Goal: Task Accomplishment & Management: Manage account settings

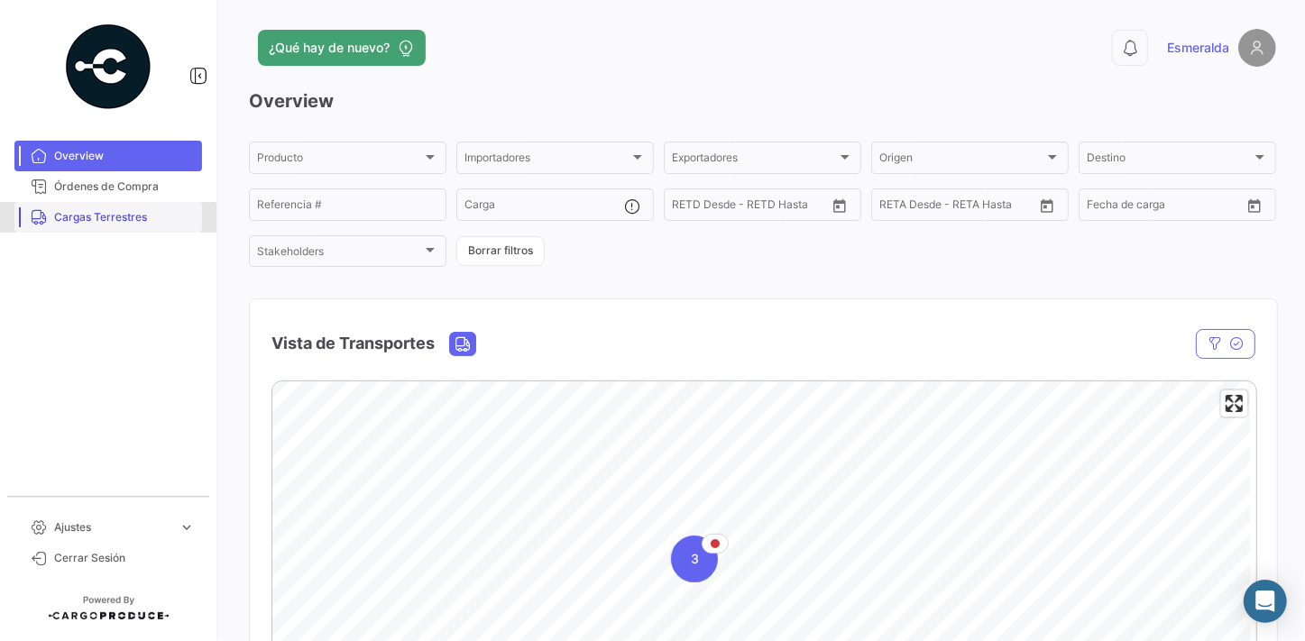
click at [90, 220] on span "Cargas Terrestres" at bounding box center [124, 217] width 141 height 16
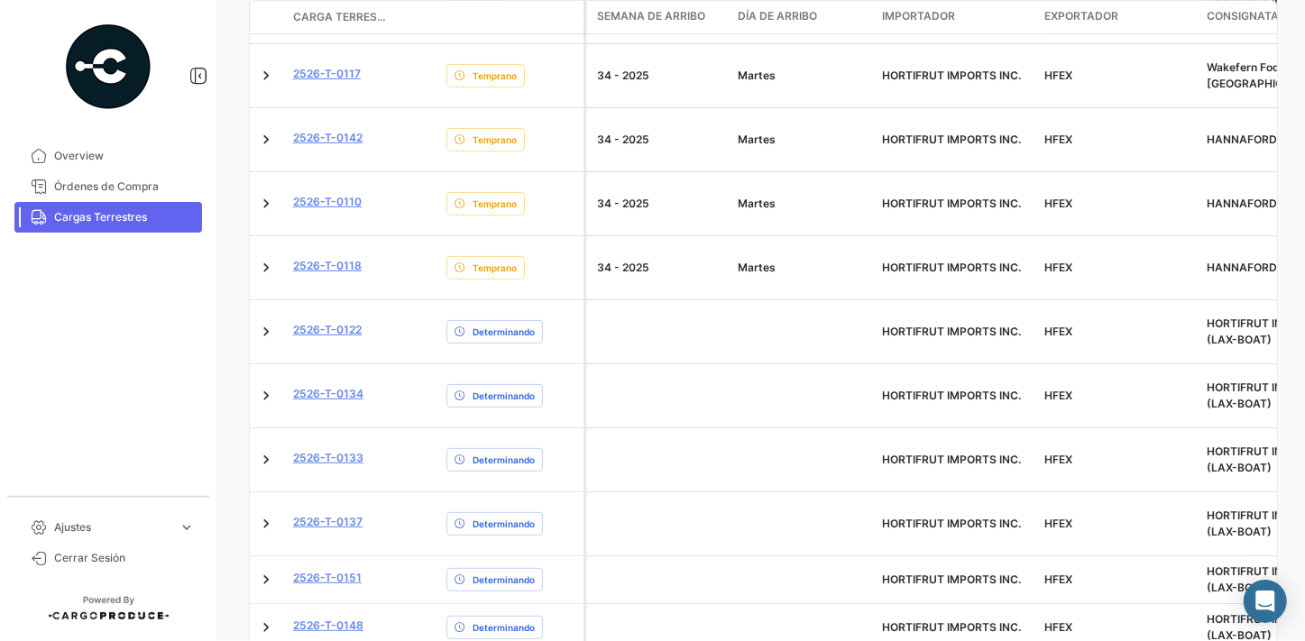
scroll to position [1028, 0]
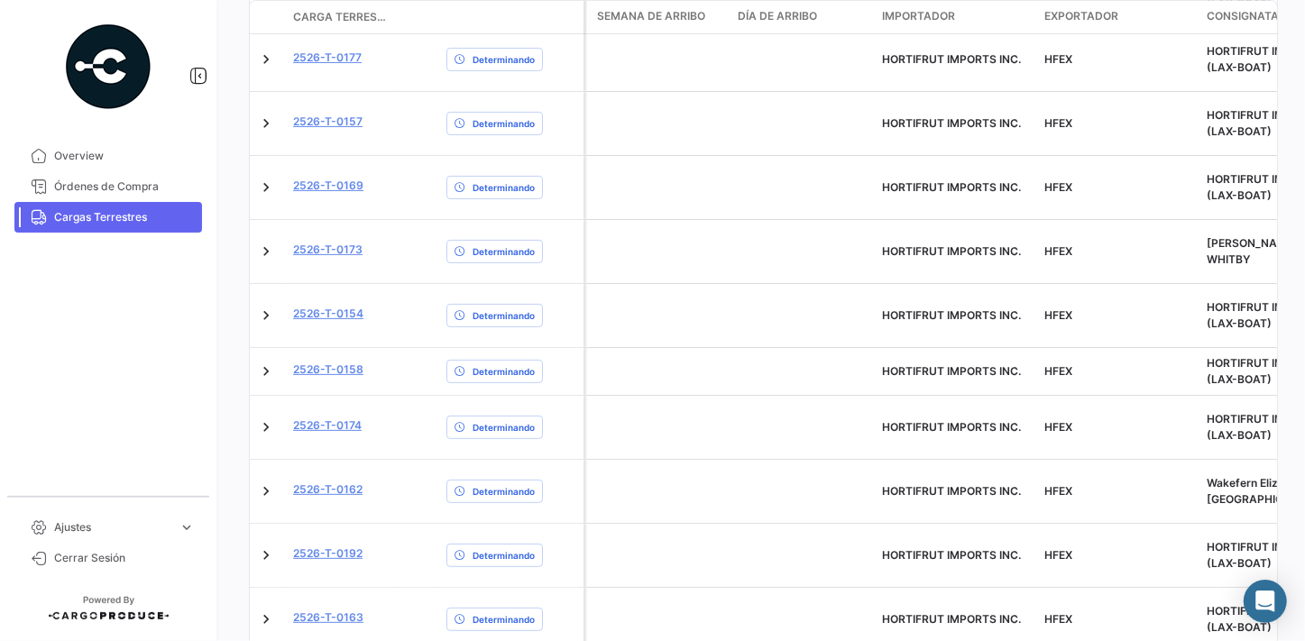
scroll to position [963, 0]
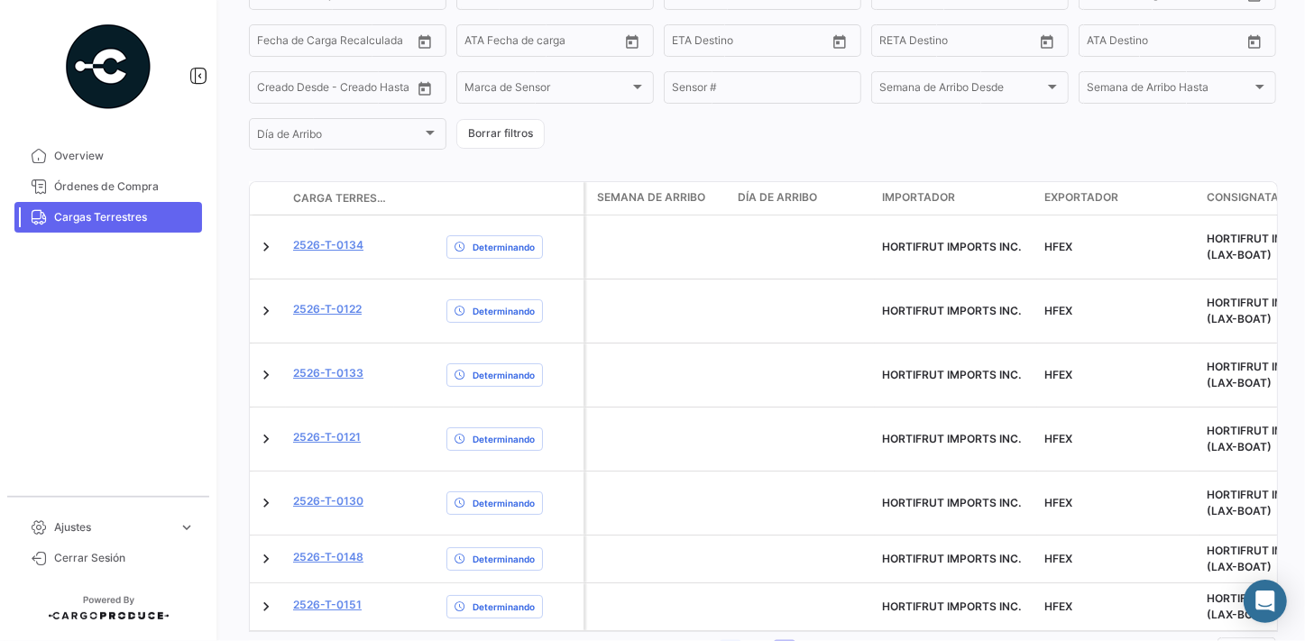
click at [723, 640] on link "1" at bounding box center [731, 650] width 22 height 20
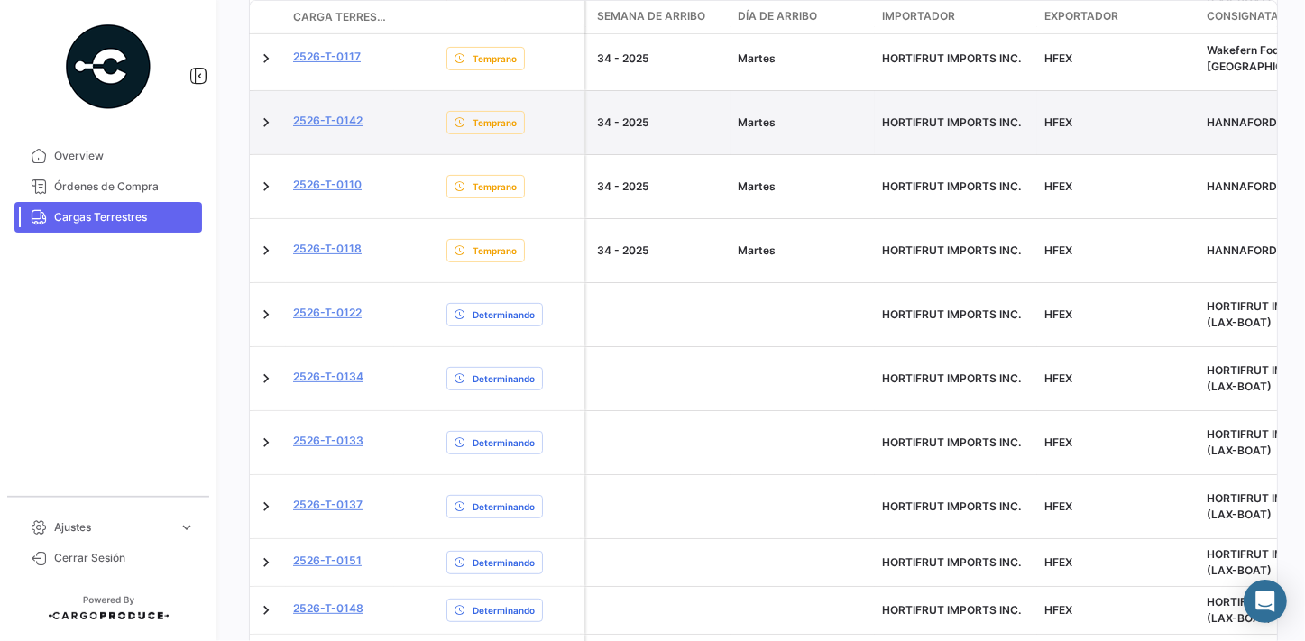
scroll to position [1028, 0]
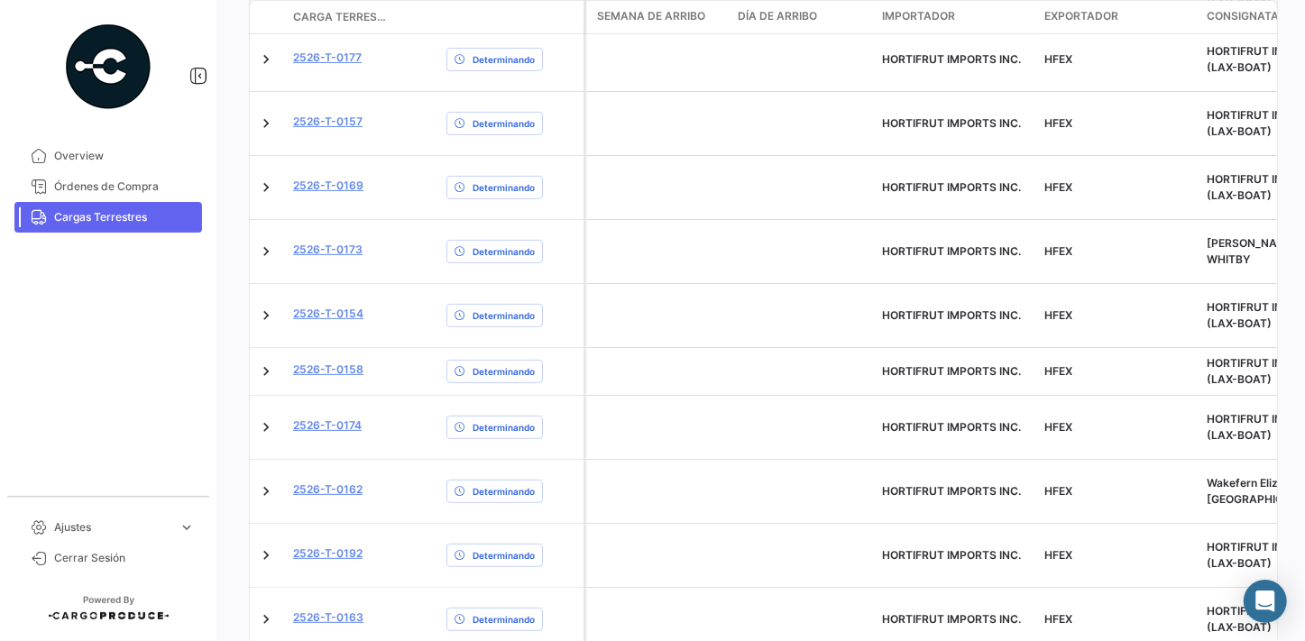
scroll to position [963, 0]
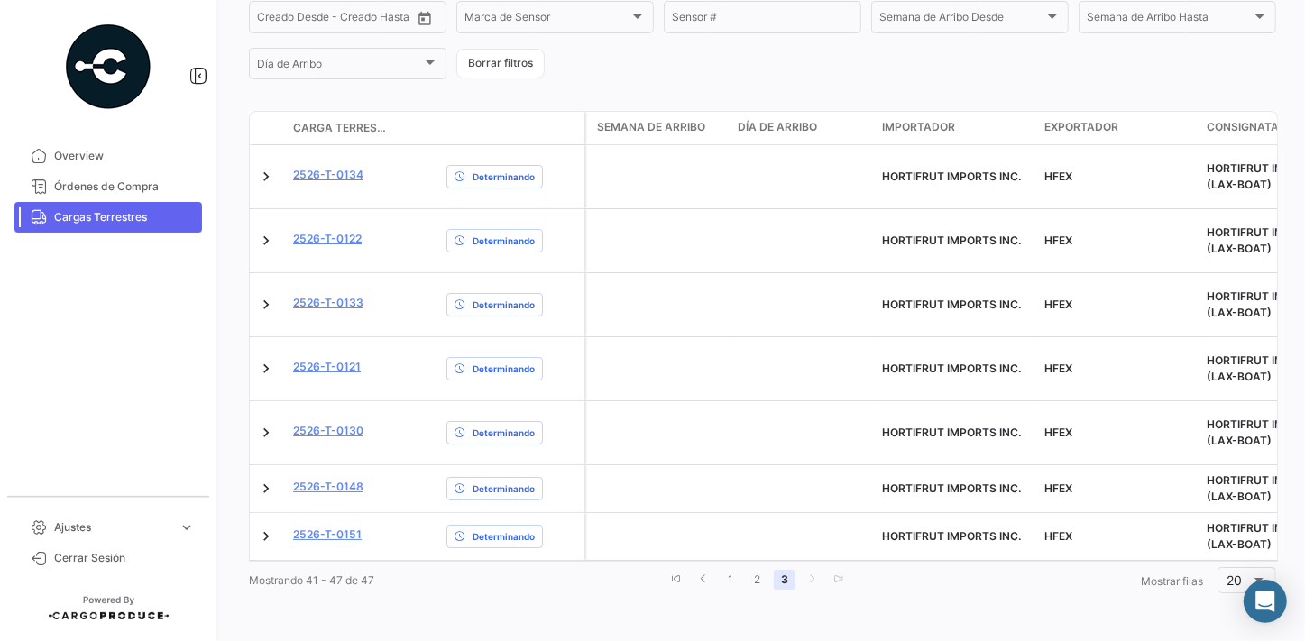
scroll to position [326, 0]
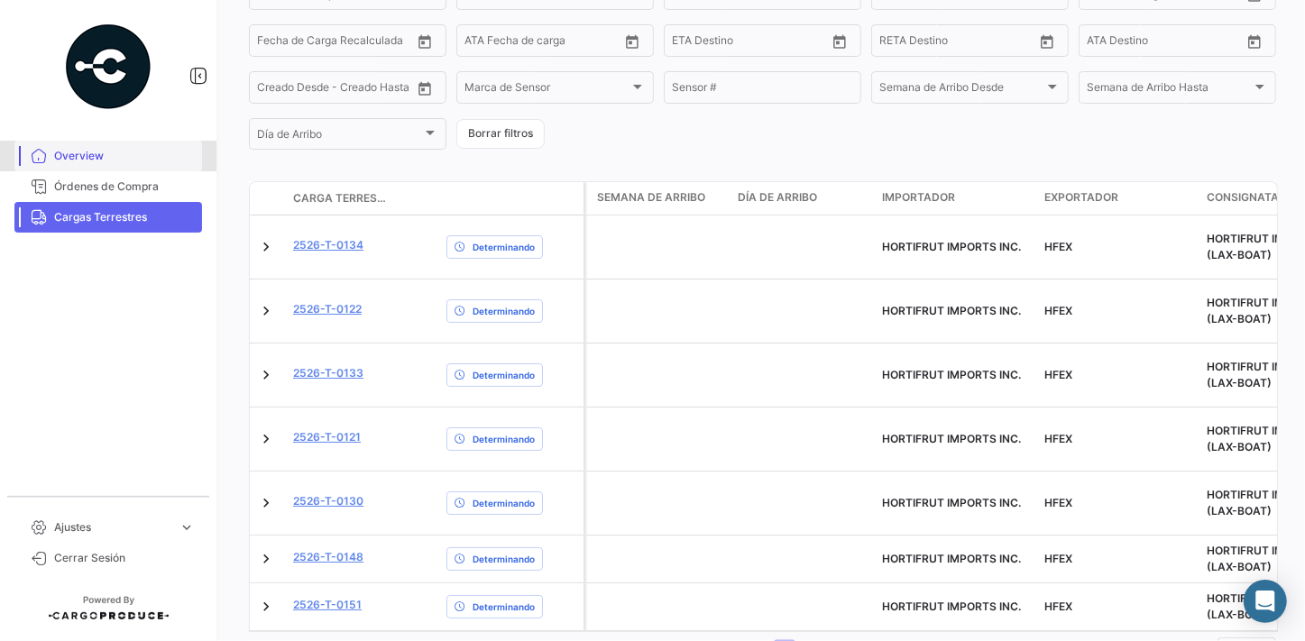
click at [102, 153] on span "Overview" at bounding box center [124, 156] width 141 height 16
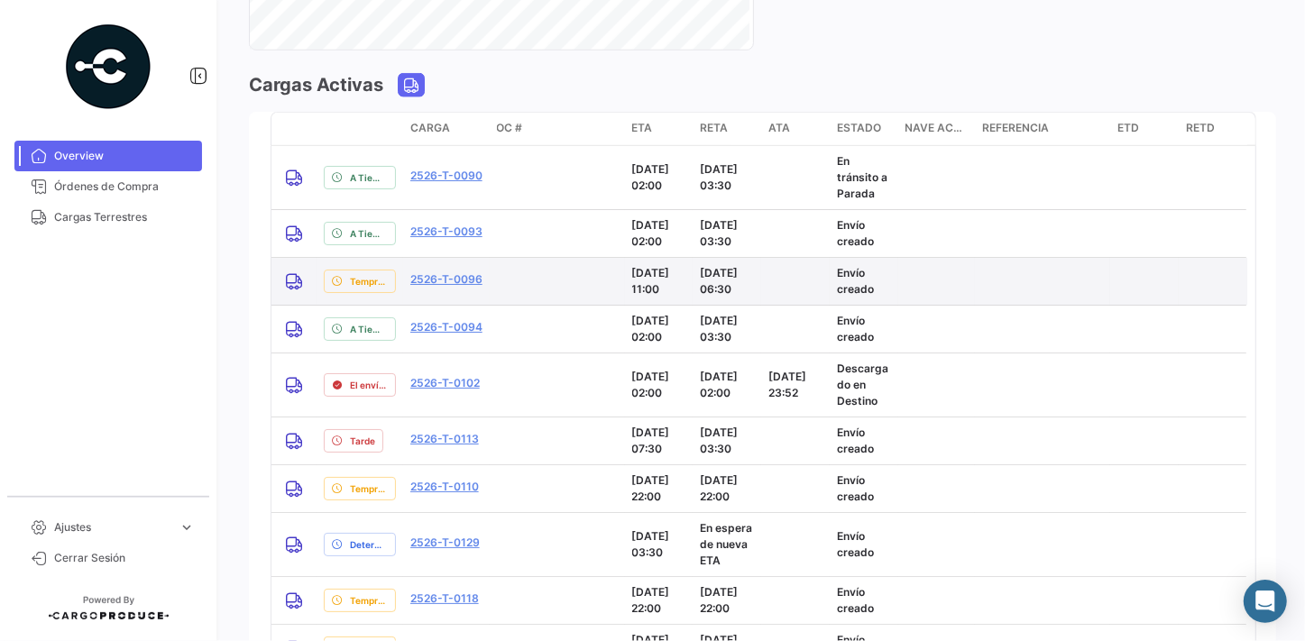
scroll to position [1612, 0]
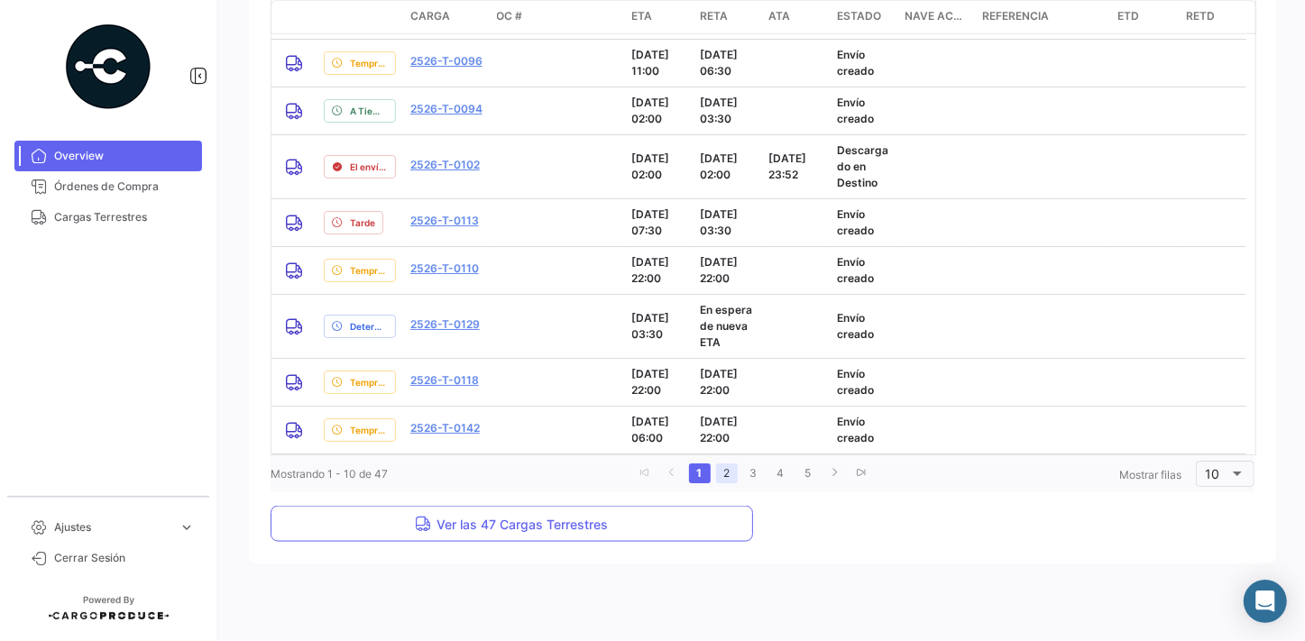
click at [718, 478] on link "2" at bounding box center [727, 474] width 22 height 20
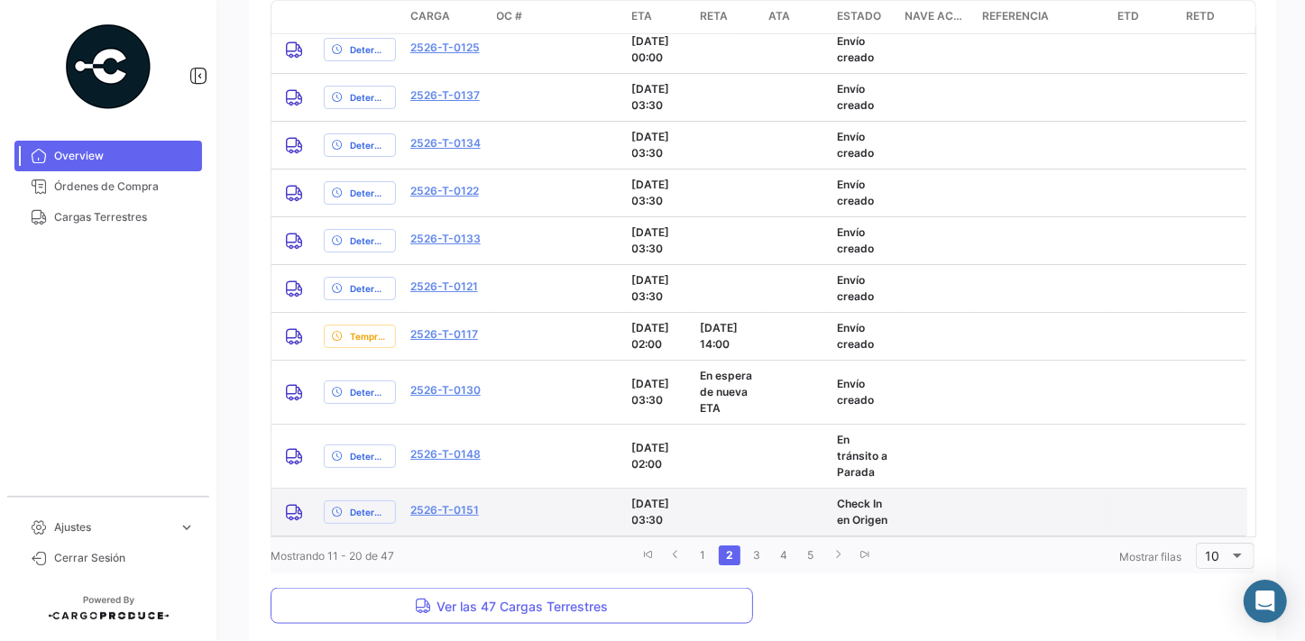
scroll to position [1597, 0]
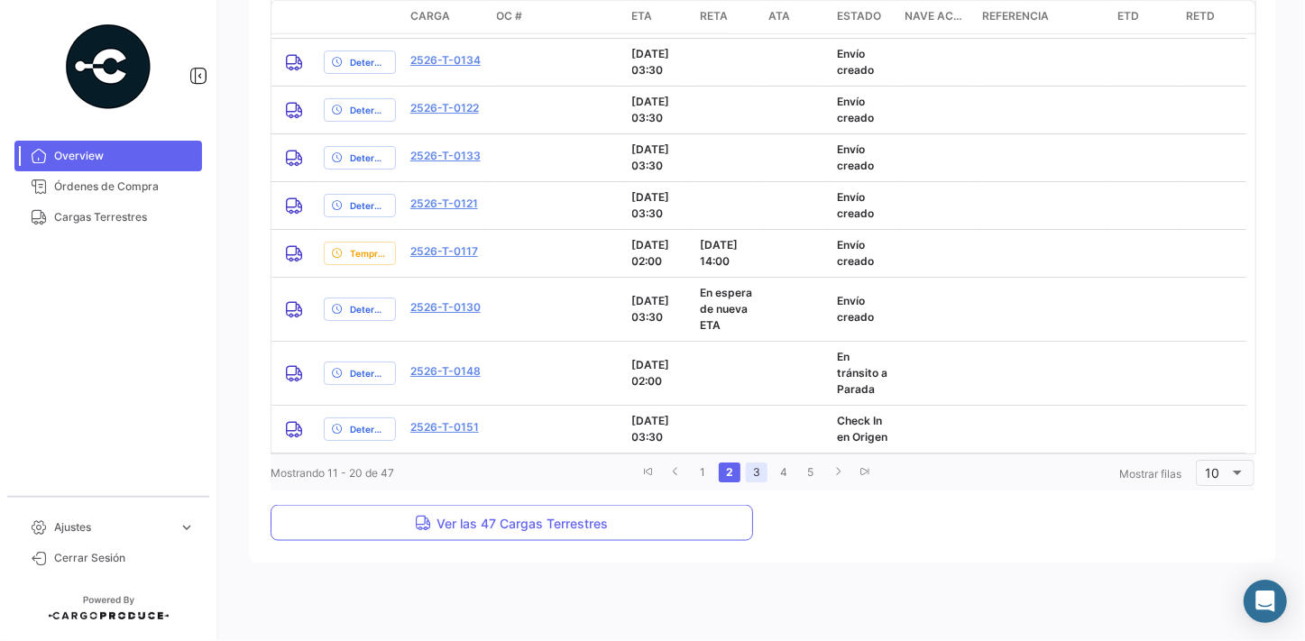
click at [753, 473] on link "3" at bounding box center [757, 473] width 22 height 20
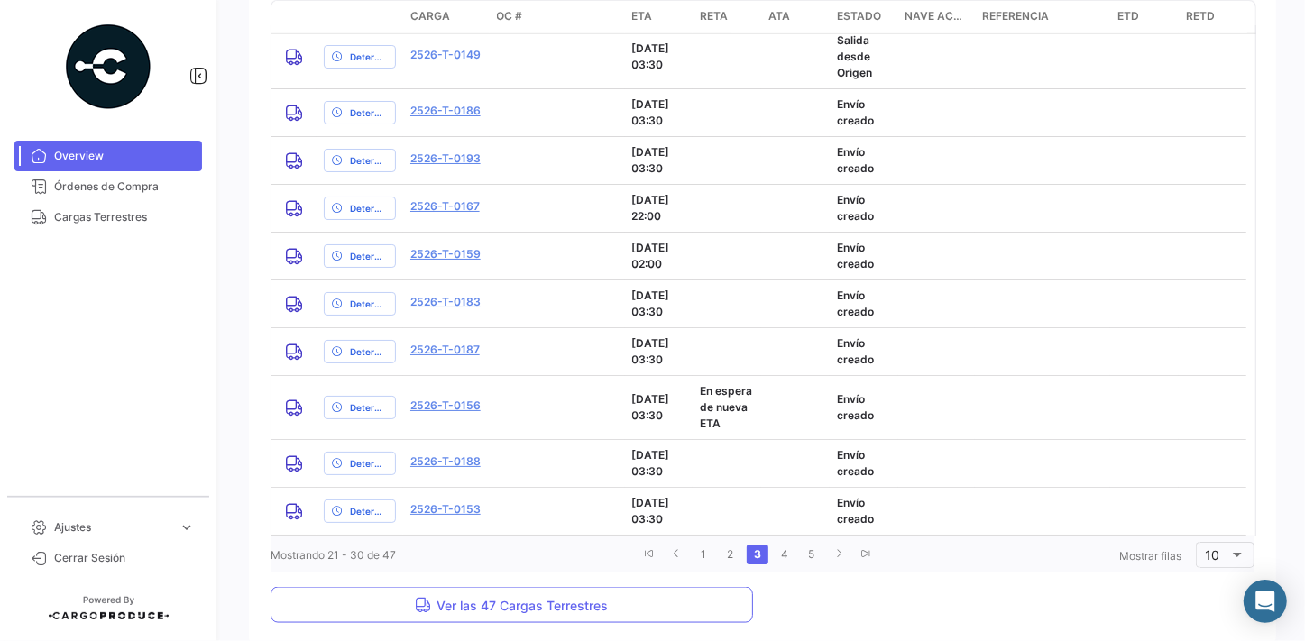
scroll to position [1433, 0]
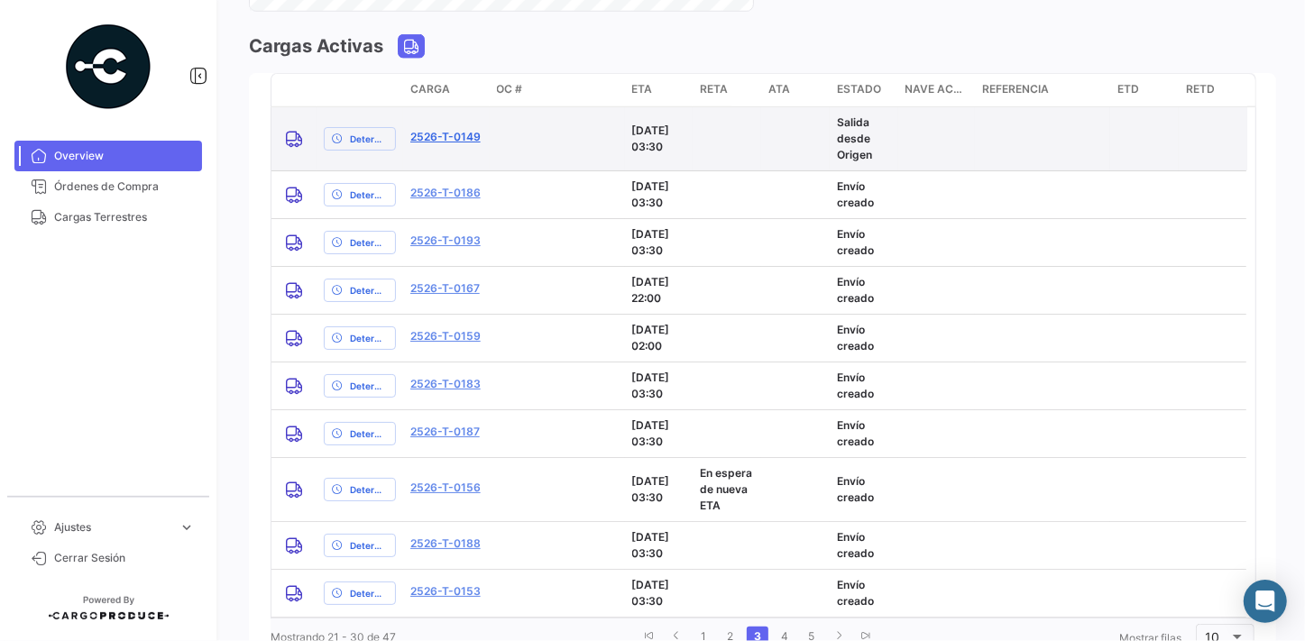
click at [451, 136] on link "2526-T-0149" at bounding box center [445, 137] width 70 height 16
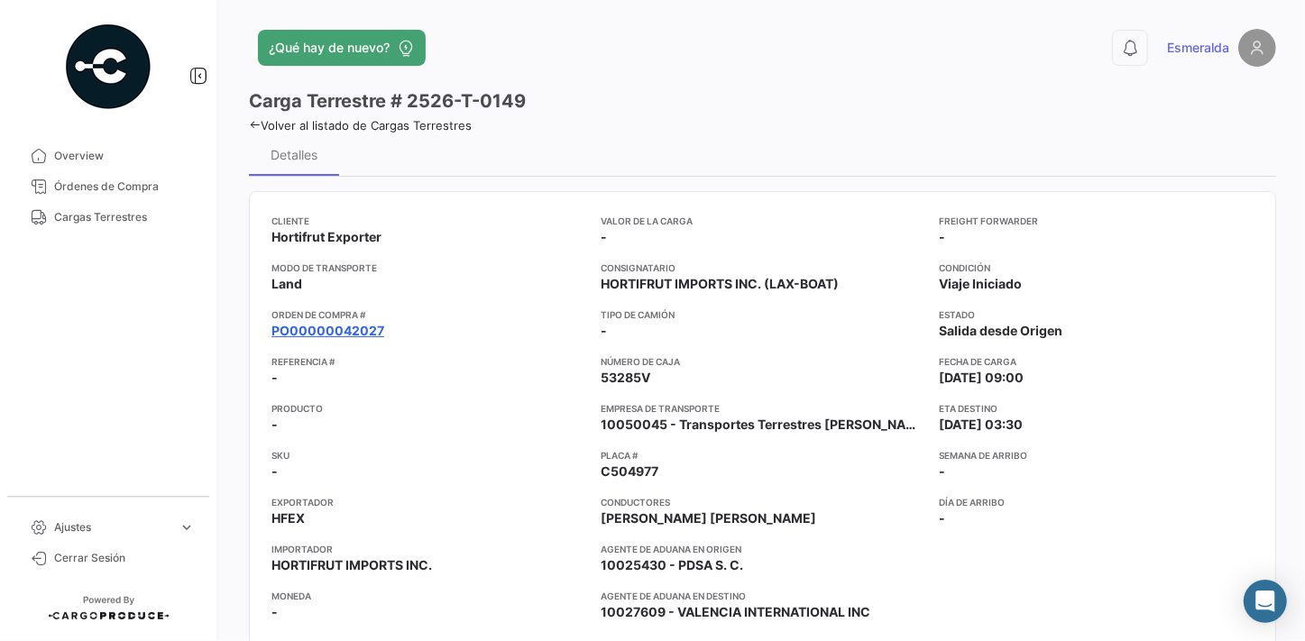
click at [342, 328] on link "PO00000042027" at bounding box center [328, 331] width 113 height 18
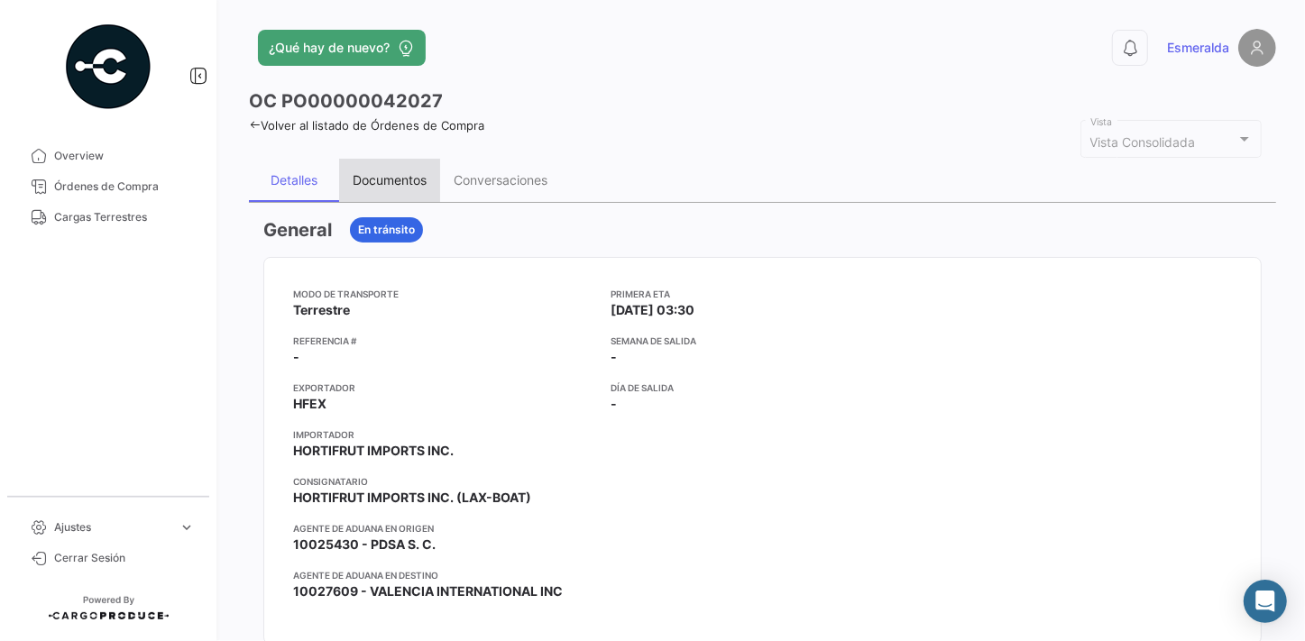
click at [386, 181] on div "Documentos" at bounding box center [390, 179] width 74 height 15
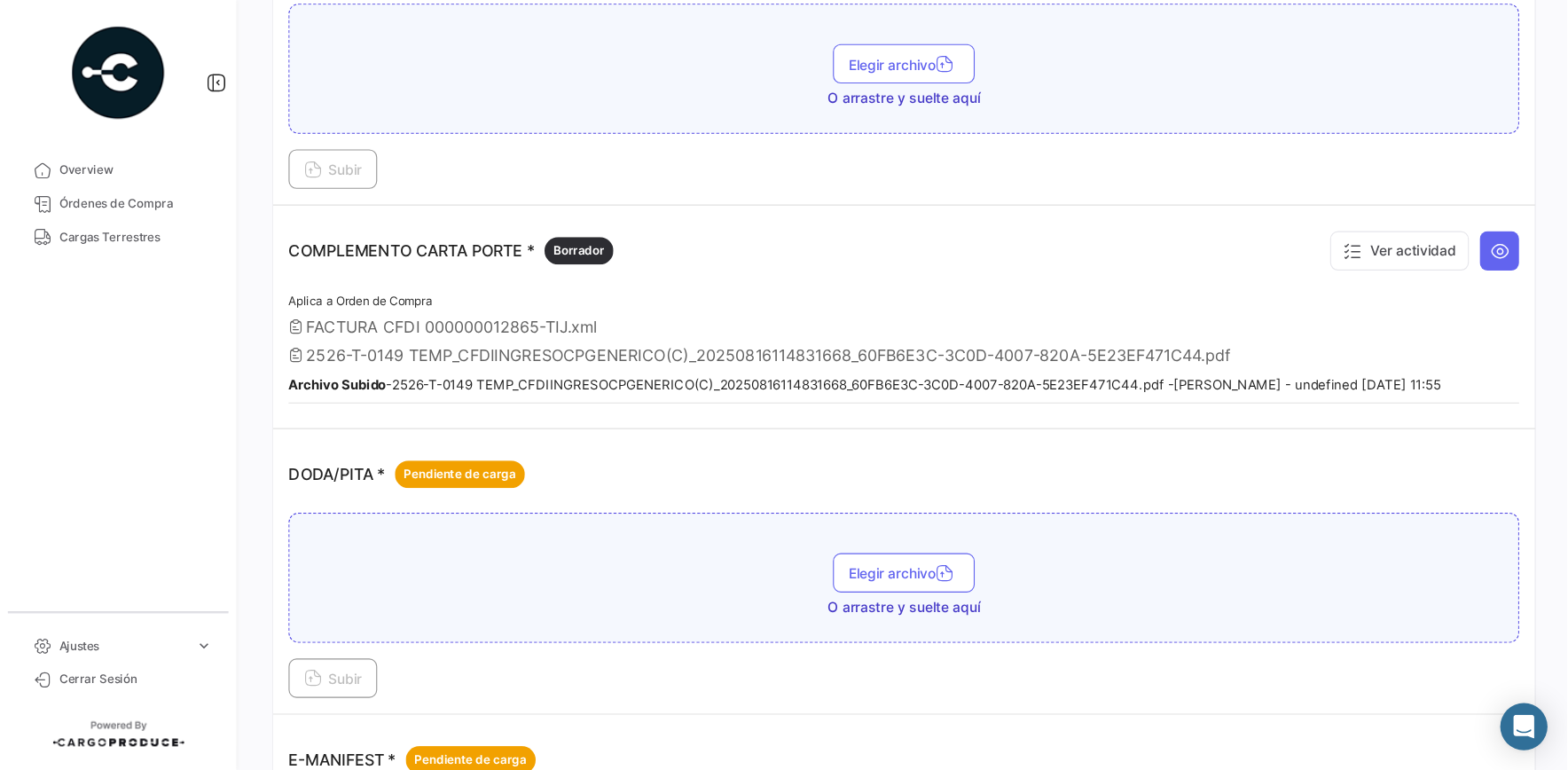
scroll to position [377, 0]
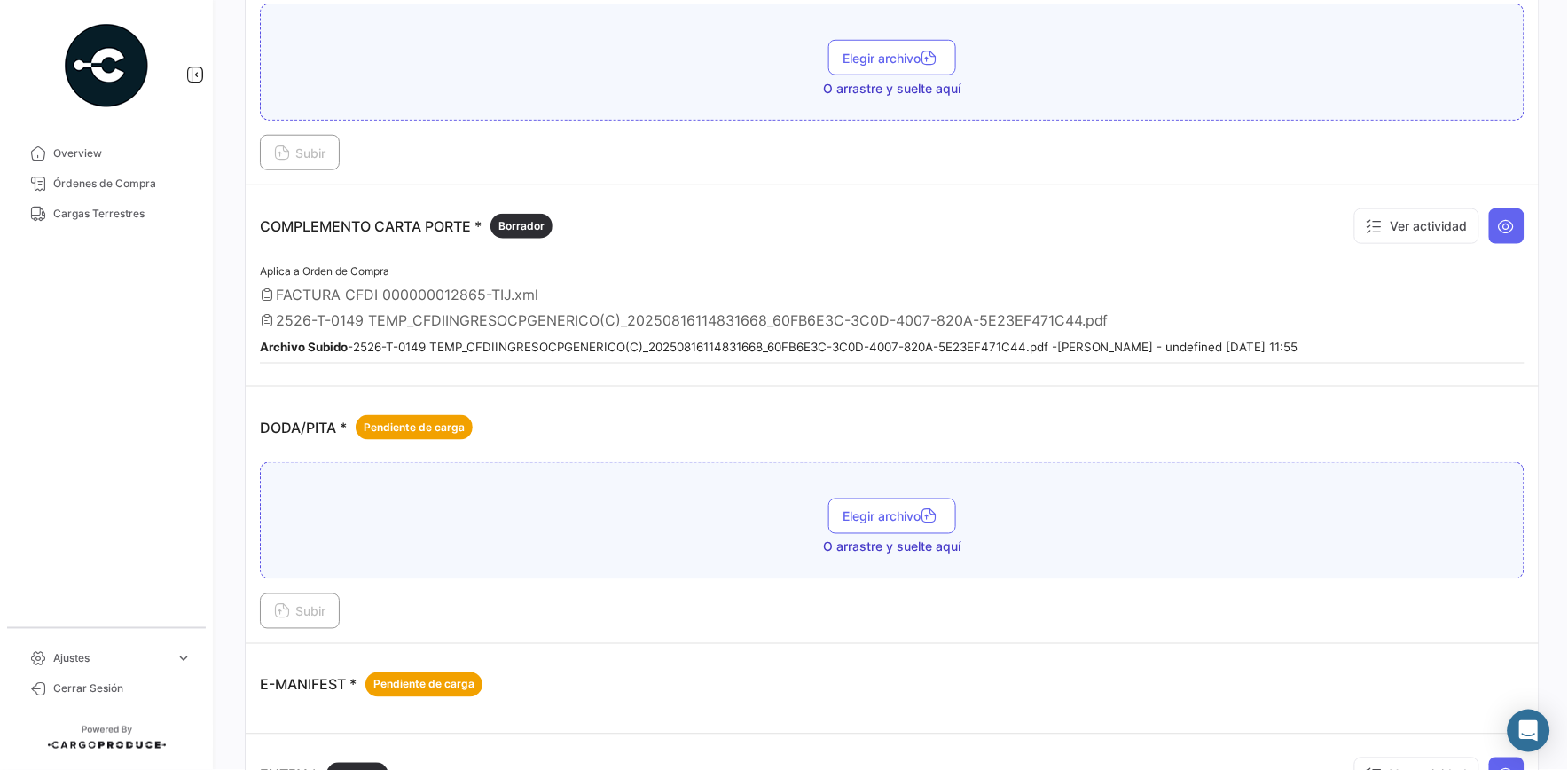
drag, startPoint x: 1282, startPoint y: 0, endPoint x: 59, endPoint y: 400, distance: 1286.8
click at [59, 400] on mat-nav-list "Overview Órdenes de Compra Cargas Terrestres" at bounding box center [106, 376] width 213 height 489
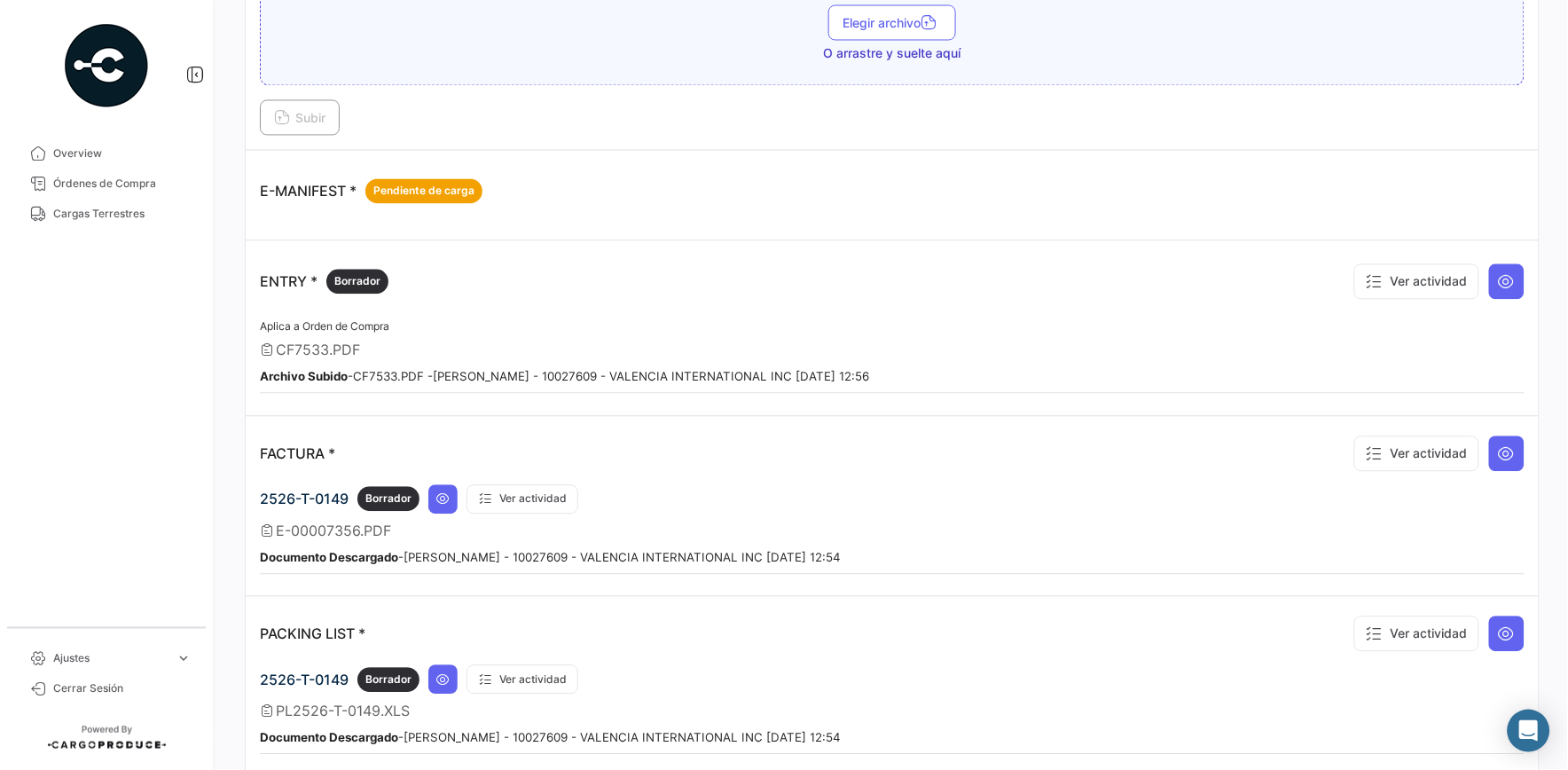
scroll to position [969, 0]
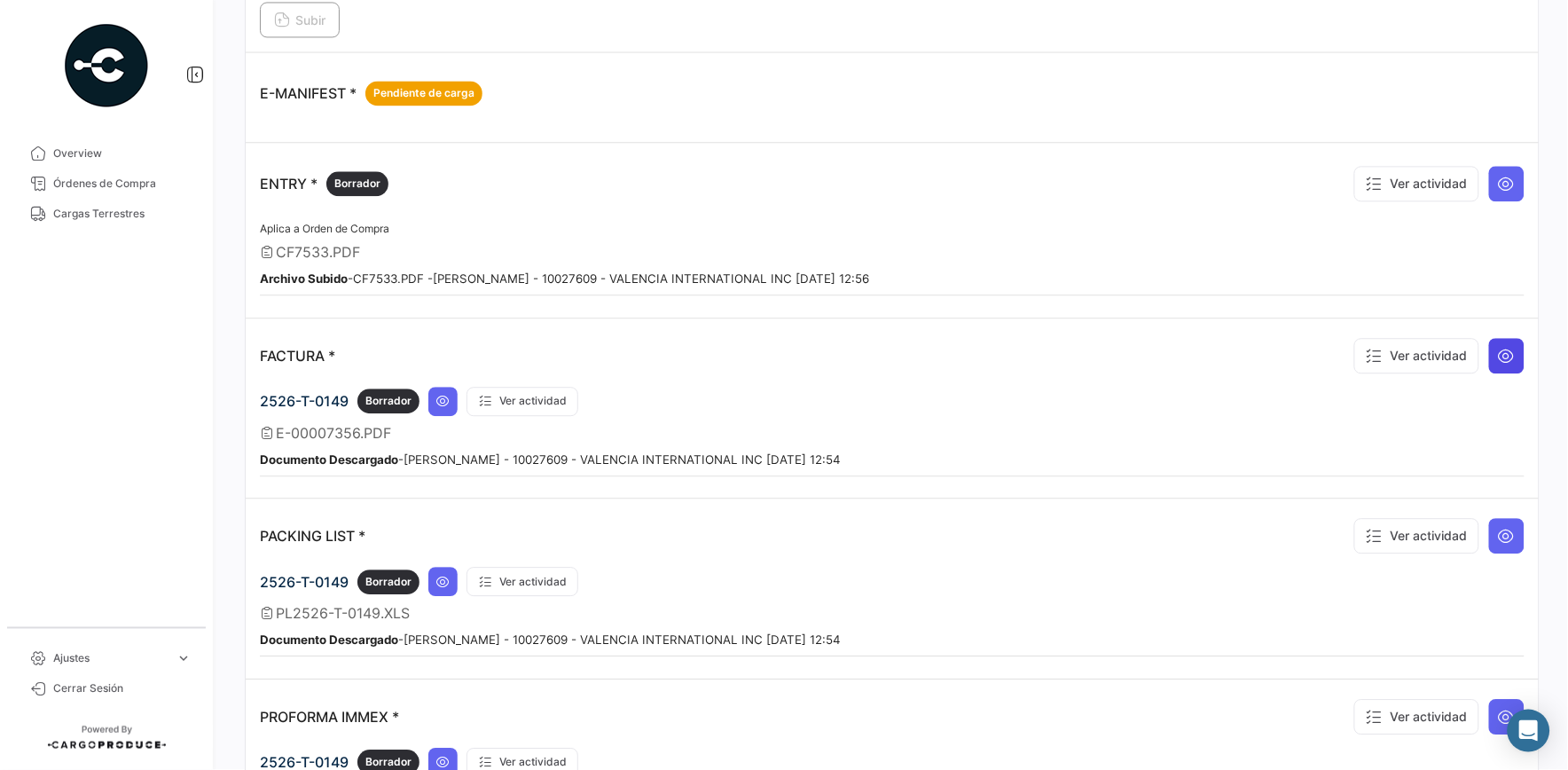
click at [1282, 347] on icon at bounding box center [1507, 356] width 18 height 18
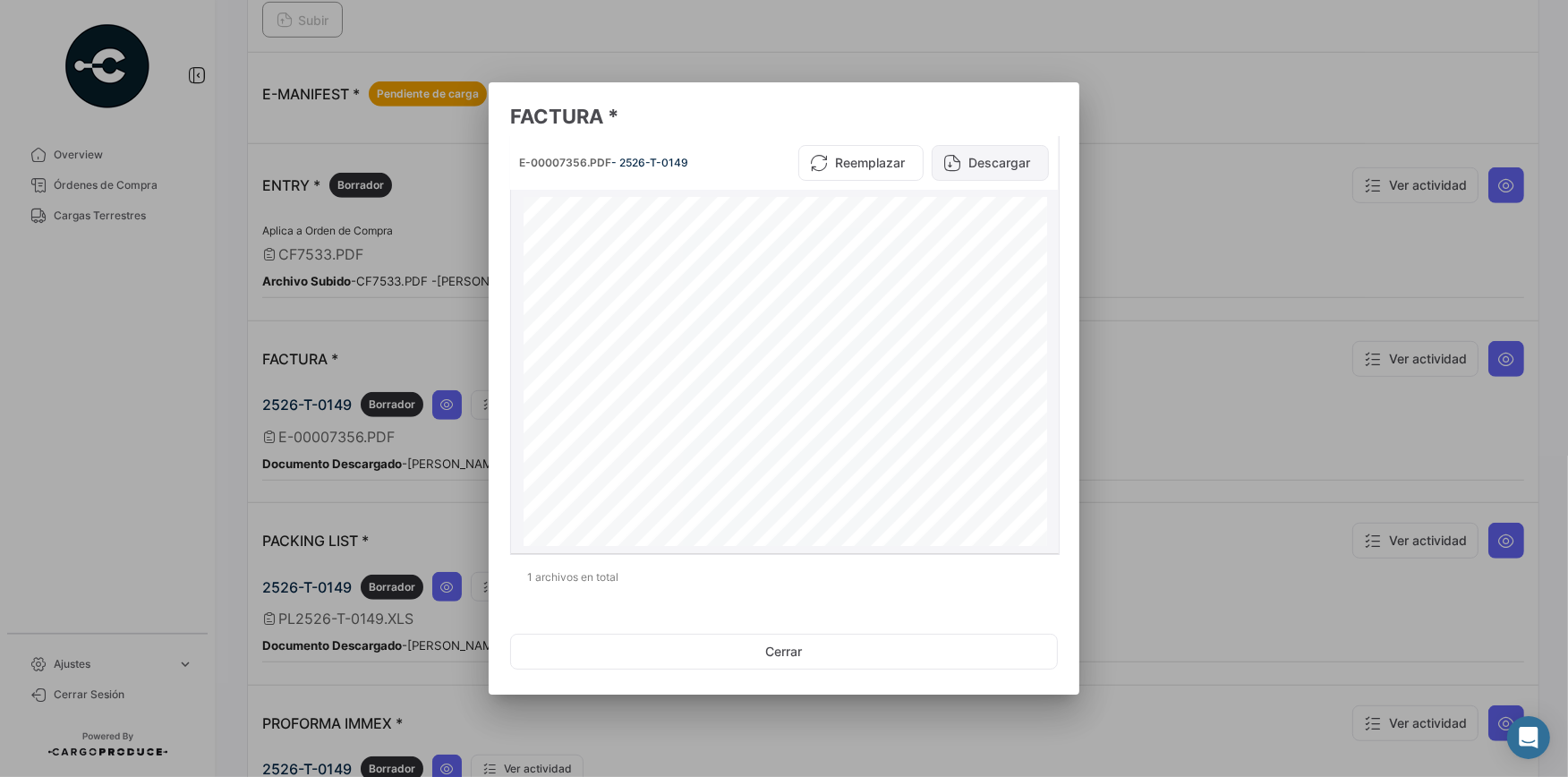
click at [1002, 168] on button "Descargar" at bounding box center [990, 163] width 117 height 36
click at [817, 635] on button "Cerrar" at bounding box center [784, 652] width 548 height 36
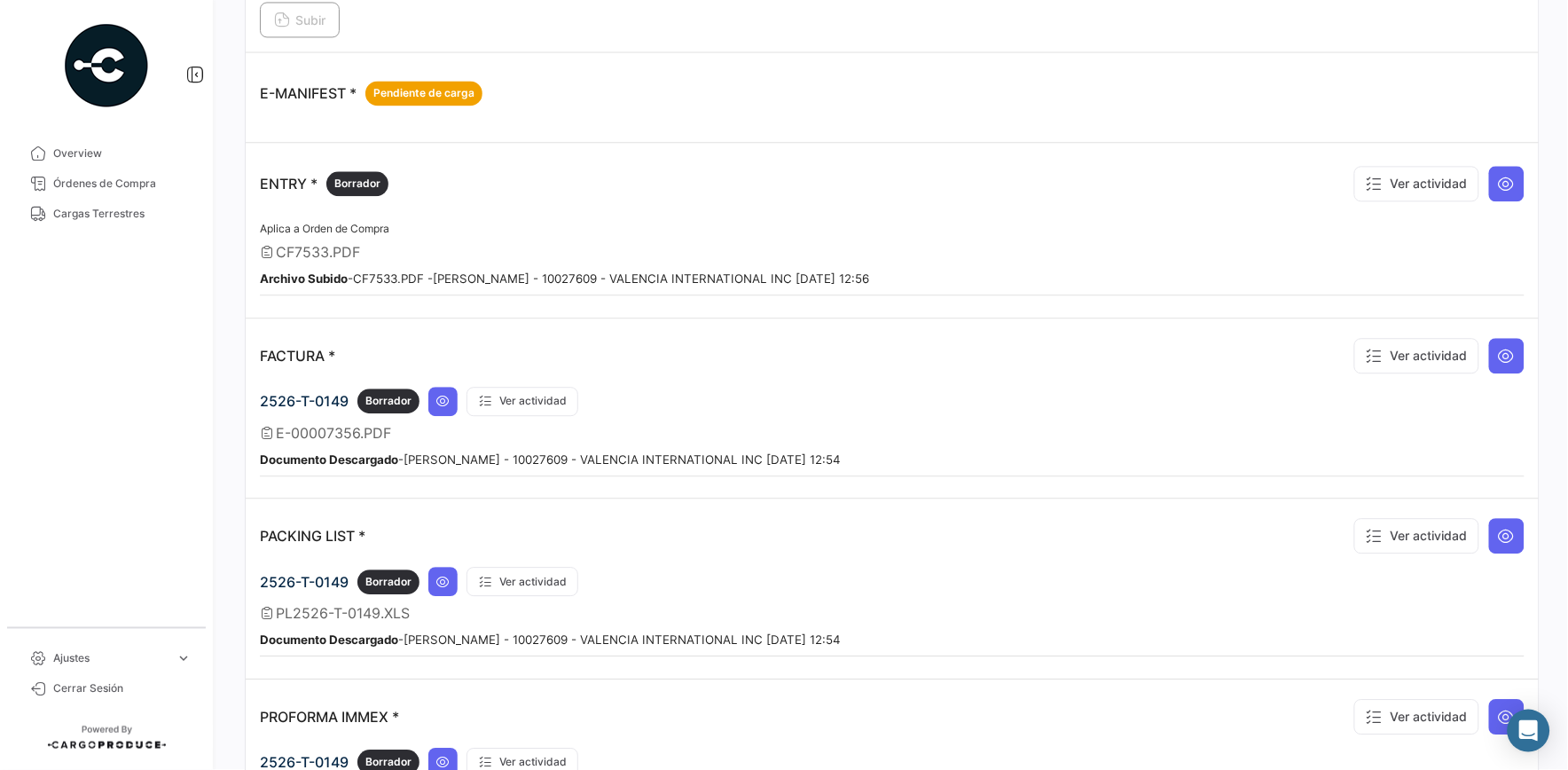
click at [93, 376] on mat-nav-list "Overview Órdenes de Compra Cargas Terrestres" at bounding box center [106, 376] width 213 height 489
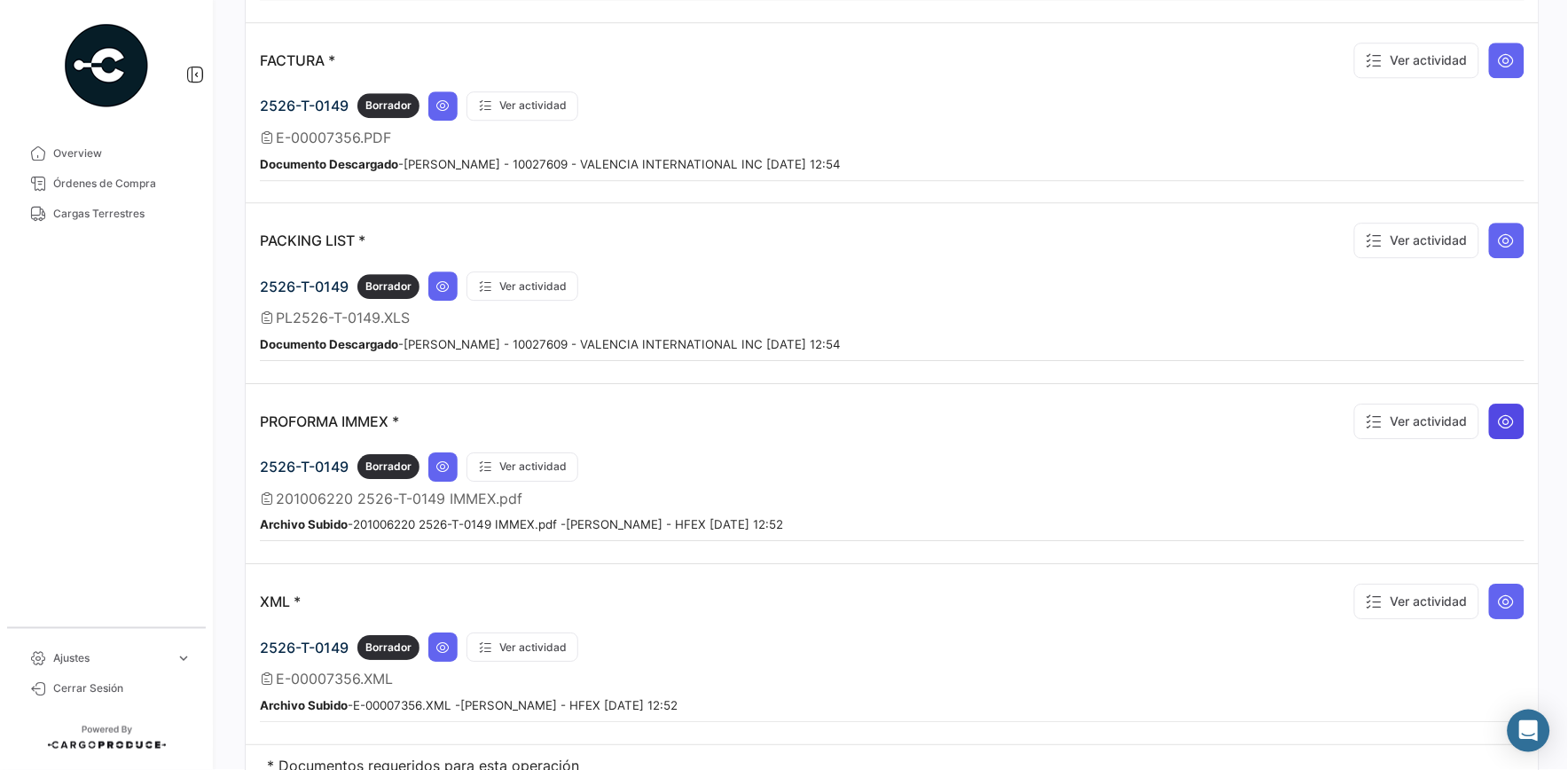
click at [1282, 412] on icon at bounding box center [1507, 421] width 18 height 18
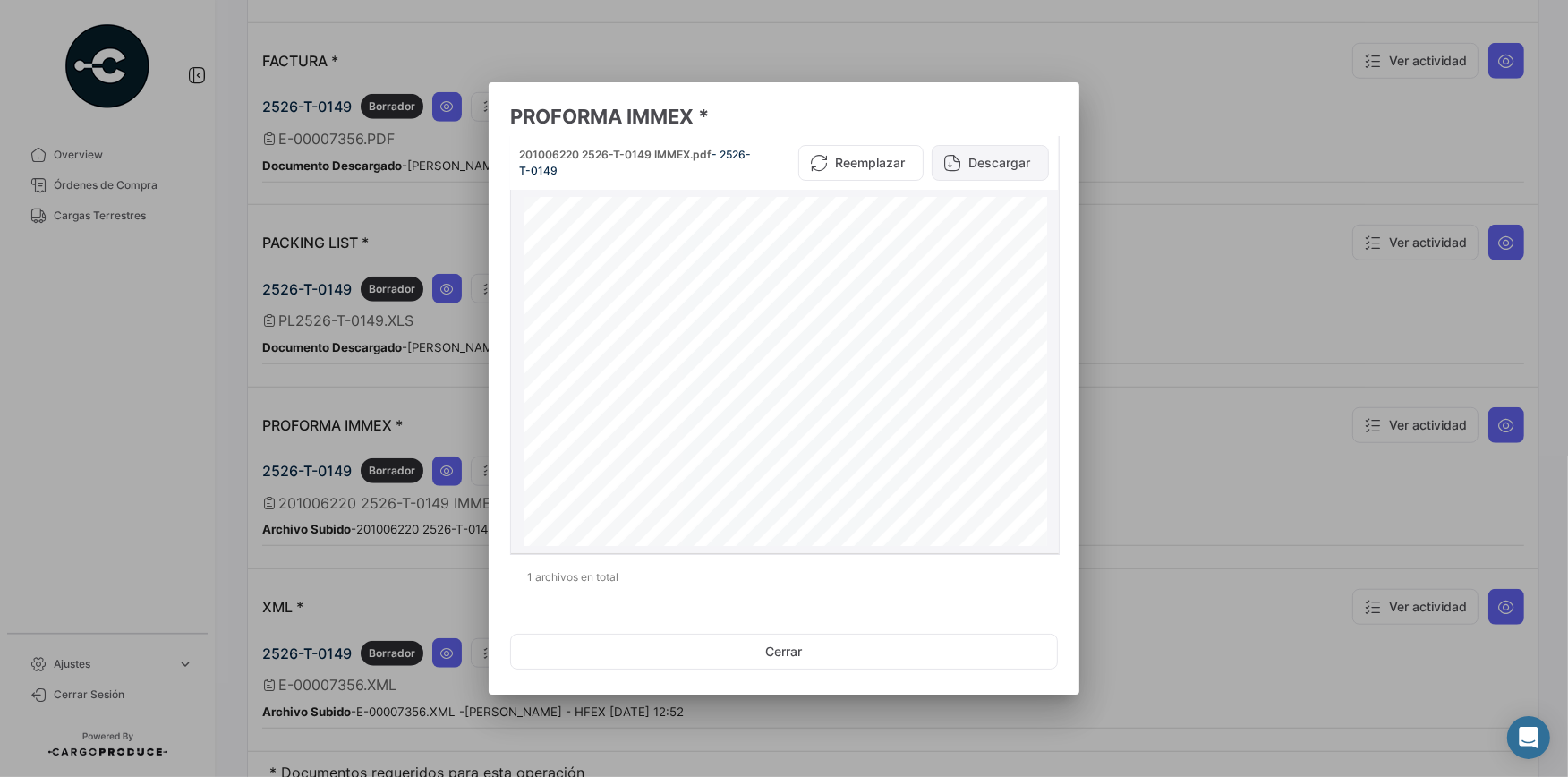
click at [991, 167] on button "Descargar" at bounding box center [990, 163] width 117 height 36
click at [782, 635] on button "Cerrar" at bounding box center [784, 652] width 548 height 36
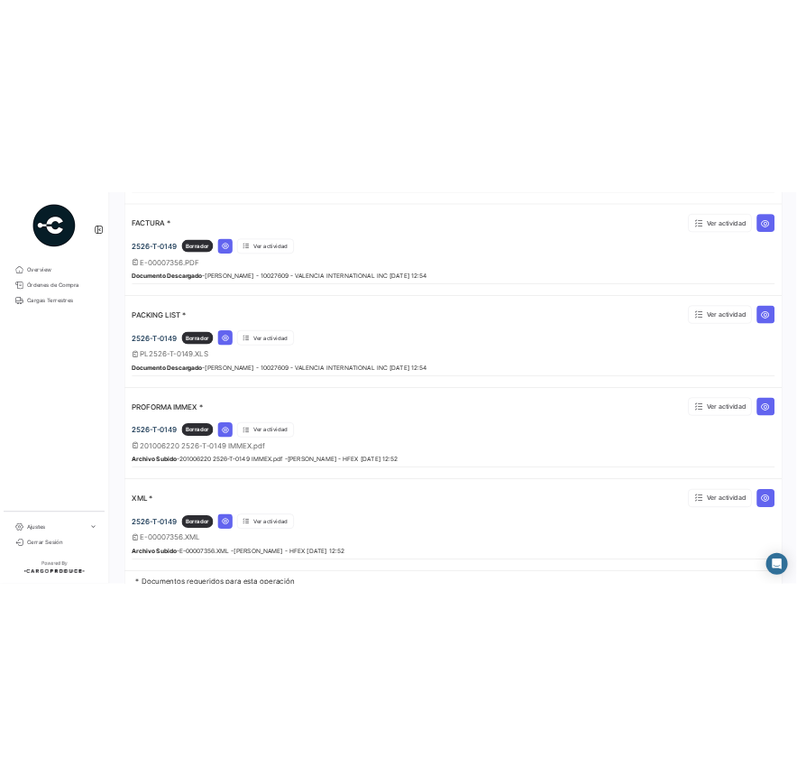
scroll to position [1344, 0]
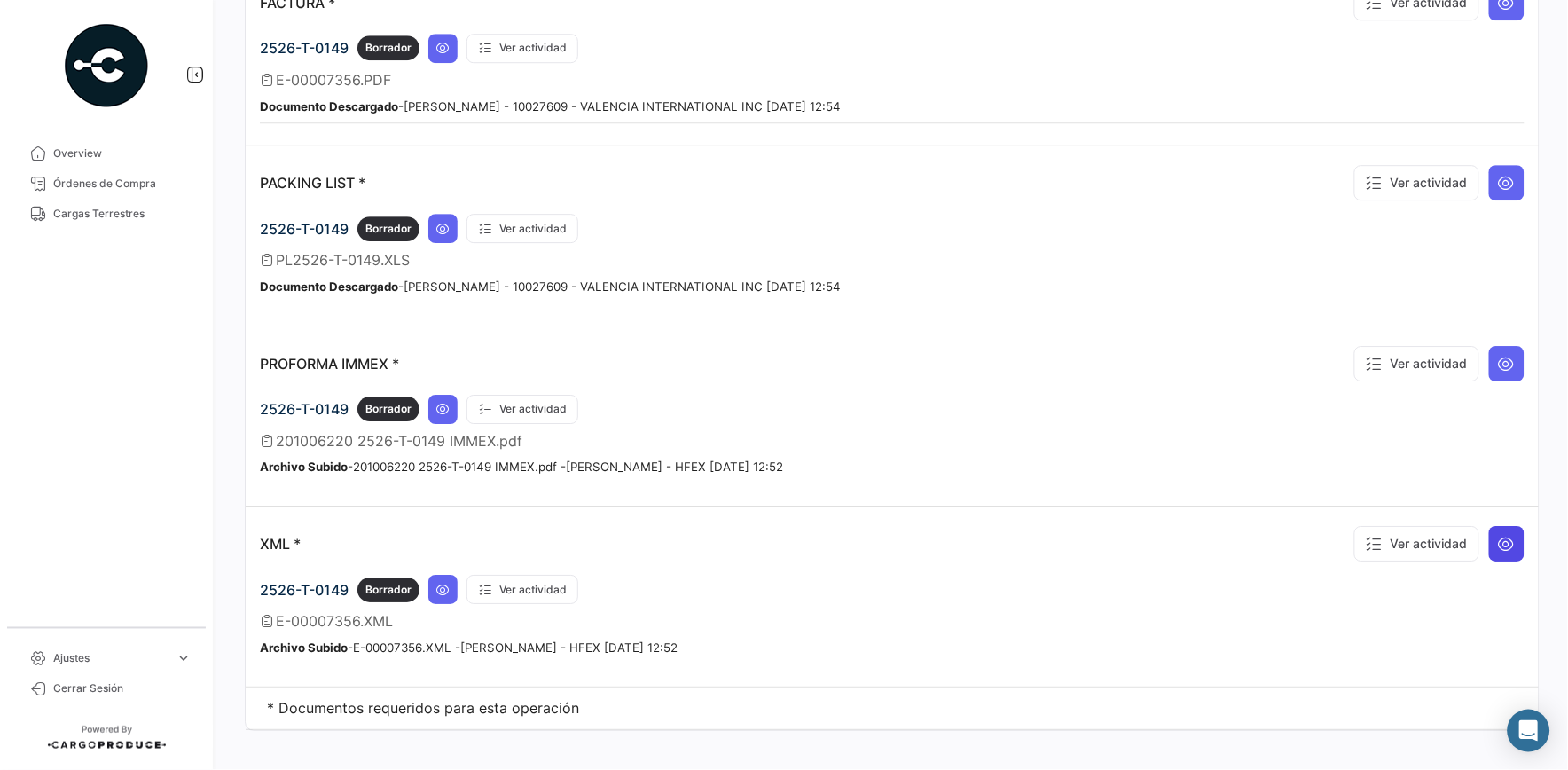
click at [1282, 535] on icon at bounding box center [1507, 544] width 18 height 18
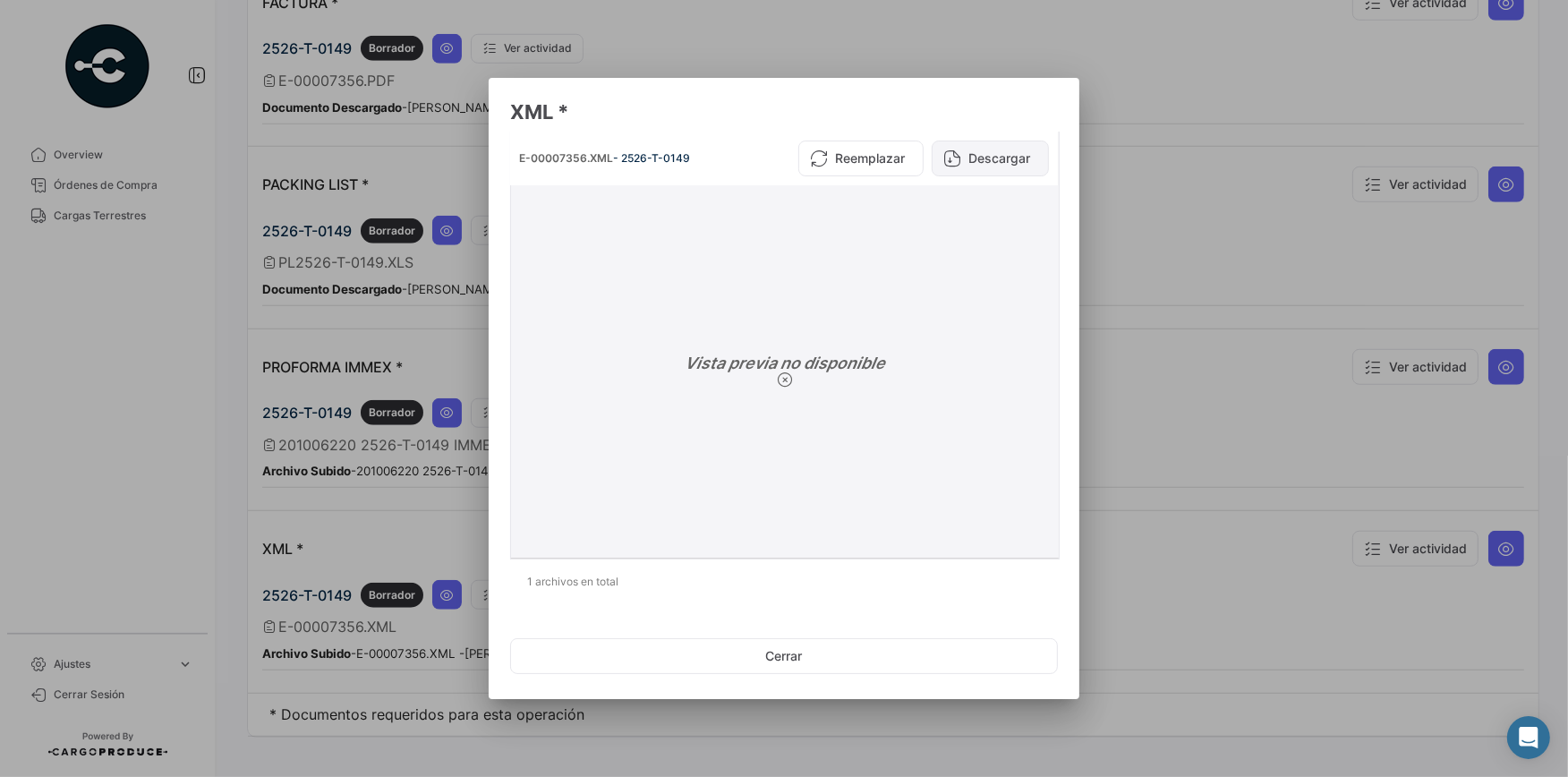
click at [982, 155] on button "Descargar" at bounding box center [990, 159] width 117 height 36
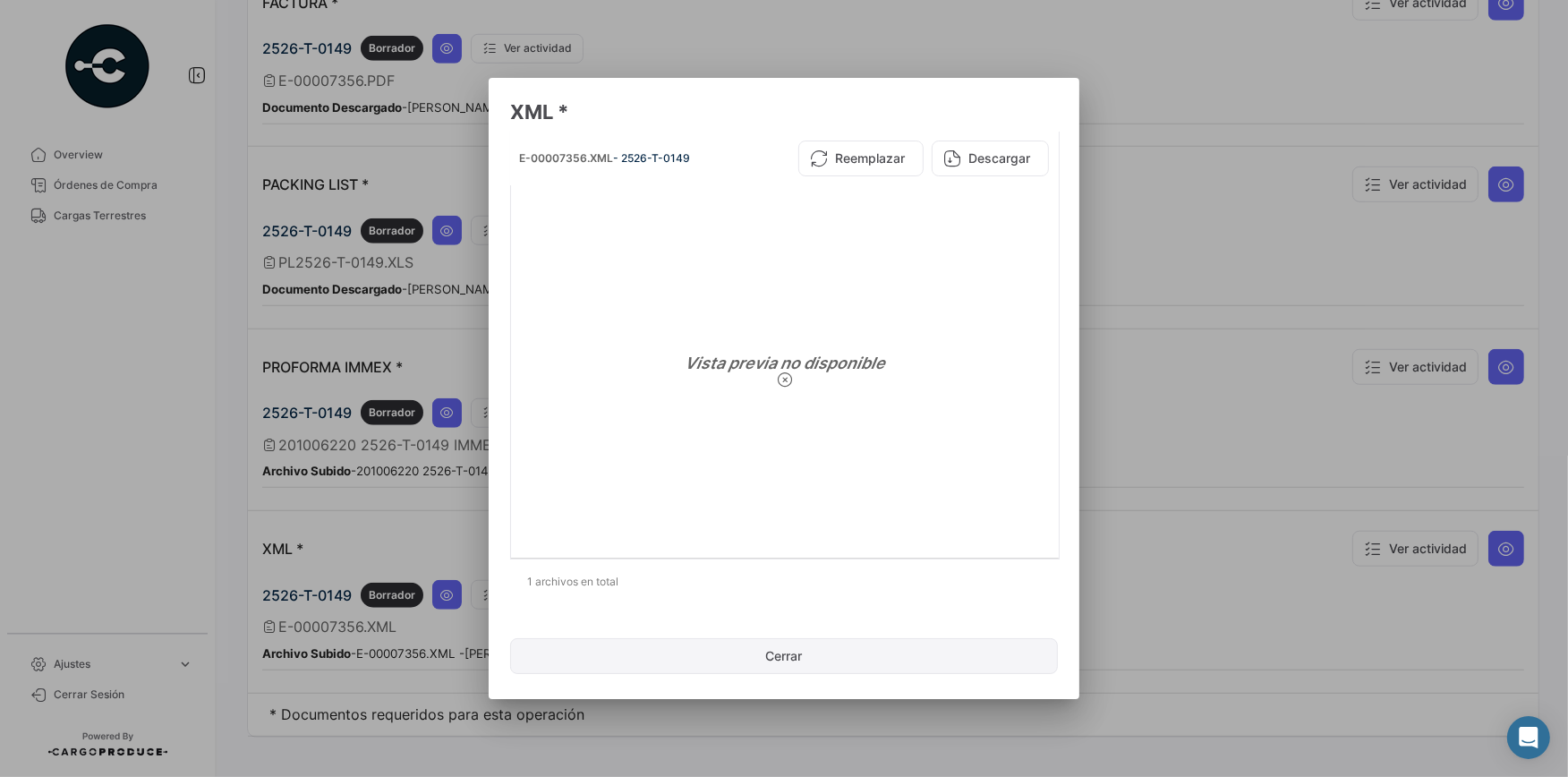
click at [777, 635] on button "Cerrar" at bounding box center [784, 656] width 548 height 36
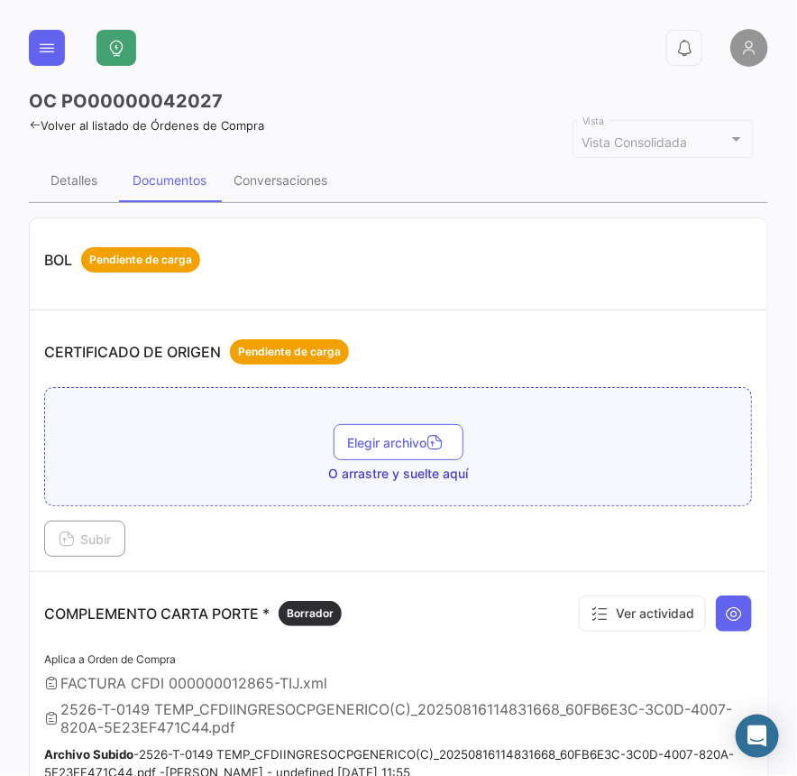
scroll to position [0, 0]
click at [69, 179] on div "Detalles" at bounding box center [74, 179] width 47 height 15
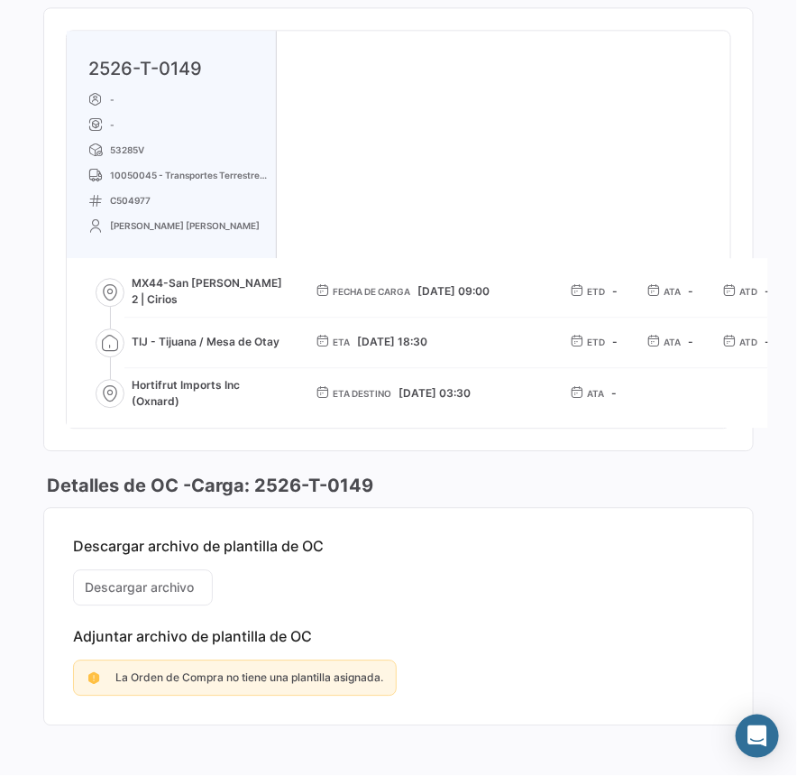
scroll to position [1129, 0]
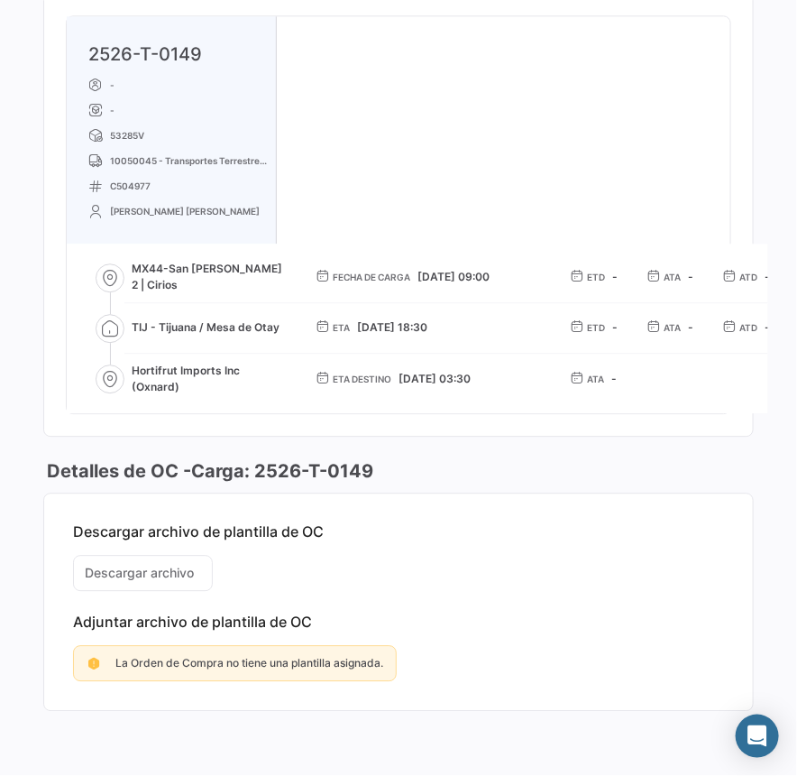
click at [517, 93] on div "2526-T-0149 - - 53285V 10050045 - Transportes Terrestres Valdez C504977 JOAQUIN…" at bounding box center [399, 214] width 664 height 397
click at [541, 159] on div "2526-T-0149 - - 53285V 10050045 - Transportes Terrestres Valdez C504977 JOAQUIN…" at bounding box center [399, 214] width 664 height 397
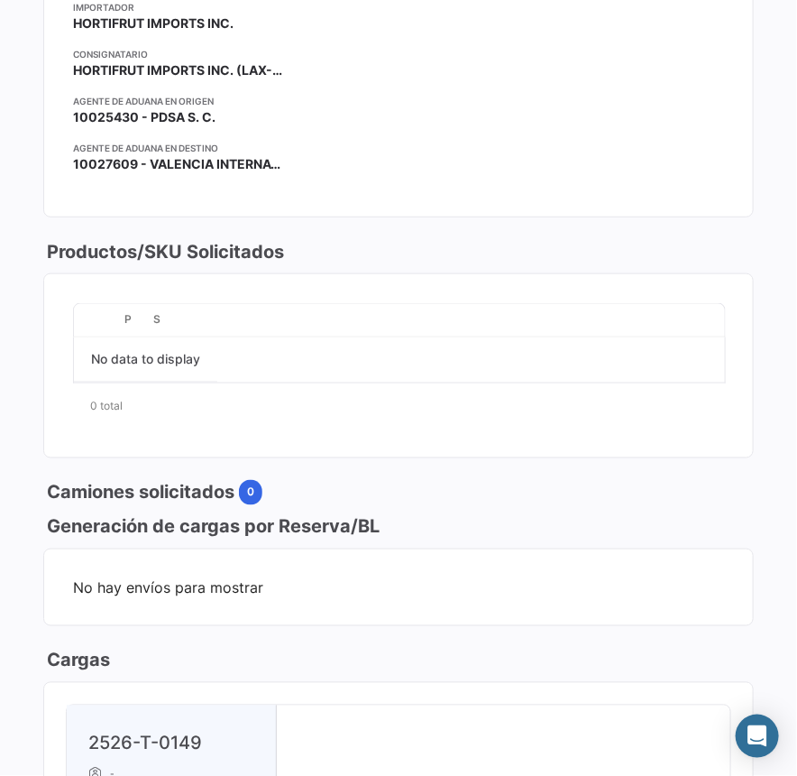
scroll to position [0, 0]
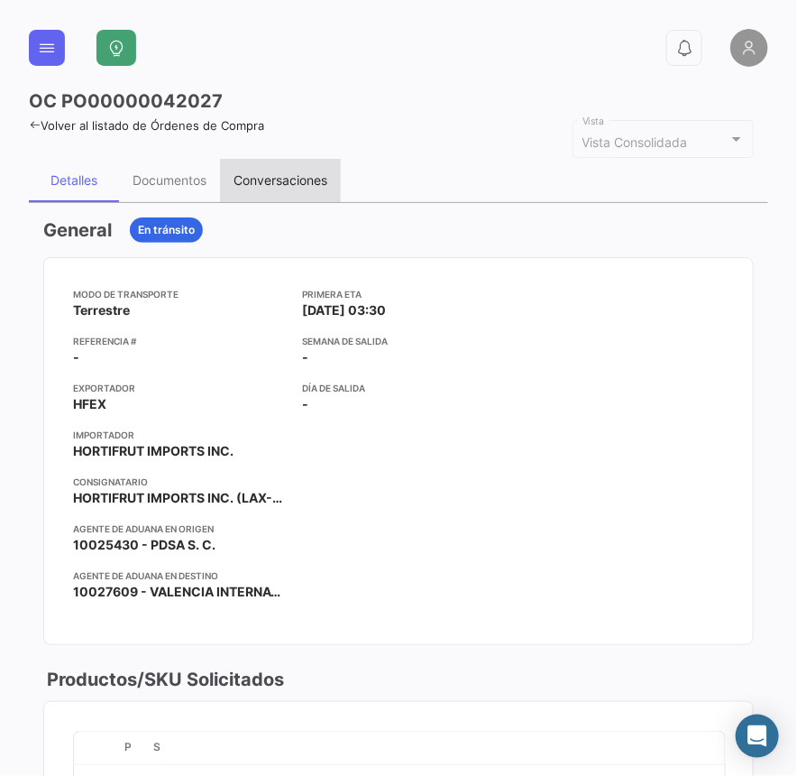
click at [311, 175] on div "Conversaciones" at bounding box center [281, 179] width 94 height 15
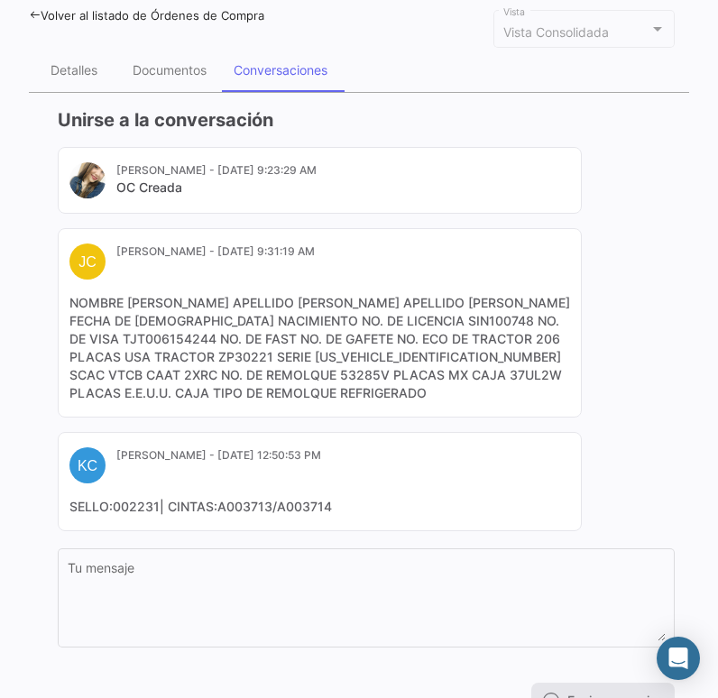
scroll to position [110, 0]
drag, startPoint x: 752, startPoint y: 0, endPoint x: 74, endPoint y: 97, distance: 685.3
click at [29, 42] on div "OC PO00000042027 Volver al listado de Órdenes de Compra Vista Consolidada Vista…" at bounding box center [359, 355] width 660 height 755
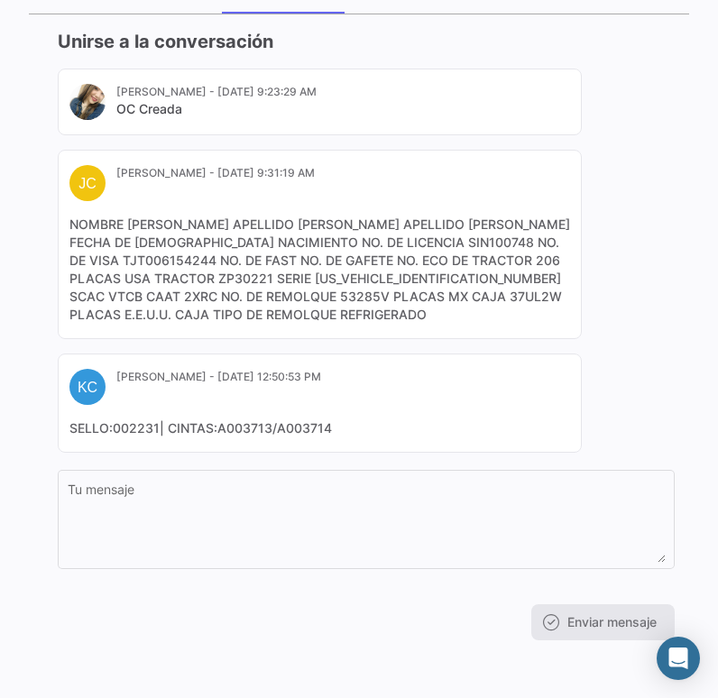
click at [643, 302] on div "Fanny Rios - Aug 13, 2025, 9:23:29 AM OC Creada JC J Carrillo - Aug 16, 2025, 9…" at bounding box center [366, 261] width 617 height 384
drag, startPoint x: 309, startPoint y: 295, endPoint x: 261, endPoint y: 299, distance: 48.8
click at [261, 299] on mat-card-content "NOMBRE JOAQUIN ALONSO APELLIDO PATERNO VALDEZ APELLIDO MATERNO RUBIO FECHA DE 1…" at bounding box center [319, 270] width 501 height 108
copy mat-card-content "53285V"
click at [658, 346] on div "Fanny Rios - Aug 13, 2025, 9:23:29 AM OC Creada JC J Carrillo - Aug 16, 2025, 9…" at bounding box center [366, 261] width 617 height 384
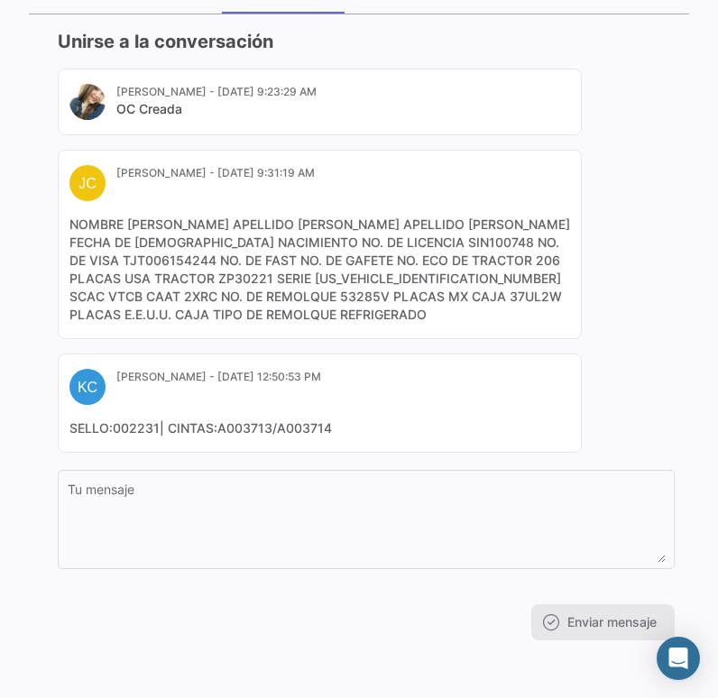
click at [660, 333] on div "Fanny Rios - Aug 13, 2025, 9:23:29 AM OC Creada JC J Carrillo - Aug 16, 2025, 9…" at bounding box center [366, 261] width 617 height 384
drag, startPoint x: 308, startPoint y: 299, endPoint x: 263, endPoint y: 297, distance: 44.2
click at [263, 297] on mat-card-content "NOMBRE JOAQUIN ALONSO APELLIDO PATERNO VALDEZ APELLIDO MATERNO RUBIO FECHA DE 1…" at bounding box center [319, 270] width 501 height 108
copy mat-card-content "53285V"
click at [601, 98] on div "Fanny Rios - Aug 13, 2025, 9:23:29 AM OC Creada JC J Carrillo - Aug 16, 2025, 9…" at bounding box center [366, 261] width 617 height 384
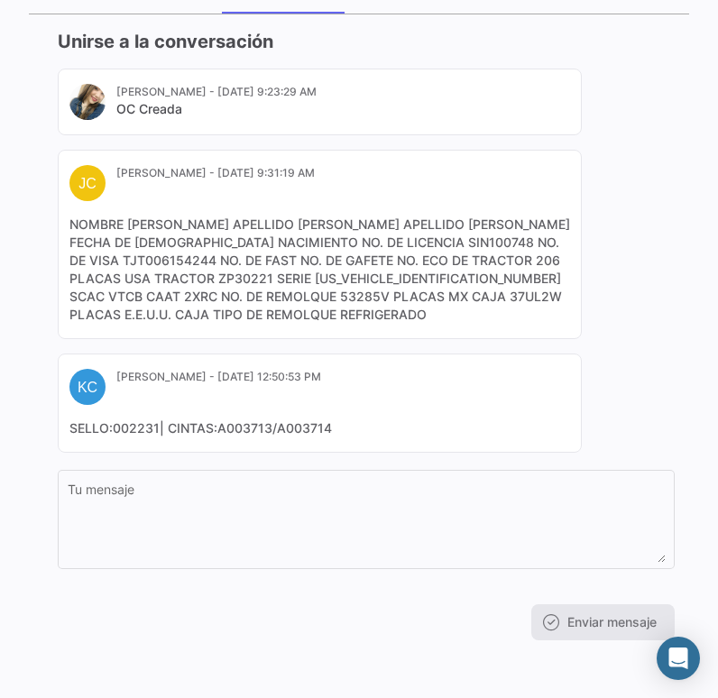
drag, startPoint x: 136, startPoint y: 297, endPoint x: 108, endPoint y: 298, distance: 28.0
click at [108, 298] on mat-card-content "NOMBRE JOAQUIN ALONSO APELLIDO PATERNO VALDEZ APELLIDO MATERNO RUBIO FECHA DE 1…" at bounding box center [319, 270] width 501 height 108
copy mat-card-content "2XRC"
click at [684, 143] on div "0 OC PO00000042027 Volver al listado de Órdenes de Compra Vista Consolidada Vis…" at bounding box center [359, 349] width 718 height 698
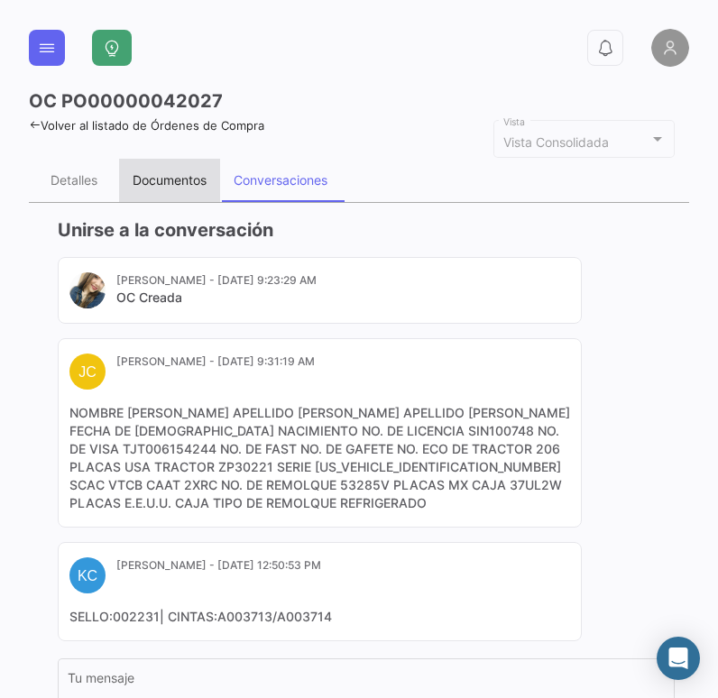
click at [184, 180] on div "Documentos" at bounding box center [170, 179] width 74 height 15
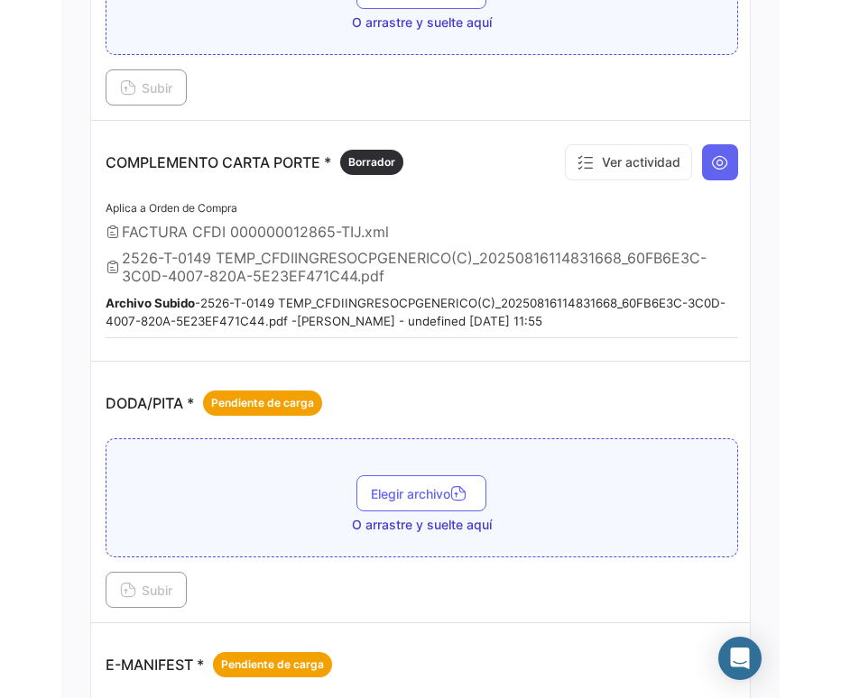
scroll to position [812, 0]
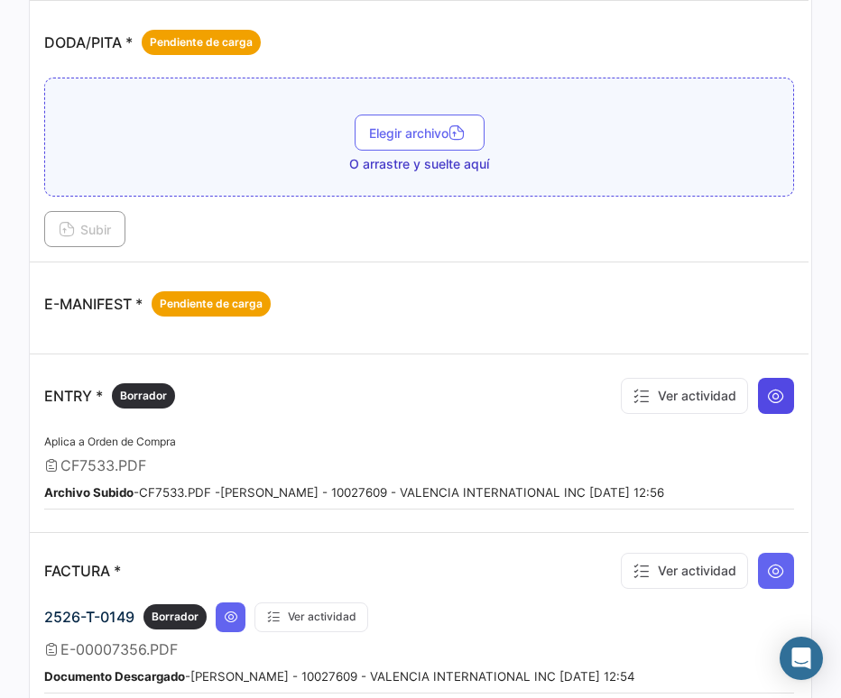
click at [767, 392] on icon at bounding box center [776, 396] width 18 height 18
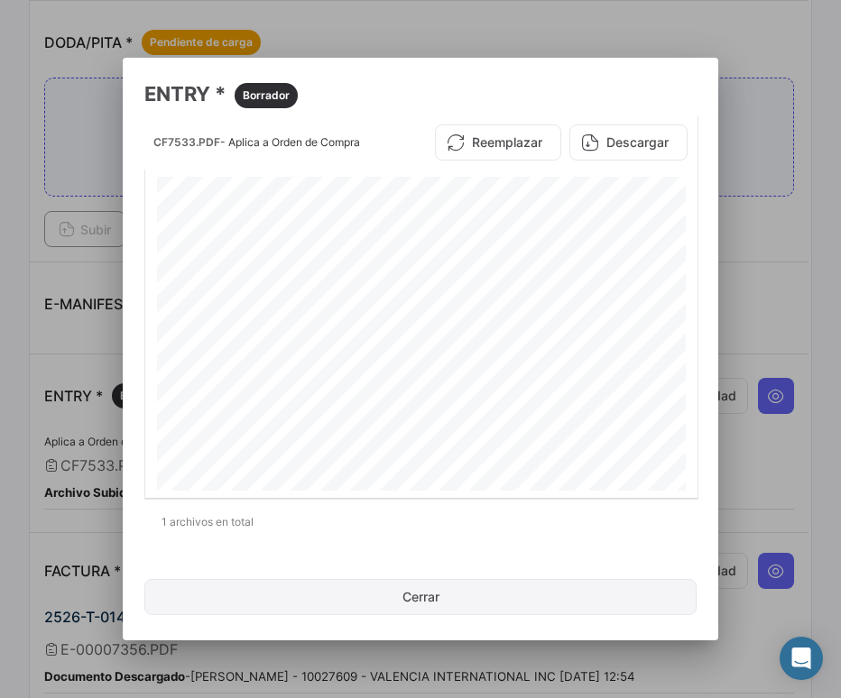
click at [447, 610] on button "Cerrar" at bounding box center [420, 597] width 552 height 36
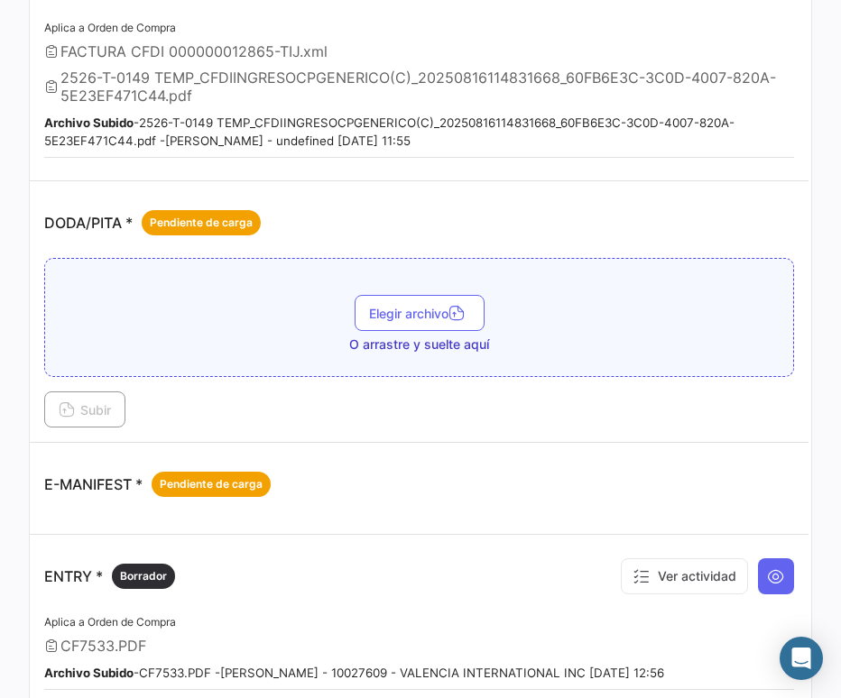
scroll to position [361, 0]
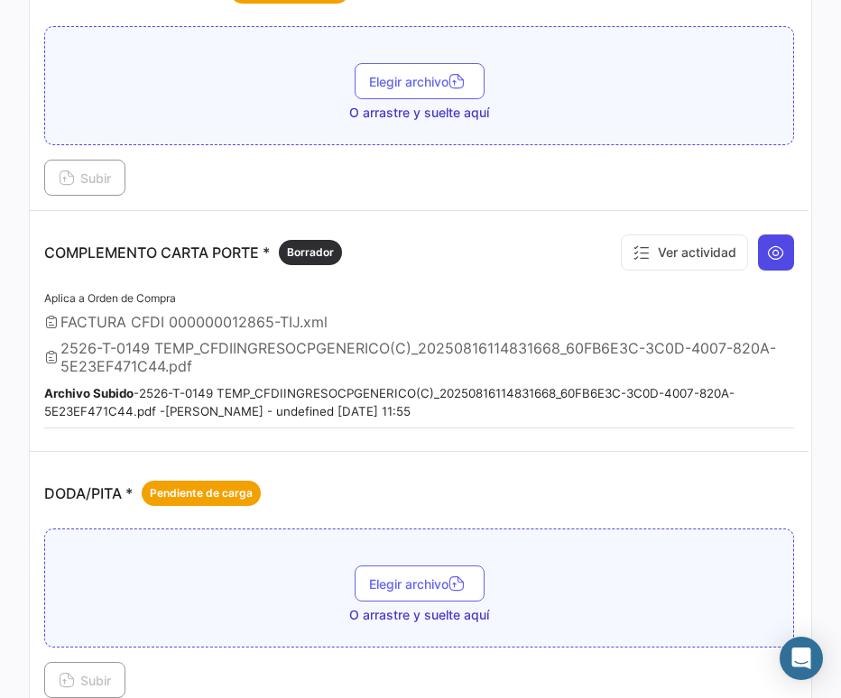
click at [767, 249] on icon at bounding box center [776, 253] width 18 height 18
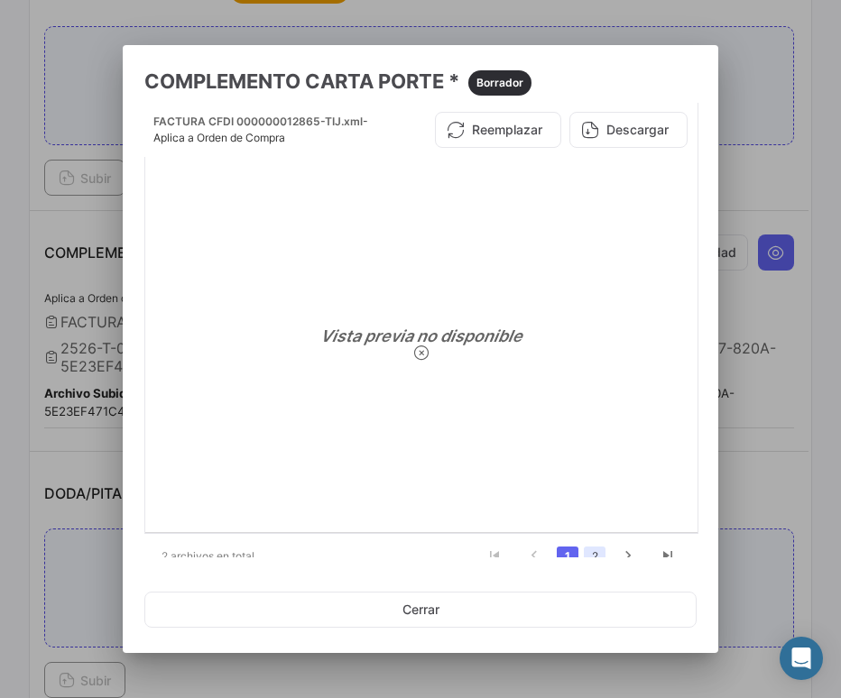
click at [585, 555] on link "2" at bounding box center [595, 557] width 22 height 20
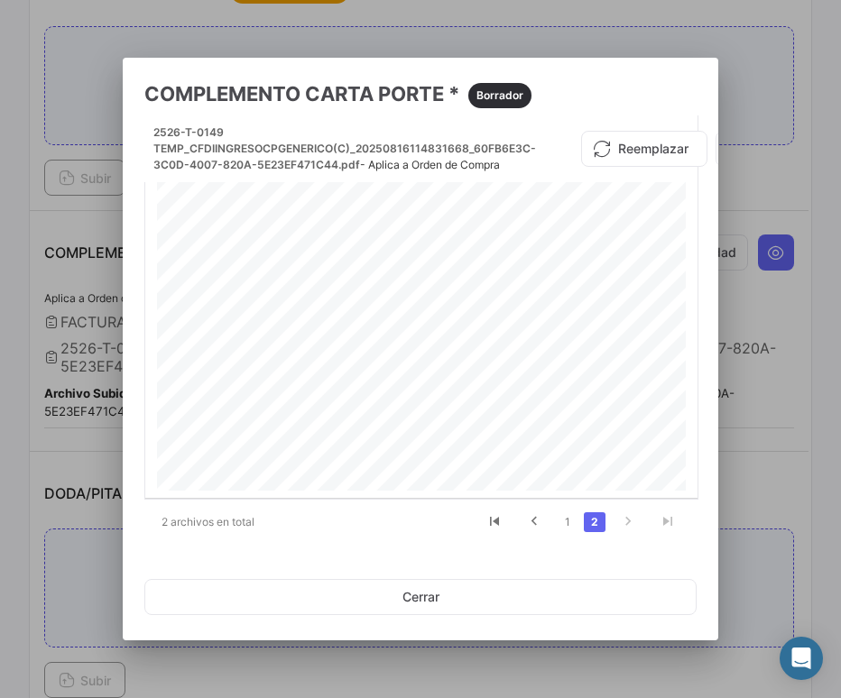
scroll to position [631, 0]
click at [567, 521] on link "1" at bounding box center [568, 522] width 22 height 20
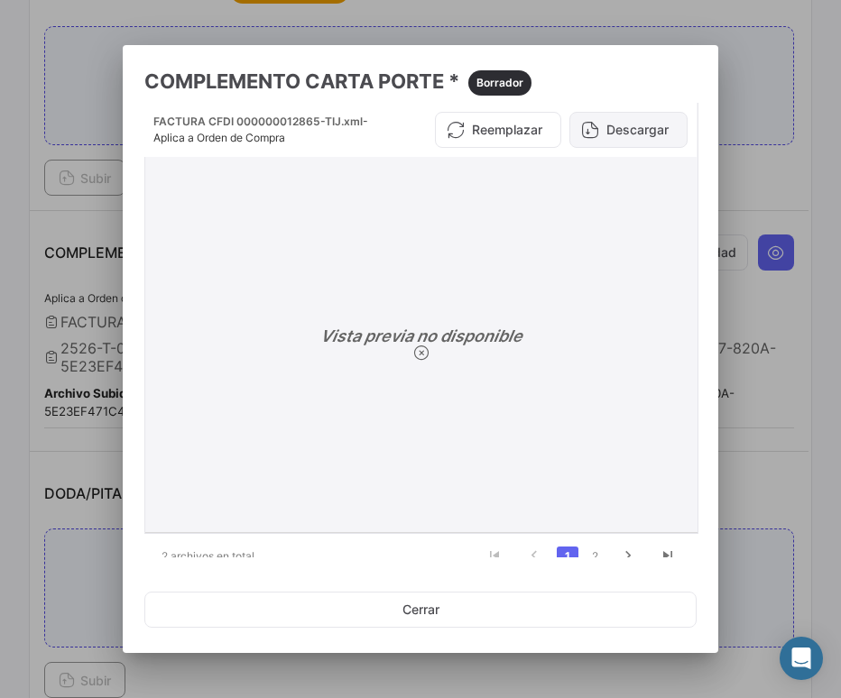
click at [627, 135] on button "Descargar" at bounding box center [628, 130] width 118 height 36
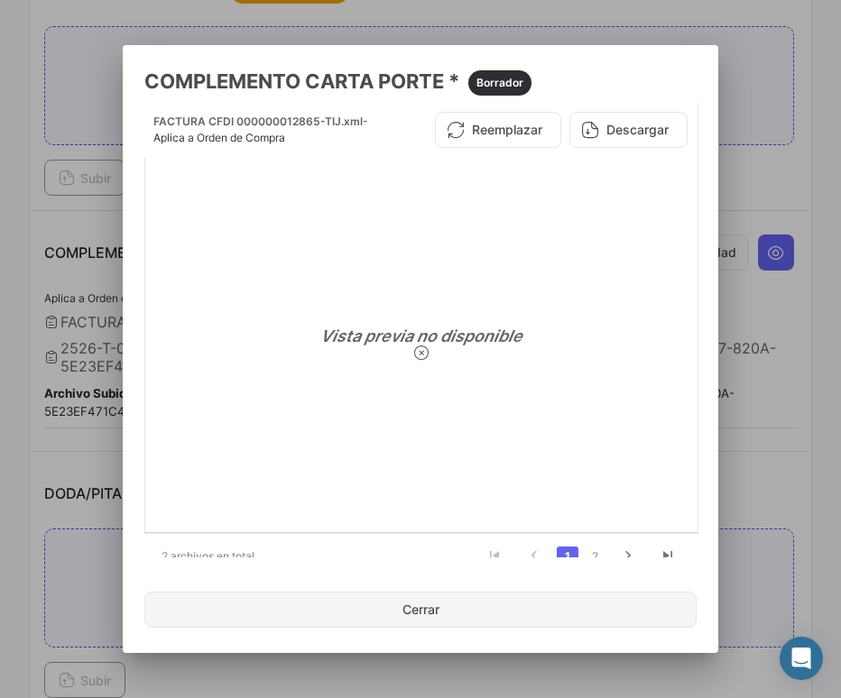
click at [415, 616] on button "Cerrar" at bounding box center [420, 610] width 552 height 36
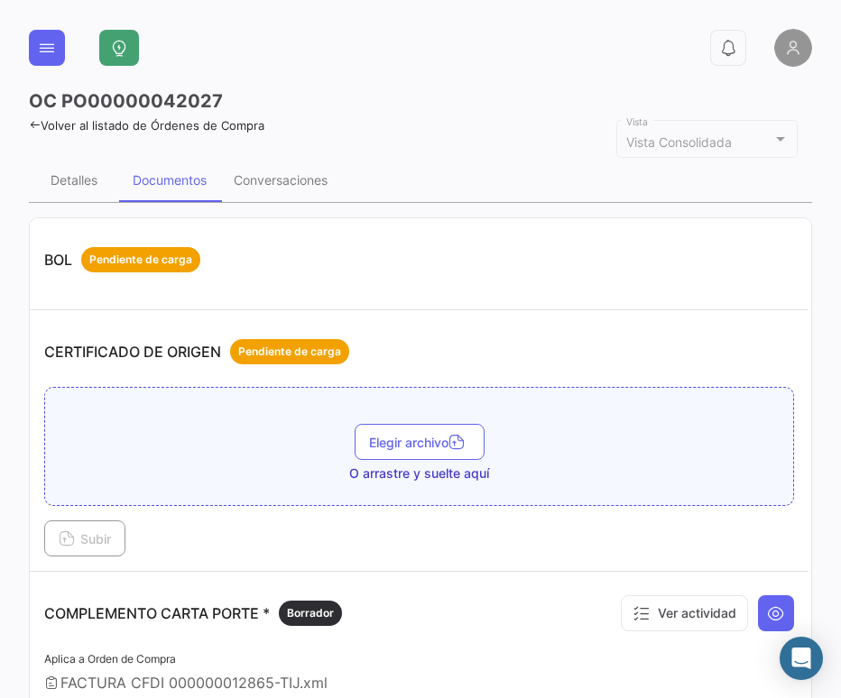
scroll to position [0, 0]
drag, startPoint x: 272, startPoint y: 180, endPoint x: 279, endPoint y: 241, distance: 60.9
click at [272, 180] on div "Conversaciones" at bounding box center [281, 179] width 94 height 15
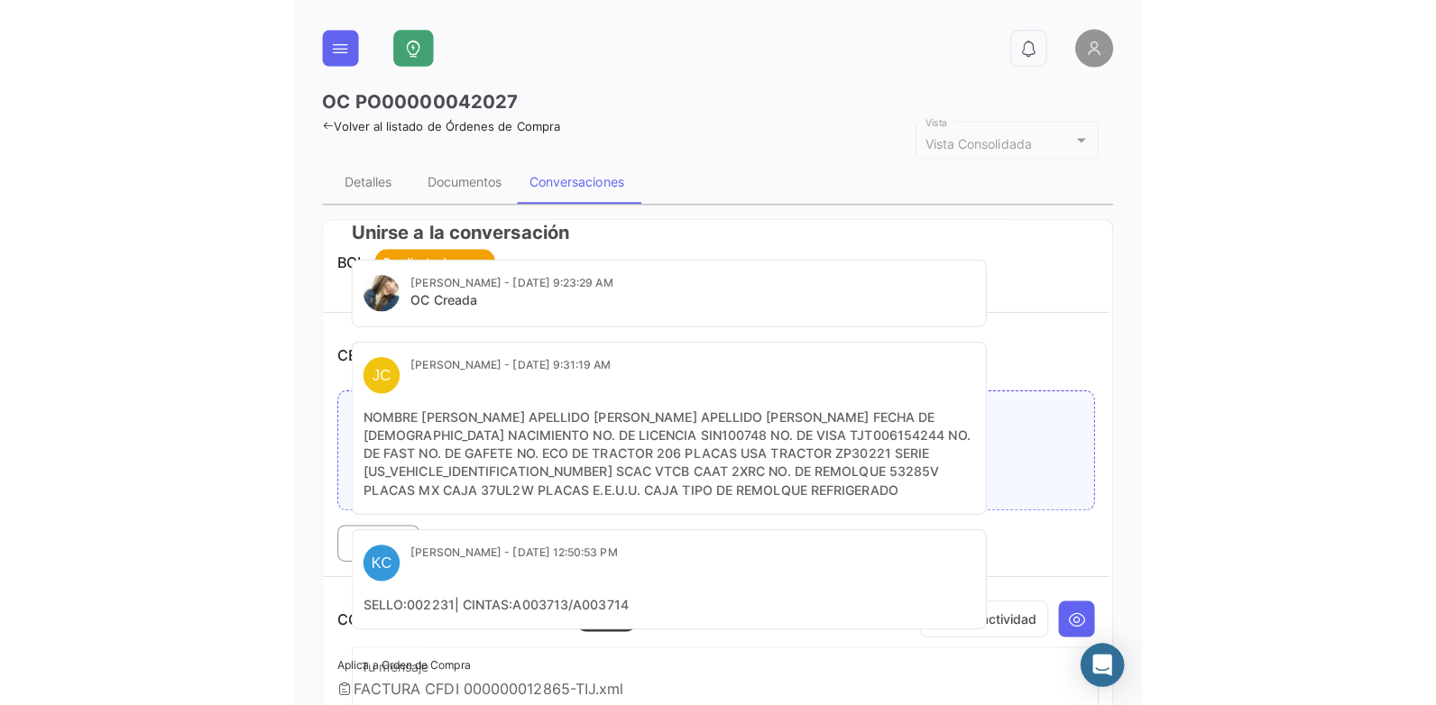
scroll to position [170, 0]
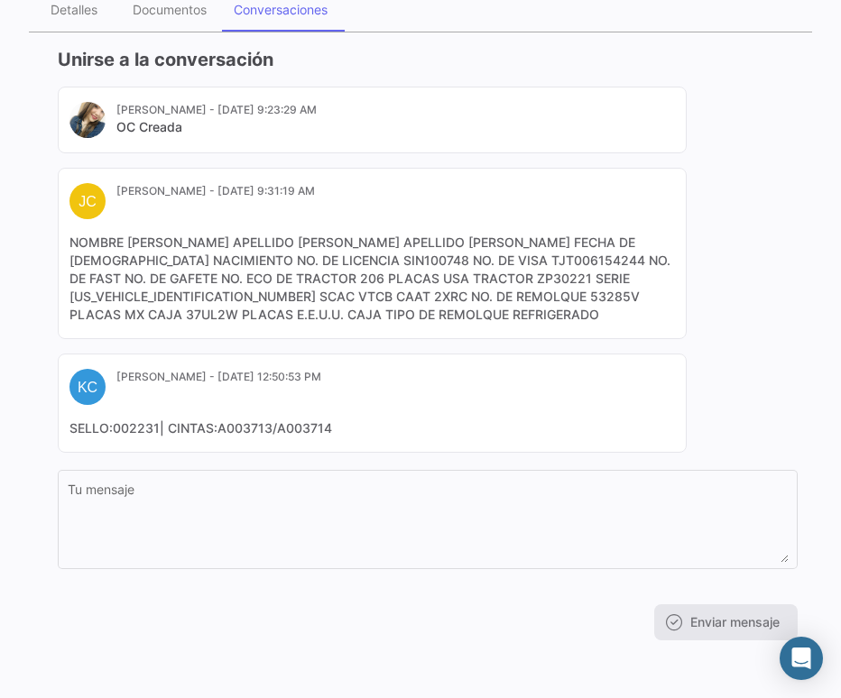
click at [809, 263] on div "0 OC PO00000042027 Volver al listado de Órdenes de Compra Vista Consolidada Vis…" at bounding box center [420, 349] width 841 height 698
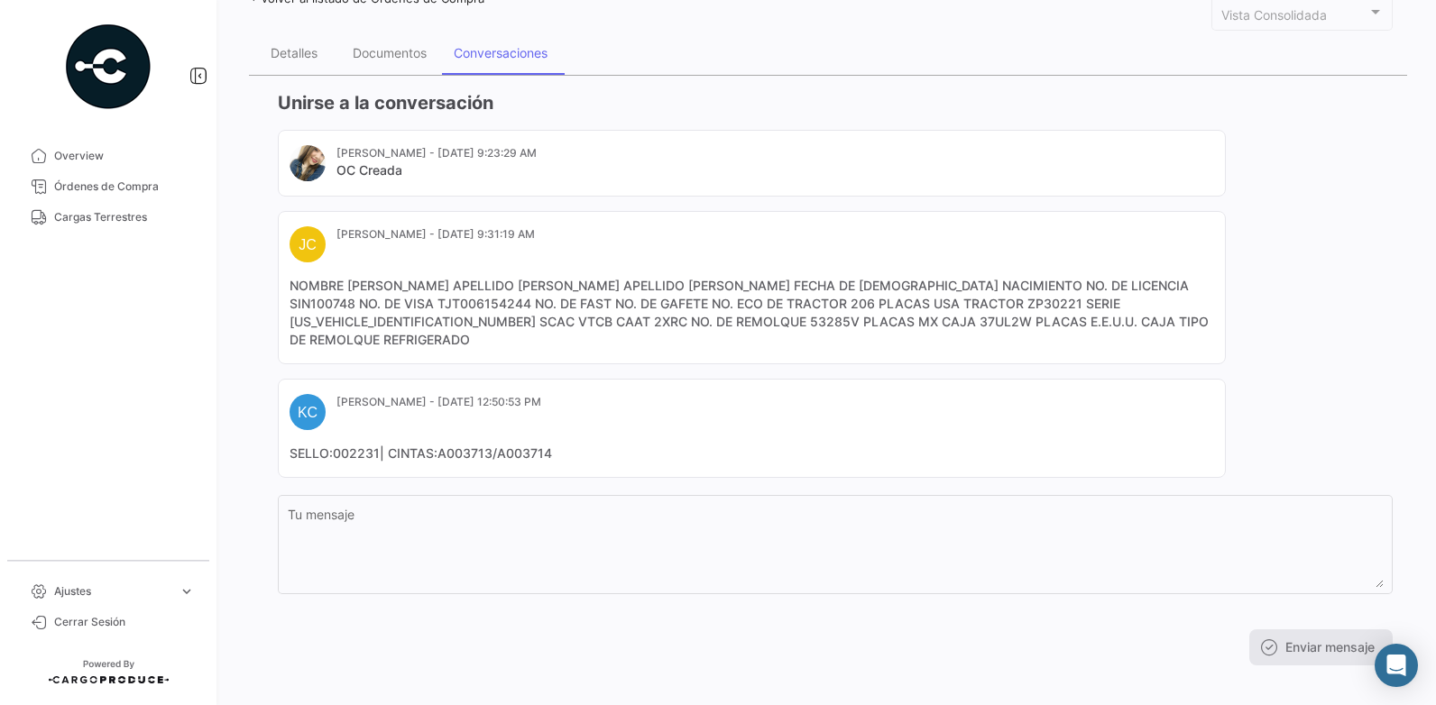
scroll to position [0, 0]
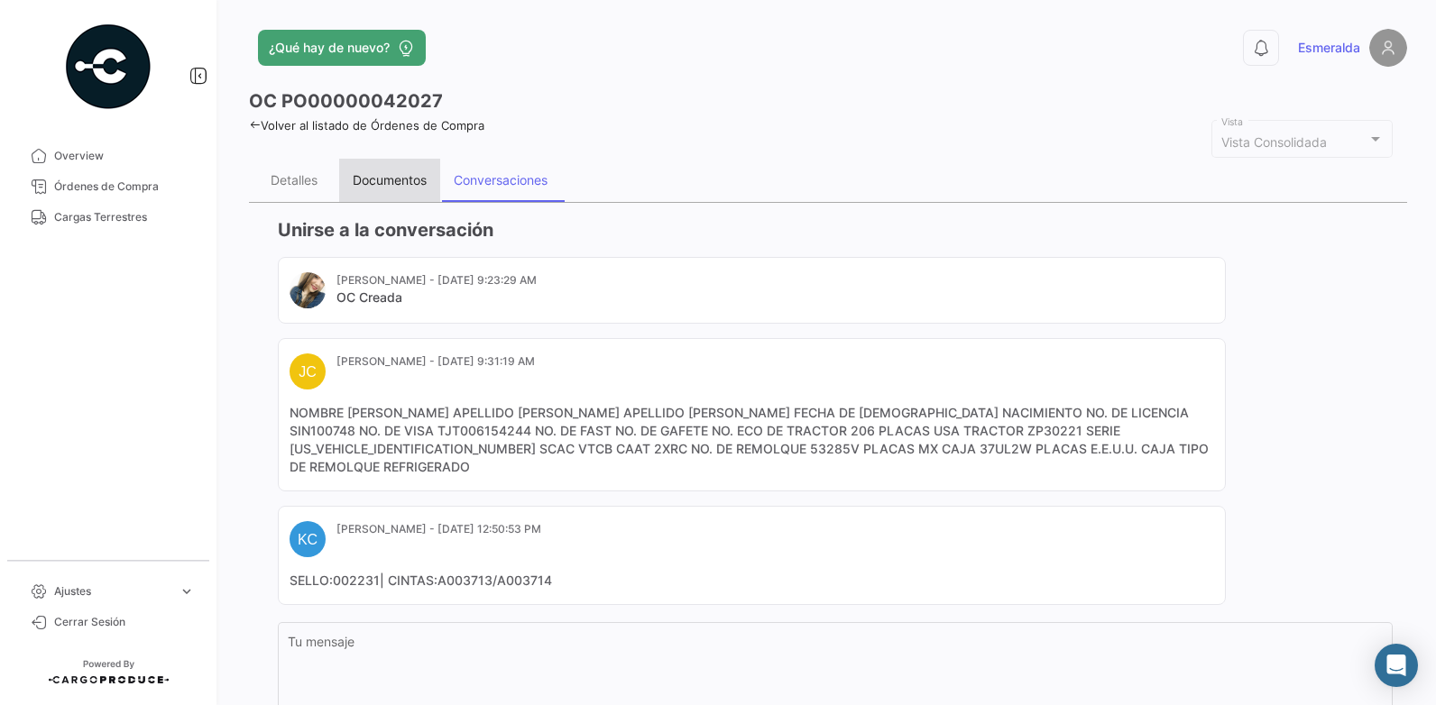
click at [382, 177] on div "Documentos" at bounding box center [390, 179] width 74 height 15
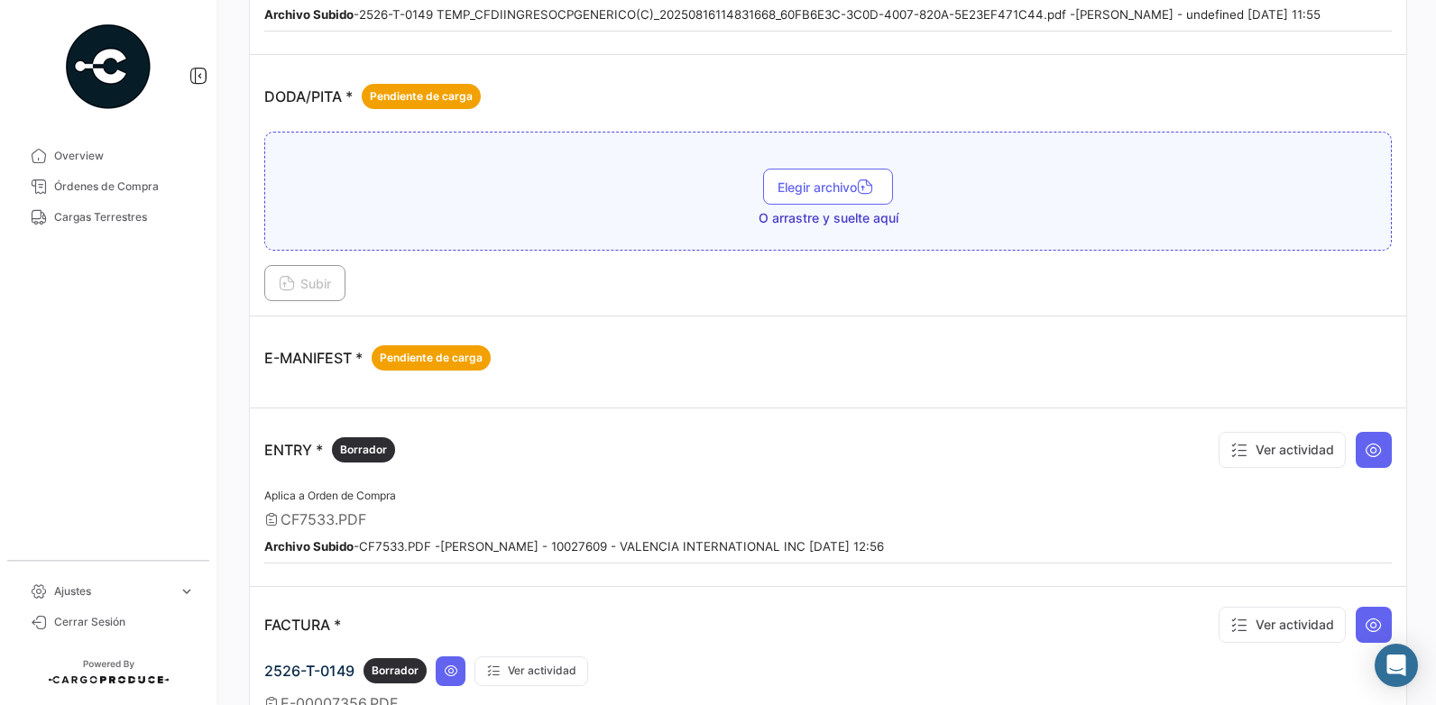
scroll to position [631, 0]
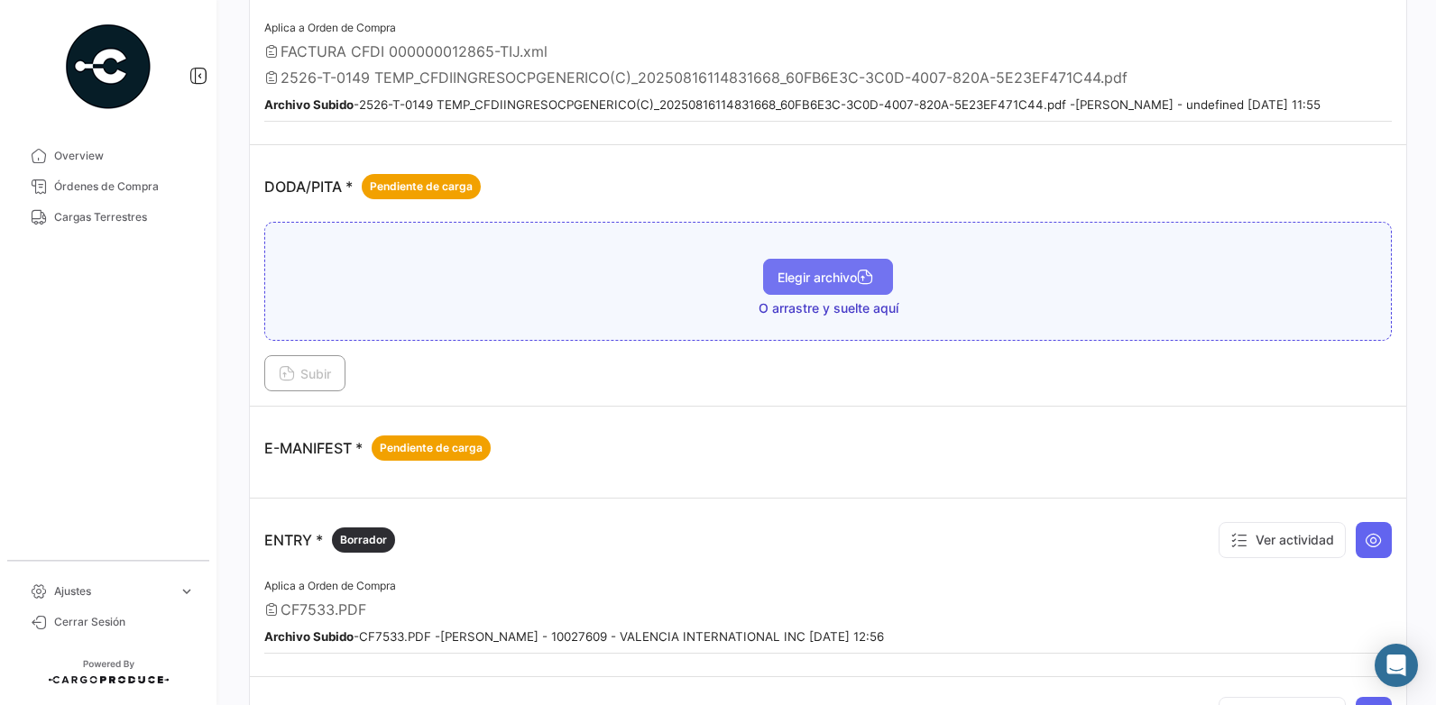
click at [816, 289] on button "Elegir archivo" at bounding box center [828, 277] width 130 height 36
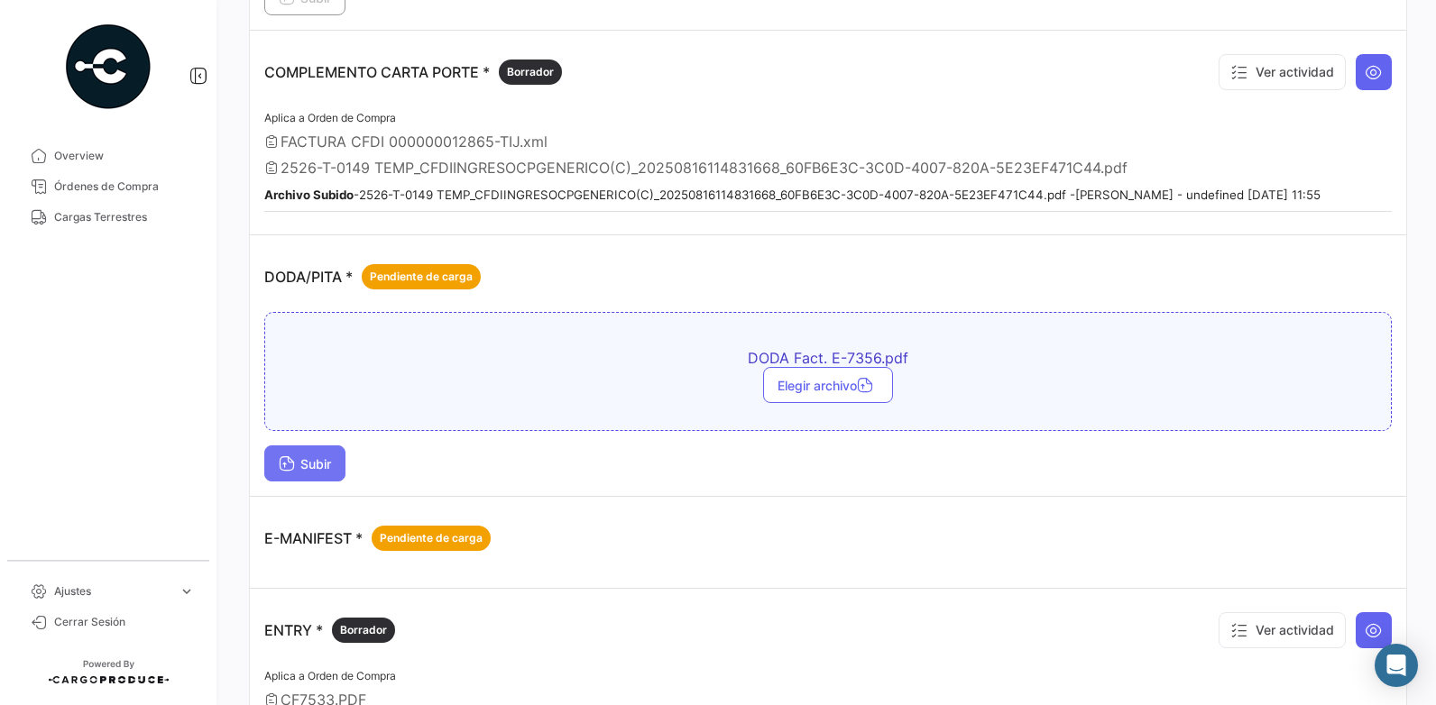
click at [308, 461] on span "Subir" at bounding box center [305, 463] width 52 height 15
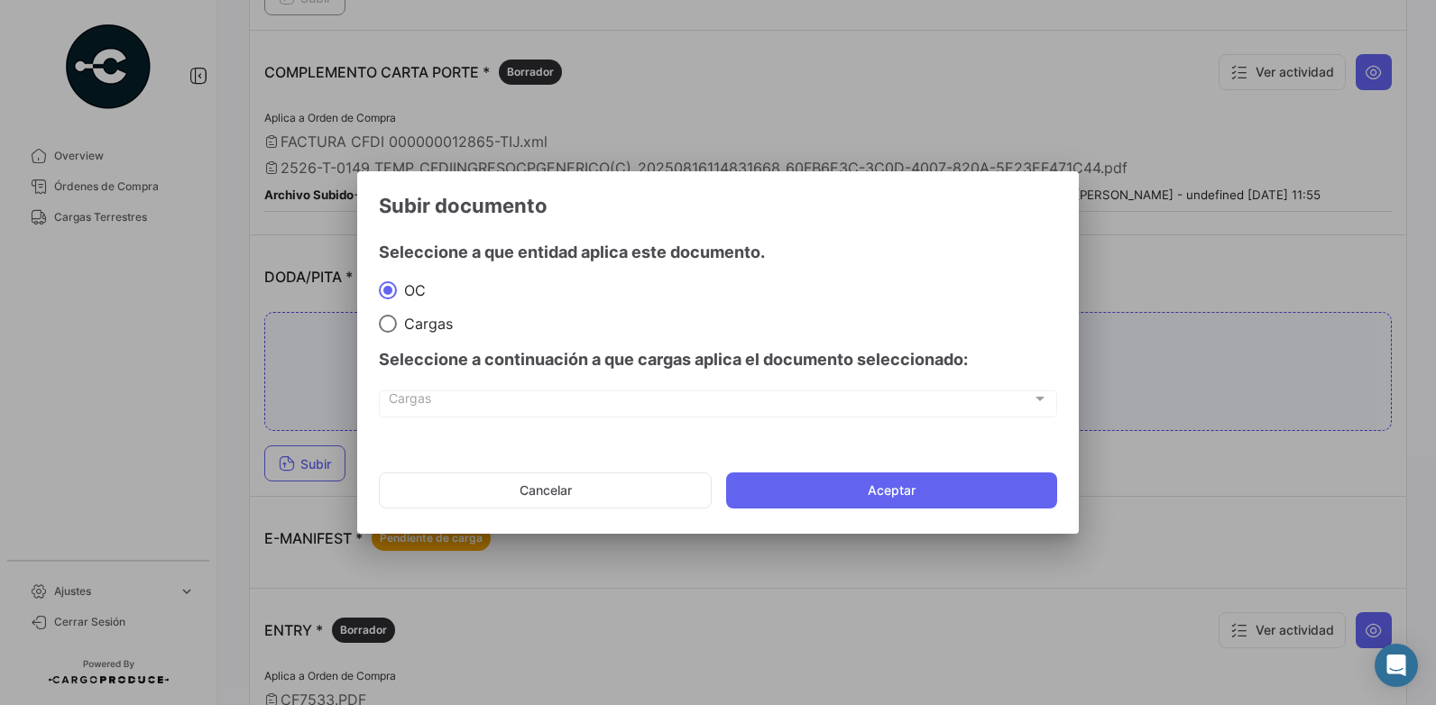
click at [438, 335] on div "Seleccione a continuación a que cargas aplica el documento seleccionado:" at bounding box center [718, 360] width 678 height 54
click at [435, 330] on span "Cargas" at bounding box center [425, 324] width 56 height 18
click at [397, 330] on input "Cargas" at bounding box center [388, 324] width 18 height 18
radio input "true"
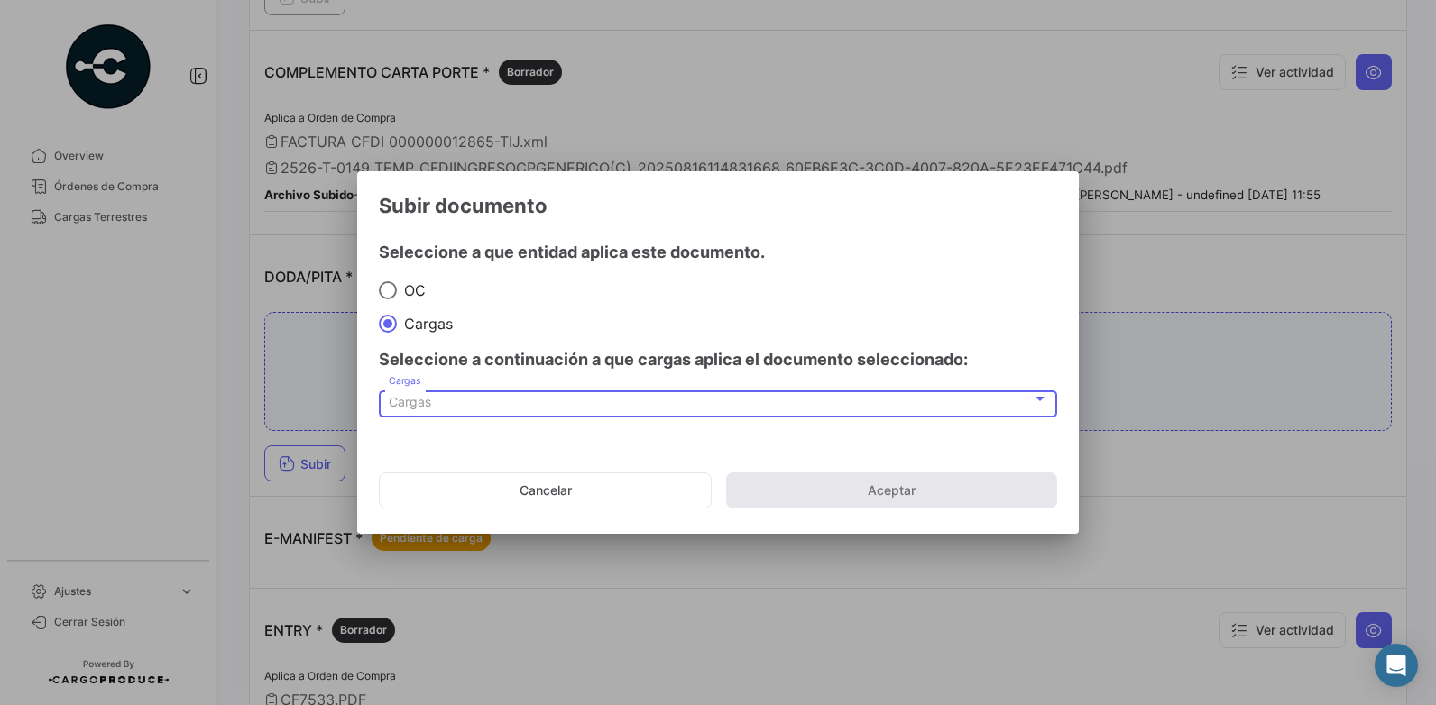
click at [424, 401] on span "Cargas" at bounding box center [410, 401] width 42 height 15
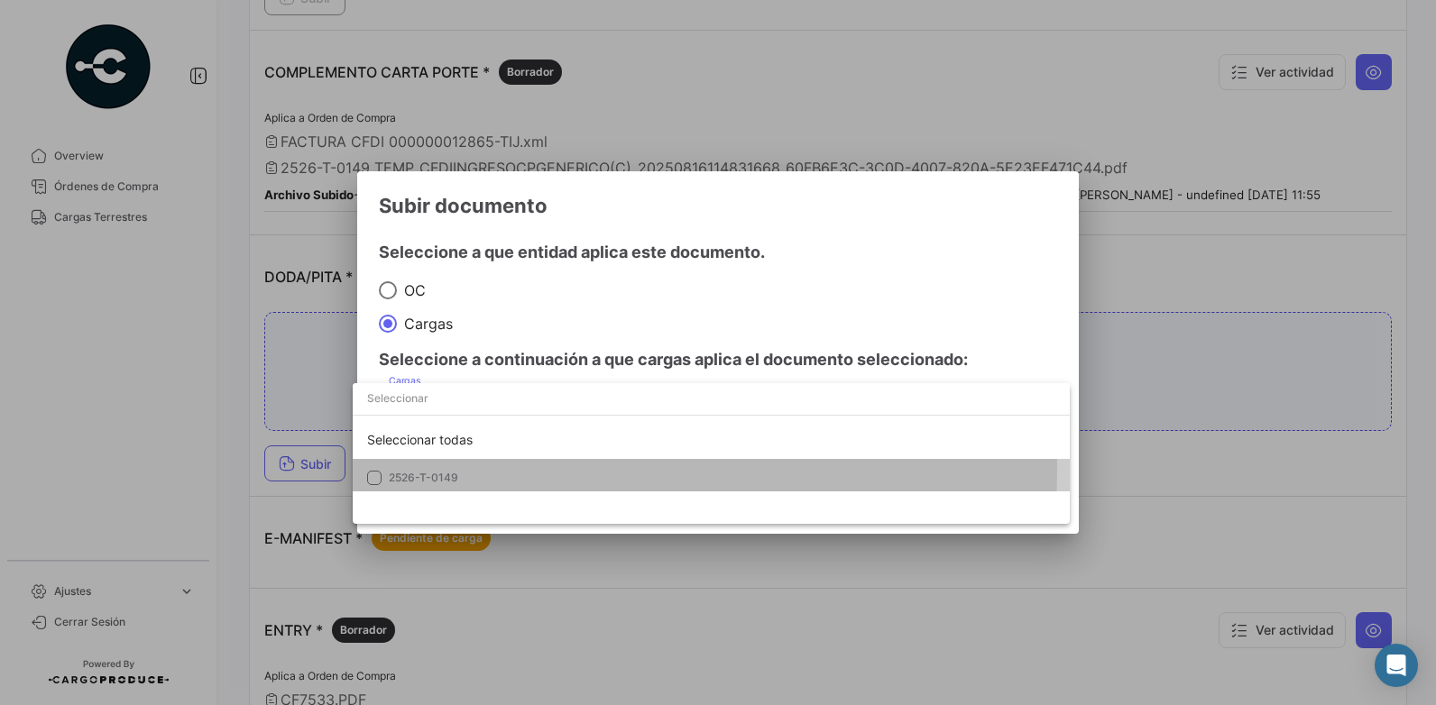
click at [470, 468] on mat-option "2526-T-0149" at bounding box center [711, 478] width 717 height 38
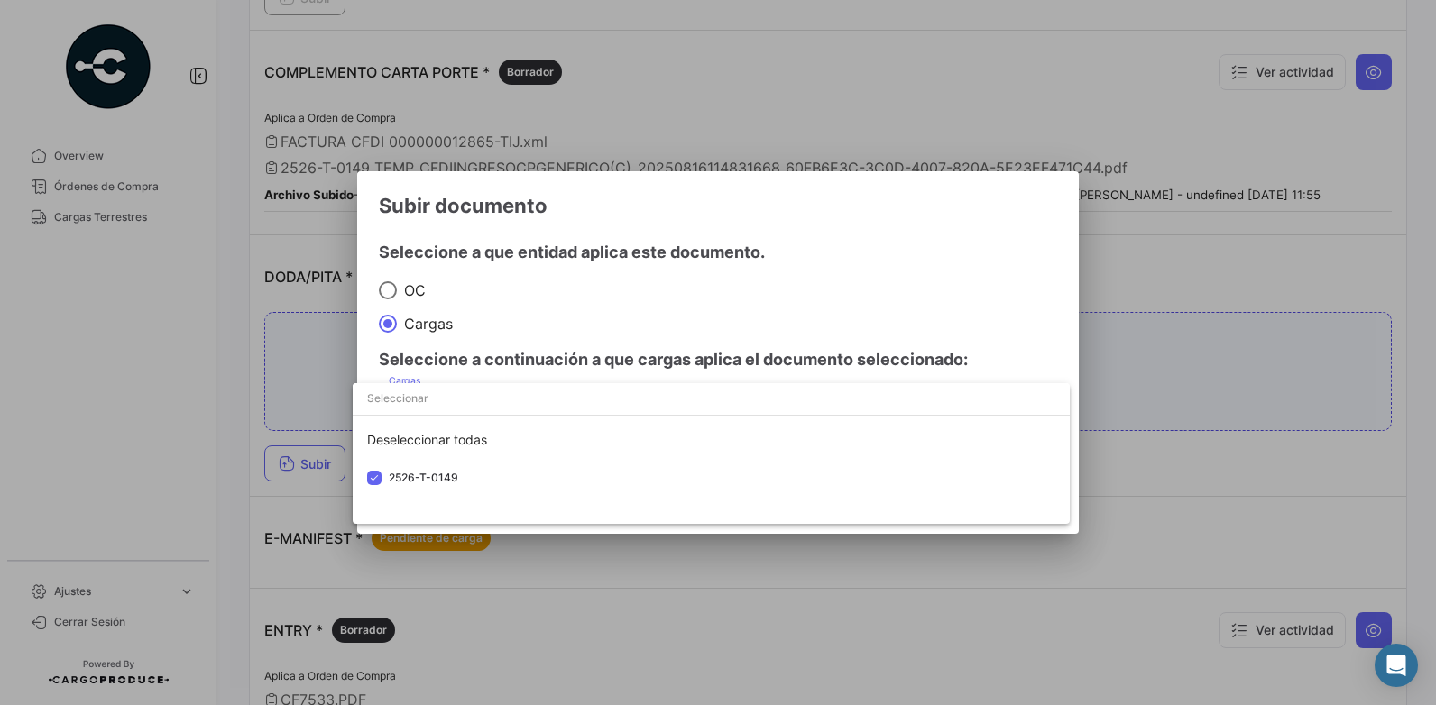
click at [1155, 329] on div at bounding box center [718, 352] width 1436 height 705
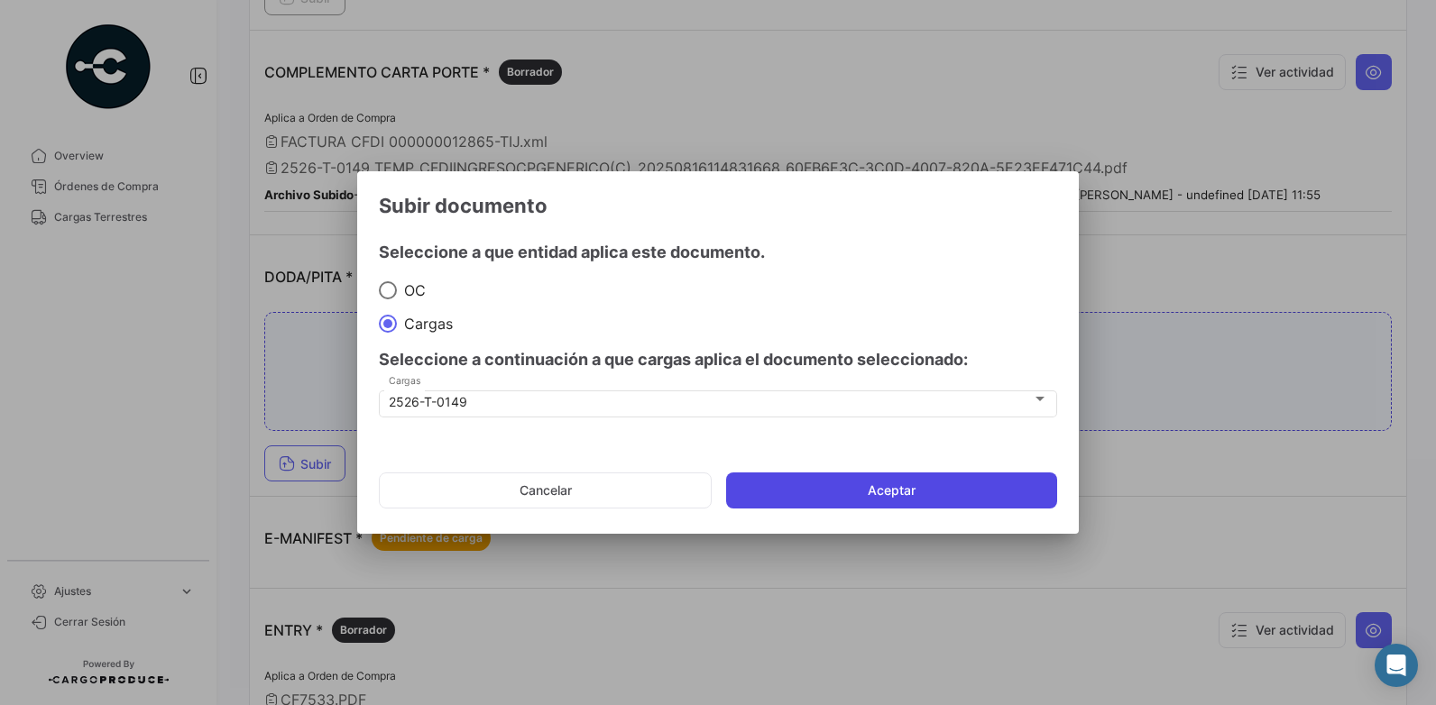
click at [887, 487] on button "Aceptar" at bounding box center [891, 491] width 331 height 36
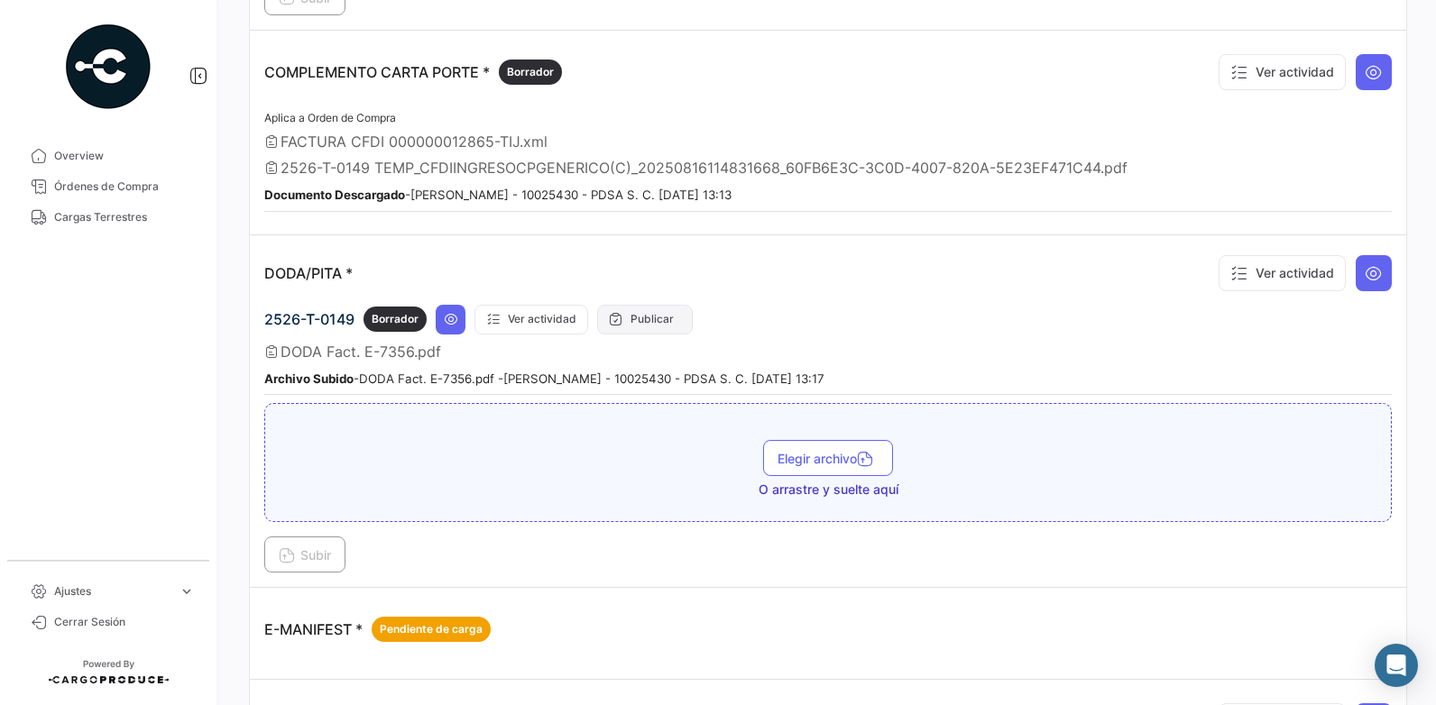
click at [654, 320] on button "Publicar" at bounding box center [645, 320] width 96 height 30
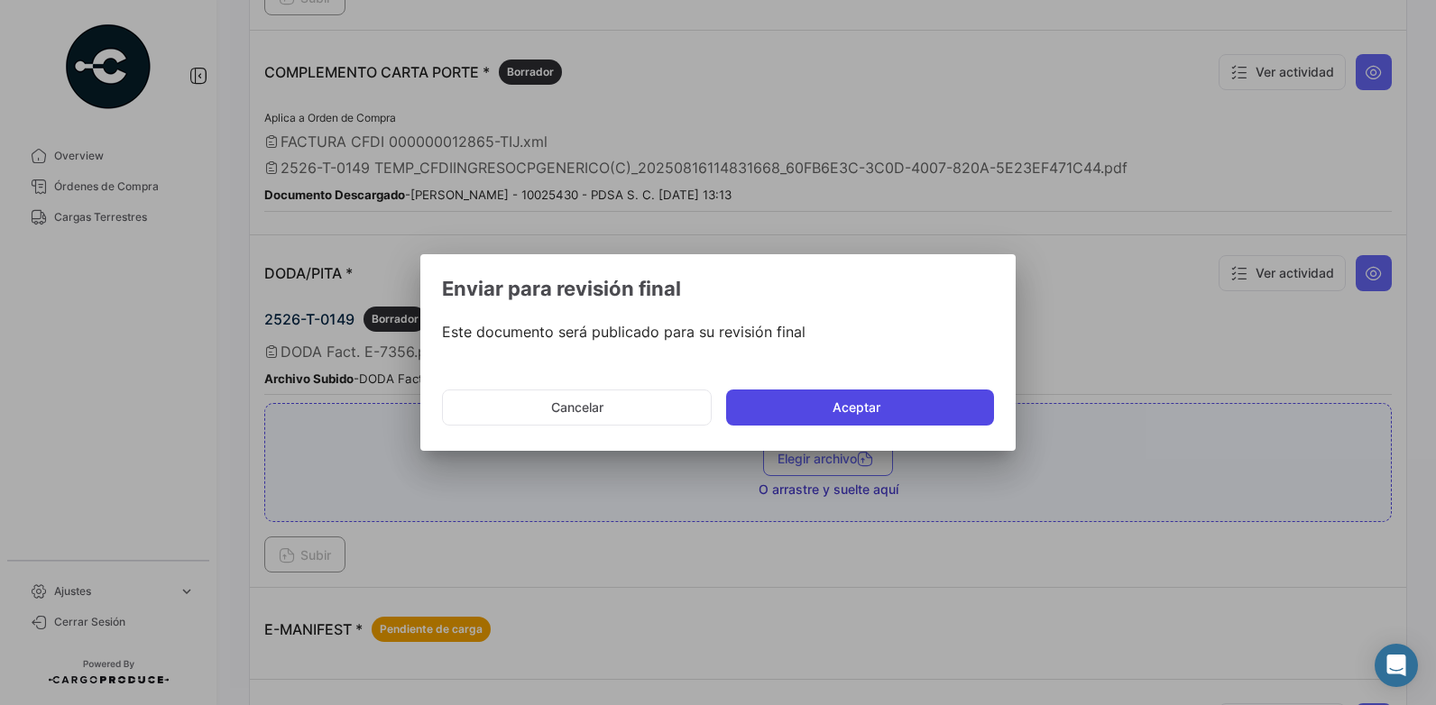
click at [910, 415] on button "Aceptar" at bounding box center [860, 408] width 268 height 36
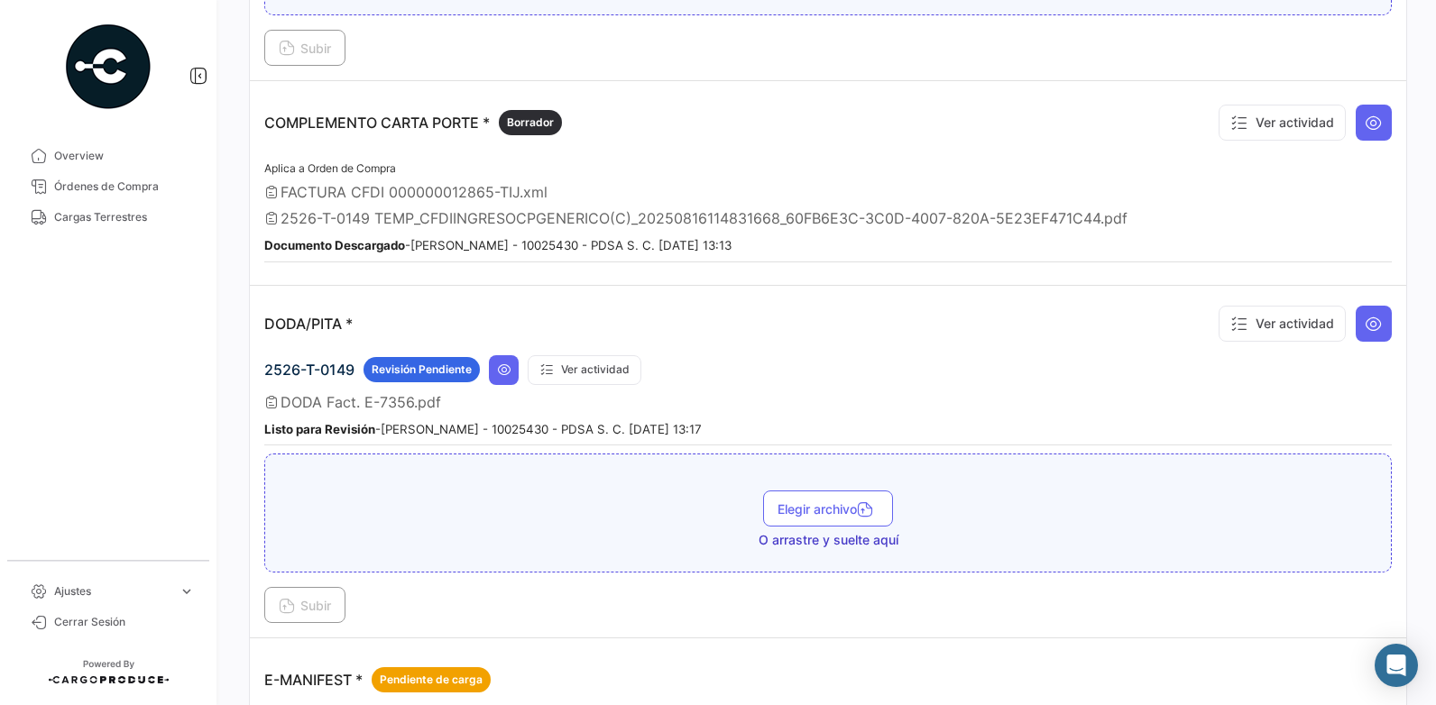
drag, startPoint x: 100, startPoint y: 221, endPoint x: 663, endPoint y: 573, distance: 663.8
click at [100, 221] on span "Cargas Terrestres" at bounding box center [124, 217] width 141 height 16
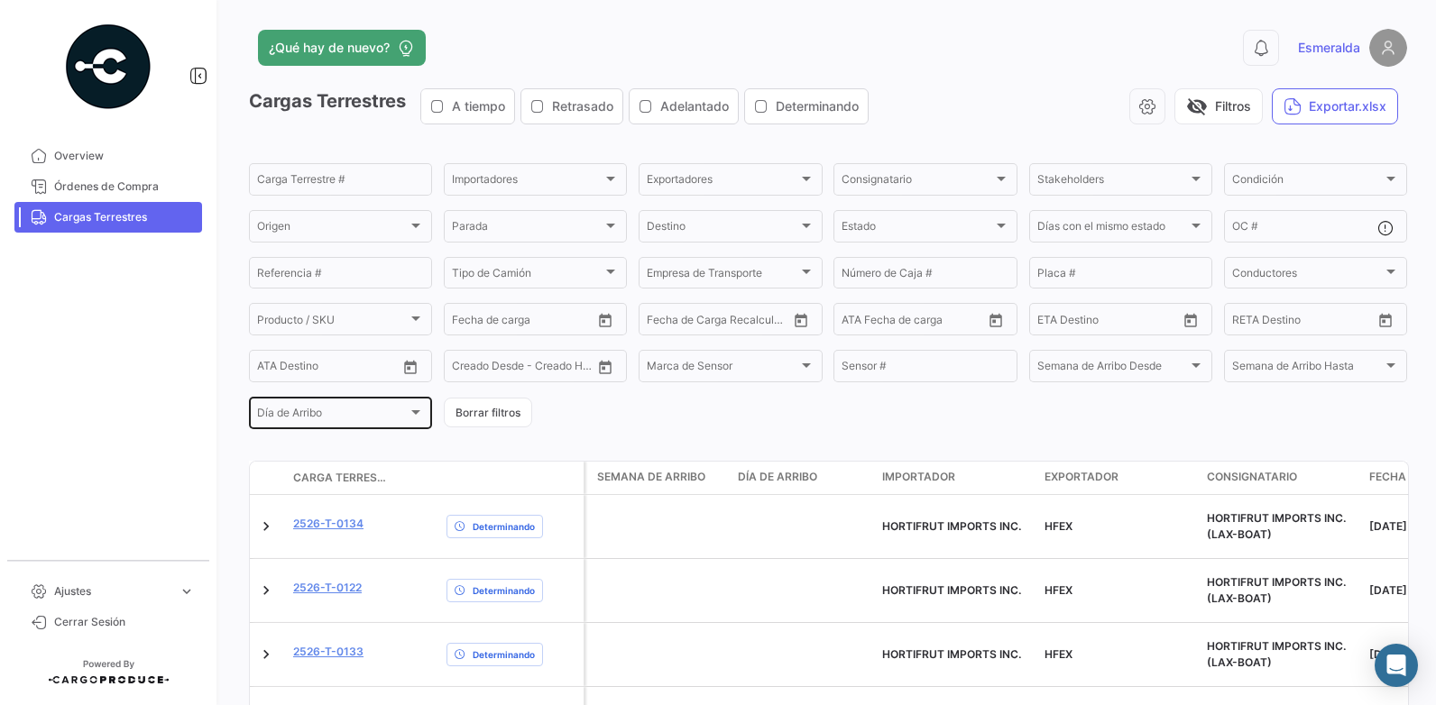
scroll to position [218, 0]
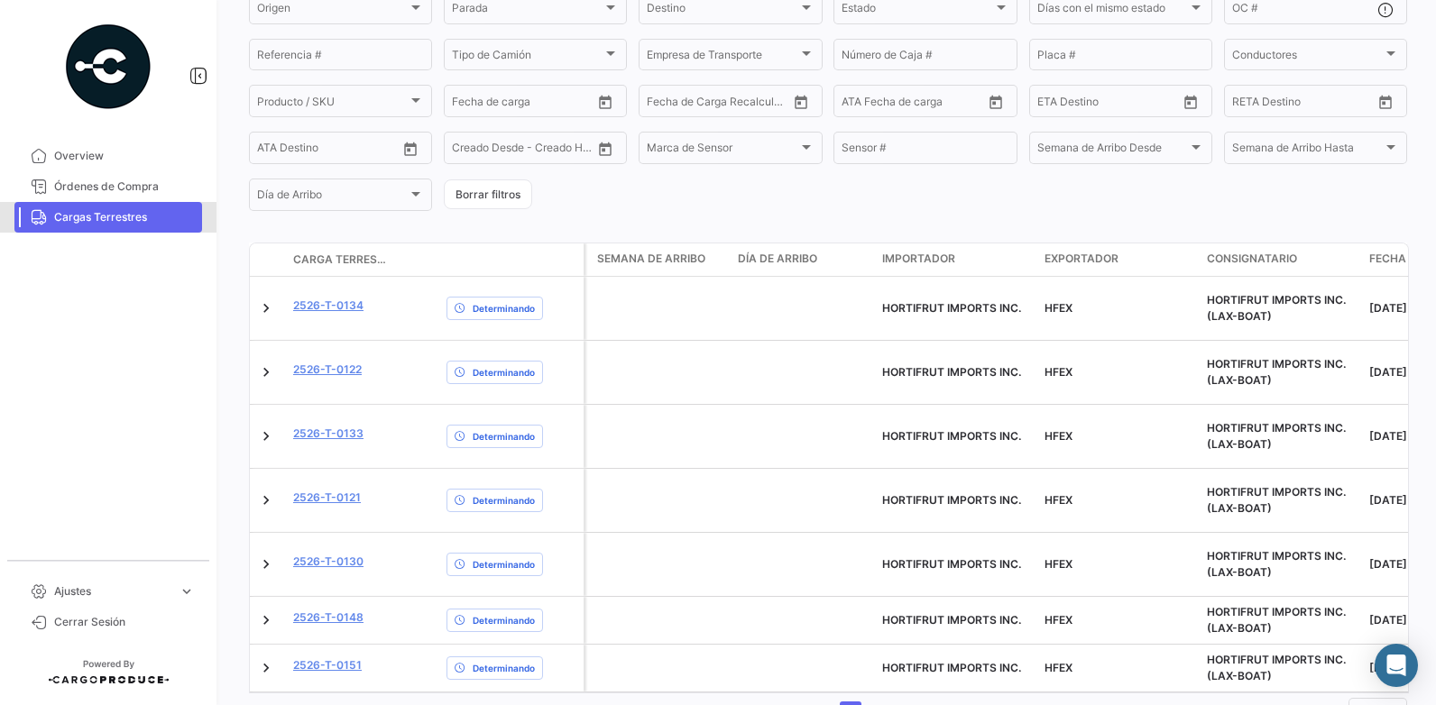
click at [115, 214] on span "Cargas Terrestres" at bounding box center [124, 217] width 141 height 16
click at [790, 640] on link "1" at bounding box center [797, 712] width 22 height 20
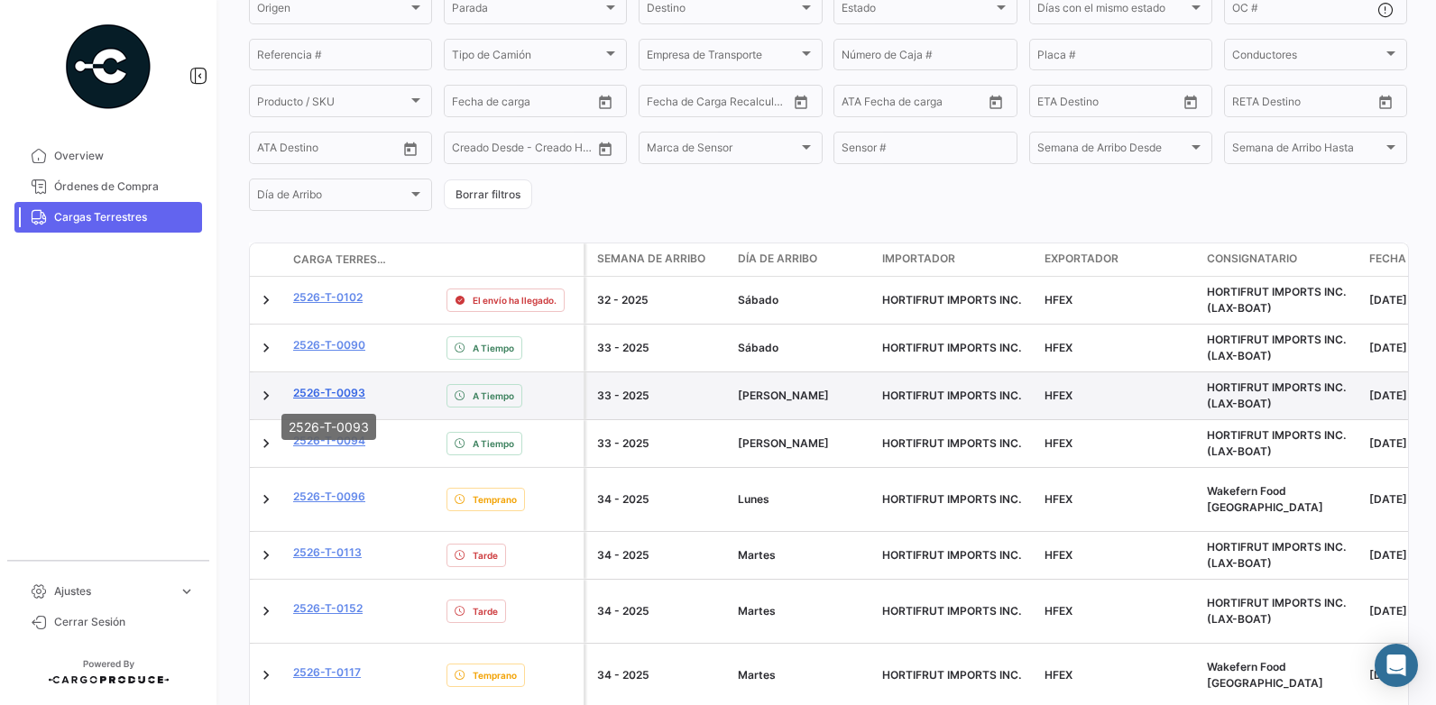
click at [332, 393] on link "2526-T-0093" at bounding box center [329, 393] width 72 height 16
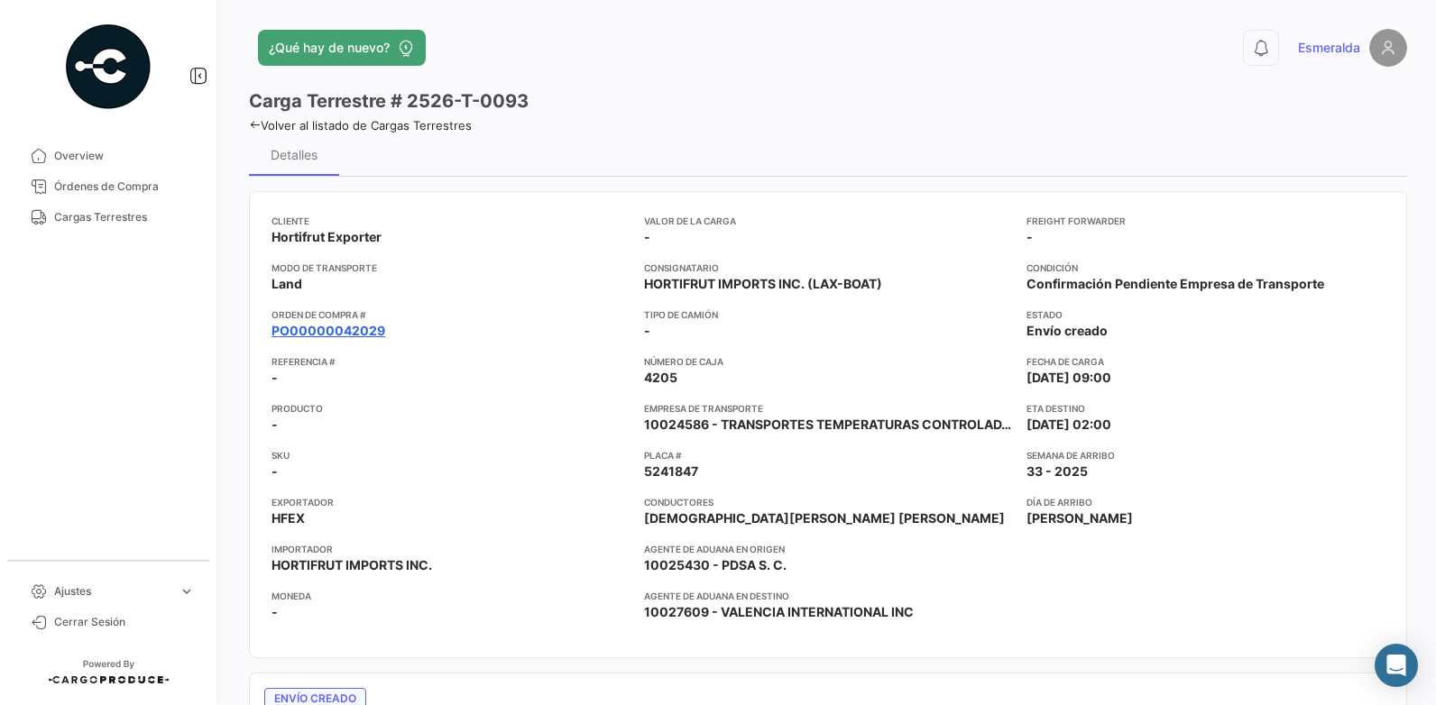
click at [336, 331] on link "PO00000042029" at bounding box center [329, 331] width 114 height 18
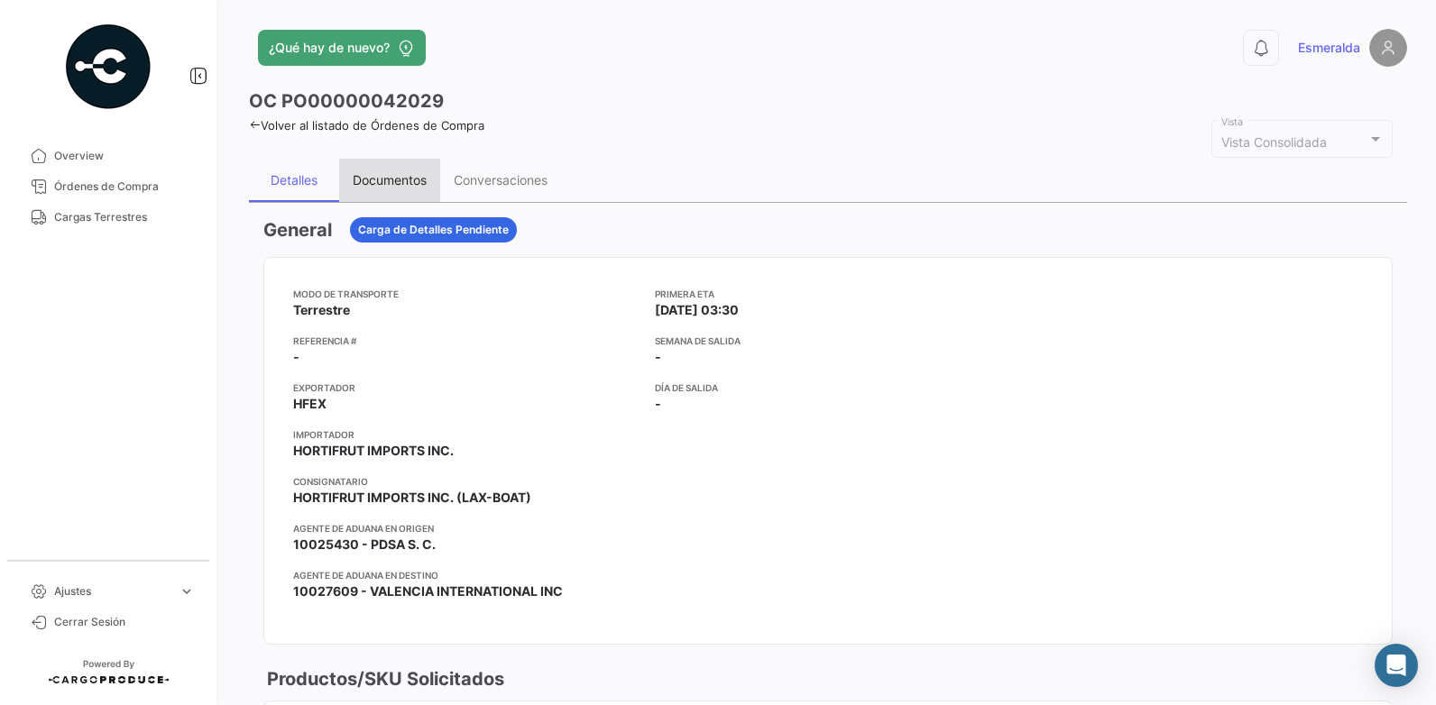
click at [384, 178] on div "Documentos" at bounding box center [390, 179] width 74 height 15
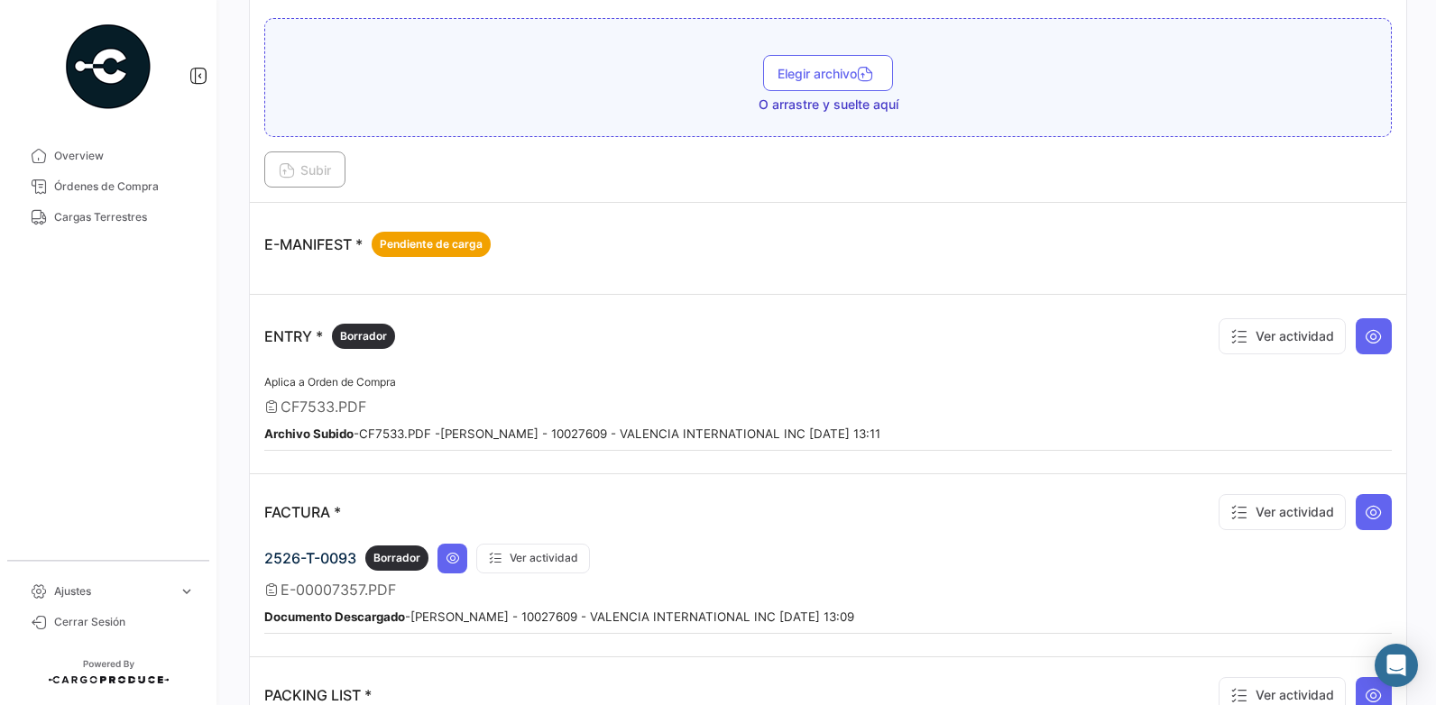
scroll to position [1083, 0]
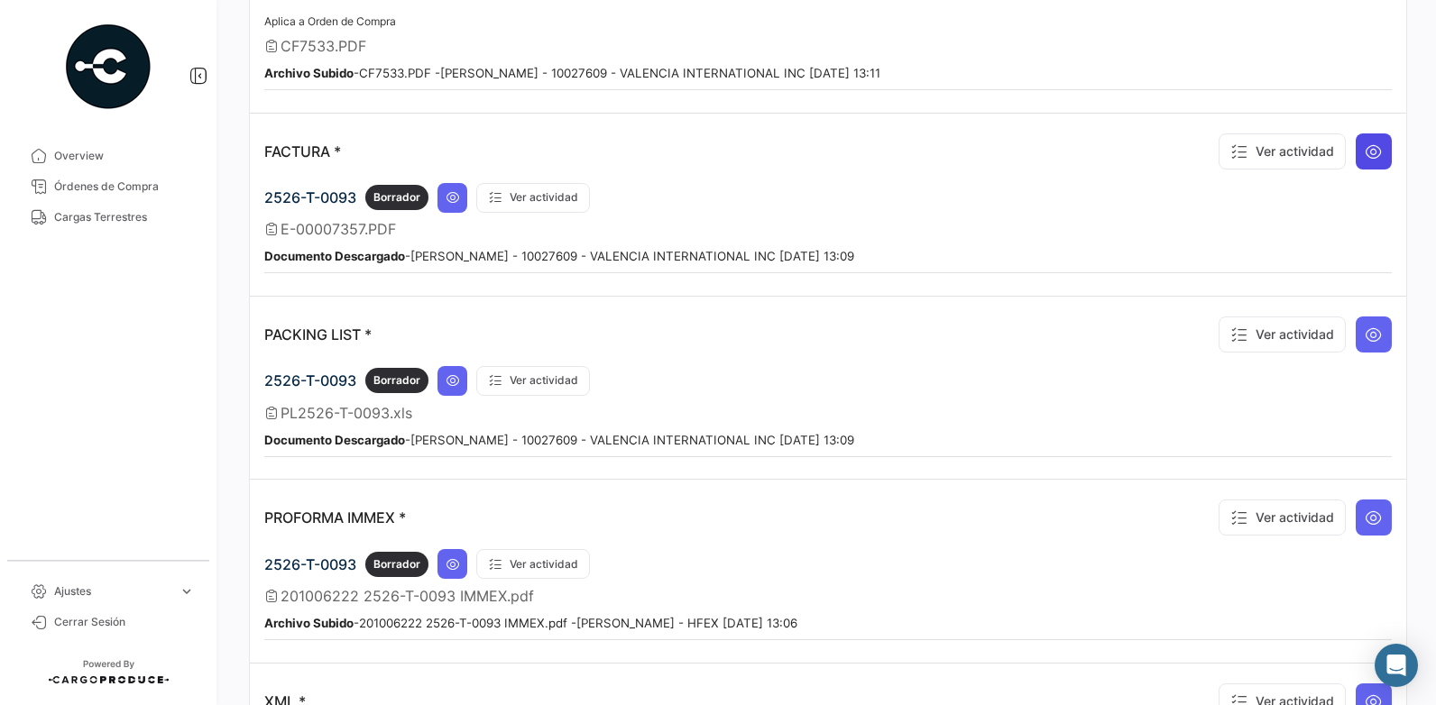
click at [1304, 150] on icon at bounding box center [1374, 152] width 18 height 18
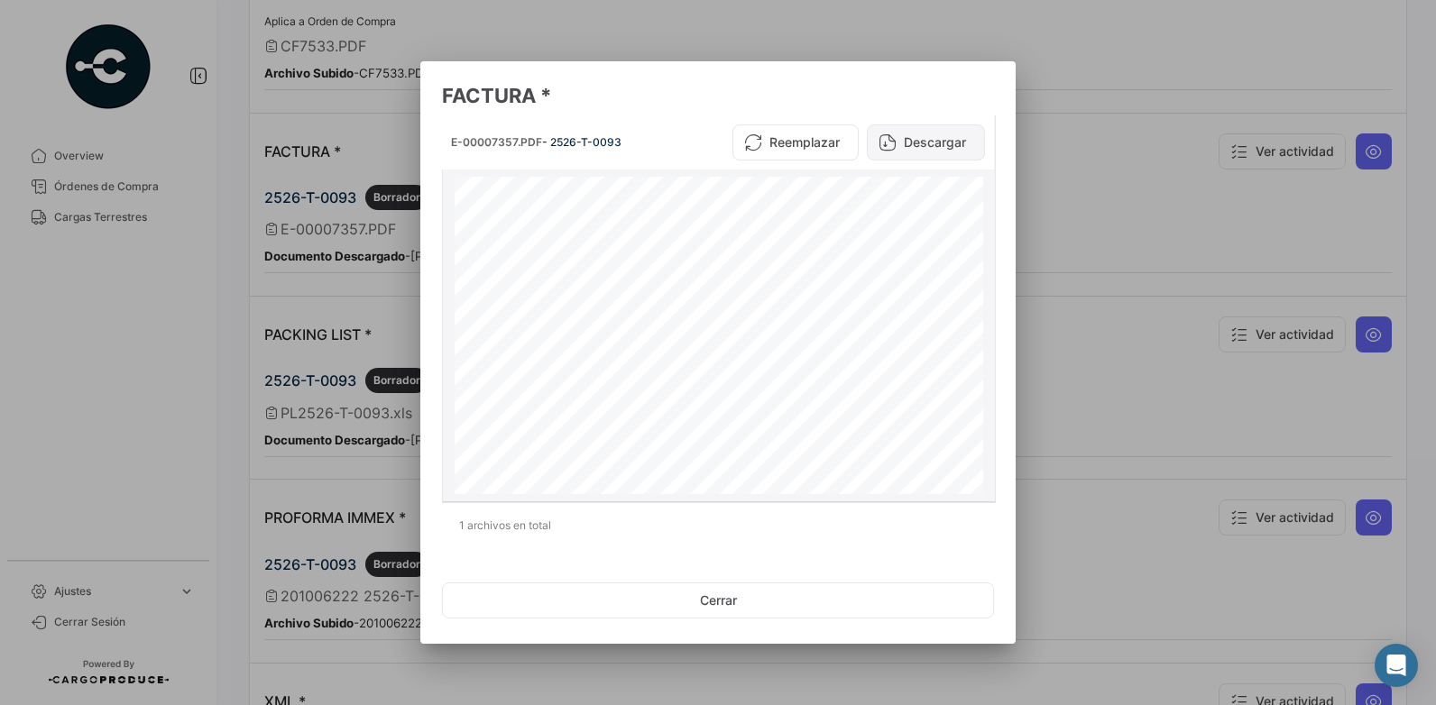
click at [933, 146] on button "Descargar" at bounding box center [926, 142] width 118 height 36
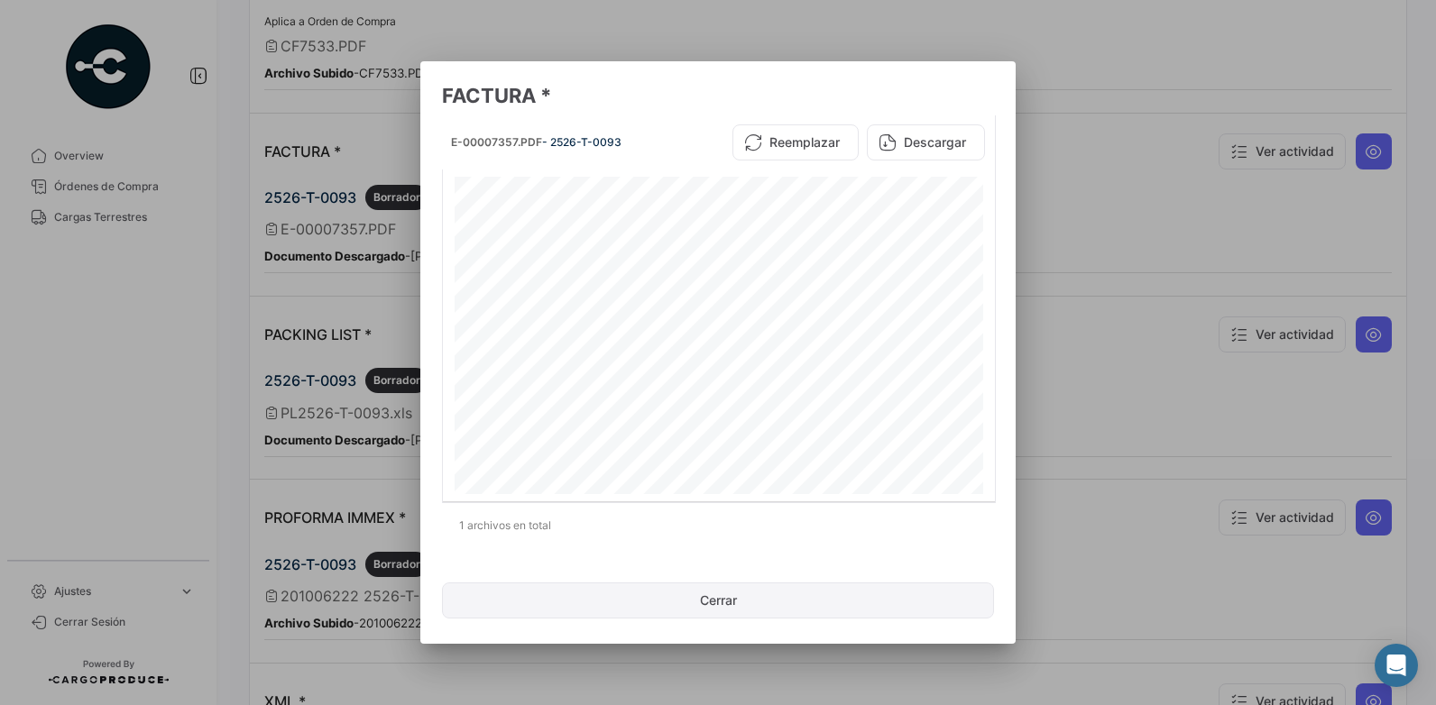
click at [726, 613] on button "Cerrar" at bounding box center [718, 601] width 552 height 36
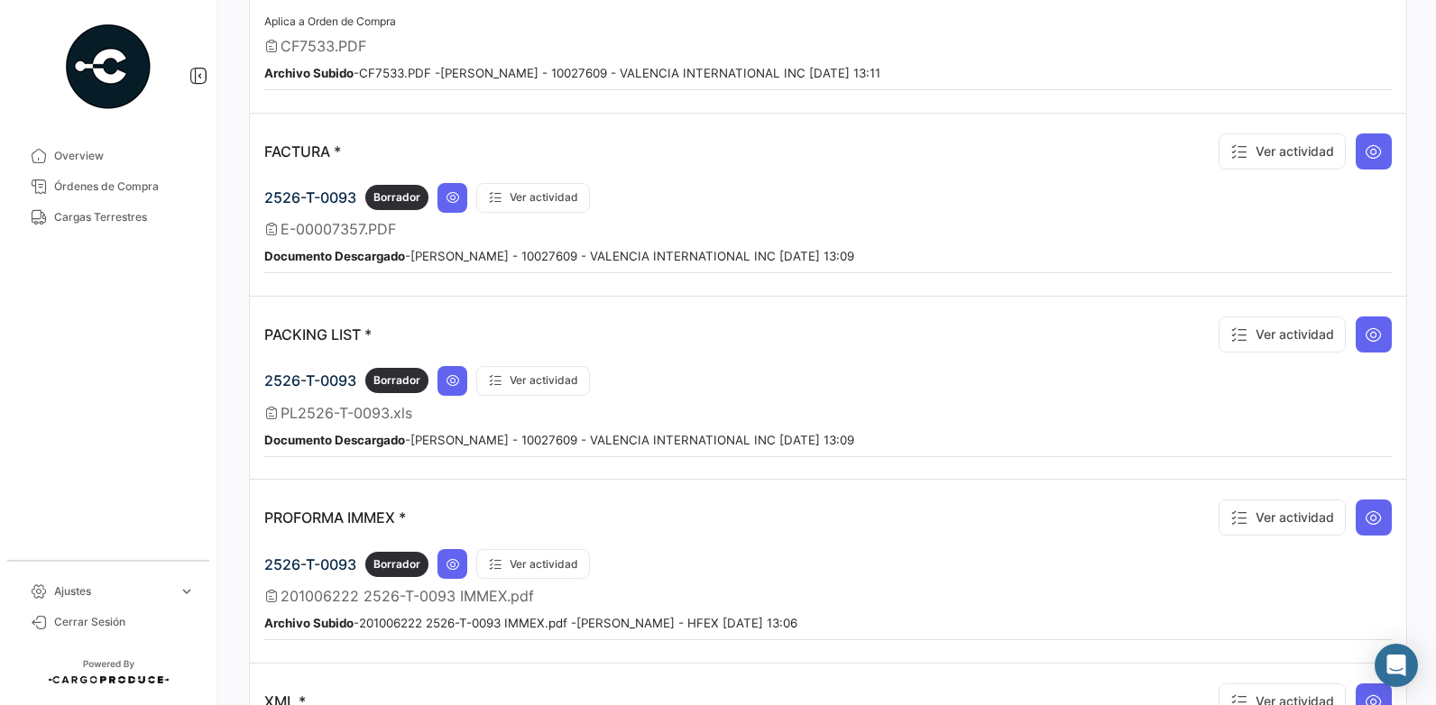
scroll to position [1326, 0]
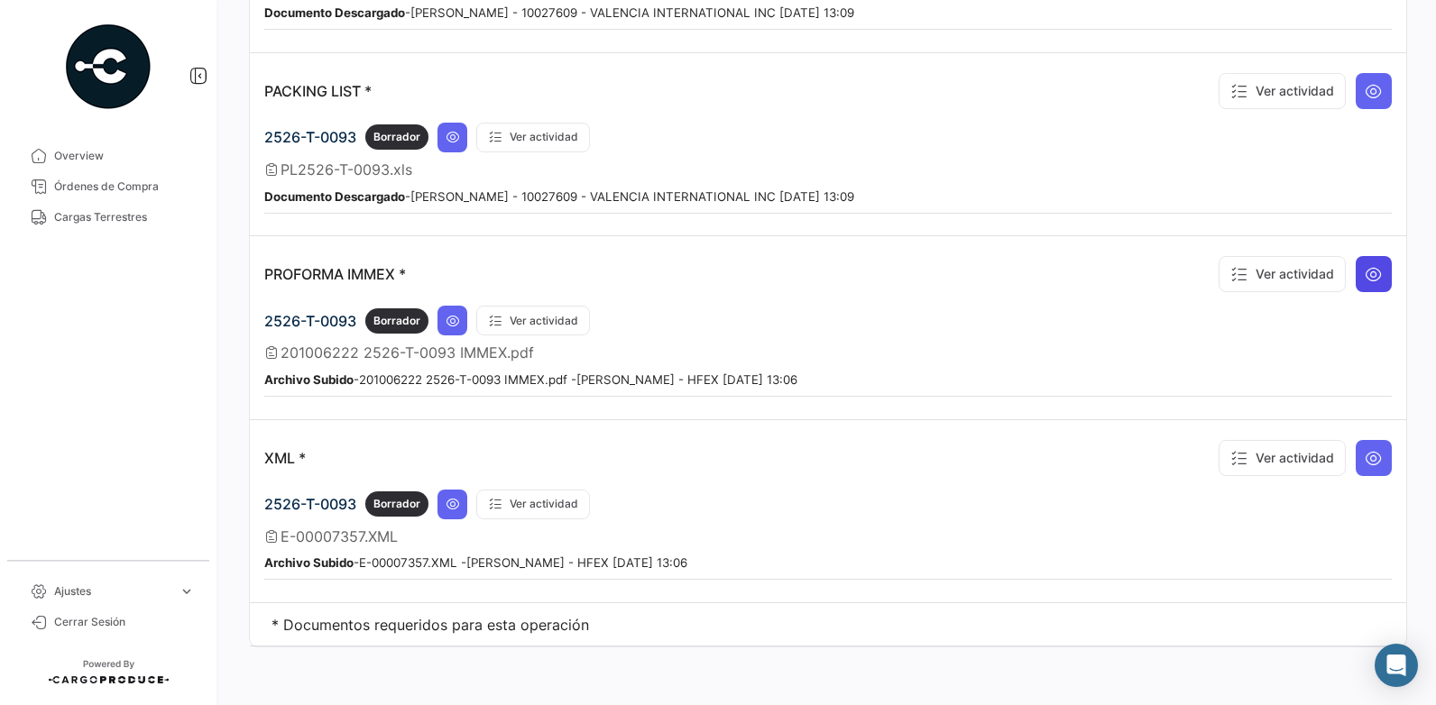
click at [1304, 272] on icon at bounding box center [1374, 274] width 18 height 18
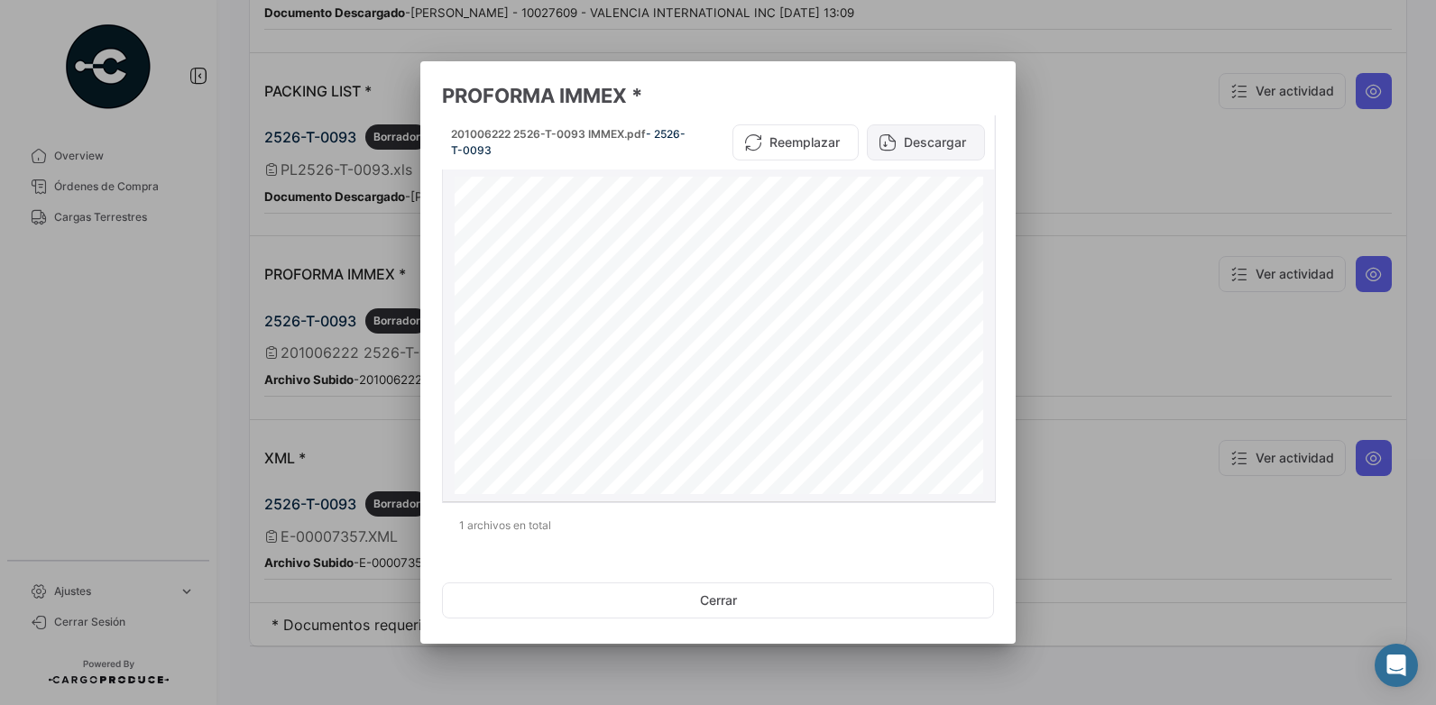
click at [935, 142] on button "Descargar" at bounding box center [926, 142] width 118 height 36
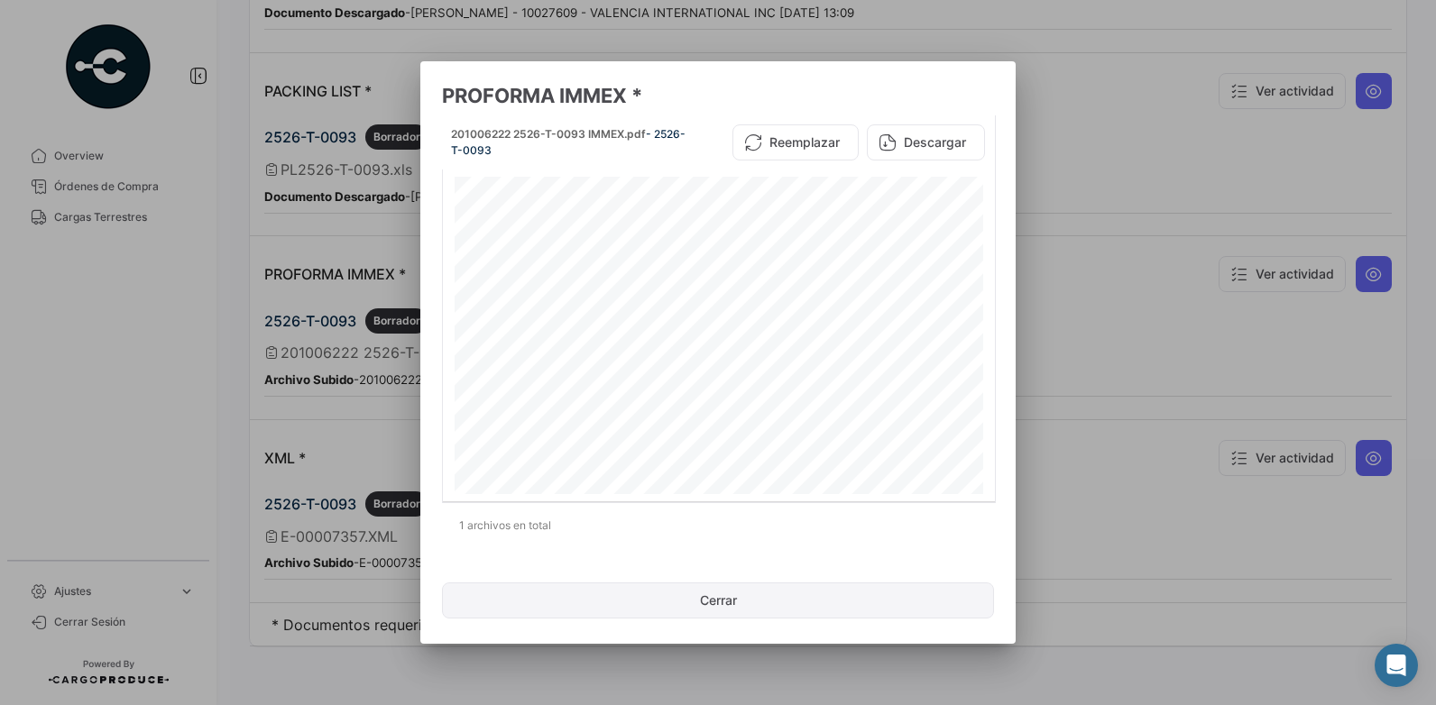
click at [767, 608] on button "Cerrar" at bounding box center [718, 601] width 552 height 36
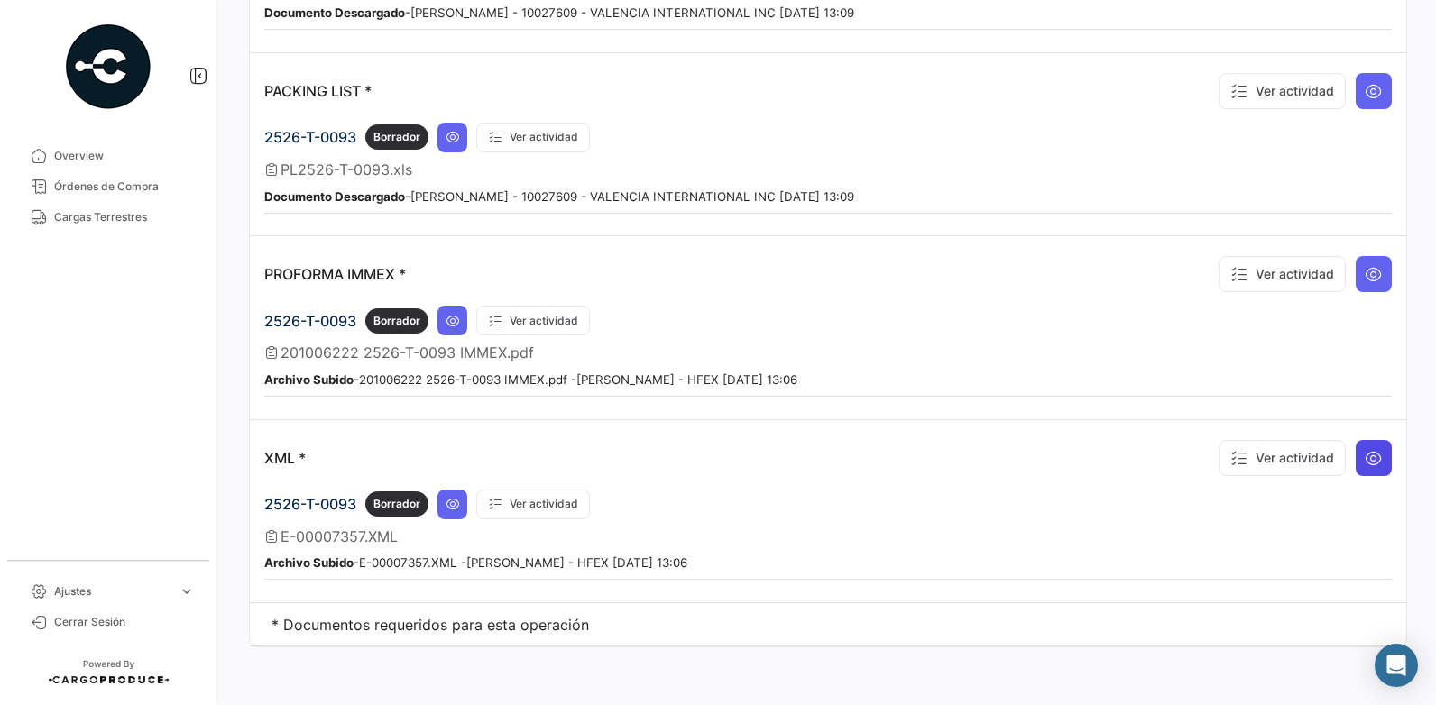
click at [1304, 461] on icon at bounding box center [1374, 458] width 18 height 18
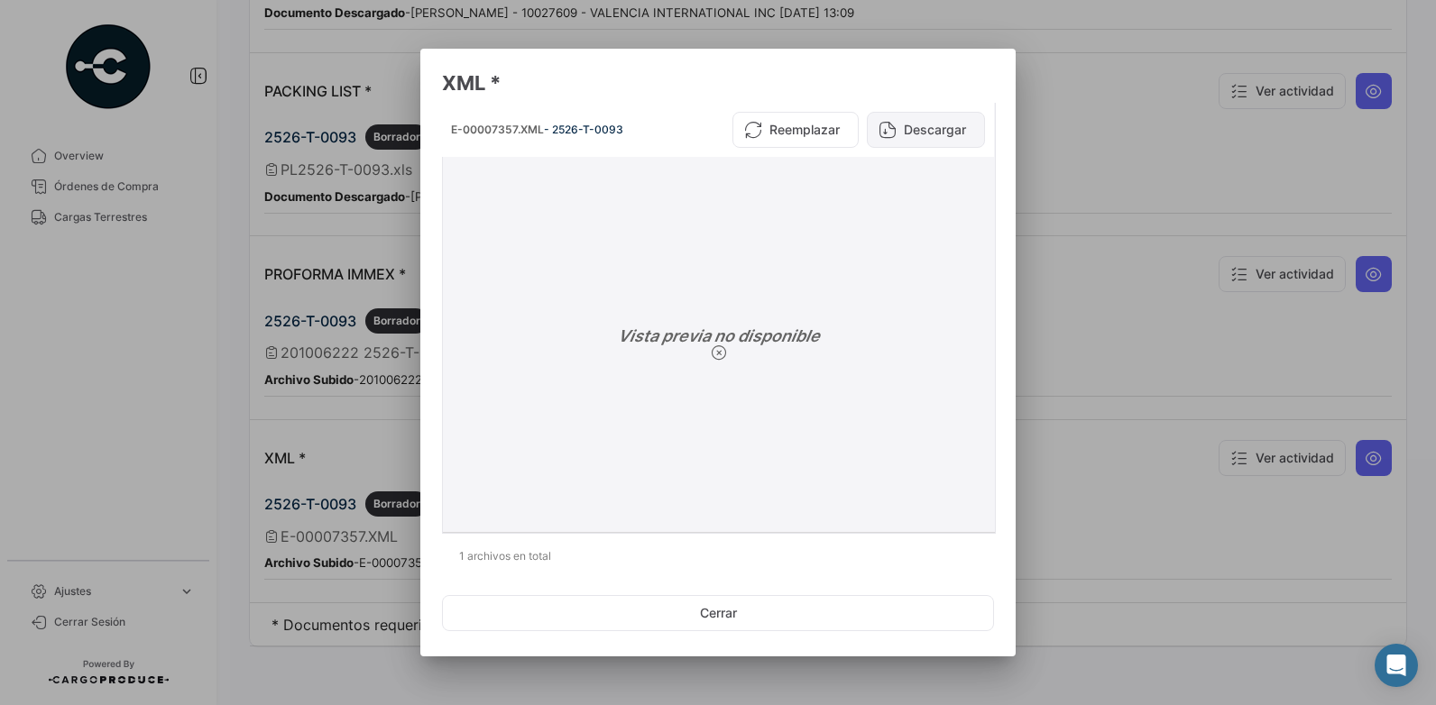
click at [926, 129] on button "Descargar" at bounding box center [926, 130] width 118 height 36
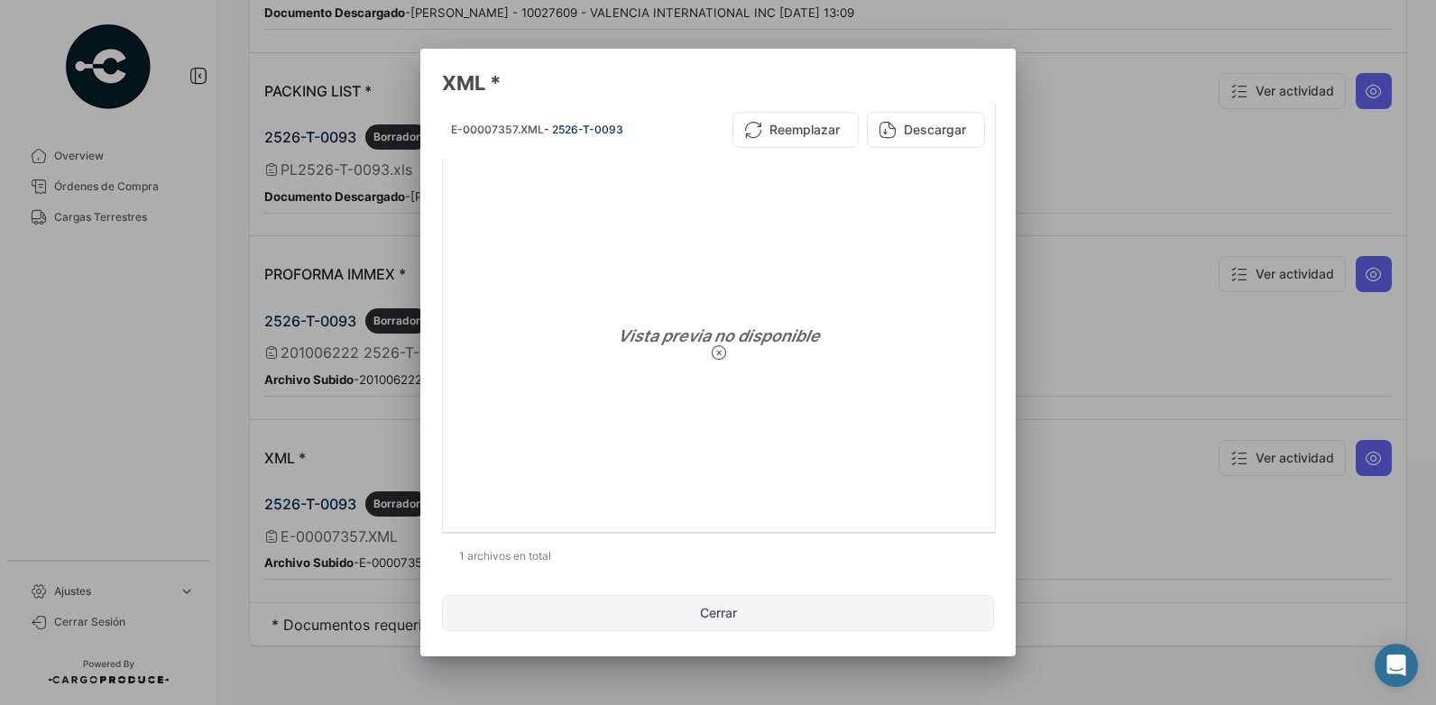
click at [720, 625] on button "Cerrar" at bounding box center [718, 613] width 552 height 36
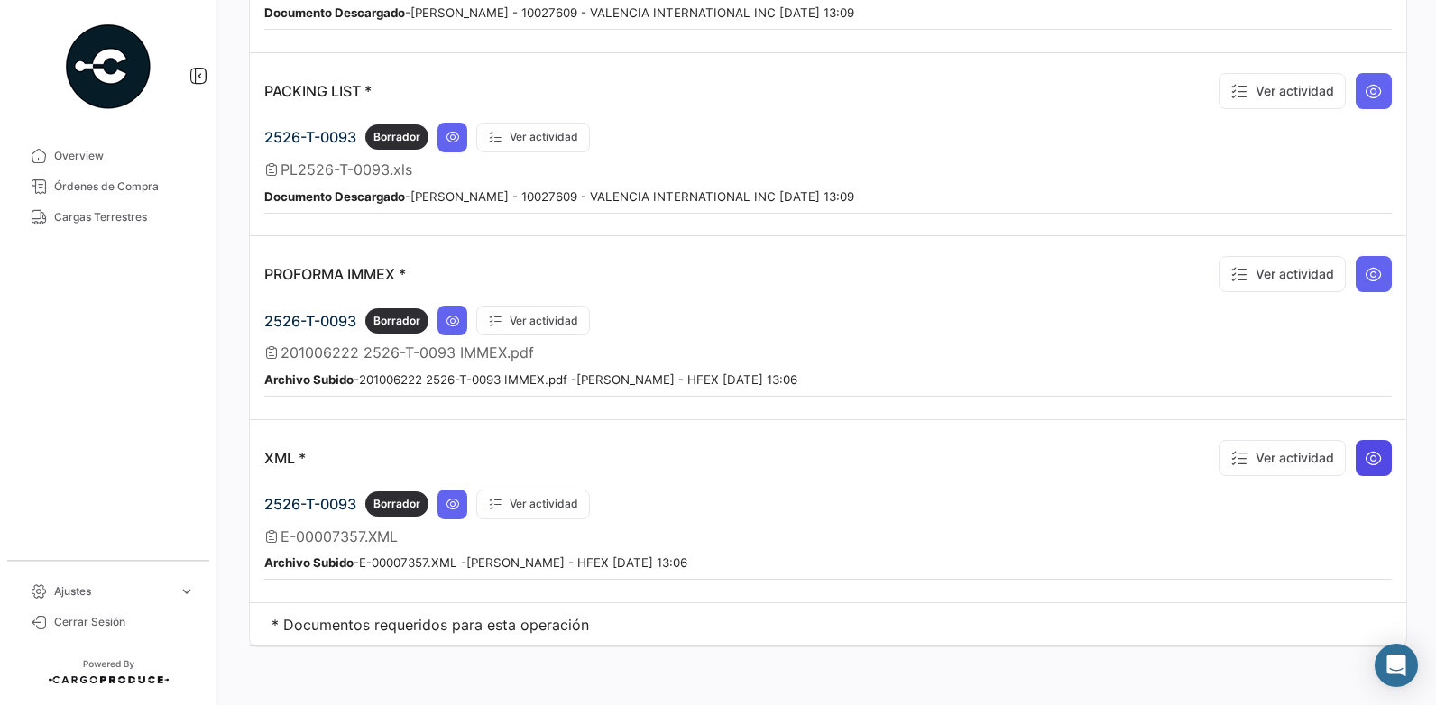
click at [1304, 459] on icon at bounding box center [1374, 458] width 18 height 18
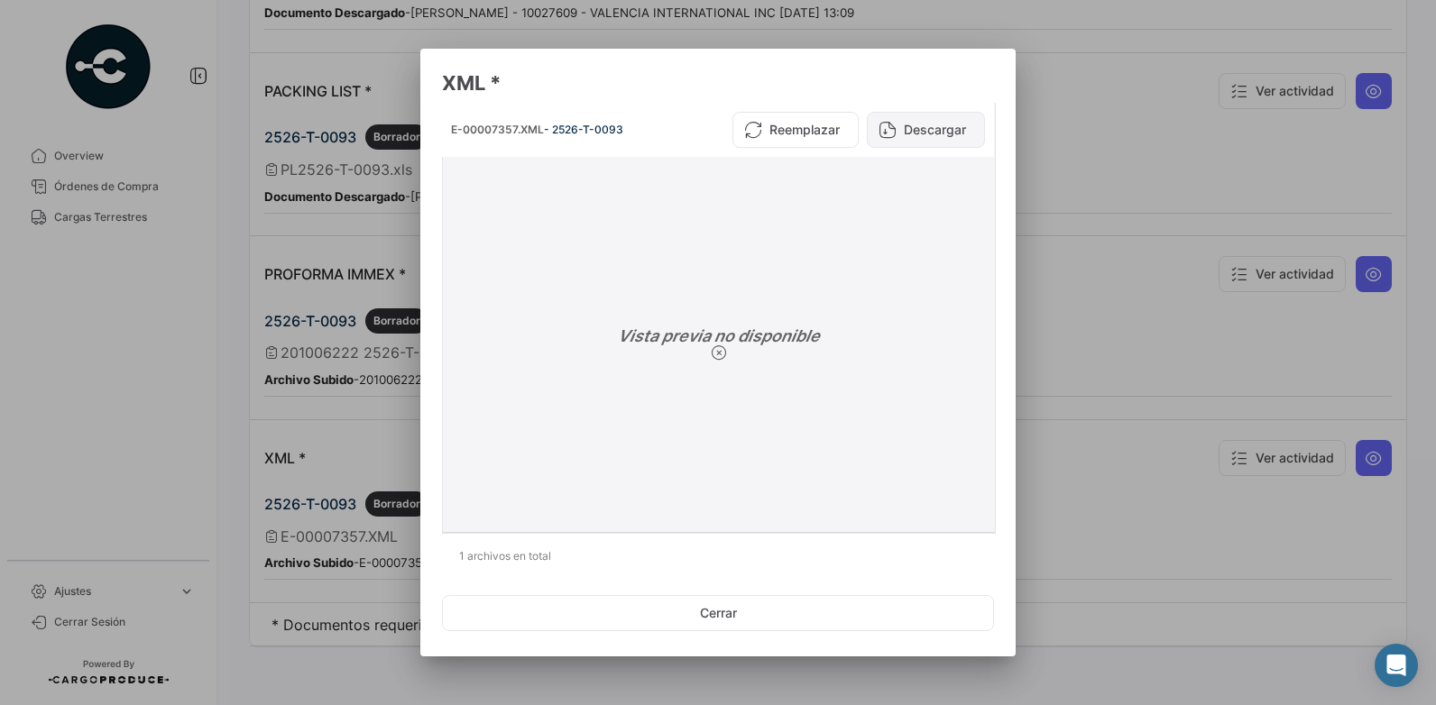
click at [917, 127] on button "Descargar" at bounding box center [926, 130] width 118 height 36
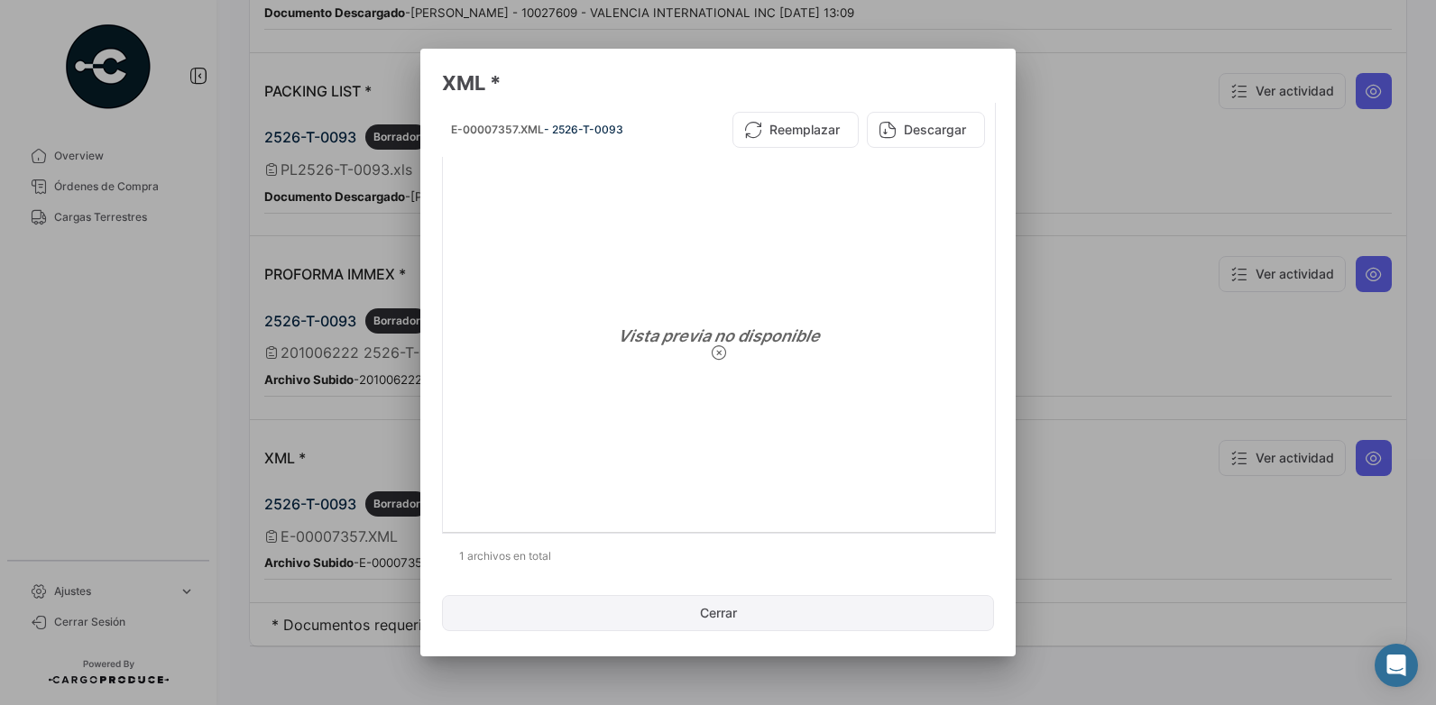
click at [448, 606] on button "Cerrar" at bounding box center [718, 613] width 552 height 36
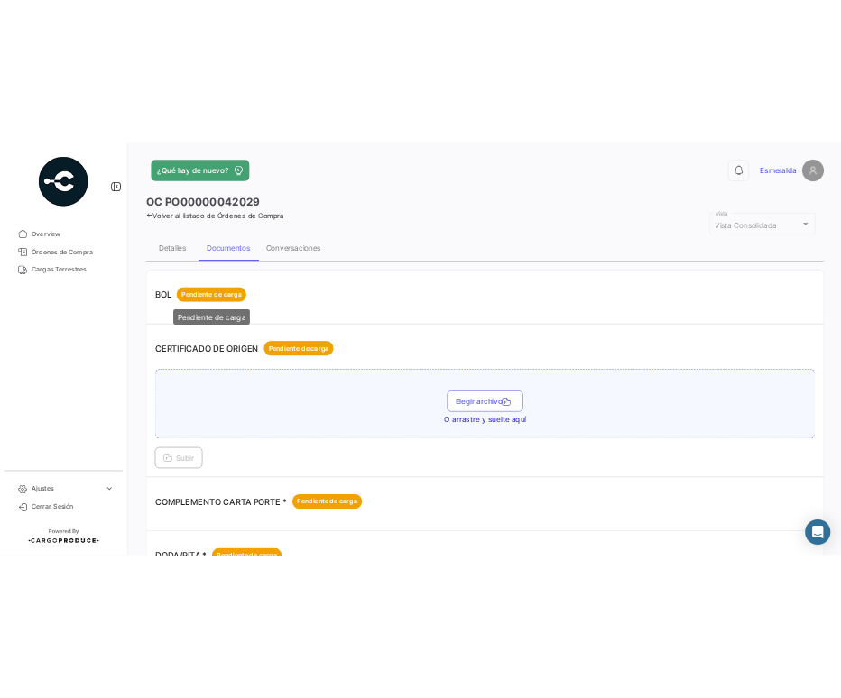
scroll to position [0, 0]
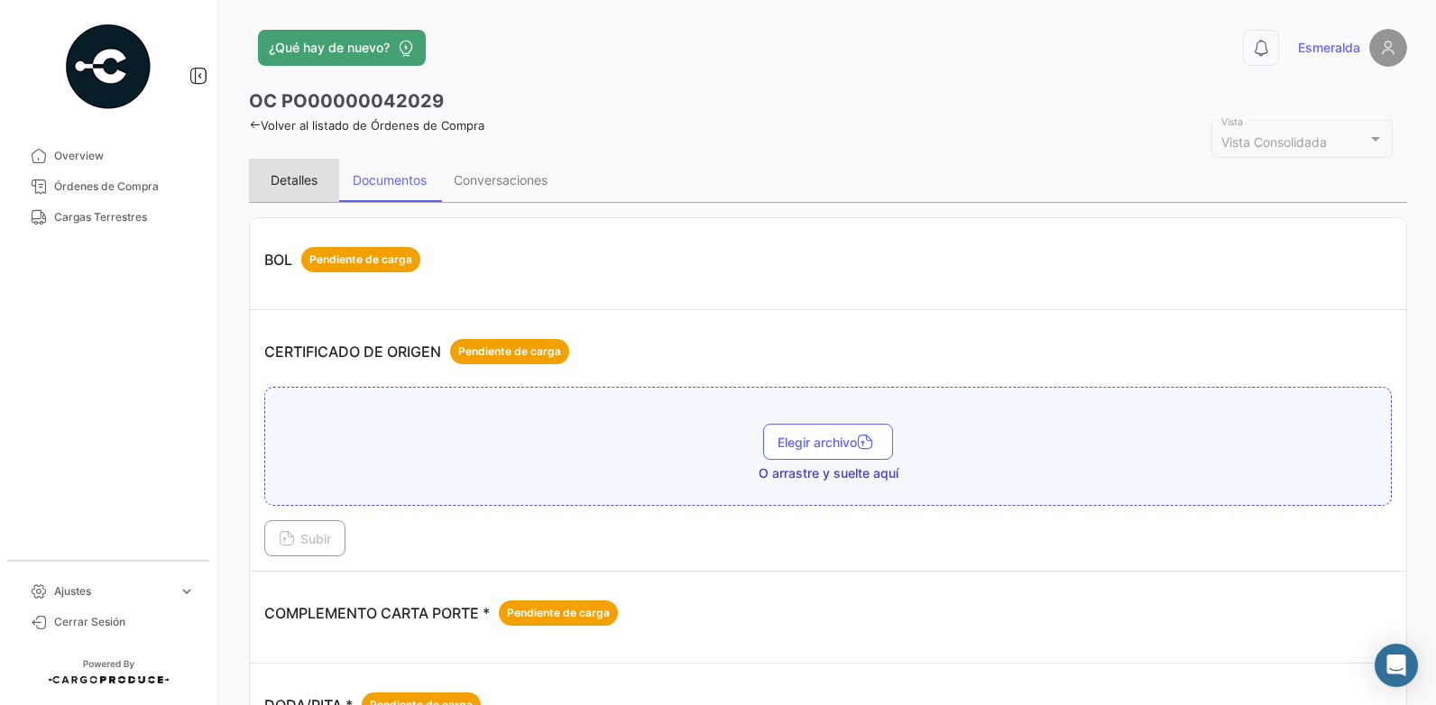
click at [284, 183] on div "Detalles" at bounding box center [294, 179] width 47 height 15
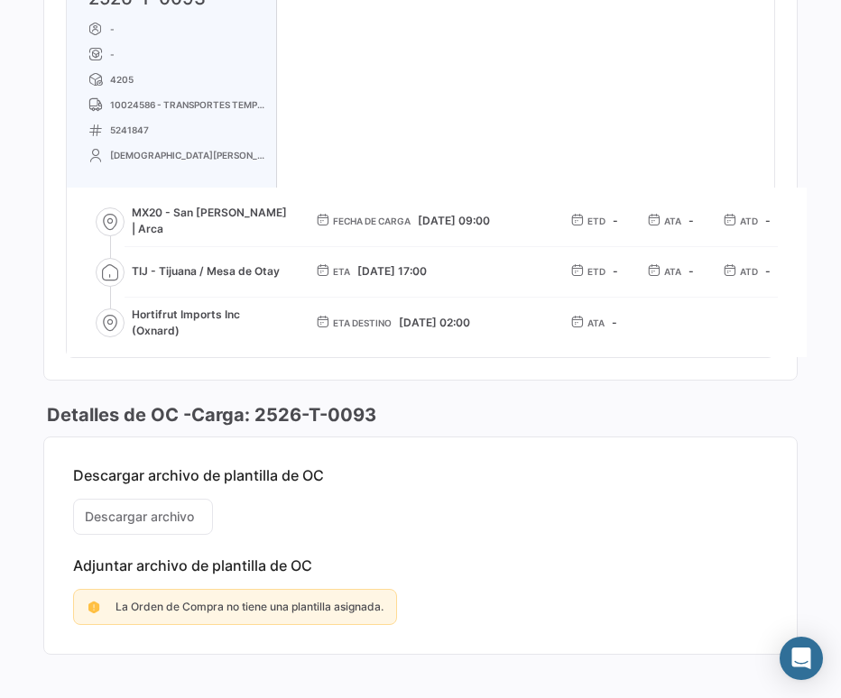
scroll to position [1083, 0]
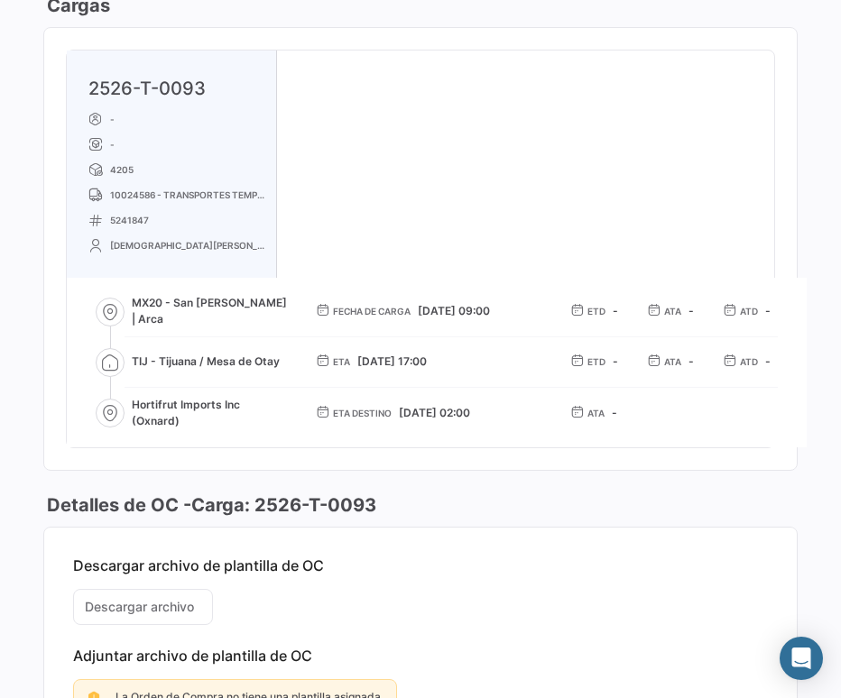
click at [549, 146] on div "2526-T-0093 - - 4205 10024586 - TRANSPORTES TEMPERATURAS CONTROLADAS SA DE CV 5…" at bounding box center [420, 249] width 707 height 397
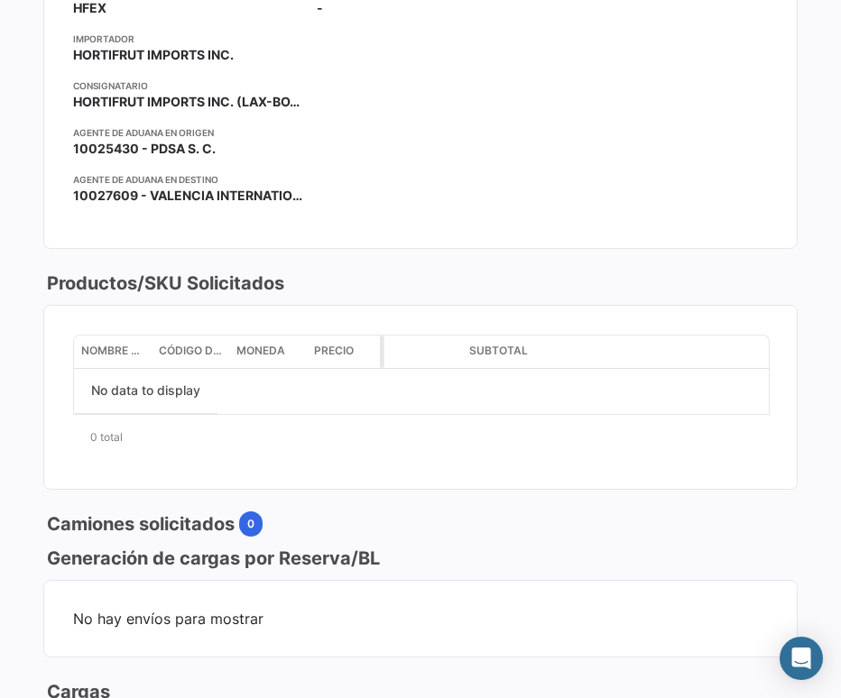
scroll to position [125, 0]
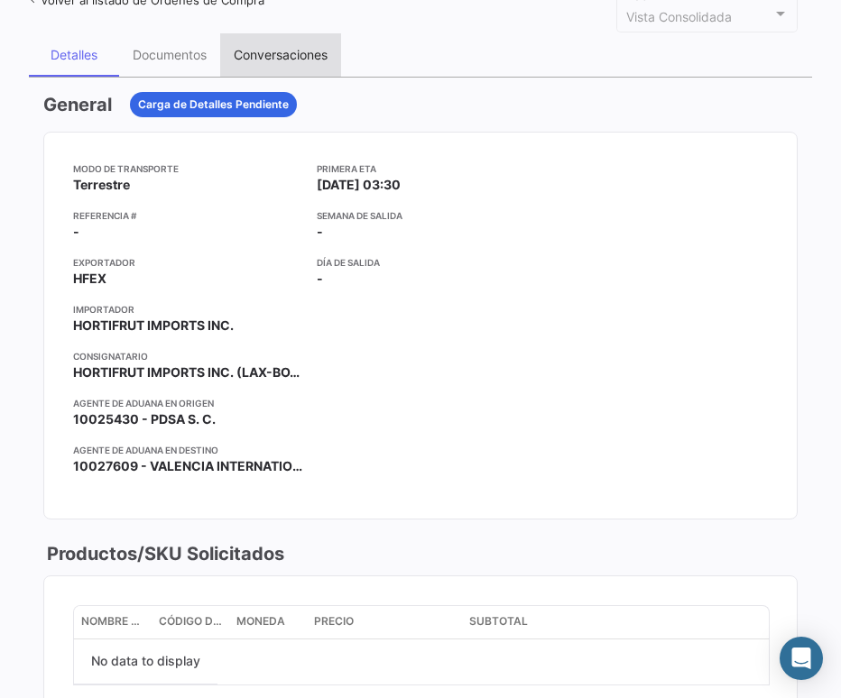
click at [274, 53] on div "Conversaciones" at bounding box center [281, 54] width 94 height 15
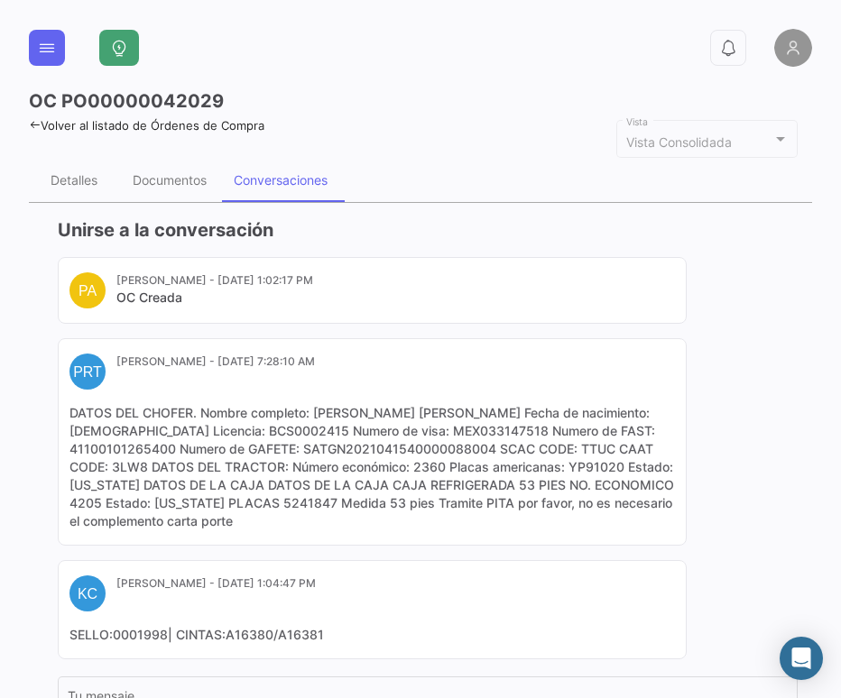
scroll to position [207, 0]
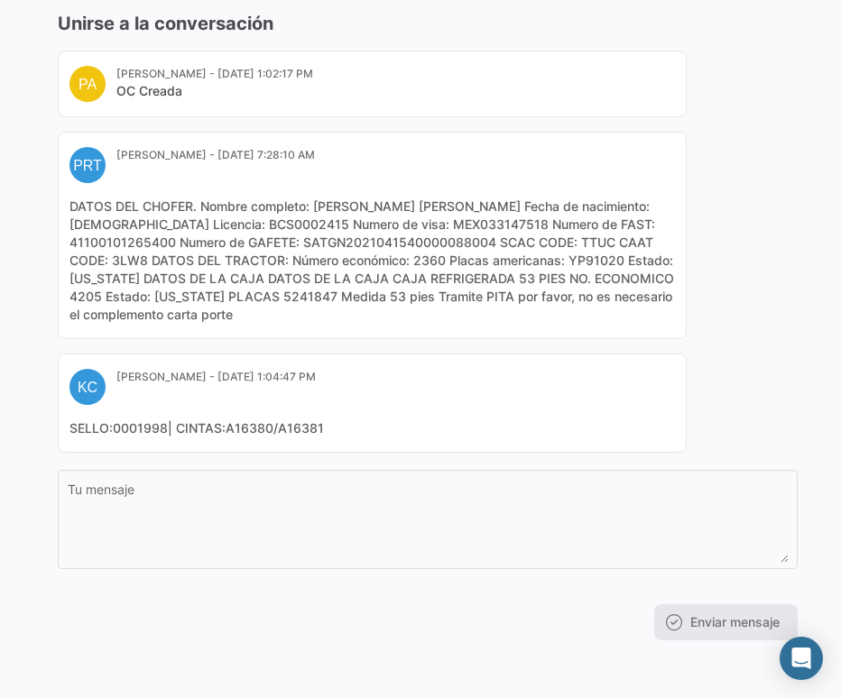
drag, startPoint x: 382, startPoint y: 297, endPoint x: 329, endPoint y: 296, distance: 53.2
click at [329, 296] on mat-card-content "DATOS DEL CHOFER. Nombre completo: JESUS EDGARDO NIEBLA VERDUGO Fecha de nacimi…" at bounding box center [371, 261] width 605 height 126
click at [364, 295] on mat-card-content "DATOS DEL CHOFER. Nombre completo: JESUS EDGARDO NIEBLA VERDUGO Fecha de nacimi…" at bounding box center [371, 261] width 605 height 126
drag, startPoint x: 382, startPoint y: 297, endPoint x: 332, endPoint y: 305, distance: 51.2
click at [332, 305] on mat-card-content "DATOS DEL CHOFER. Nombre completo: JESUS EDGARDO NIEBLA VERDUGO Fecha de nacimi…" at bounding box center [371, 261] width 605 height 126
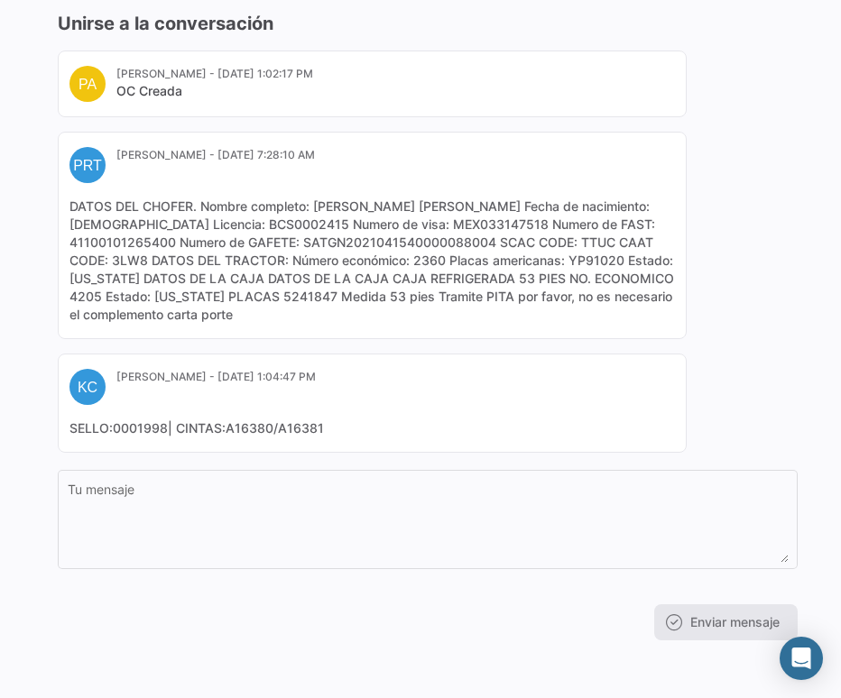
copy mat-card-content "5241847"
click at [810, 276] on div "0 OC PO00000042029 Volver al listado de Órdenes de Compra Vista Consolidada Vis…" at bounding box center [420, 349] width 841 height 698
drag, startPoint x: 185, startPoint y: 298, endPoint x: 155, endPoint y: 296, distance: 29.8
click at [155, 296] on mat-card-content "DATOS DEL CHOFER. Nombre completo: JESUS EDGARDO NIEBLA VERDUGO Fecha de nacimi…" at bounding box center [371, 261] width 605 height 126
click at [800, 308] on div "Unirse a la conversación PA Perla Alcazar - Jul 31, 2025, 1:02:17 PM OC Creada …" at bounding box center [420, 325] width 783 height 659
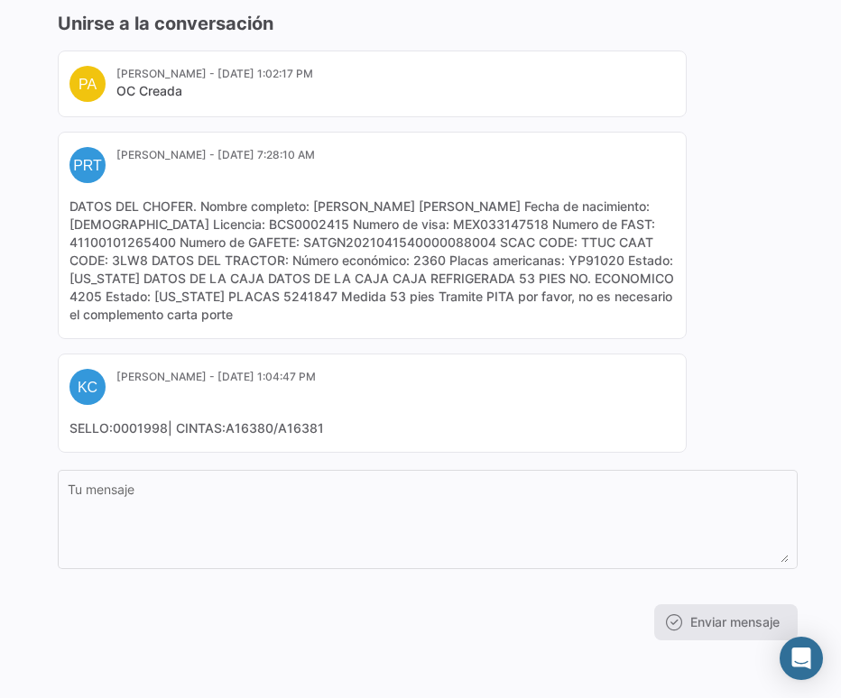
click at [787, 242] on div "PA Perla Alcazar - Jul 31, 2025, 1:02:17 PM OC Creada PRT Paola Reyes Tijuana -…" at bounding box center [428, 252] width 740 height 402
drag, startPoint x: 530, startPoint y: 208, endPoint x: 318, endPoint y: 209, distance: 212.0
click at [318, 209] on mat-card-content "DATOS DEL CHOFER. Nombre completo: JESUS EDGARDO NIEBLA VERDUGO Fecha de nacimi…" at bounding box center [371, 261] width 605 height 126
copy mat-card-content "JESUS EDGARDO NIEBLA VERDUGO"
click at [340, 640] on div "Unirse a la conversación PA Perla Alcazar - Jul 31, 2025, 1:02:17 PM OC Creada …" at bounding box center [420, 325] width 783 height 659
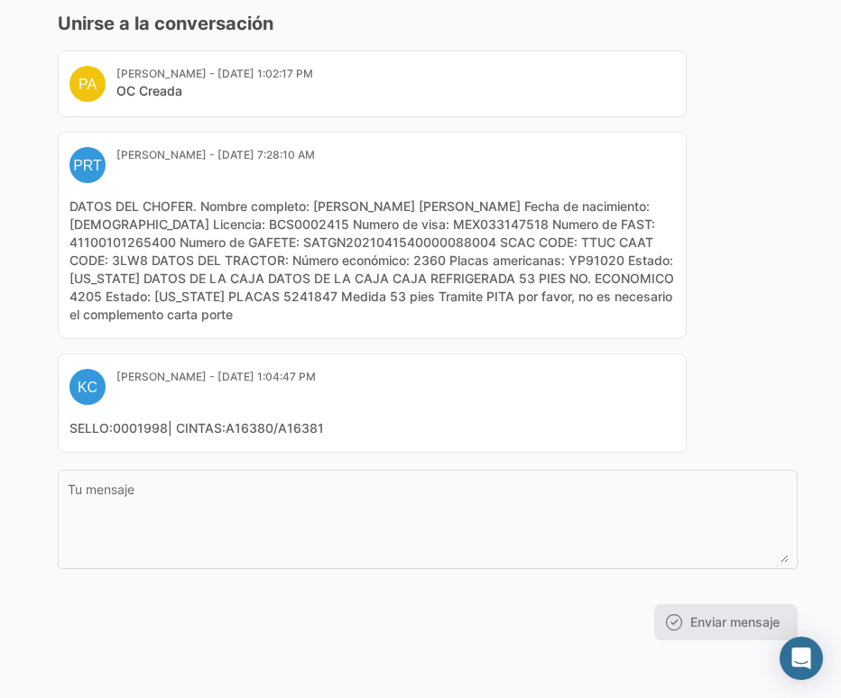
scroll to position [0, 0]
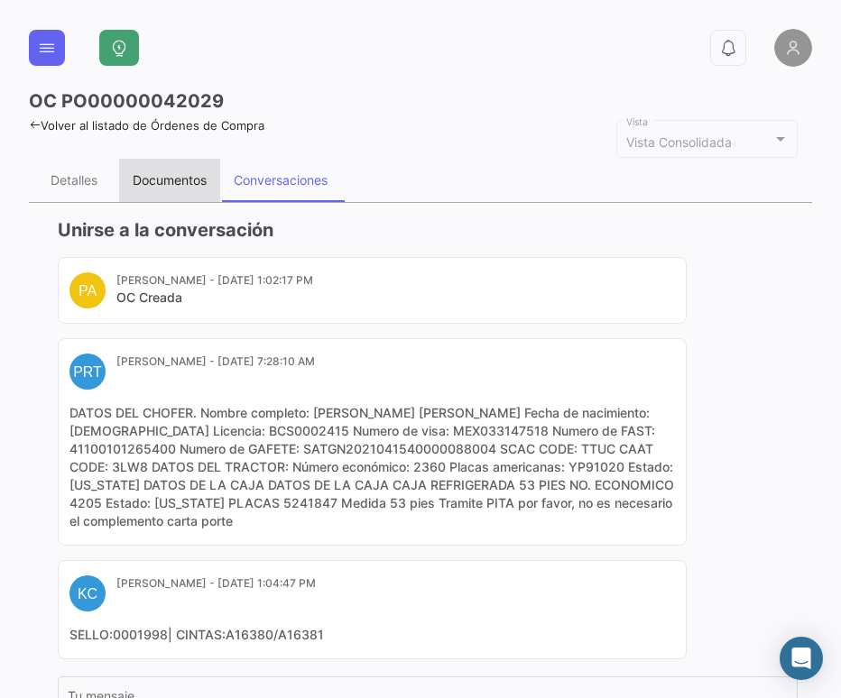
click at [154, 182] on div "Documentos" at bounding box center [170, 179] width 74 height 15
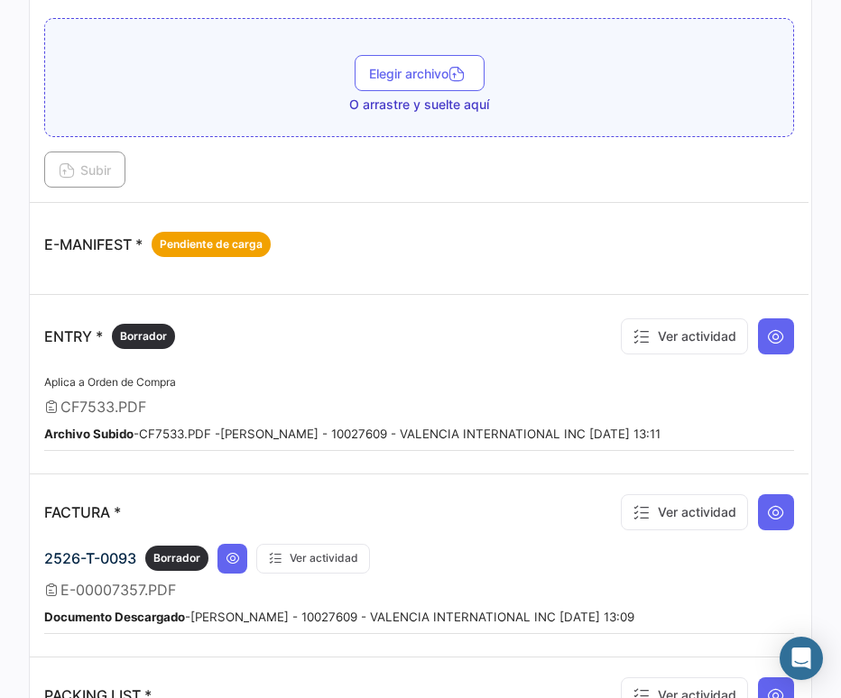
scroll to position [812, 0]
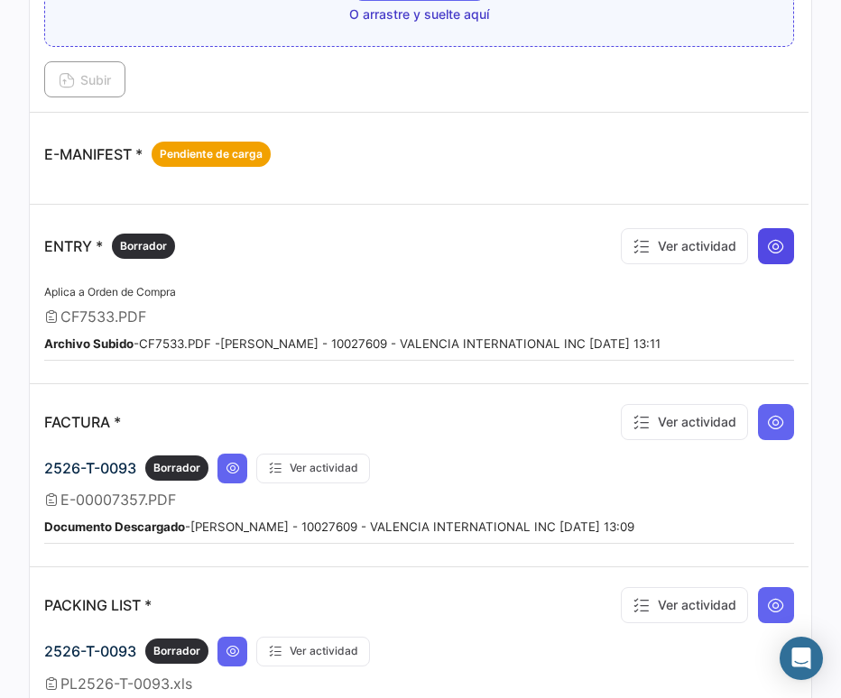
click at [767, 245] on icon at bounding box center [776, 246] width 18 height 18
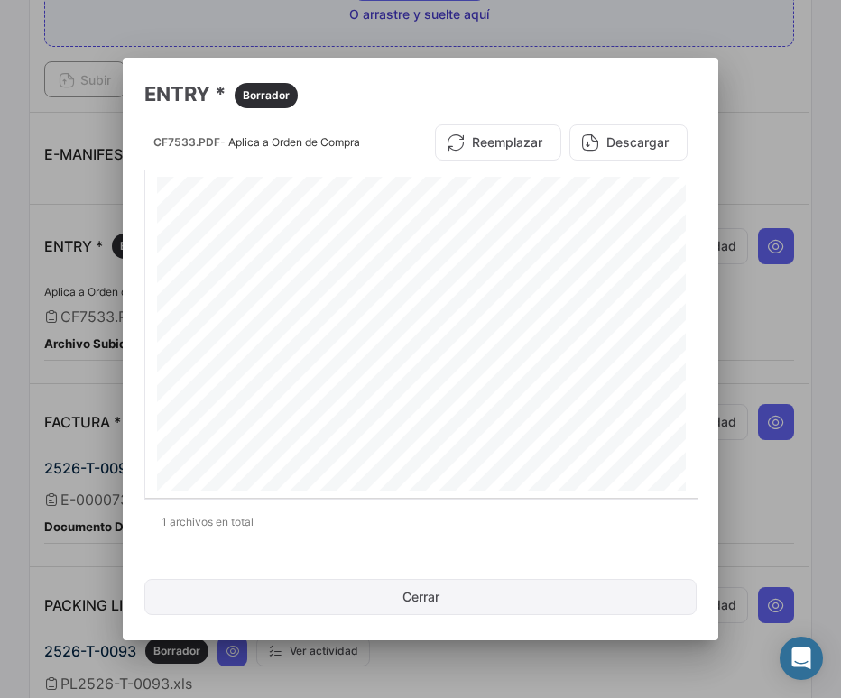
click at [440, 597] on button "Cerrar" at bounding box center [420, 597] width 552 height 36
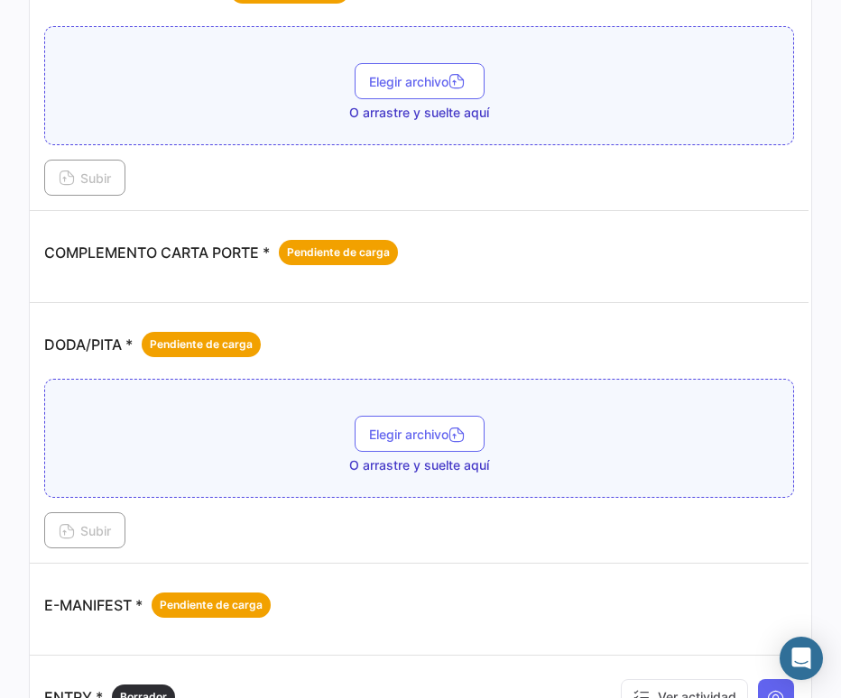
scroll to position [0, 0]
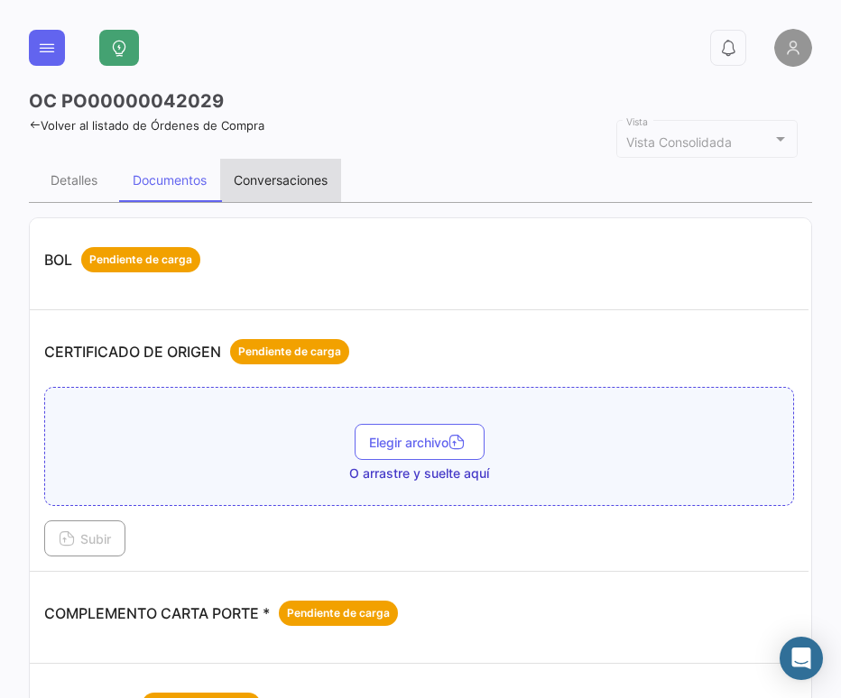
click at [275, 185] on div "Conversaciones" at bounding box center [281, 179] width 94 height 15
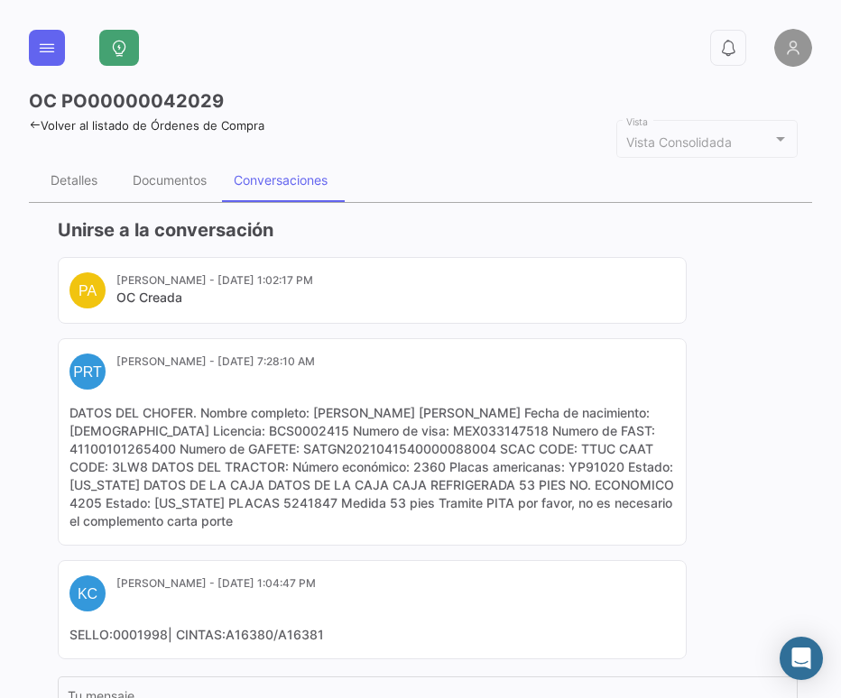
click at [760, 415] on div "PA Perla Alcazar - Jul 31, 2025, 1:02:17 PM OC Creada PRT Paola Reyes Tijuana -…" at bounding box center [428, 458] width 740 height 402
click at [72, 184] on div "Detalles" at bounding box center [74, 179] width 47 height 15
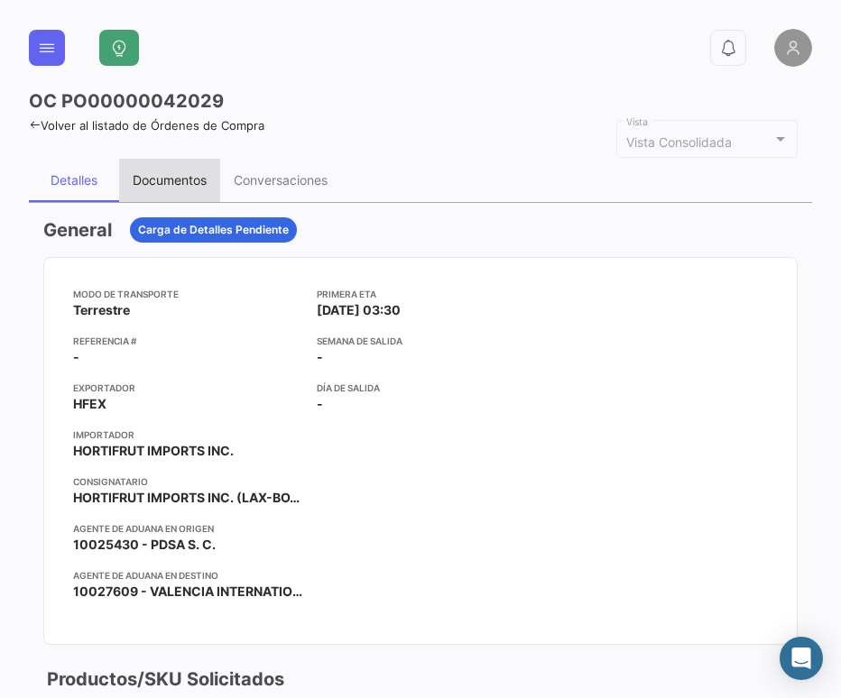
click at [180, 180] on div "Documentos" at bounding box center [170, 179] width 74 height 15
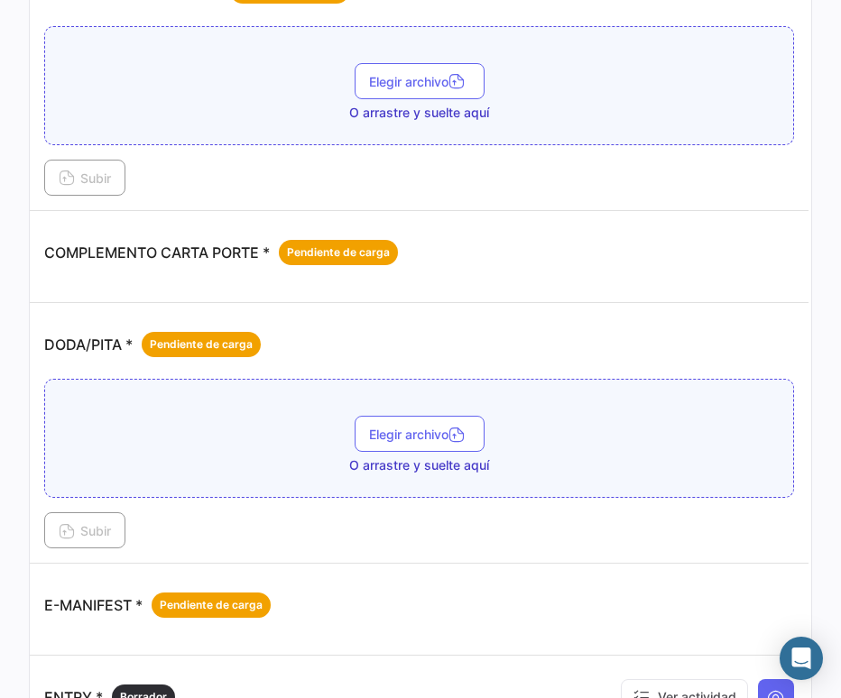
scroll to position [451, 0]
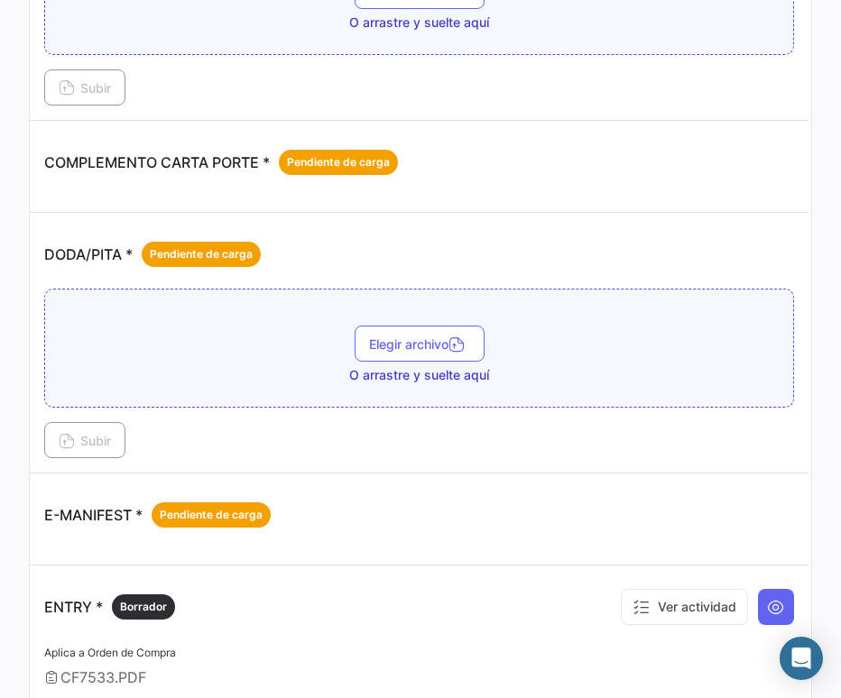
click at [405, 346] on span "Elegir archivo" at bounding box center [419, 343] width 101 height 15
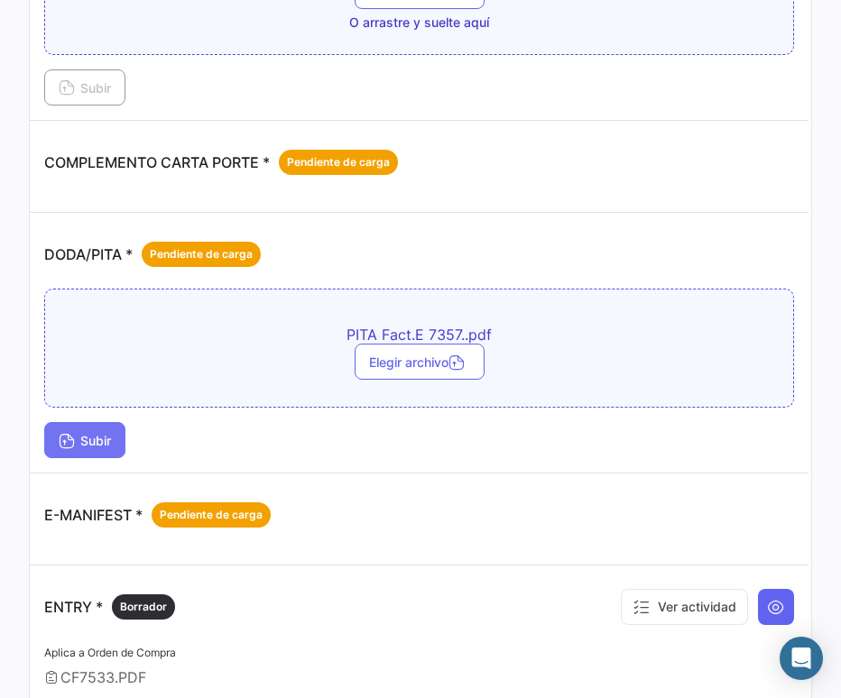
click at [88, 438] on span "Subir" at bounding box center [85, 440] width 52 height 15
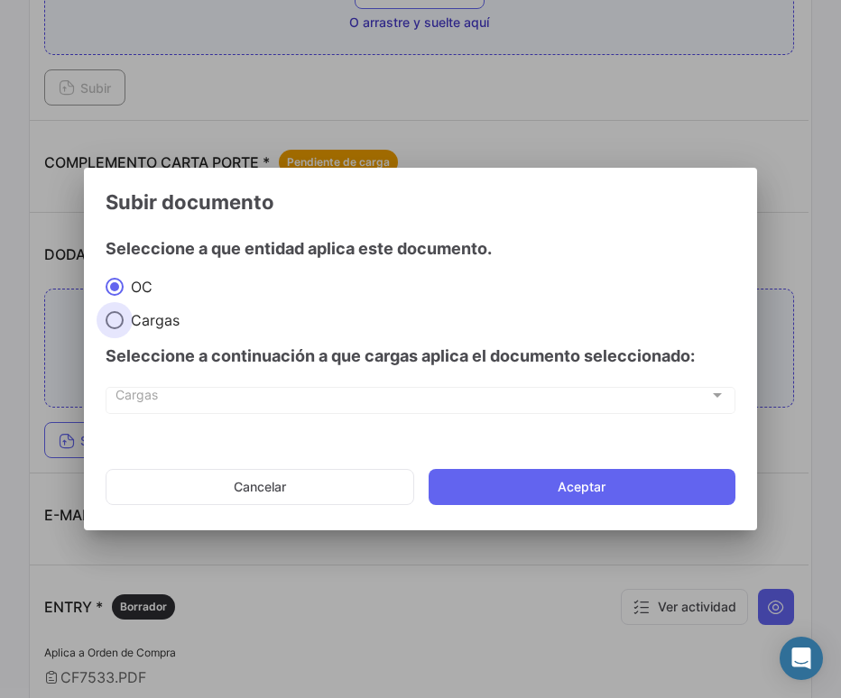
click at [151, 316] on span "Cargas" at bounding box center [152, 320] width 56 height 18
click at [124, 316] on input "Cargas" at bounding box center [115, 320] width 18 height 18
radio input "true"
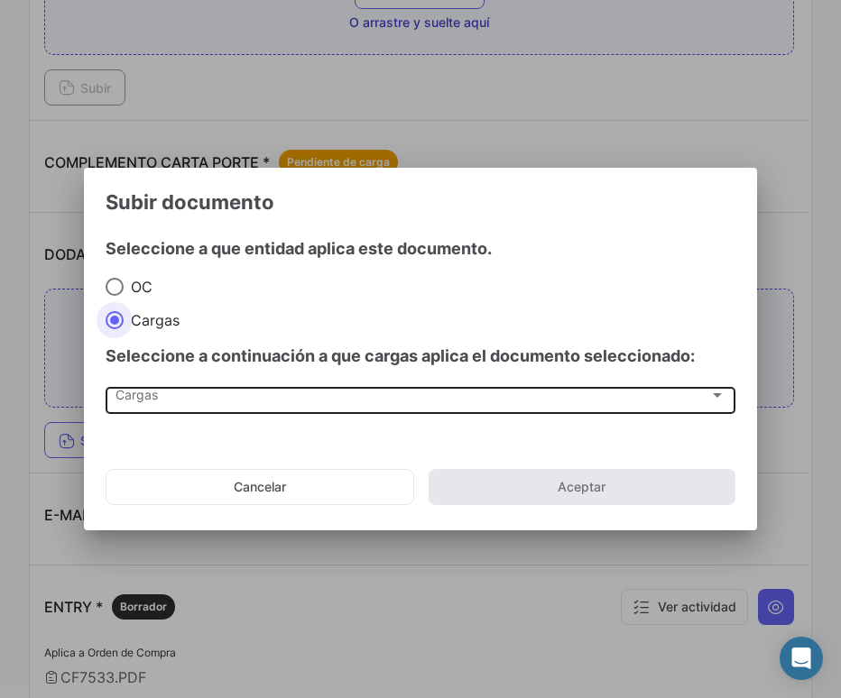
click at [330, 394] on div "Cargas" at bounding box center [412, 399] width 594 height 15
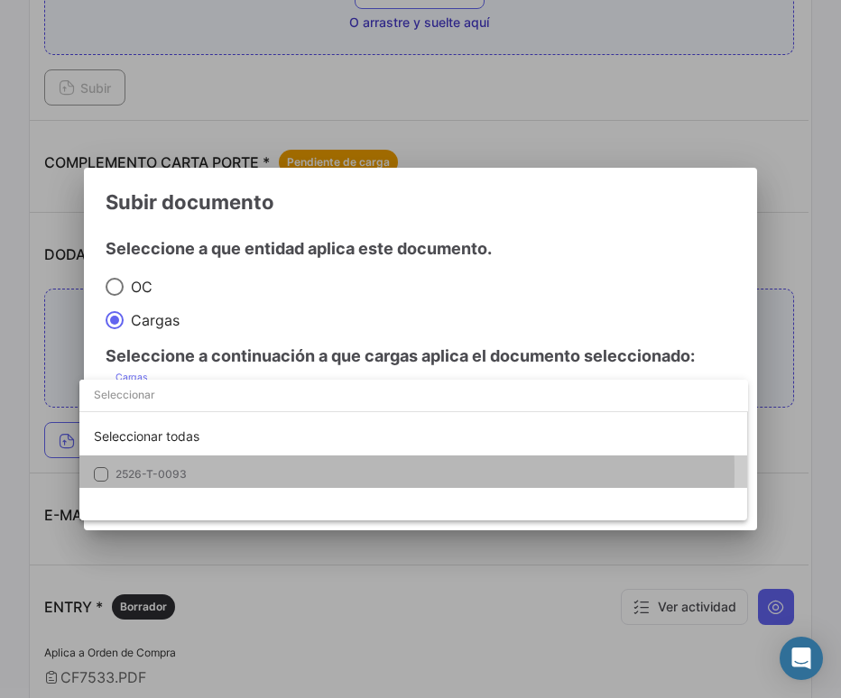
click at [169, 473] on span "2526-T-0093" at bounding box center [150, 474] width 71 height 14
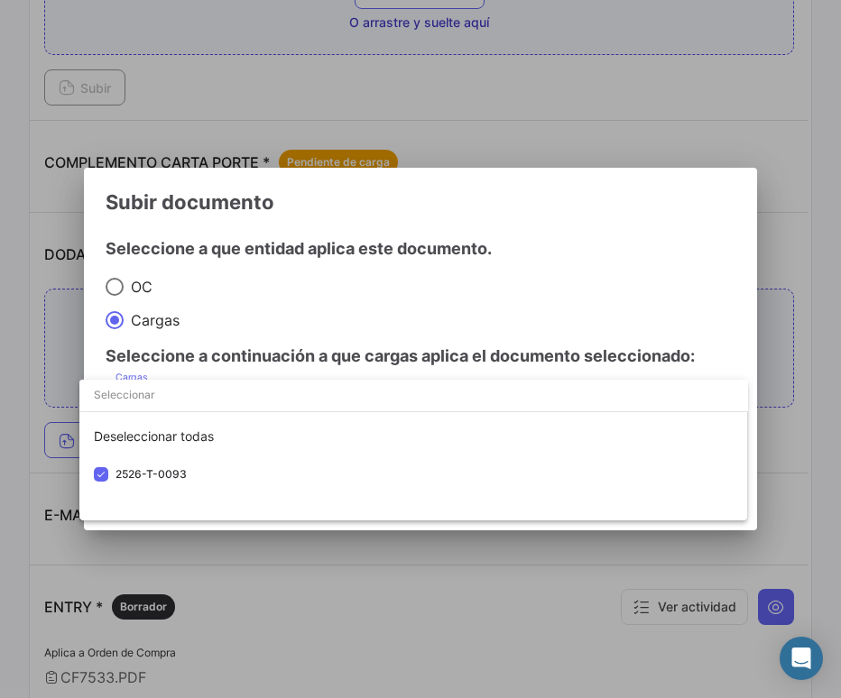
click at [686, 93] on div at bounding box center [420, 349] width 841 height 698
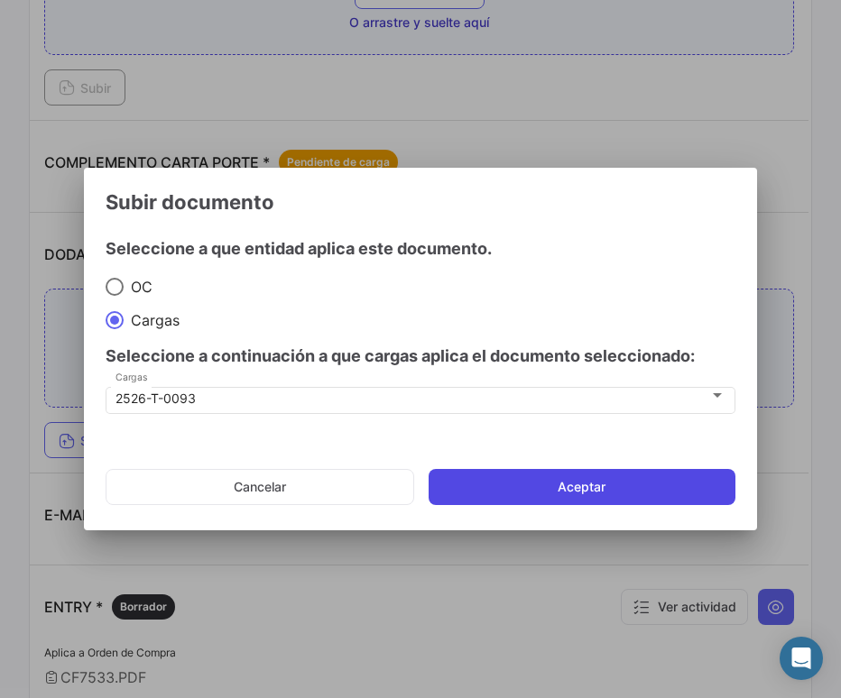
click at [601, 490] on button "Aceptar" at bounding box center [581, 487] width 307 height 36
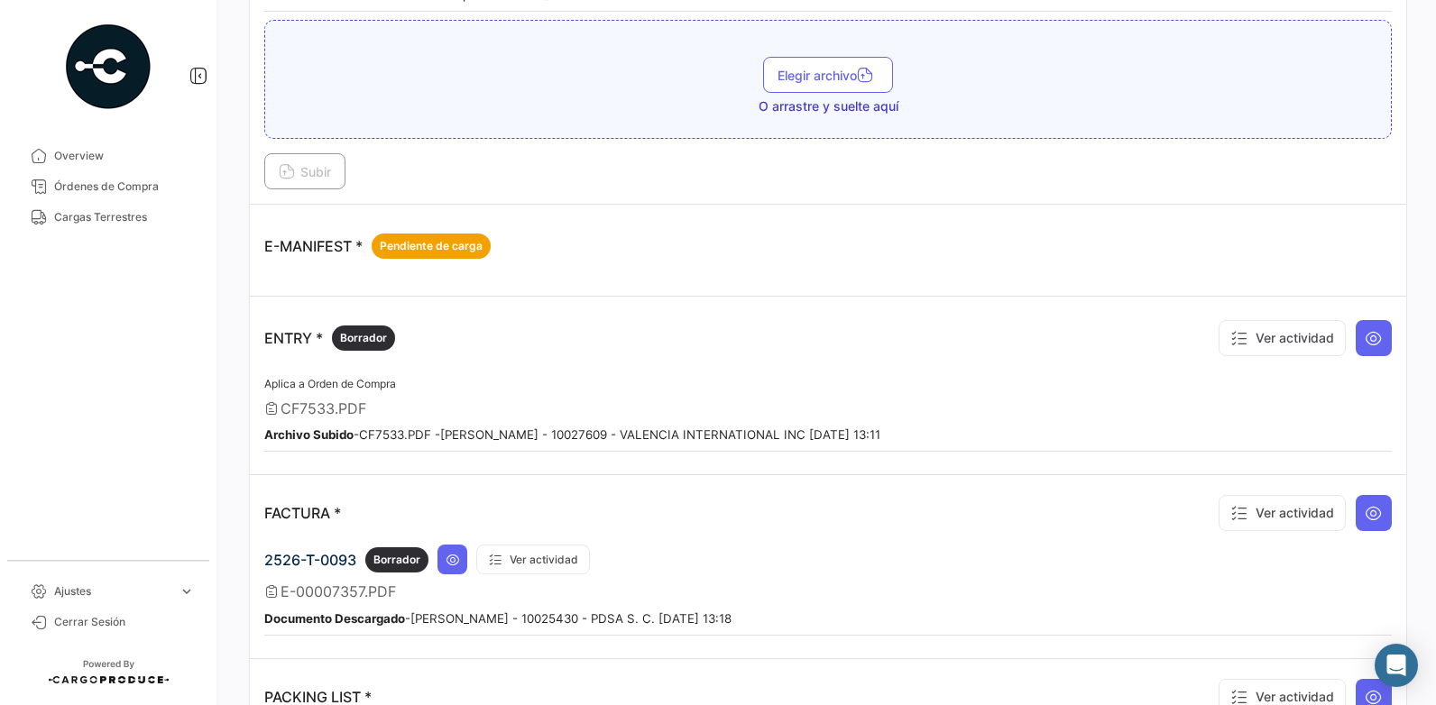
scroll to position [541, 0]
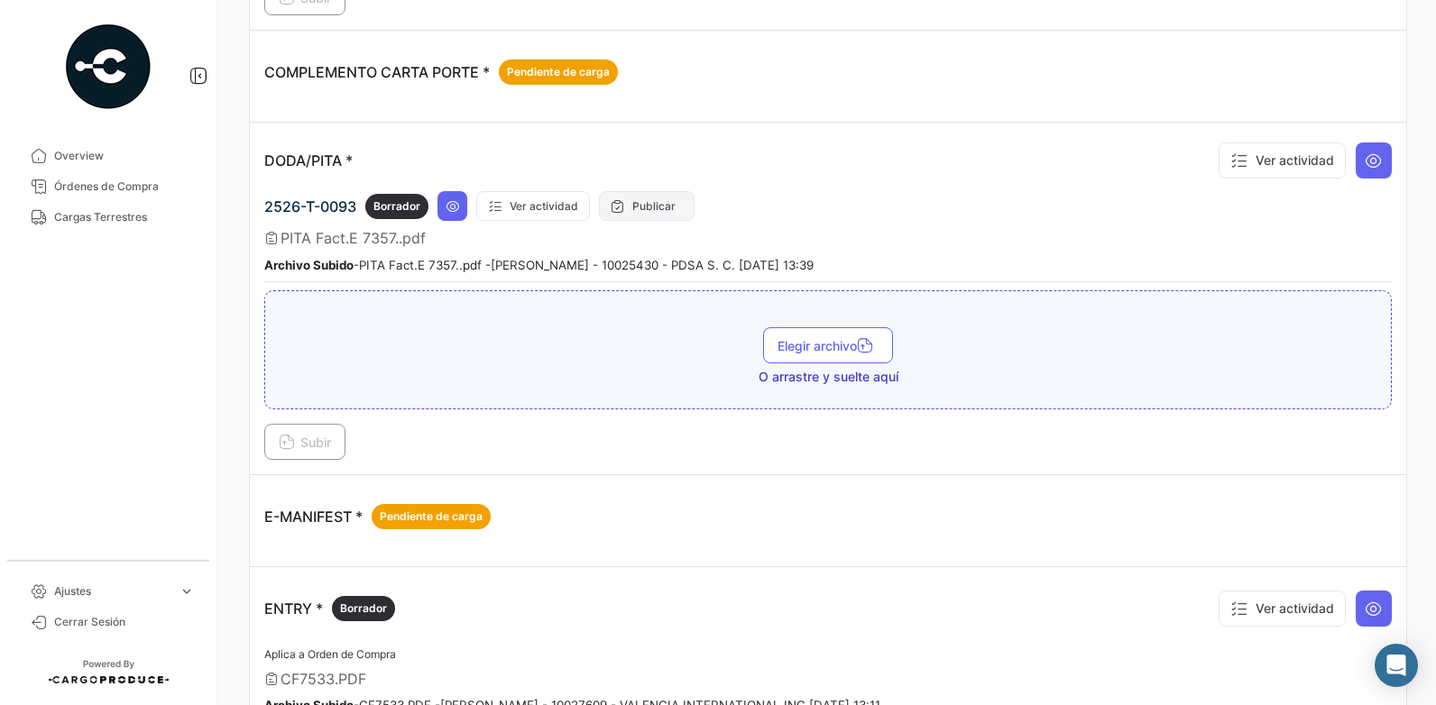
click at [651, 210] on button "Publicar" at bounding box center [647, 206] width 96 height 30
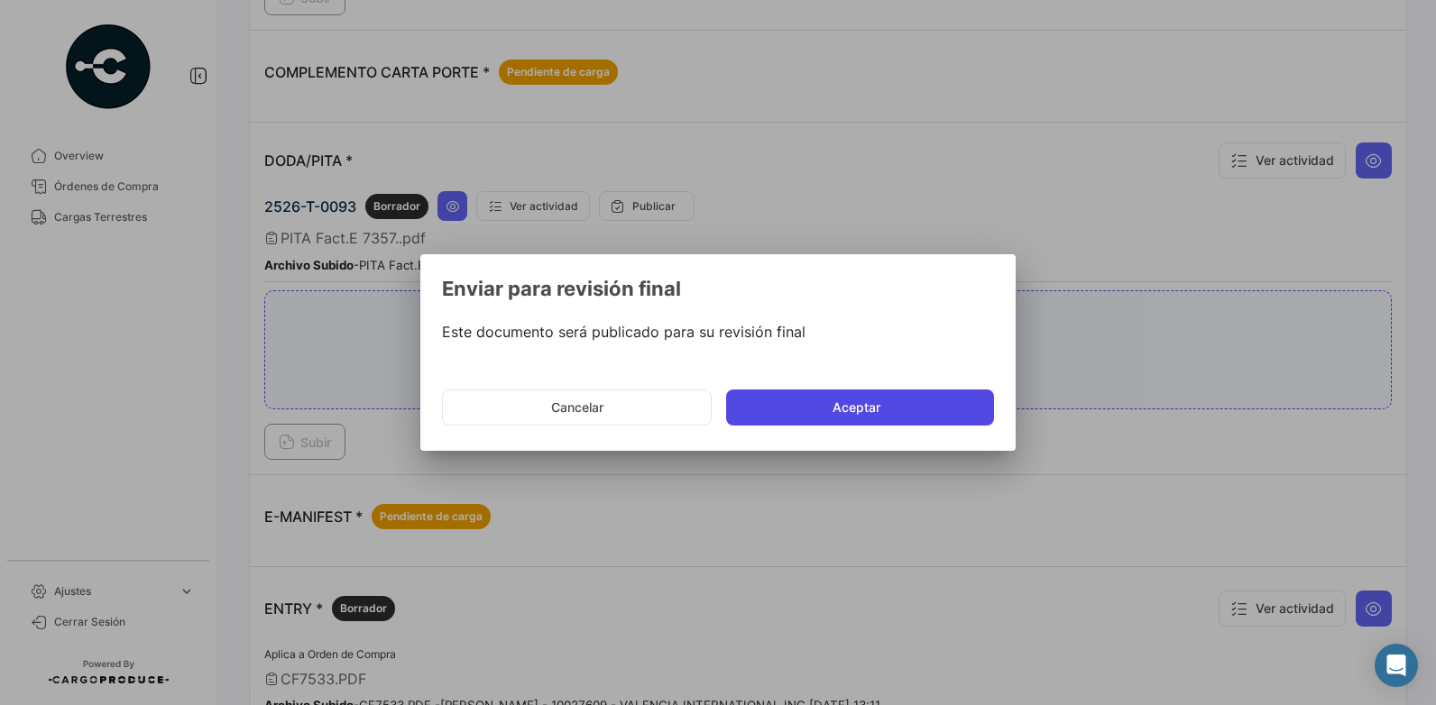
click at [898, 406] on button "Aceptar" at bounding box center [860, 408] width 268 height 36
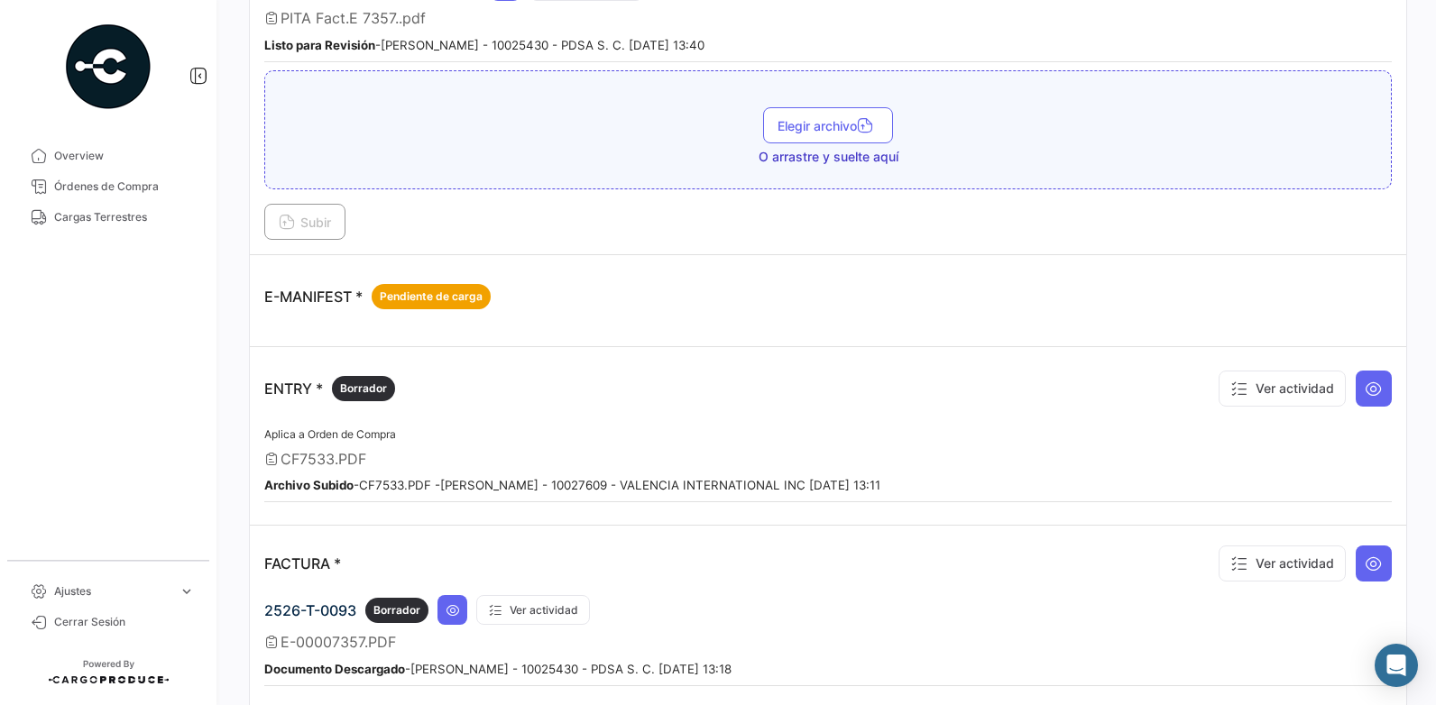
scroll to position [631, 0]
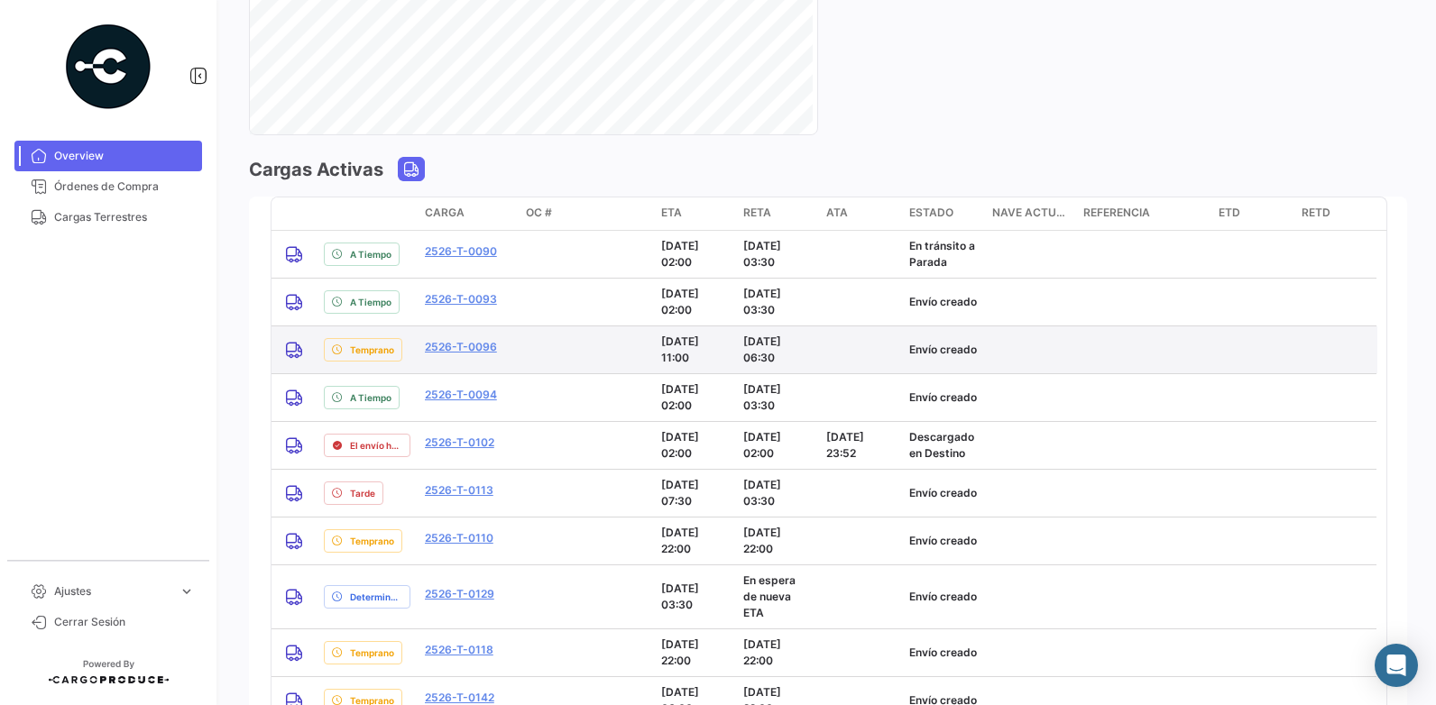
scroll to position [1353, 0]
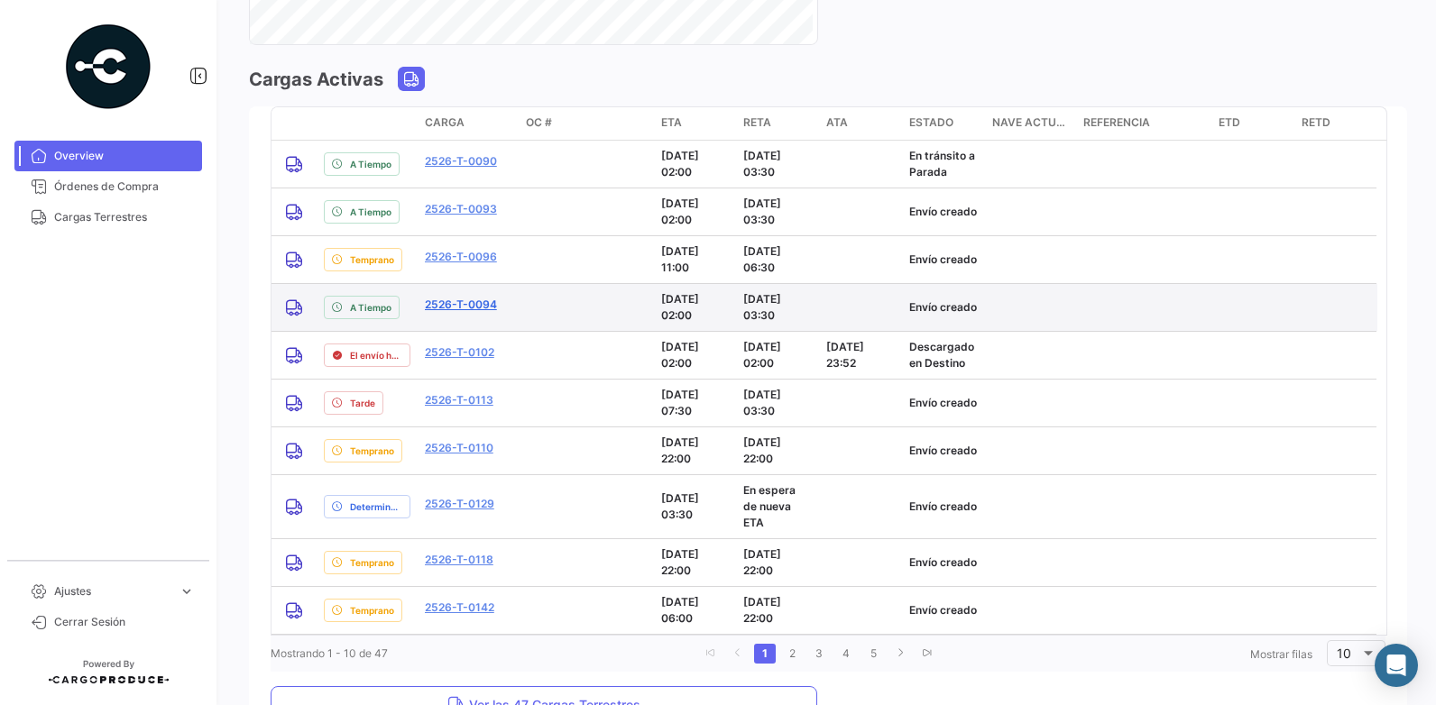
click at [475, 309] on link "2526-T-0094" at bounding box center [461, 305] width 72 height 16
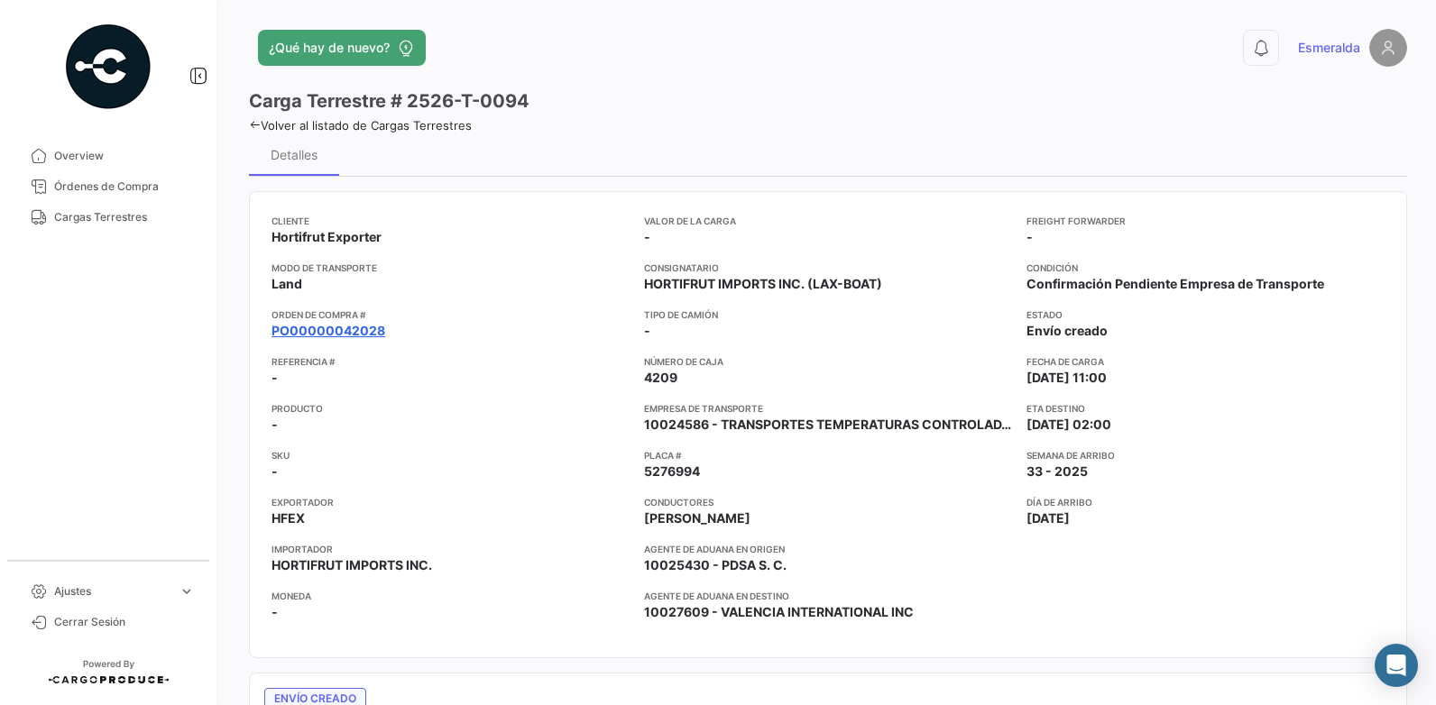
click at [341, 327] on link "PO00000042028" at bounding box center [329, 331] width 114 height 18
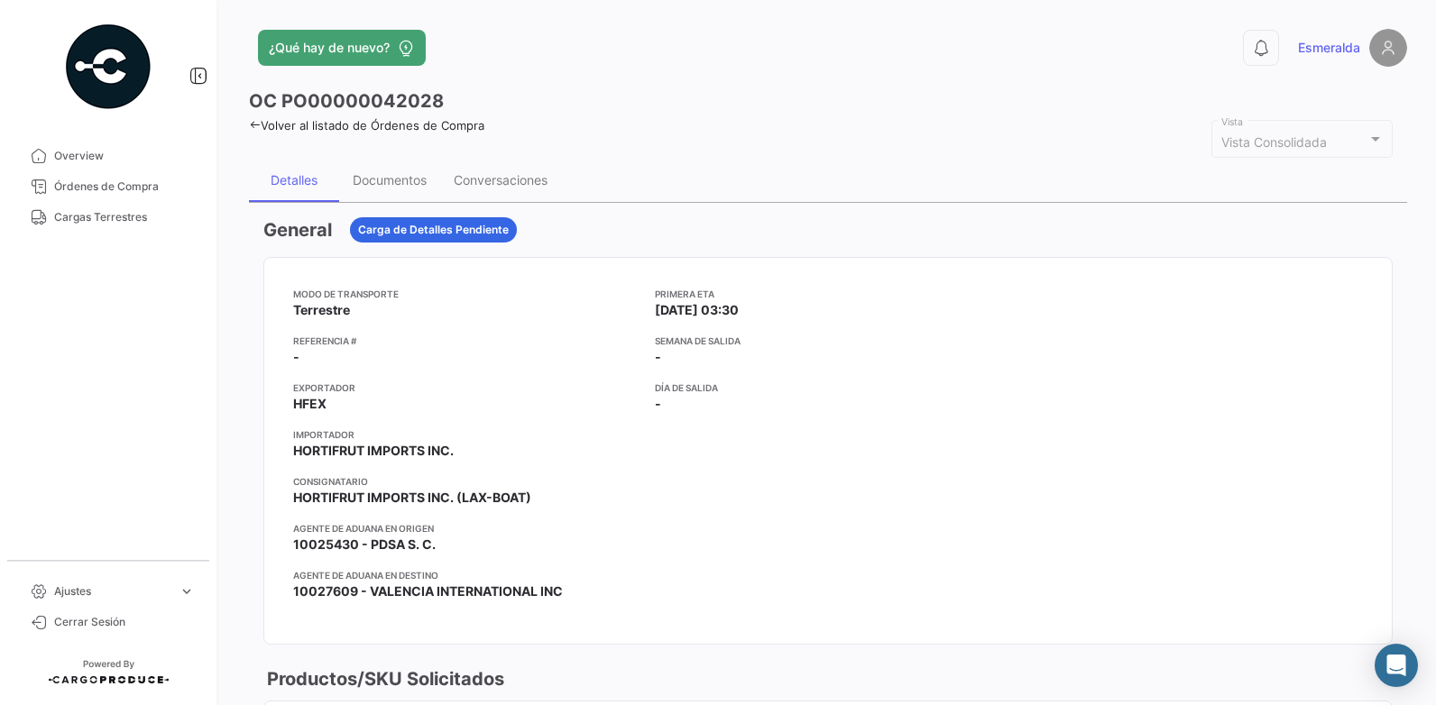
scroll to position [90, 0]
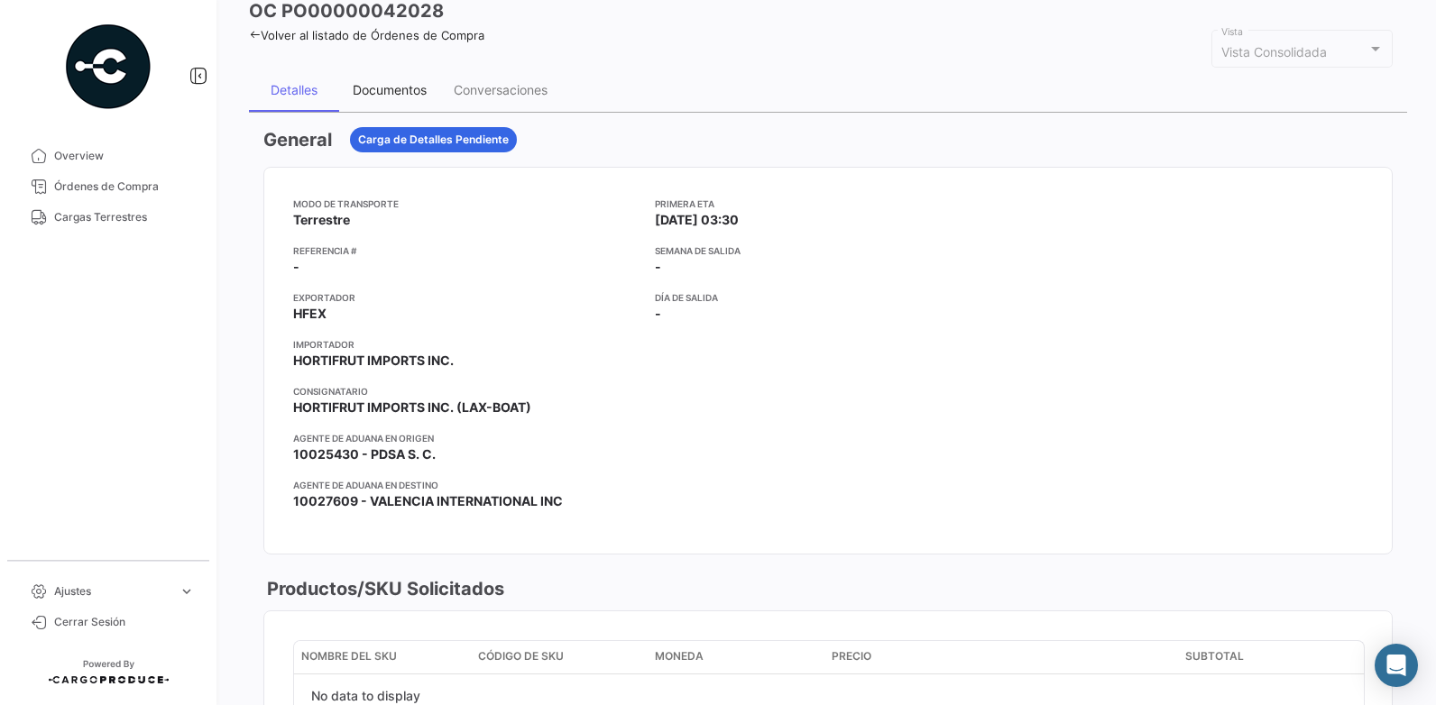
drag, startPoint x: 389, startPoint y: 88, endPoint x: 381, endPoint y: 79, distance: 12.1
click at [381, 79] on div "Documentos" at bounding box center [389, 90] width 101 height 43
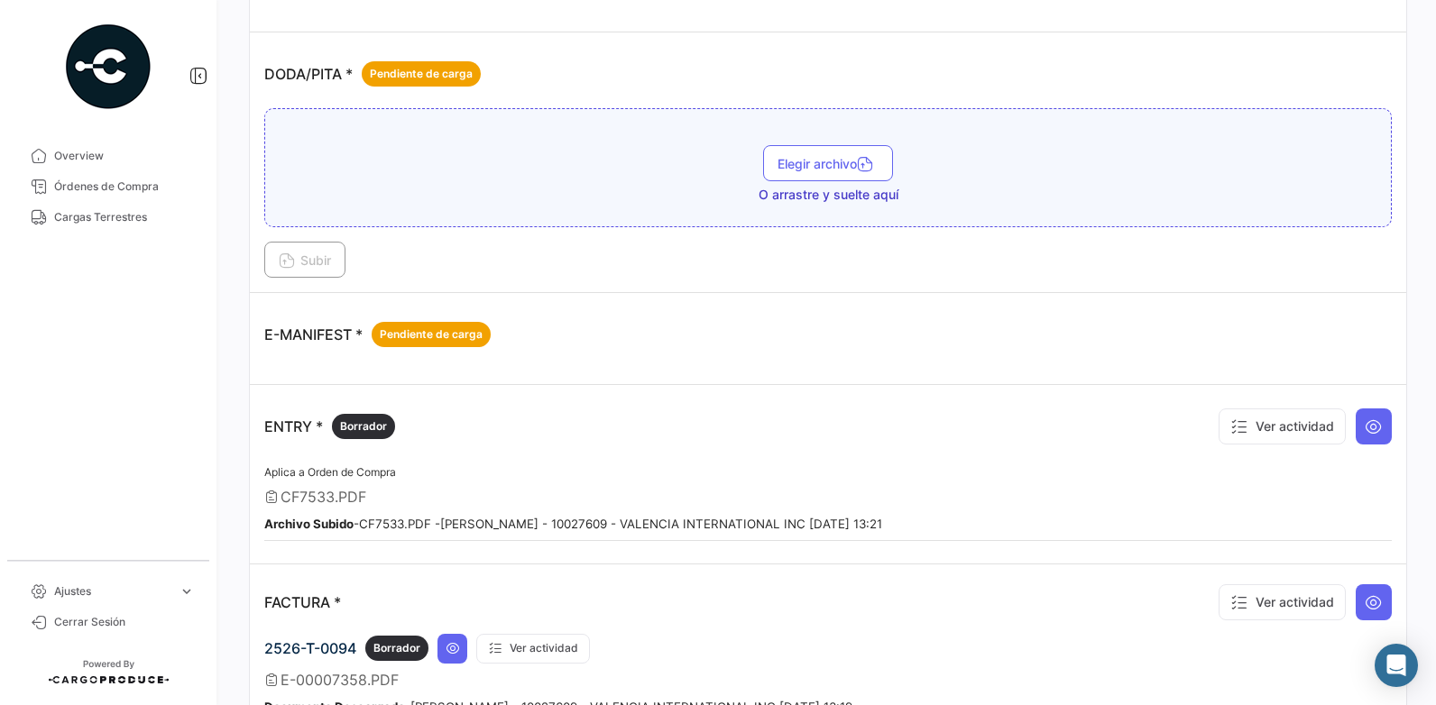
scroll to position [992, 0]
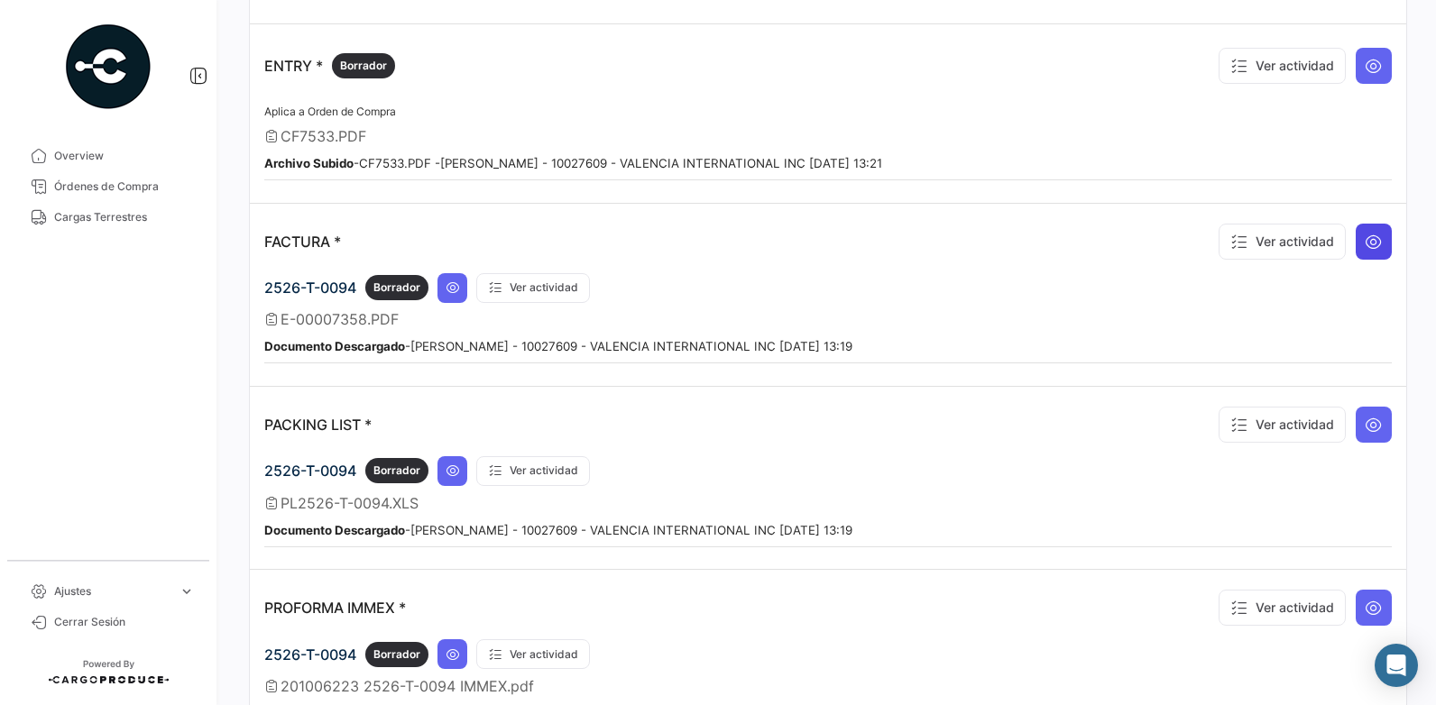
click at [1356, 239] on button at bounding box center [1374, 242] width 36 height 36
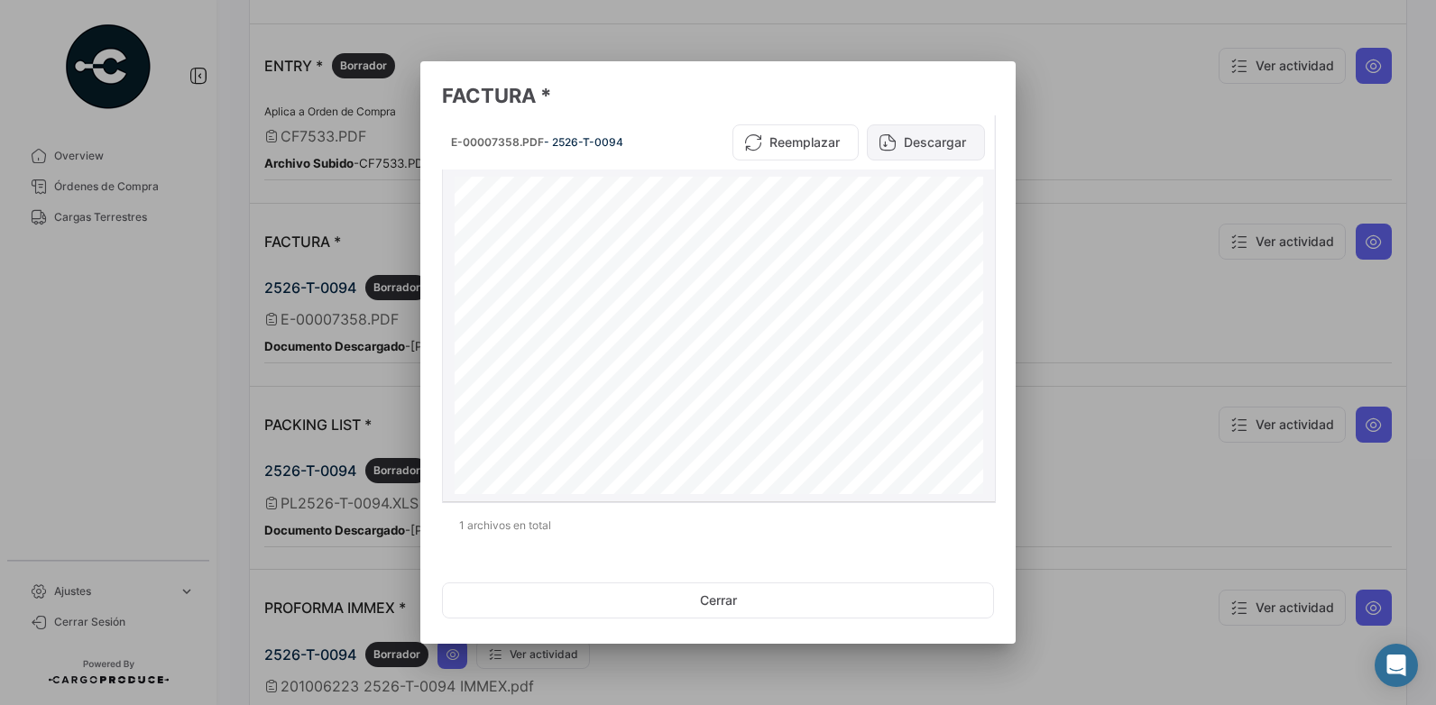
click at [935, 153] on button "Descargar" at bounding box center [926, 142] width 118 height 36
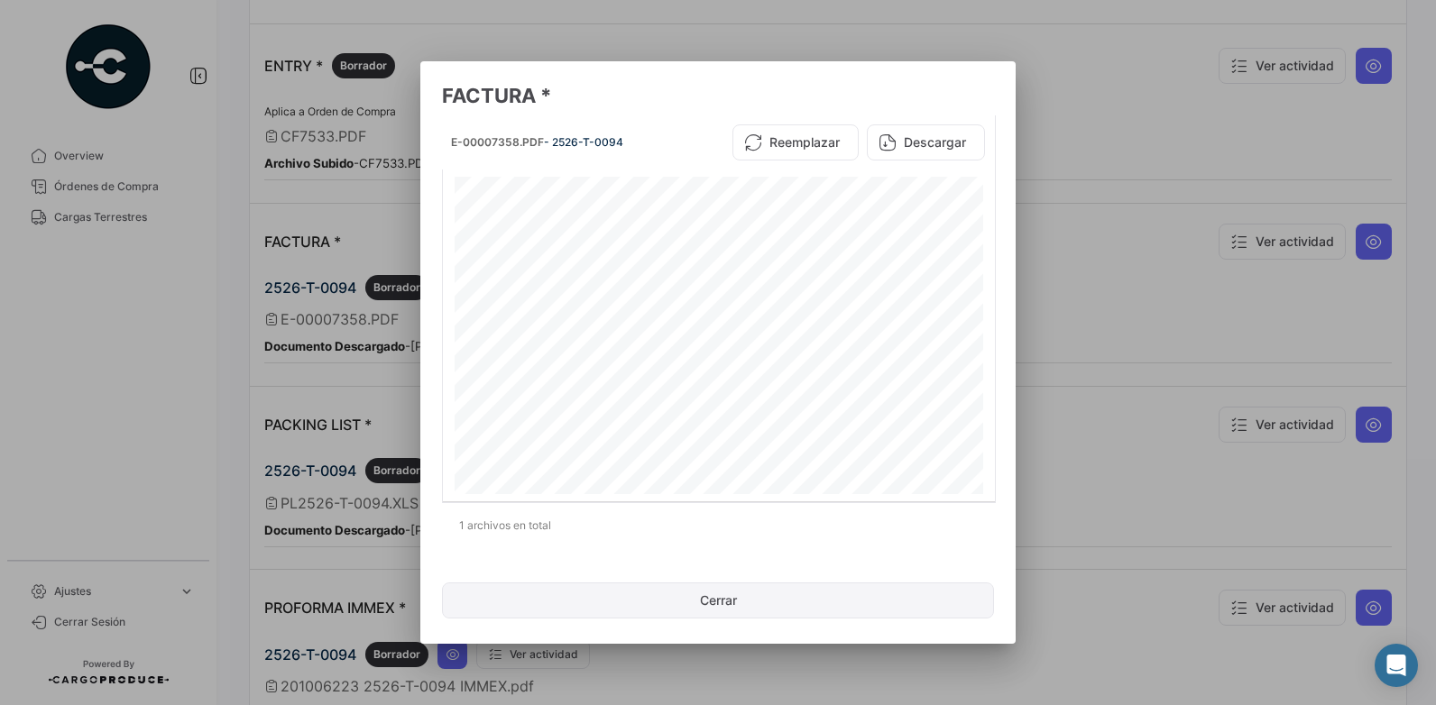
click at [709, 600] on button "Cerrar" at bounding box center [718, 601] width 552 height 36
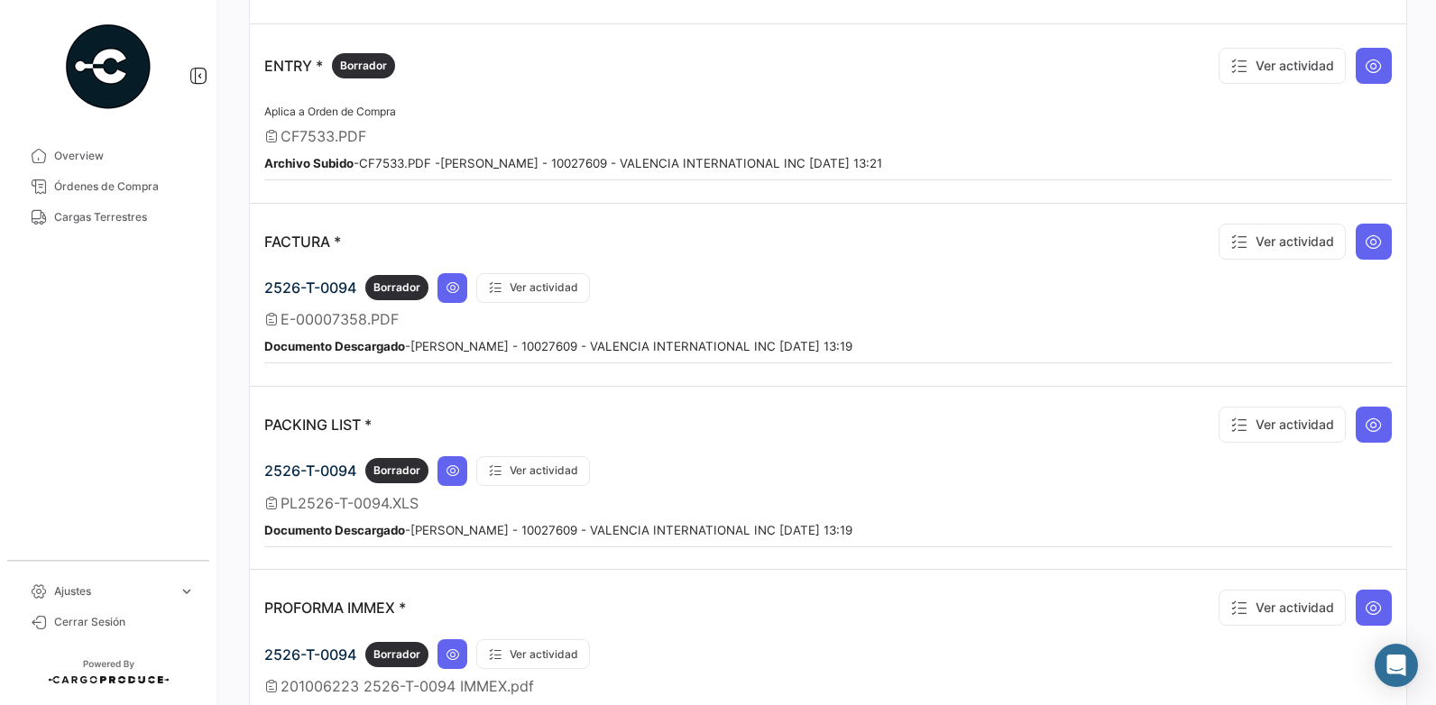
scroll to position [1326, 0]
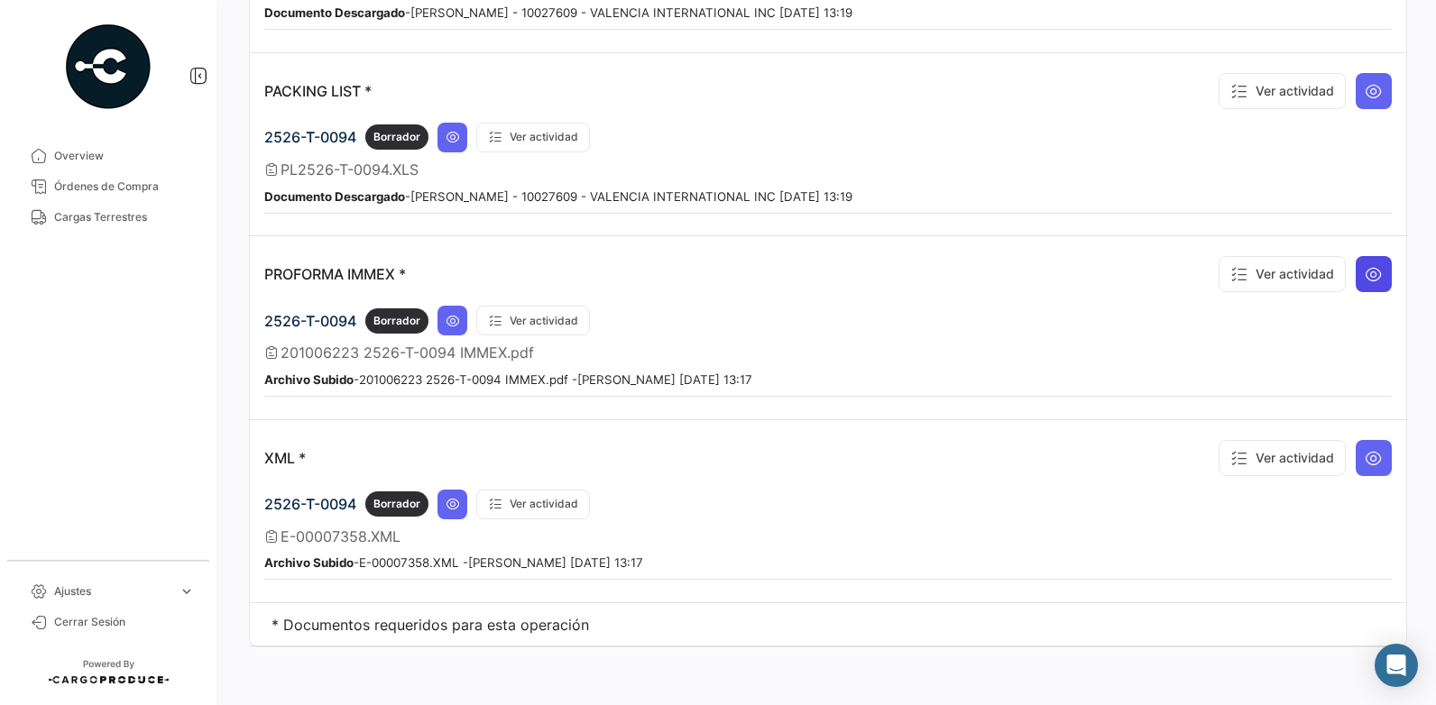
click at [1367, 271] on icon at bounding box center [1374, 274] width 18 height 18
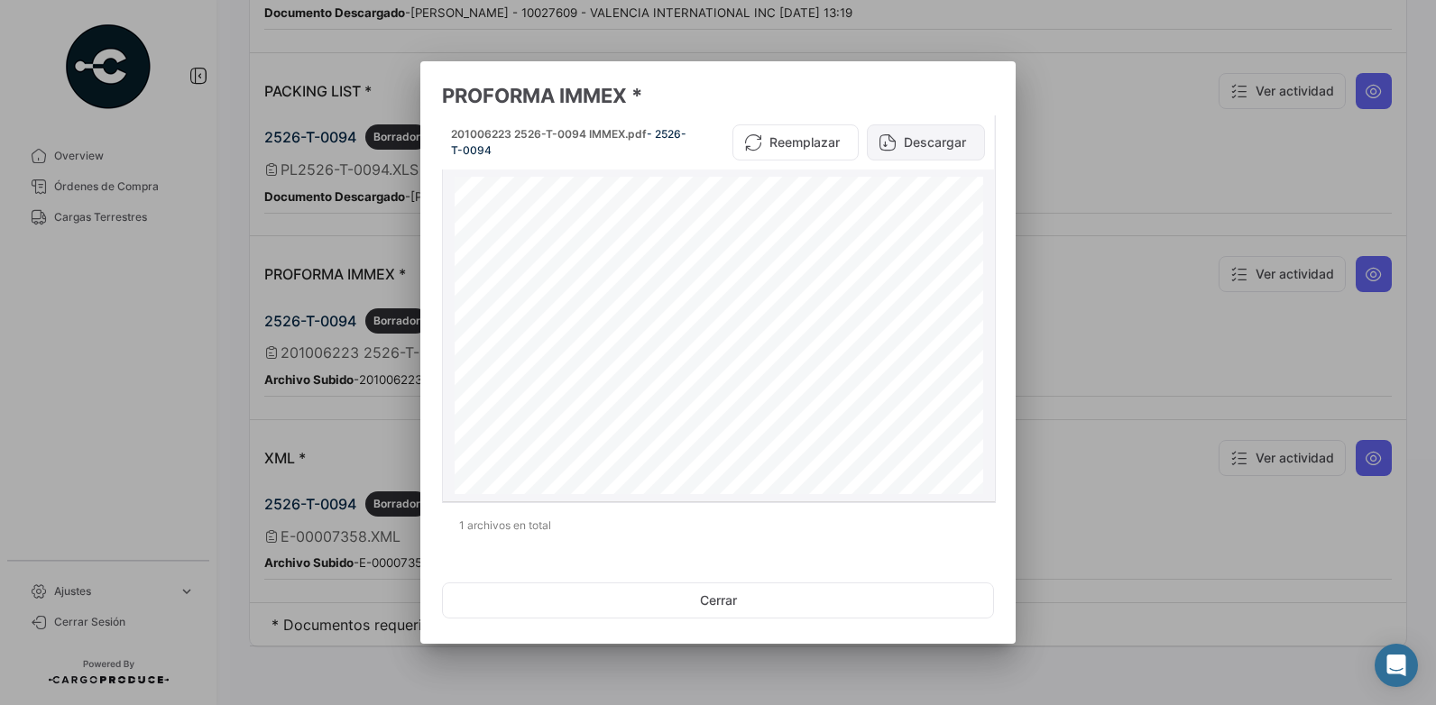
click at [935, 143] on button "Descargar" at bounding box center [926, 142] width 118 height 36
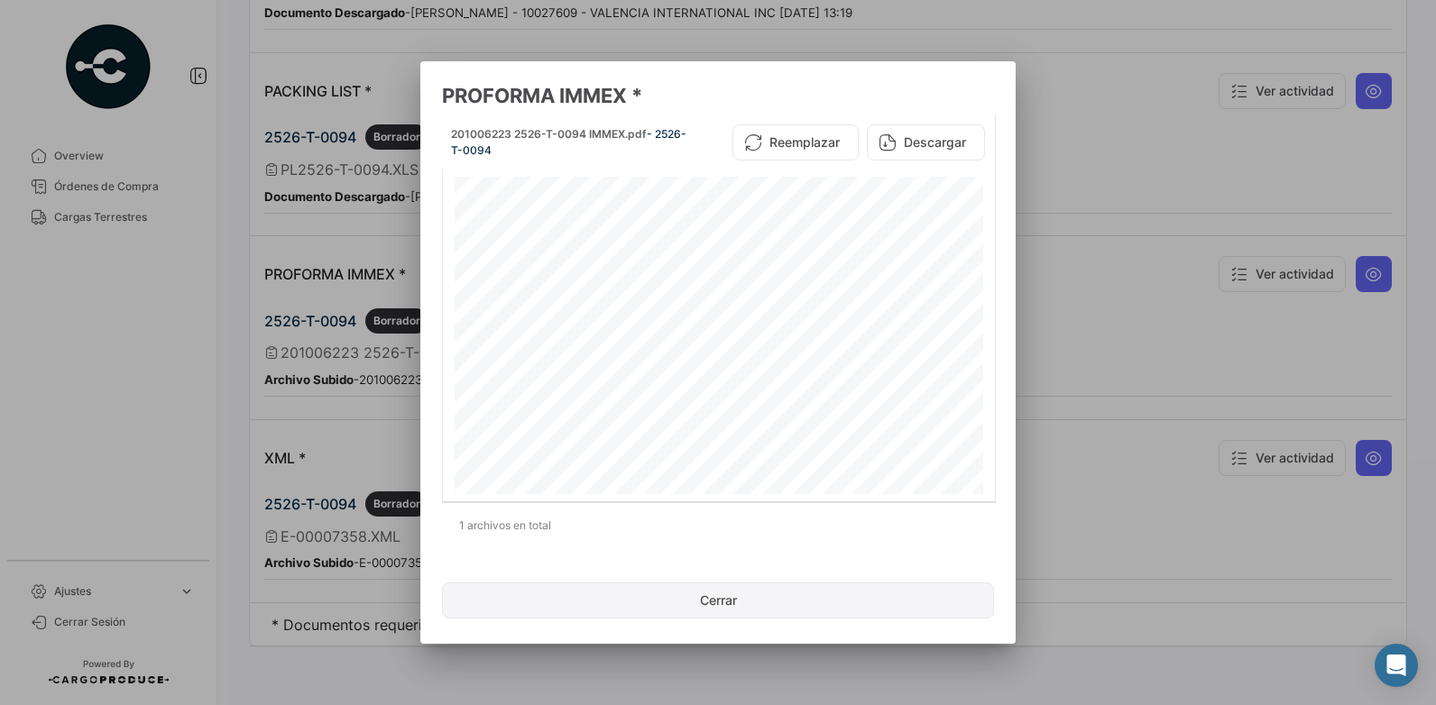
click at [739, 598] on button "Cerrar" at bounding box center [718, 601] width 552 height 36
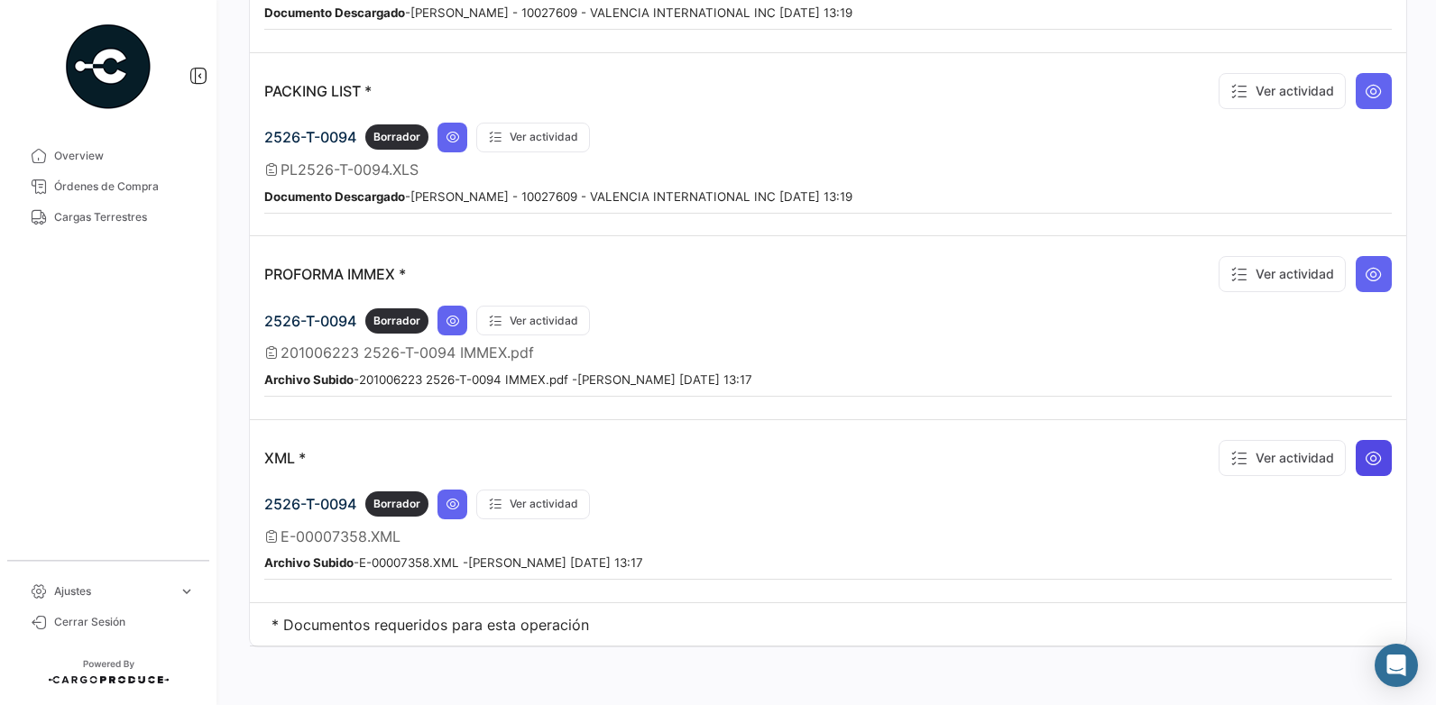
click at [1365, 459] on icon at bounding box center [1374, 458] width 18 height 18
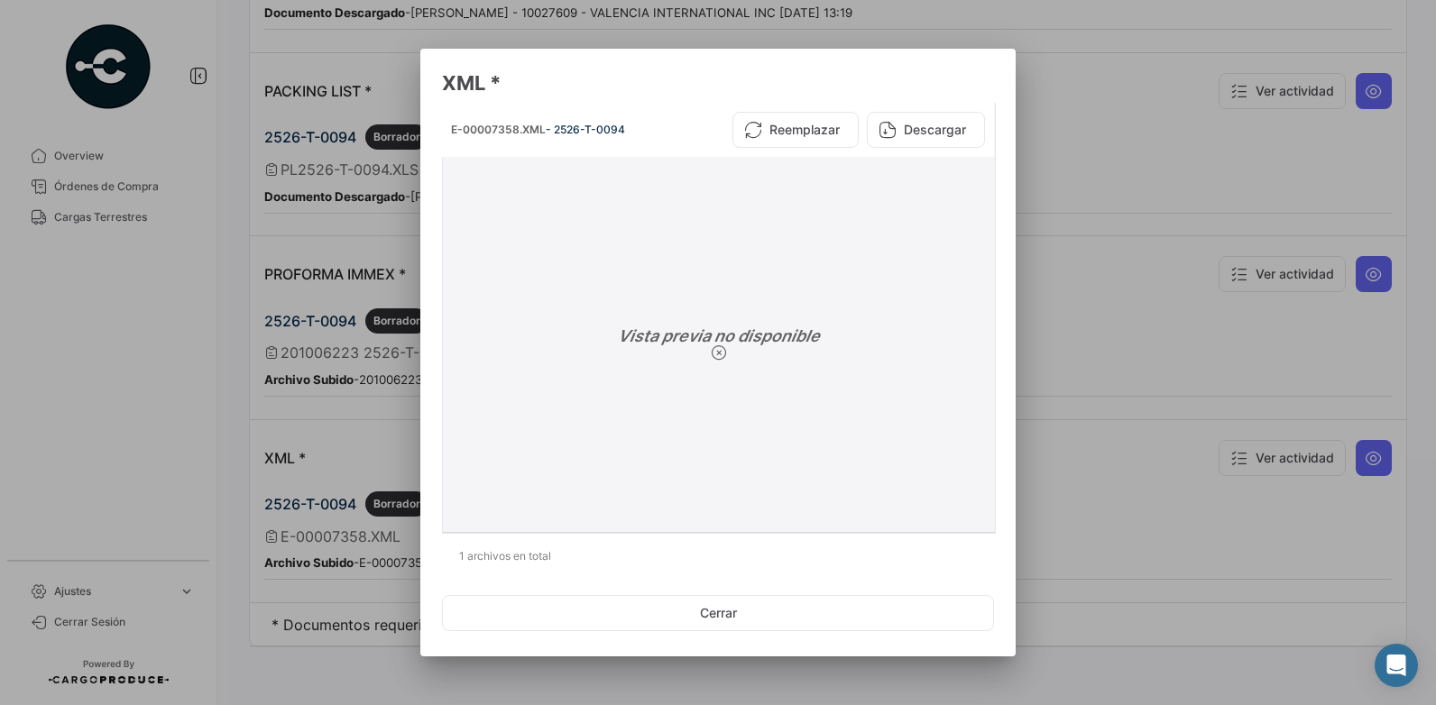
click at [926, 121] on button "Descargar" at bounding box center [926, 130] width 118 height 36
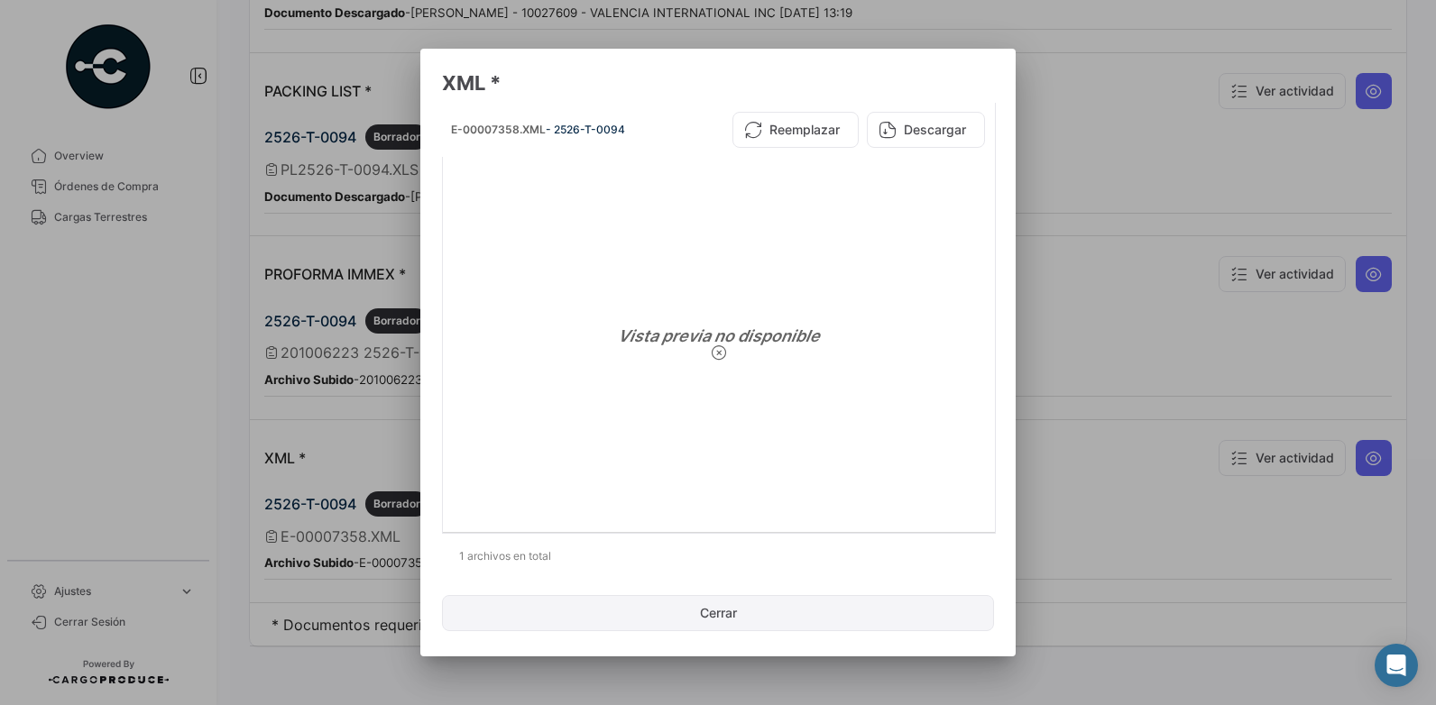
click at [736, 616] on button "Cerrar" at bounding box center [718, 613] width 552 height 36
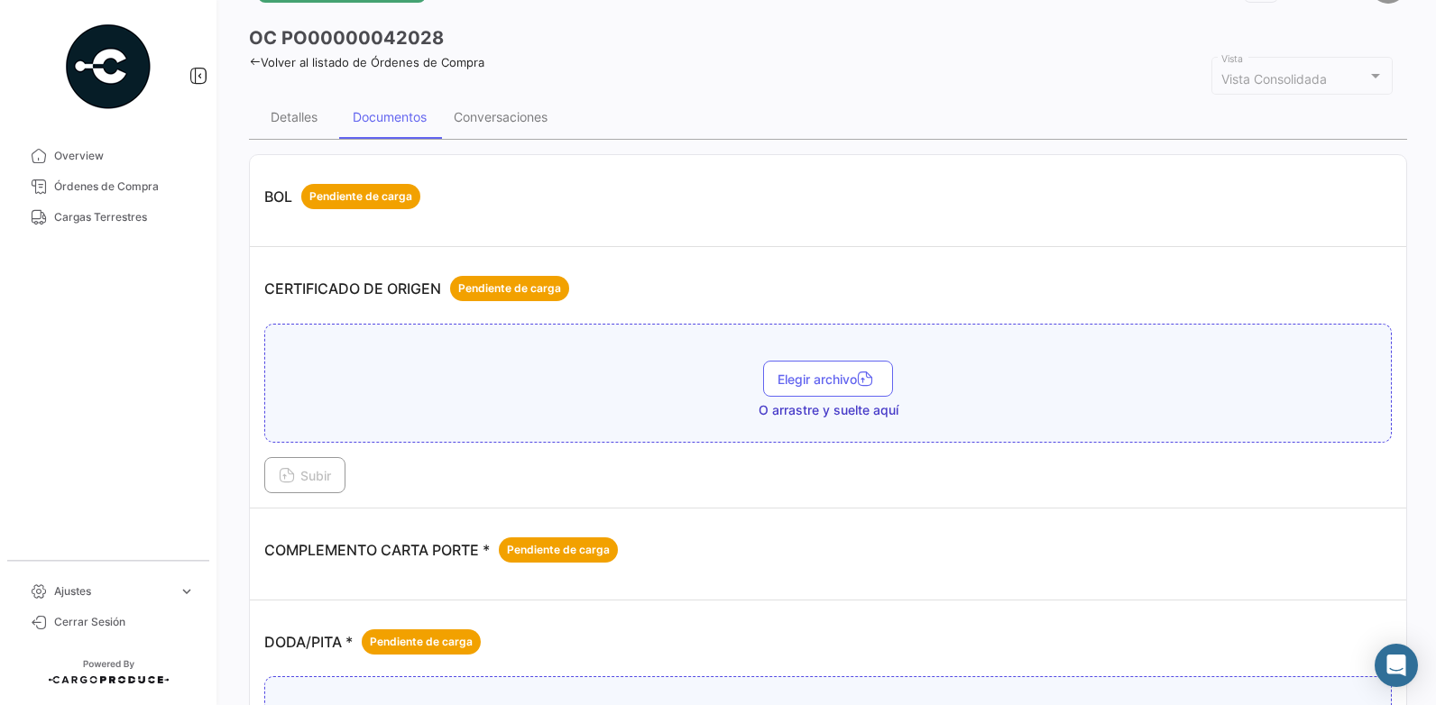
scroll to position [0, 0]
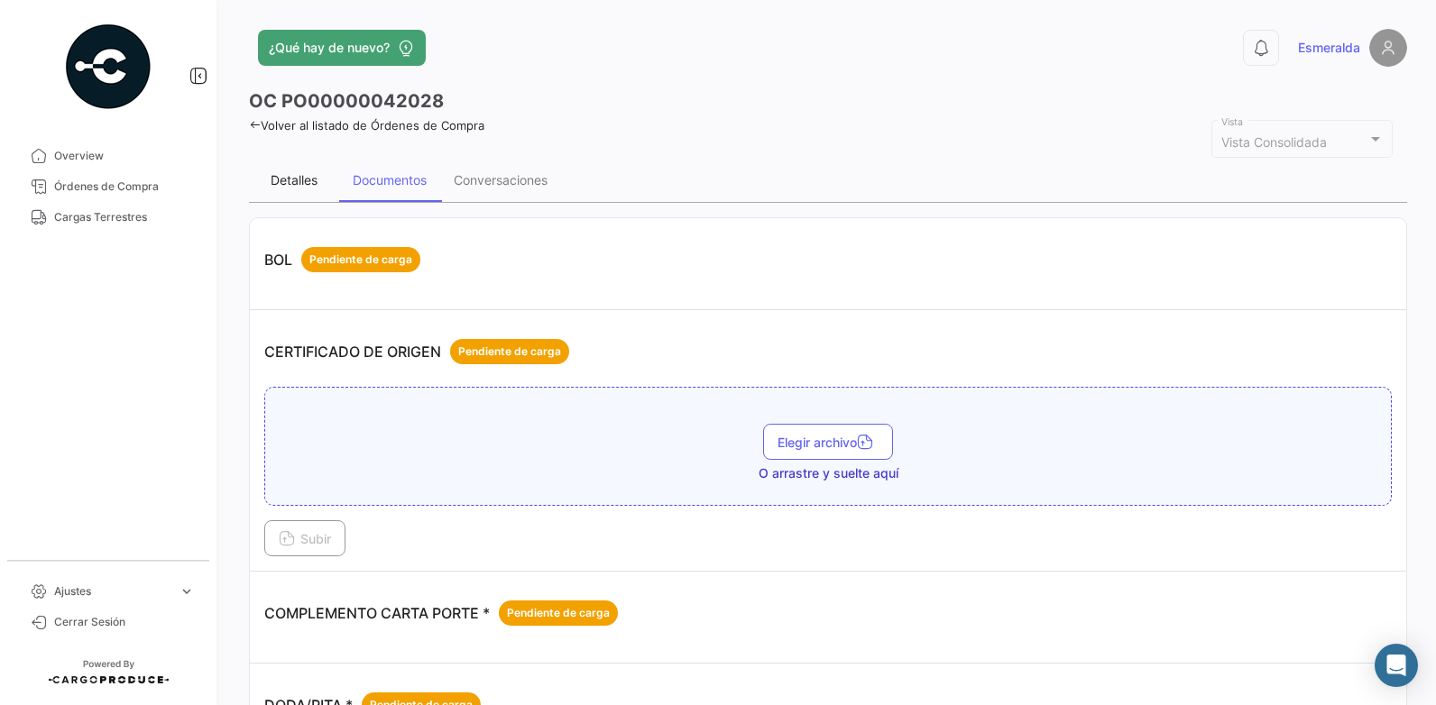
click at [291, 177] on div "Detalles" at bounding box center [294, 179] width 47 height 15
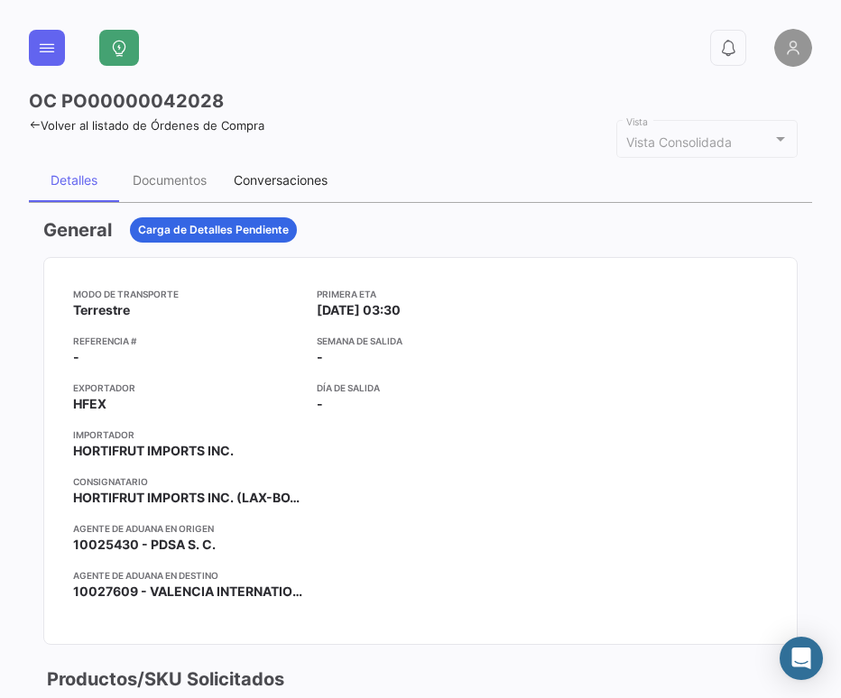
click at [276, 182] on div "Conversaciones" at bounding box center [281, 179] width 94 height 15
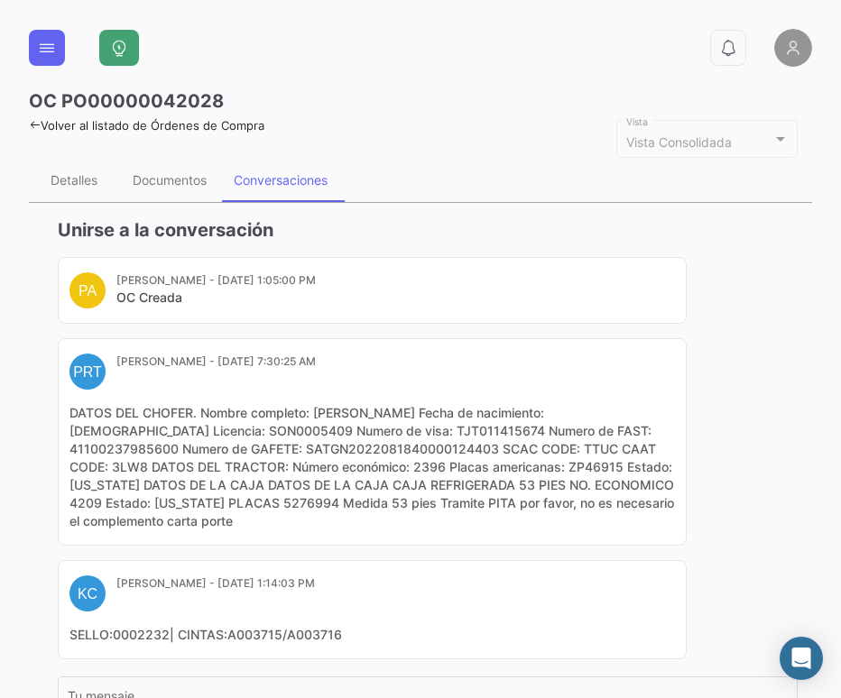
scroll to position [207, 0]
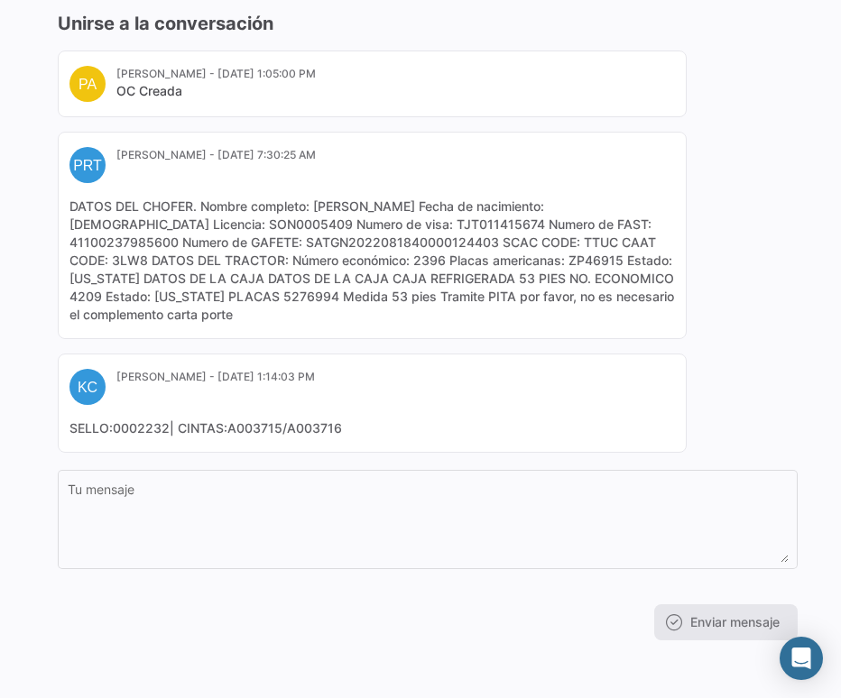
drag, startPoint x: 383, startPoint y: 298, endPoint x: 330, endPoint y: 299, distance: 53.2
click at [330, 299] on mat-card-content "DATOS DEL CHOFER. Nombre completo: [PERSON_NAME] Fecha de nacimiento: [DEMOGRAP…" at bounding box center [371, 261] width 605 height 126
copy mat-card-content "5276994"
click at [749, 285] on div "PA [PERSON_NAME] - [DATE] 1:05:00 PM OC Creada PRT [PERSON_NAME] Tijuana - [DAT…" at bounding box center [428, 252] width 740 height 402
click at [771, 386] on div "PA [PERSON_NAME] - [DATE] 1:05:00 PM OC Creada PRT [PERSON_NAME] Tijuana - [DAT…" at bounding box center [428, 252] width 740 height 402
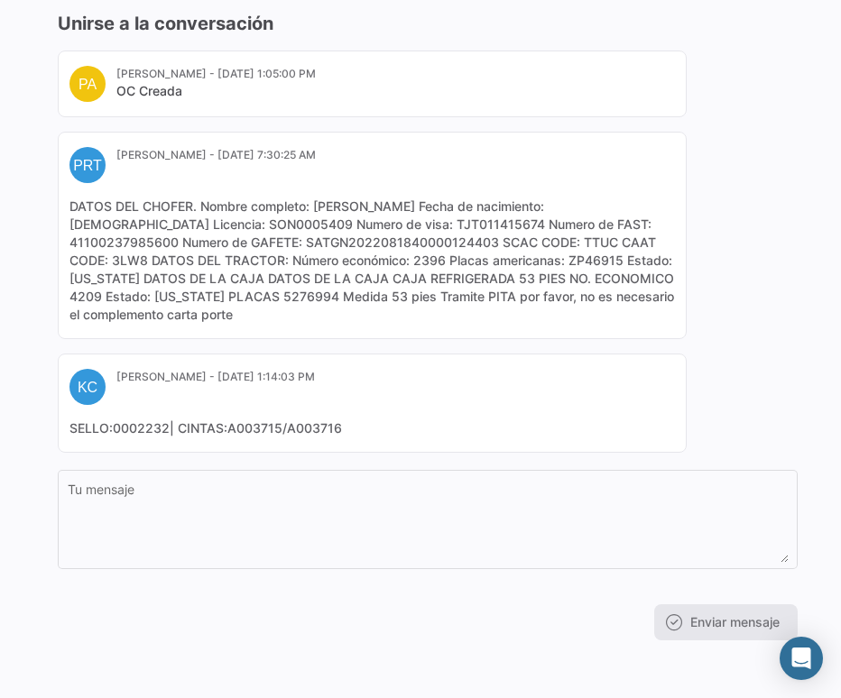
click at [745, 422] on div "PA [PERSON_NAME] - [DATE] 1:05:00 PM OC Creada PRT [PERSON_NAME] Tijuana - [DAT…" at bounding box center [428, 252] width 740 height 402
click at [182, 296] on mat-card-content "DATOS DEL CHOFER. Nombre completo: [PERSON_NAME] Fecha de nacimiento: [DEMOGRAP…" at bounding box center [371, 261] width 605 height 126
click at [758, 366] on div "PA [PERSON_NAME] - [DATE] 1:05:00 PM OC Creada PRT [PERSON_NAME] Tijuana - [DAT…" at bounding box center [428, 252] width 740 height 402
drag, startPoint x: 144, startPoint y: 264, endPoint x: 114, endPoint y: 260, distance: 31.0
click at [114, 260] on mat-card-content "DATOS DEL CHOFER. Nombre completo: [PERSON_NAME] Fecha de nacimiento: [DEMOGRAP…" at bounding box center [371, 261] width 605 height 126
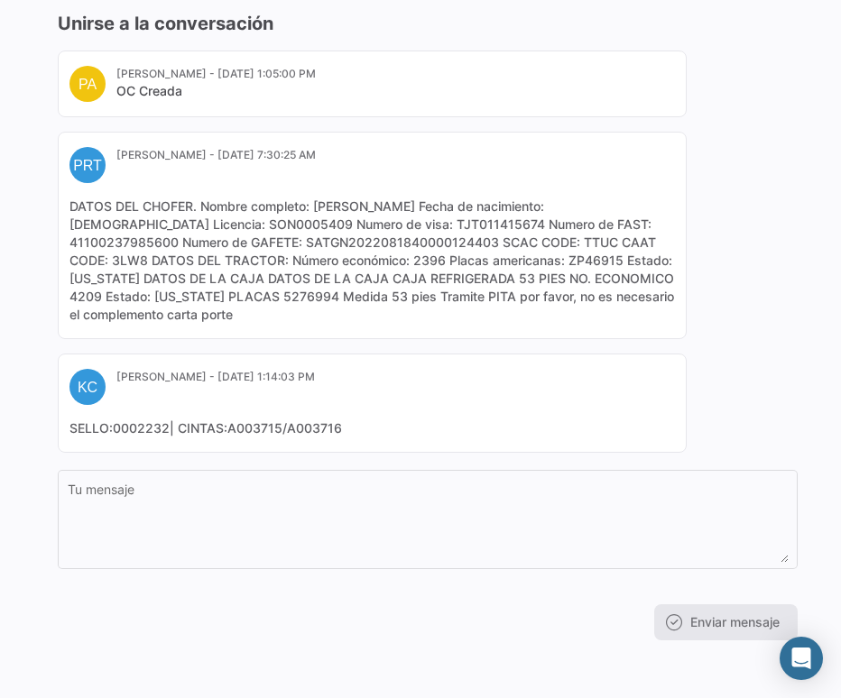
copy mat-card-content "3LW8"
drag, startPoint x: 752, startPoint y: 180, endPoint x: 577, endPoint y: 182, distance: 175.0
click at [752, 180] on div "PA [PERSON_NAME] - [DATE] 1:05:00 PM OC Creada PRT [PERSON_NAME] Tijuana - [DAT…" at bounding box center [428, 252] width 740 height 402
drag, startPoint x: 569, startPoint y: 207, endPoint x: 317, endPoint y: 204, distance: 252.6
click at [317, 204] on mat-card-content "DATOS DEL CHOFER. Nombre completo: [PERSON_NAME] Fecha de nacimiento: [DEMOGRAP…" at bounding box center [371, 261] width 605 height 126
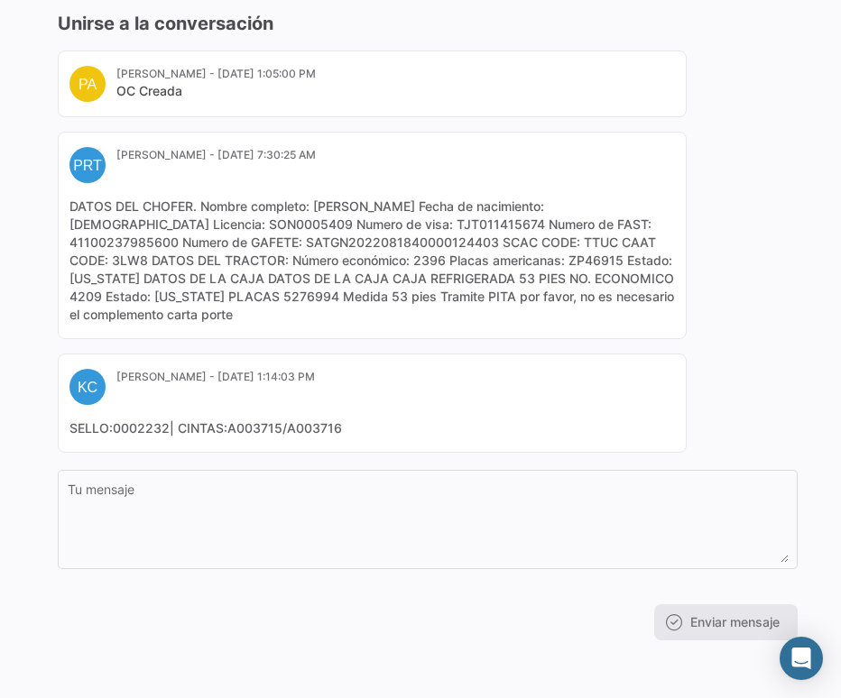
copy mat-card-content "[PERSON_NAME]"
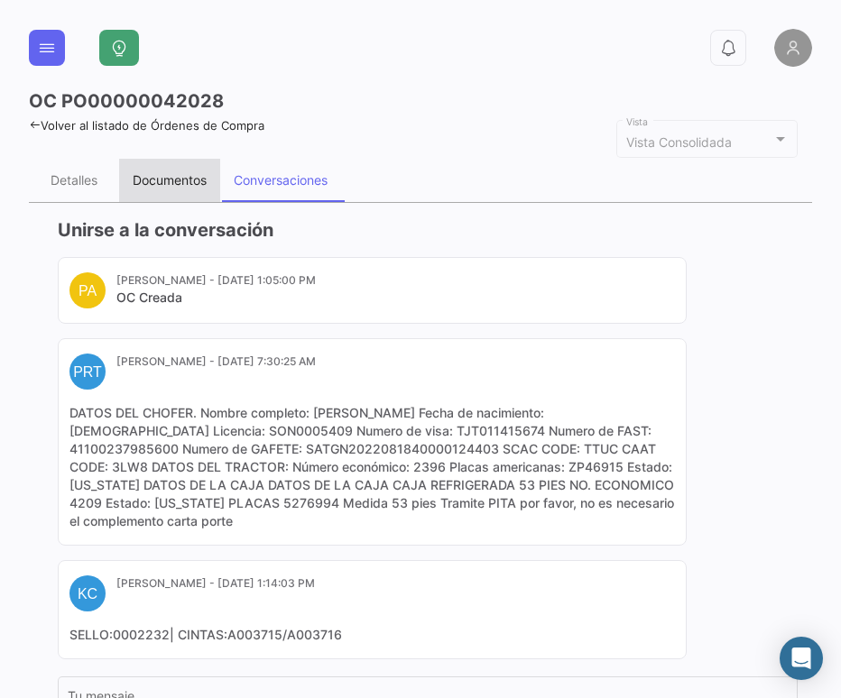
click at [159, 180] on div "Documentos" at bounding box center [170, 179] width 74 height 15
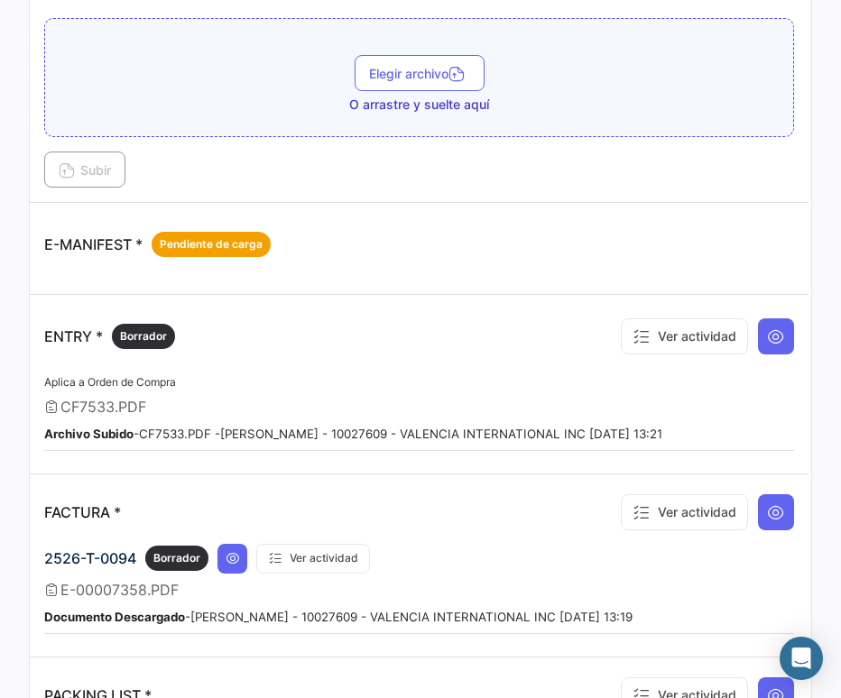
scroll to position [902, 0]
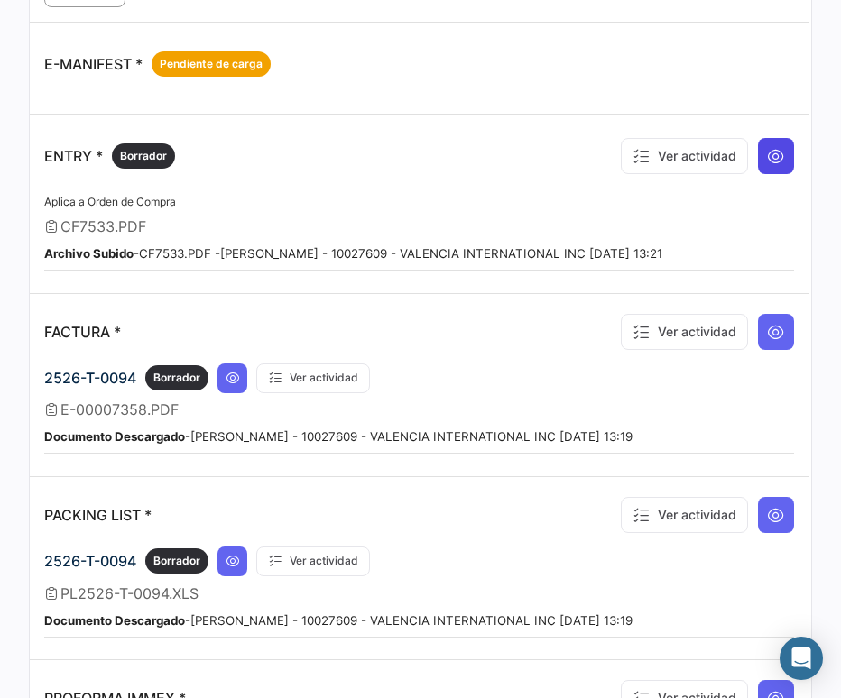
click at [767, 158] on icon at bounding box center [776, 156] width 18 height 18
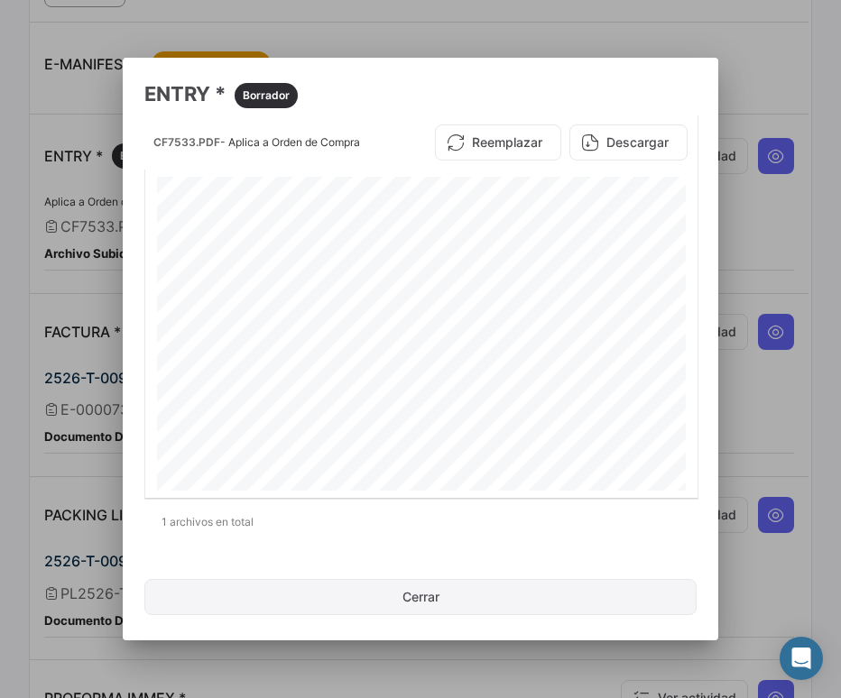
click at [500, 601] on button "Cerrar" at bounding box center [420, 597] width 552 height 36
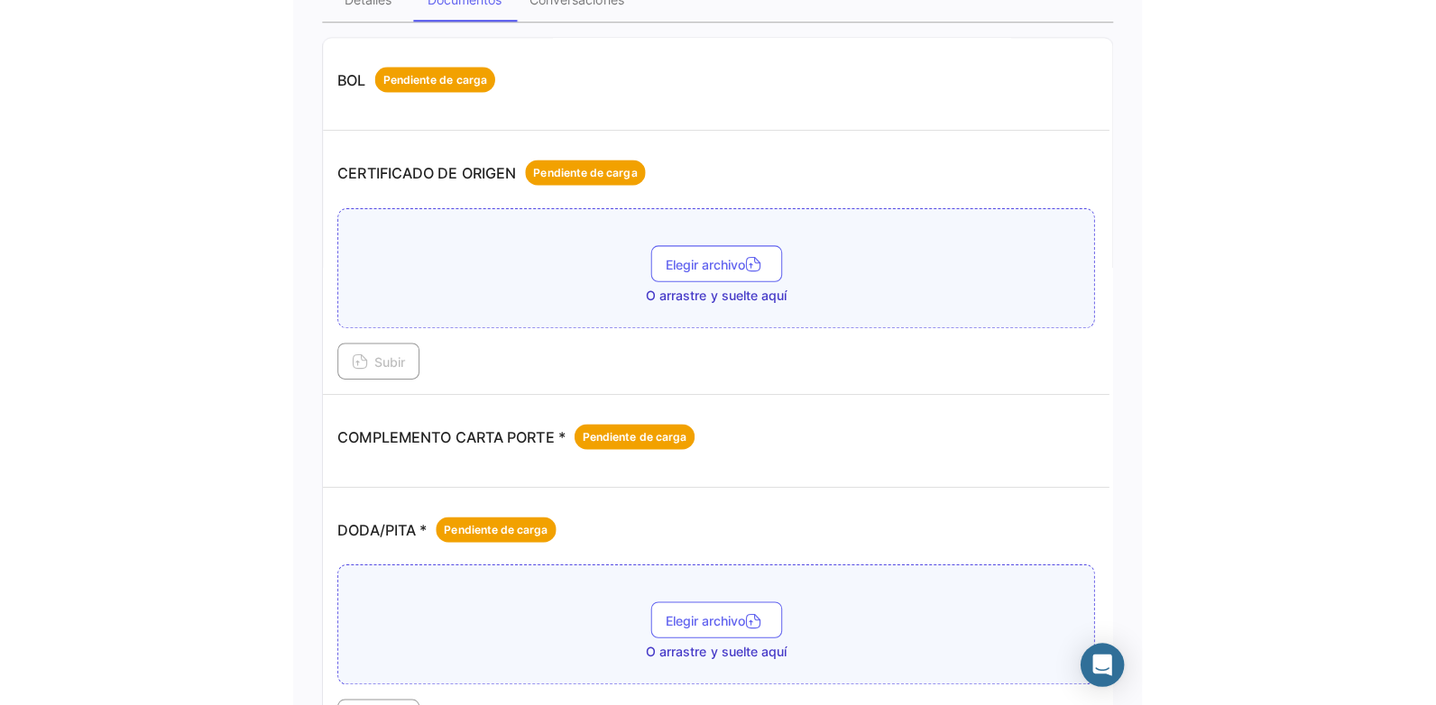
scroll to position [0, 0]
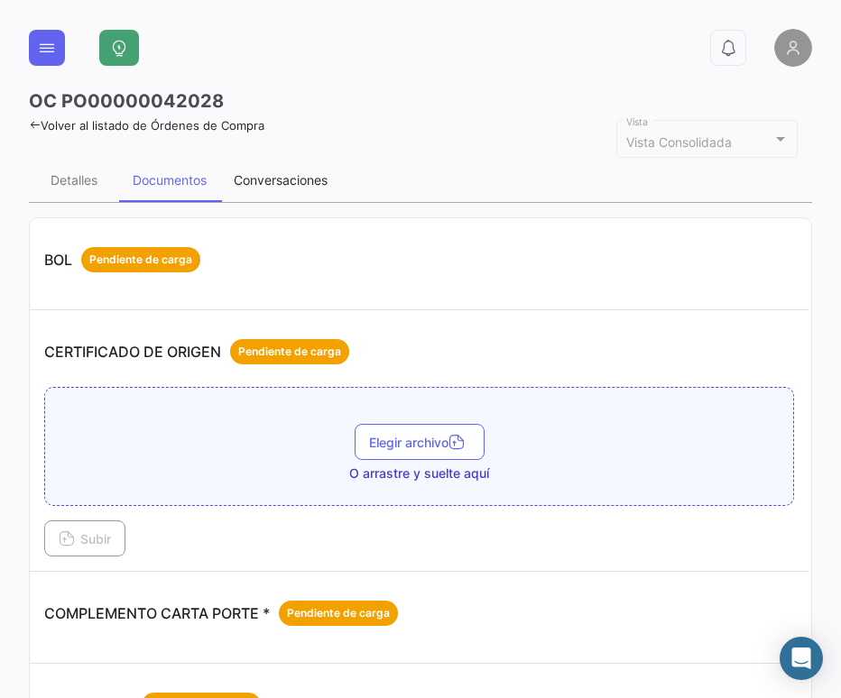
click at [262, 180] on div "Conversaciones" at bounding box center [281, 179] width 94 height 15
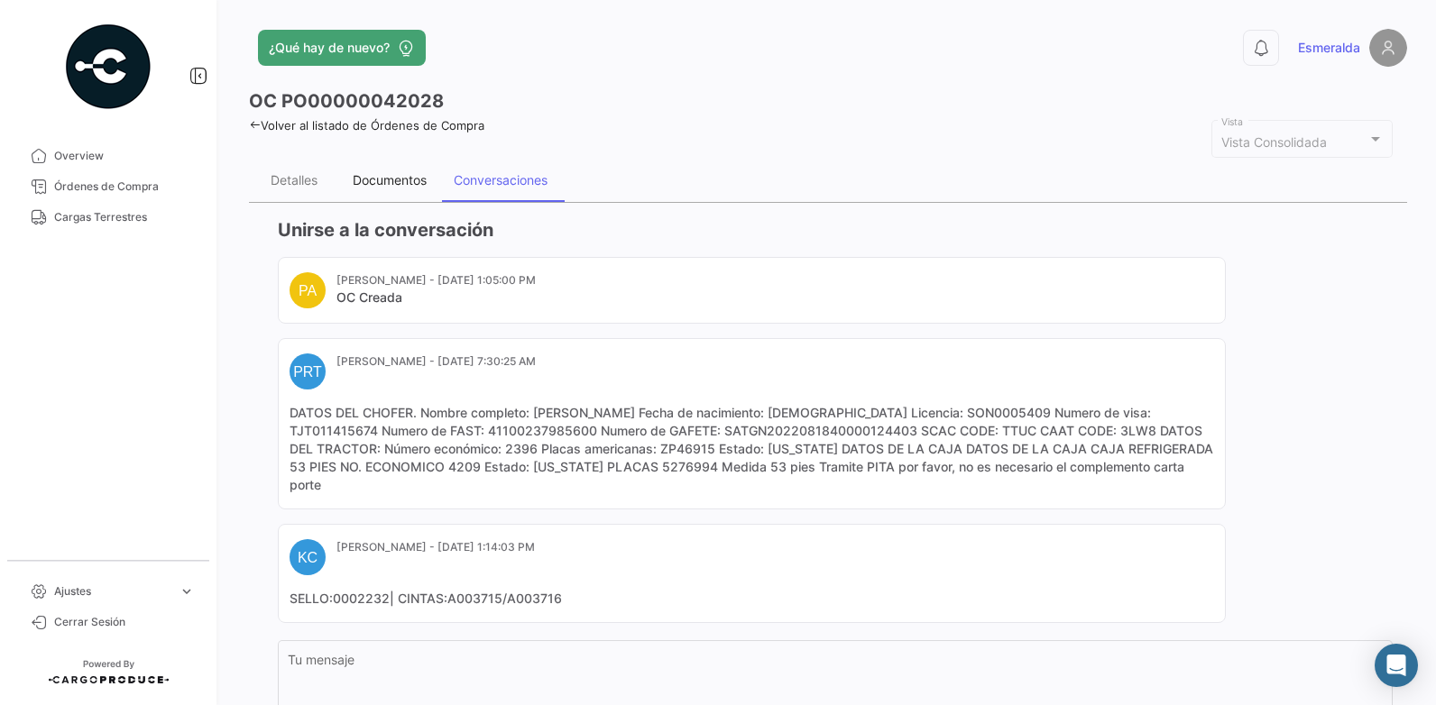
click at [389, 185] on div "Documentos" at bounding box center [390, 179] width 74 height 15
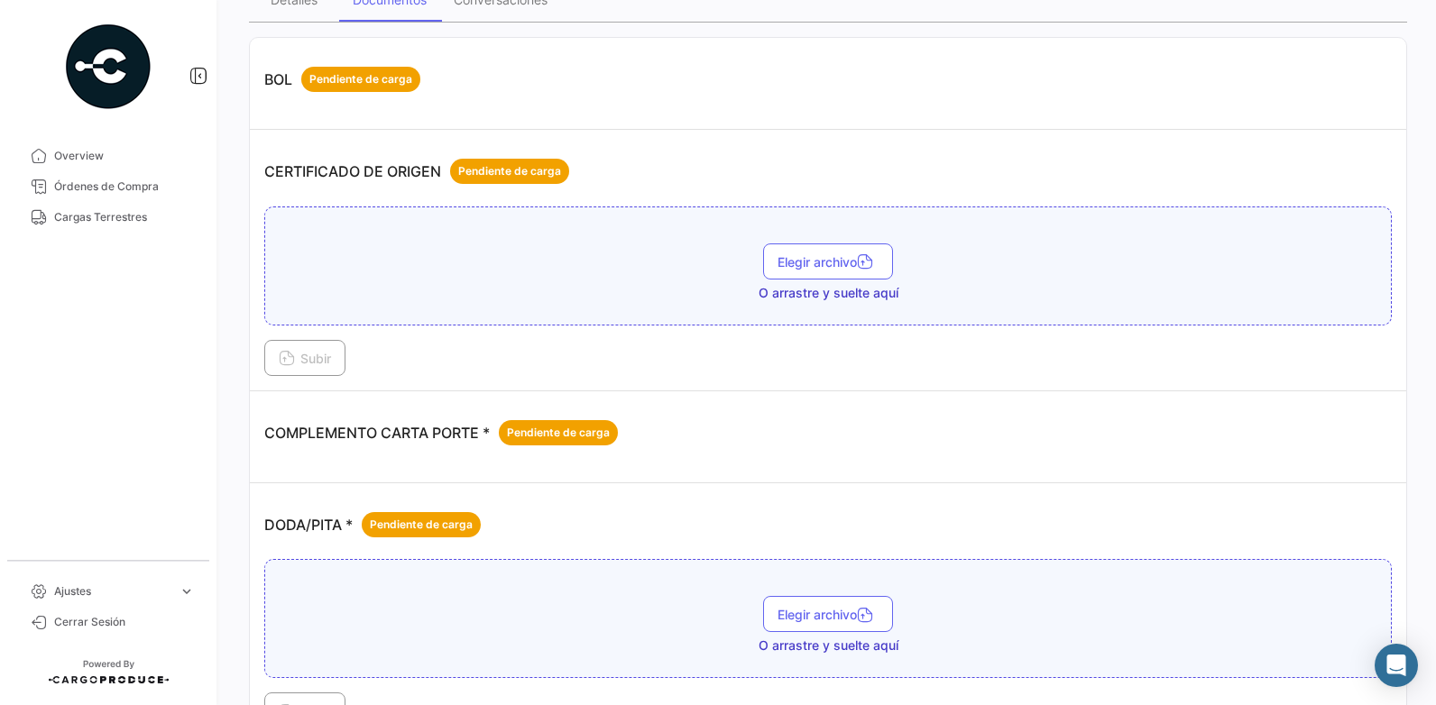
scroll to position [451, 0]
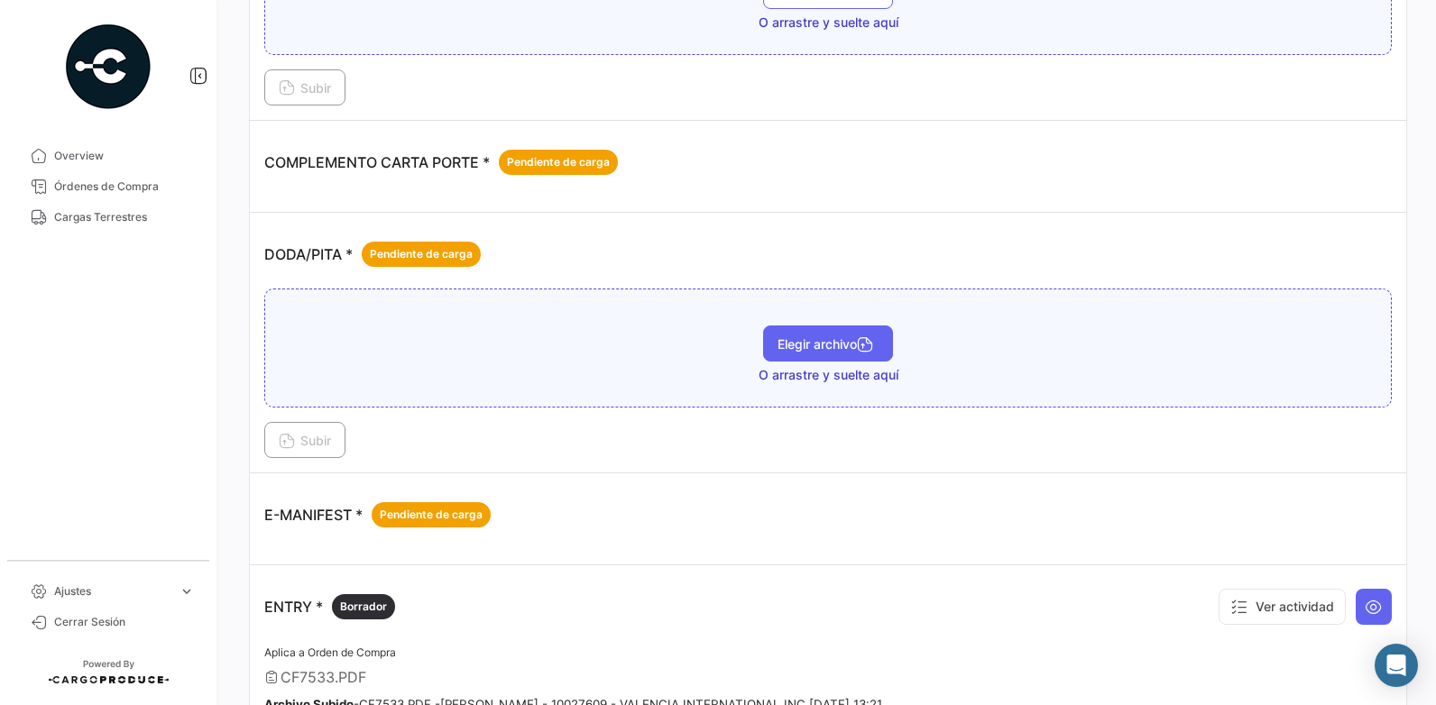
click at [831, 345] on span "Elegir archivo" at bounding box center [828, 343] width 101 height 15
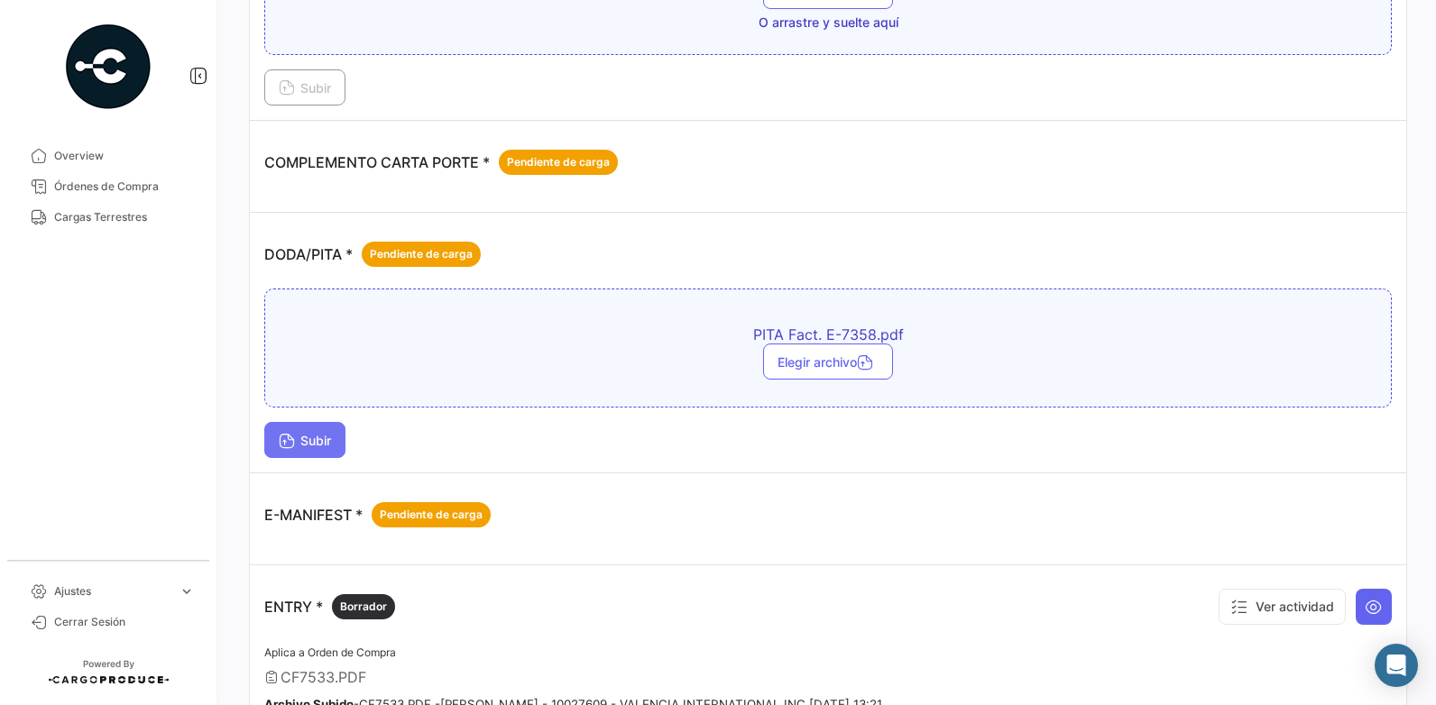
click at [319, 435] on span "Subir" at bounding box center [305, 440] width 52 height 15
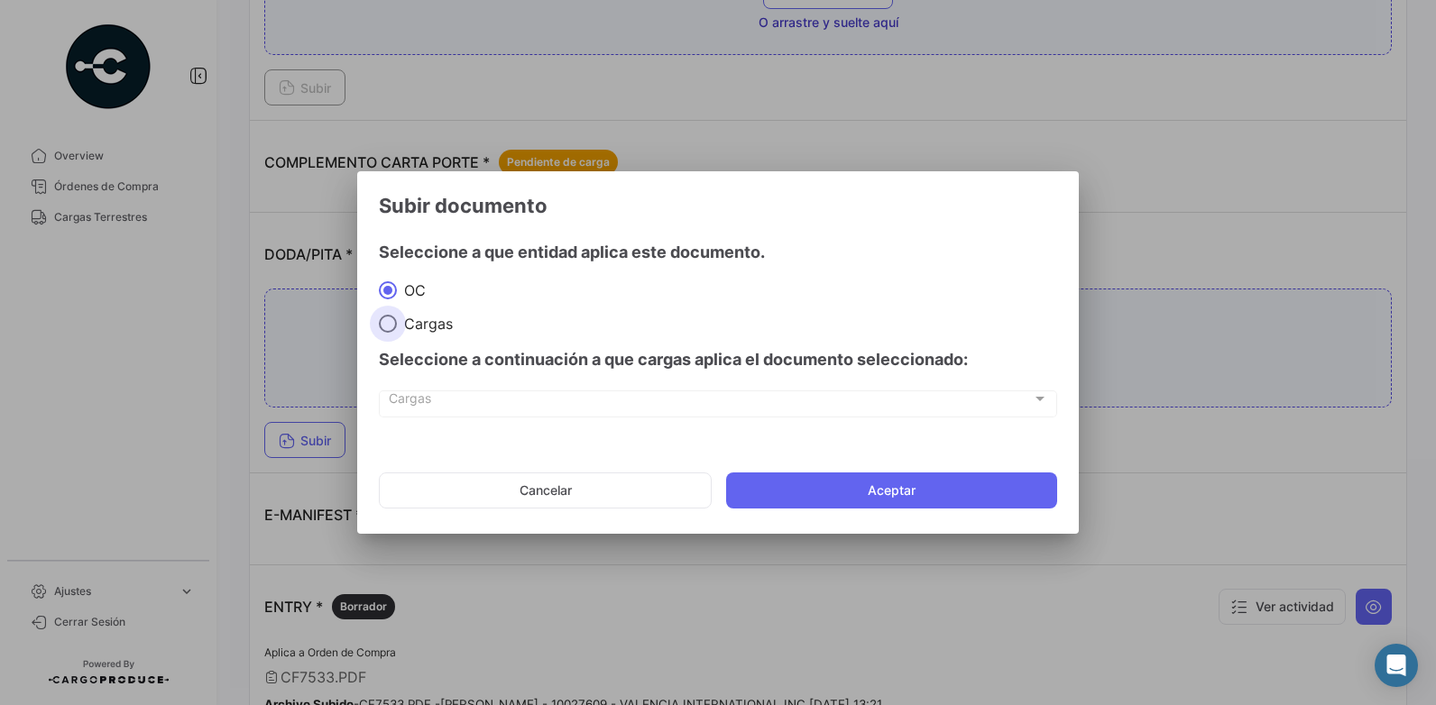
click at [421, 329] on span "Cargas" at bounding box center [425, 324] width 56 height 18
click at [397, 329] on input "Cargas" at bounding box center [388, 324] width 18 height 18
radio input "true"
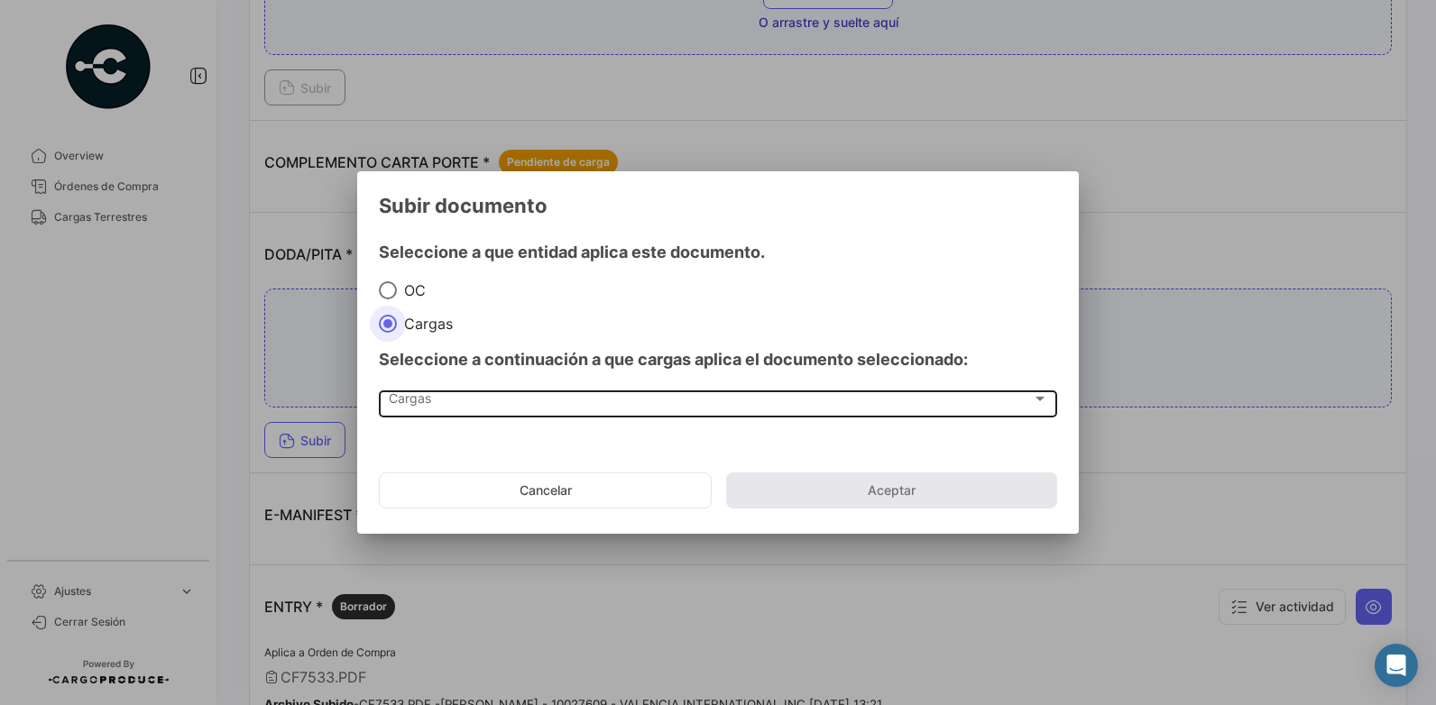
click at [435, 403] on div "Cargas" at bounding box center [710, 402] width 643 height 15
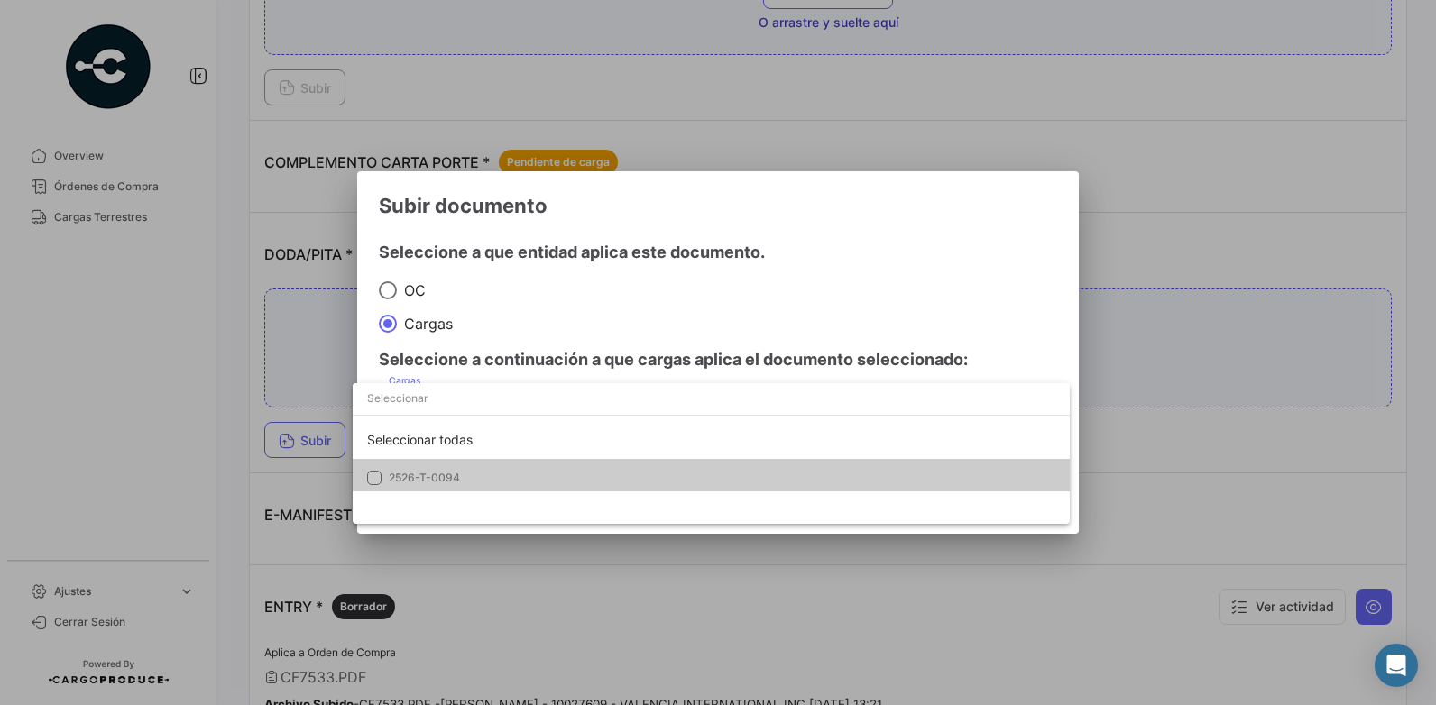
click at [433, 477] on span "2526-T-0094" at bounding box center [424, 478] width 71 height 14
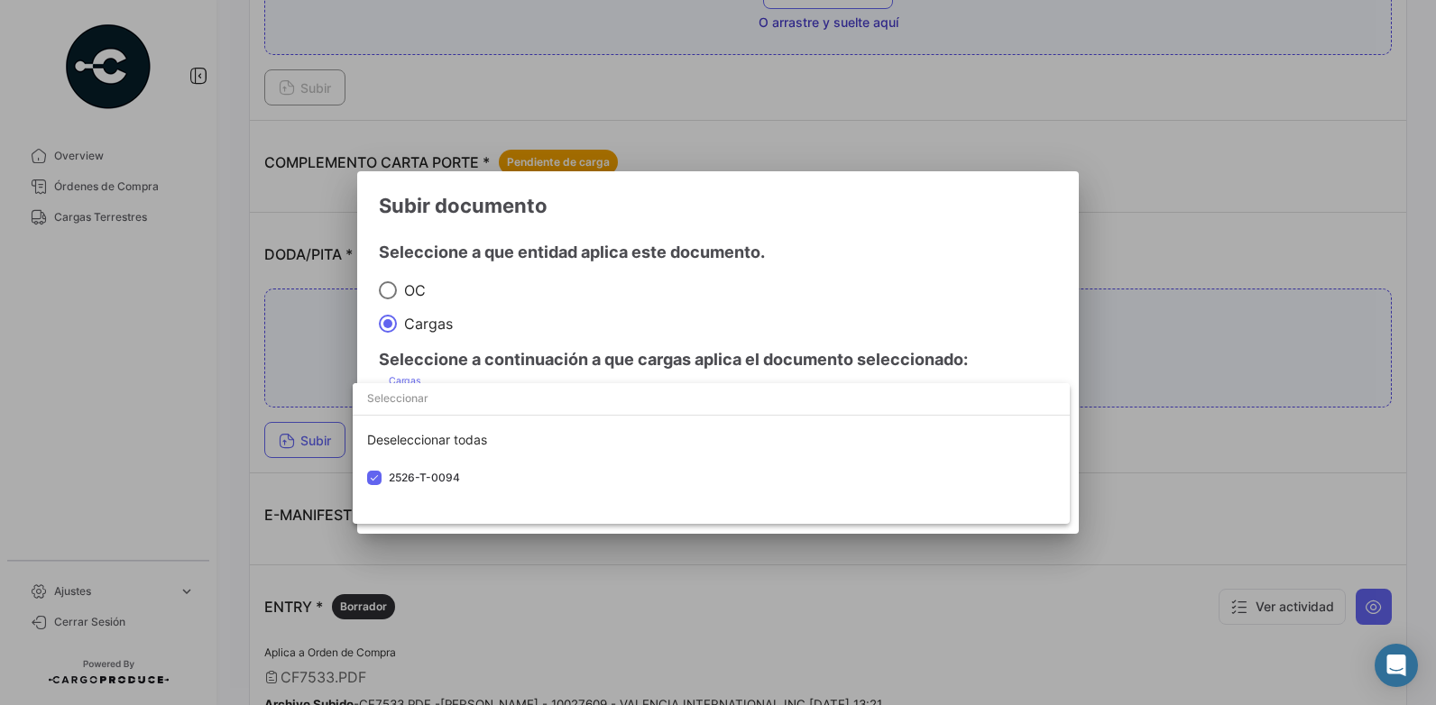
click at [1230, 198] on div at bounding box center [718, 352] width 1436 height 705
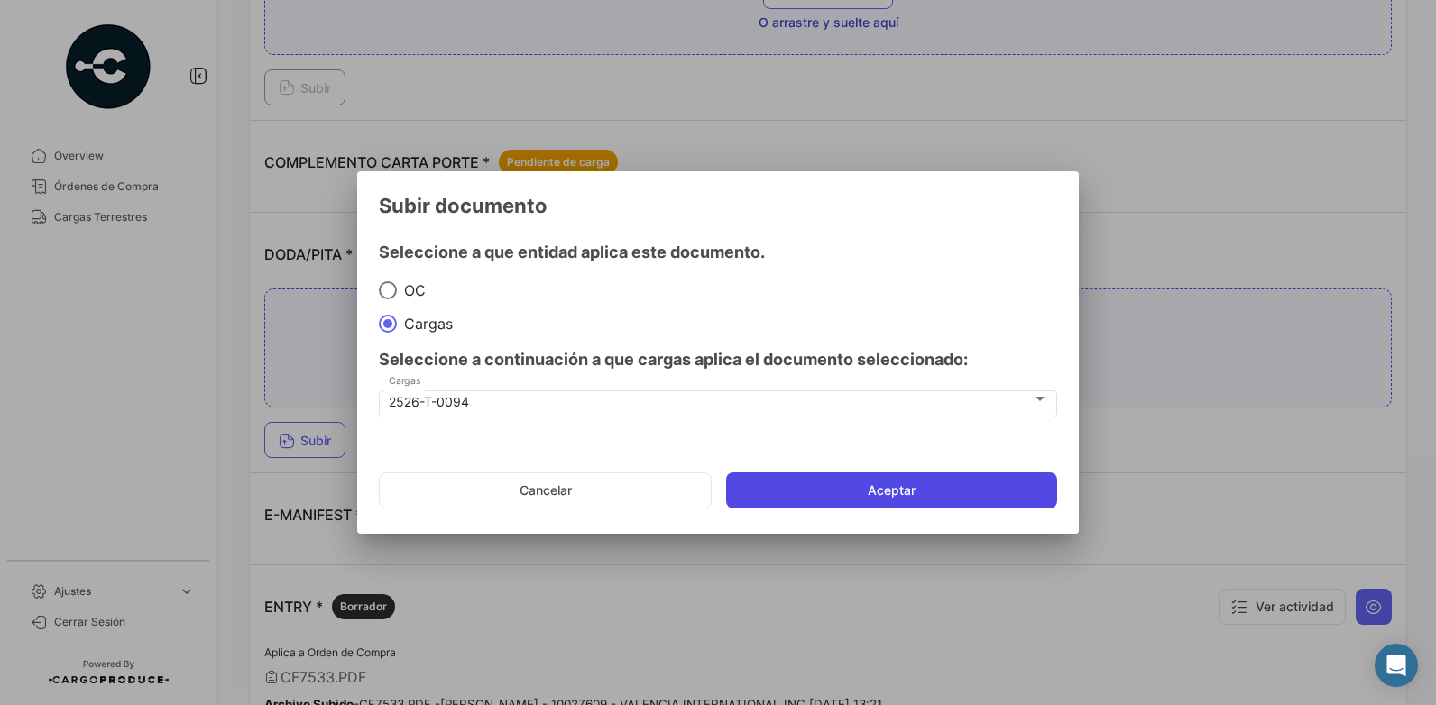
click at [897, 490] on button "Aceptar" at bounding box center [891, 491] width 331 height 36
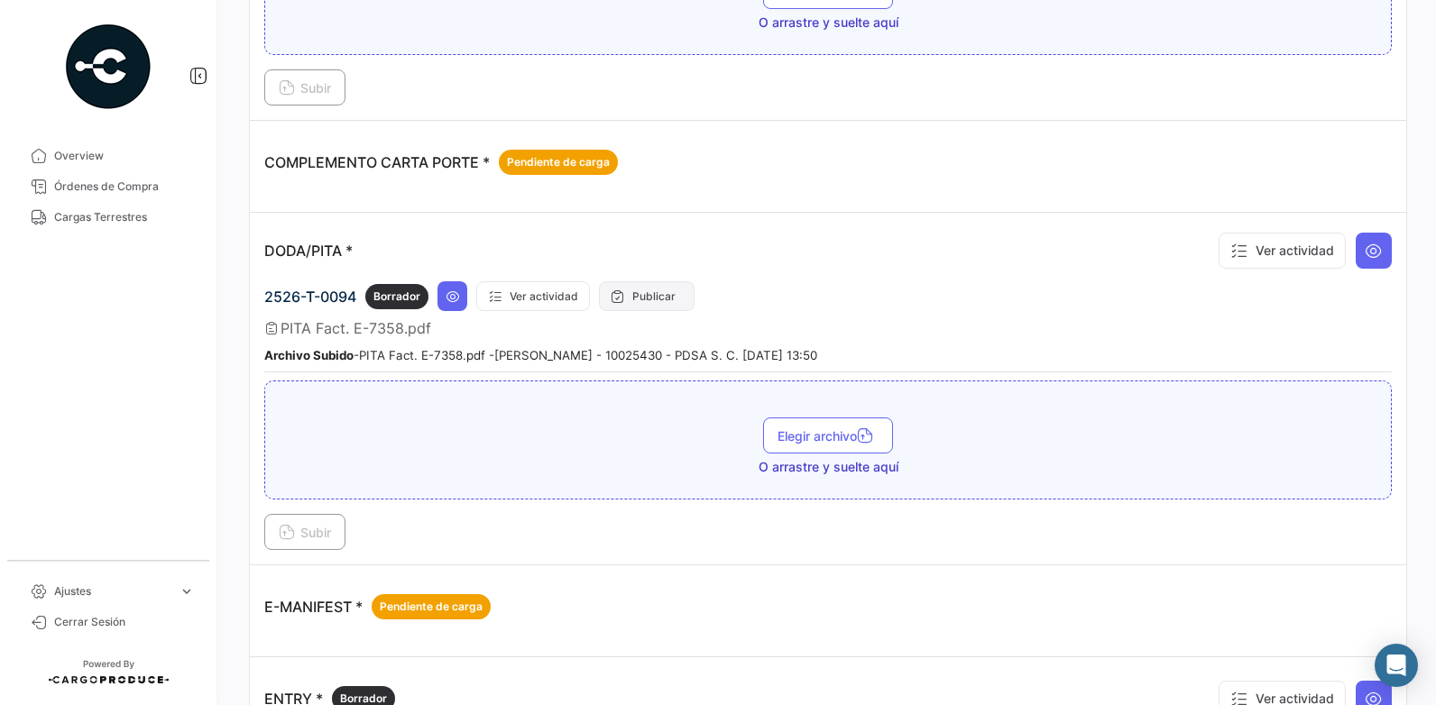
click at [640, 301] on button "Publicar" at bounding box center [647, 296] width 96 height 30
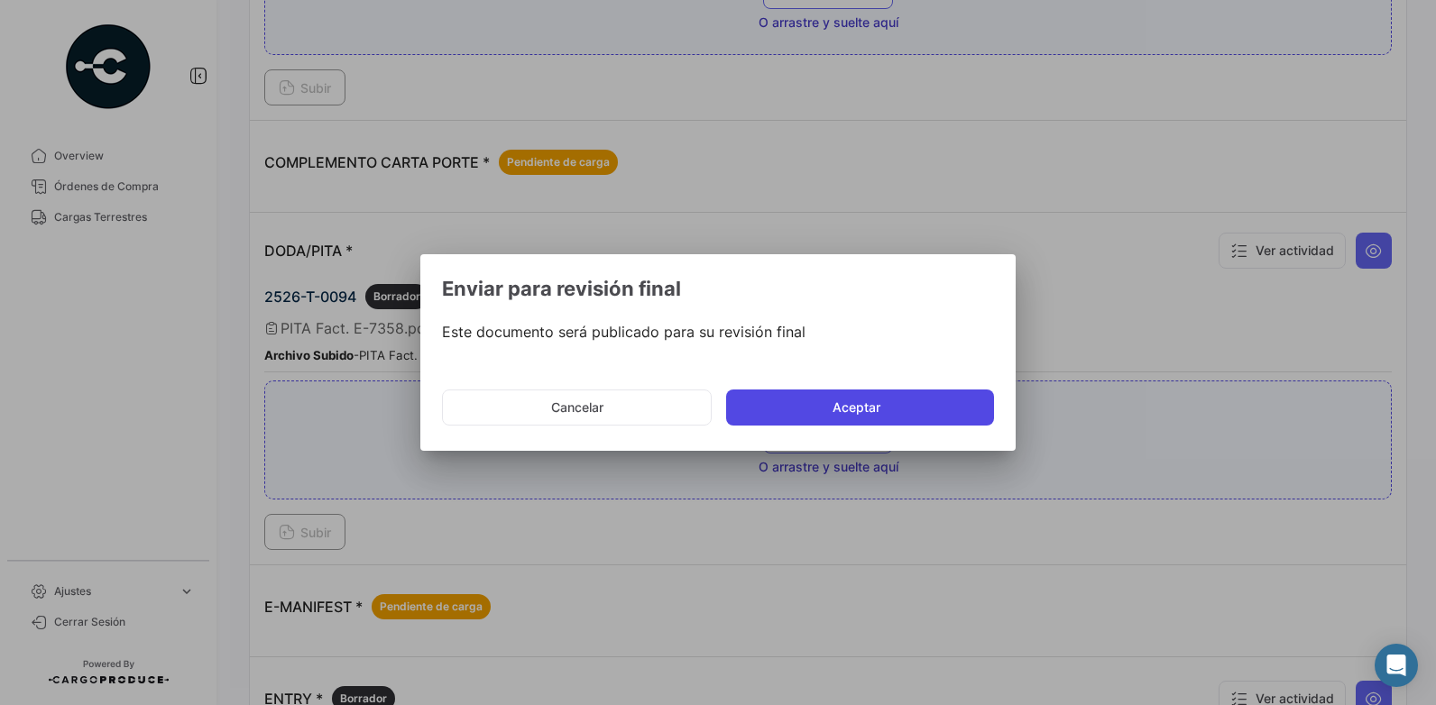
click at [870, 418] on button "Aceptar" at bounding box center [860, 408] width 268 height 36
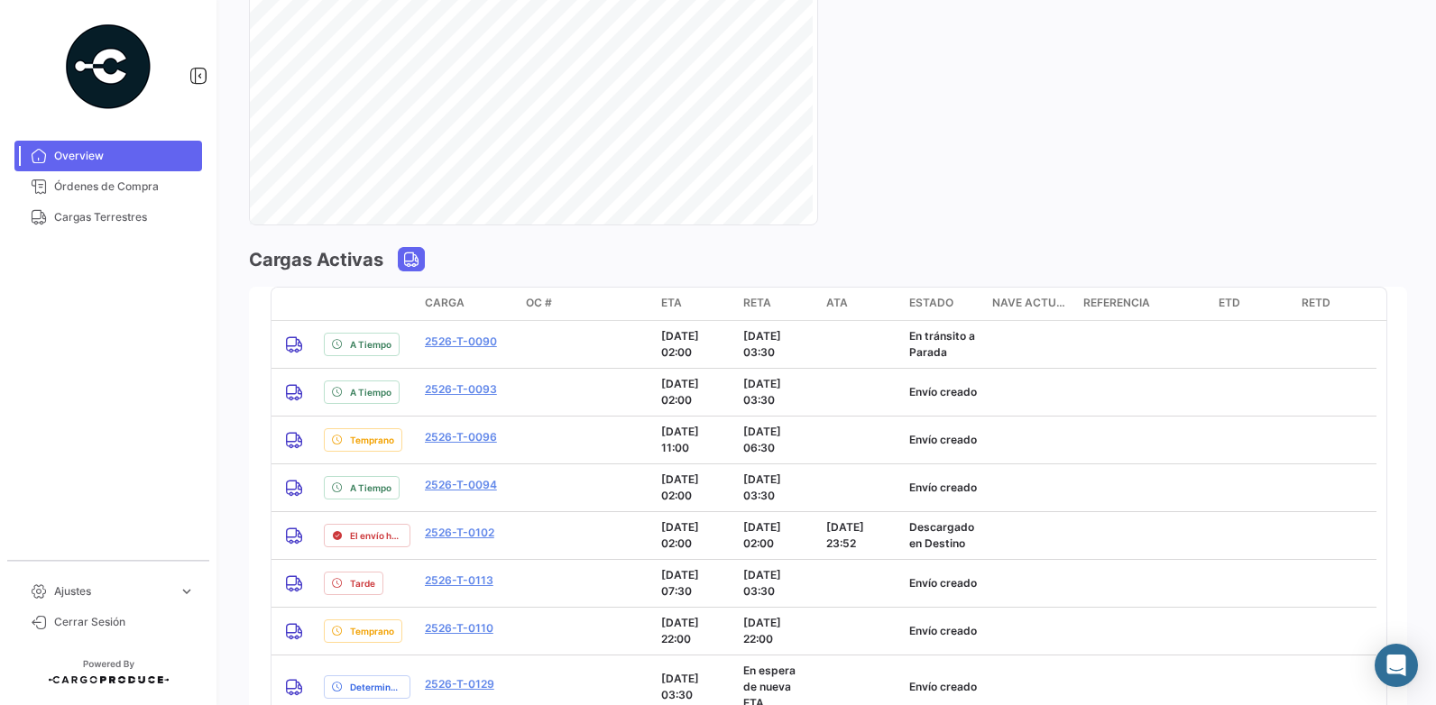
scroll to position [1443, 0]
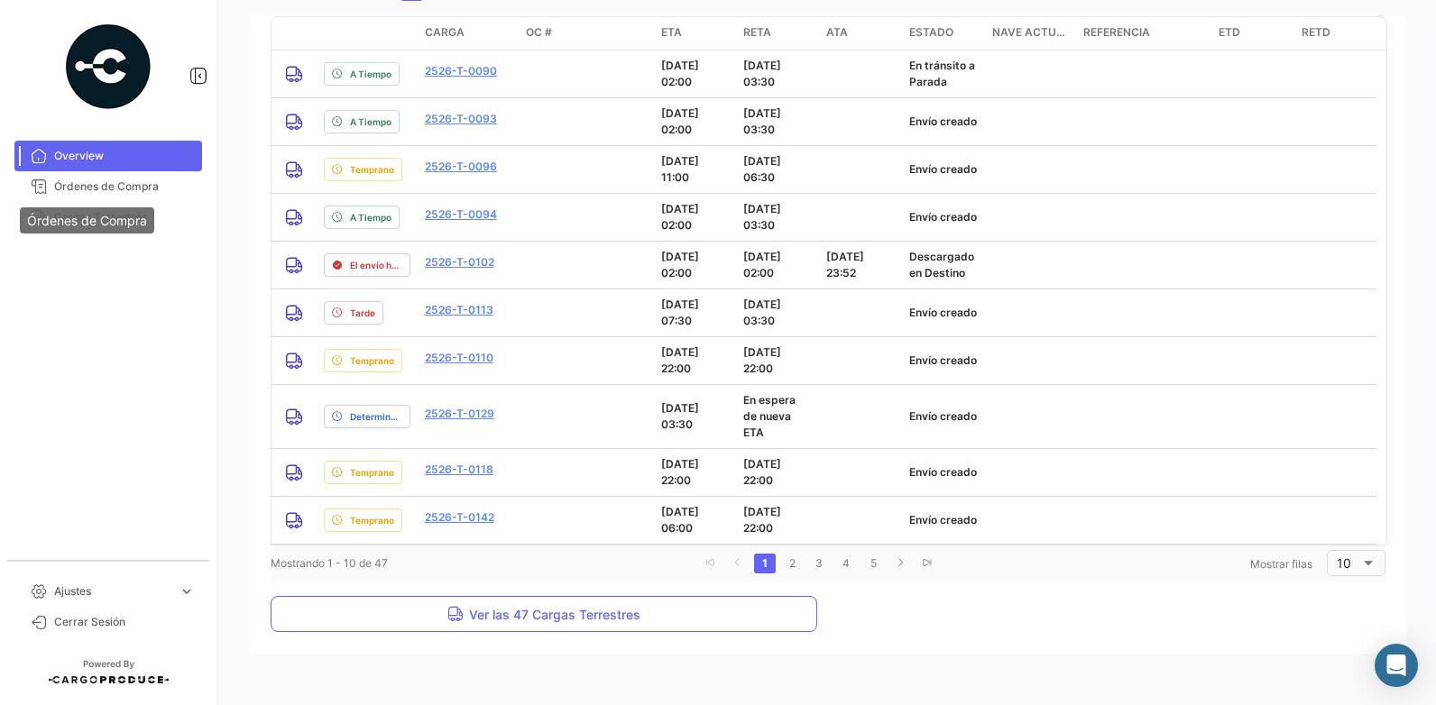
click at [63, 212] on div "Órdenes de Compra" at bounding box center [87, 220] width 134 height 26
click at [69, 222] on span "Cargas Terrestres" at bounding box center [124, 217] width 141 height 16
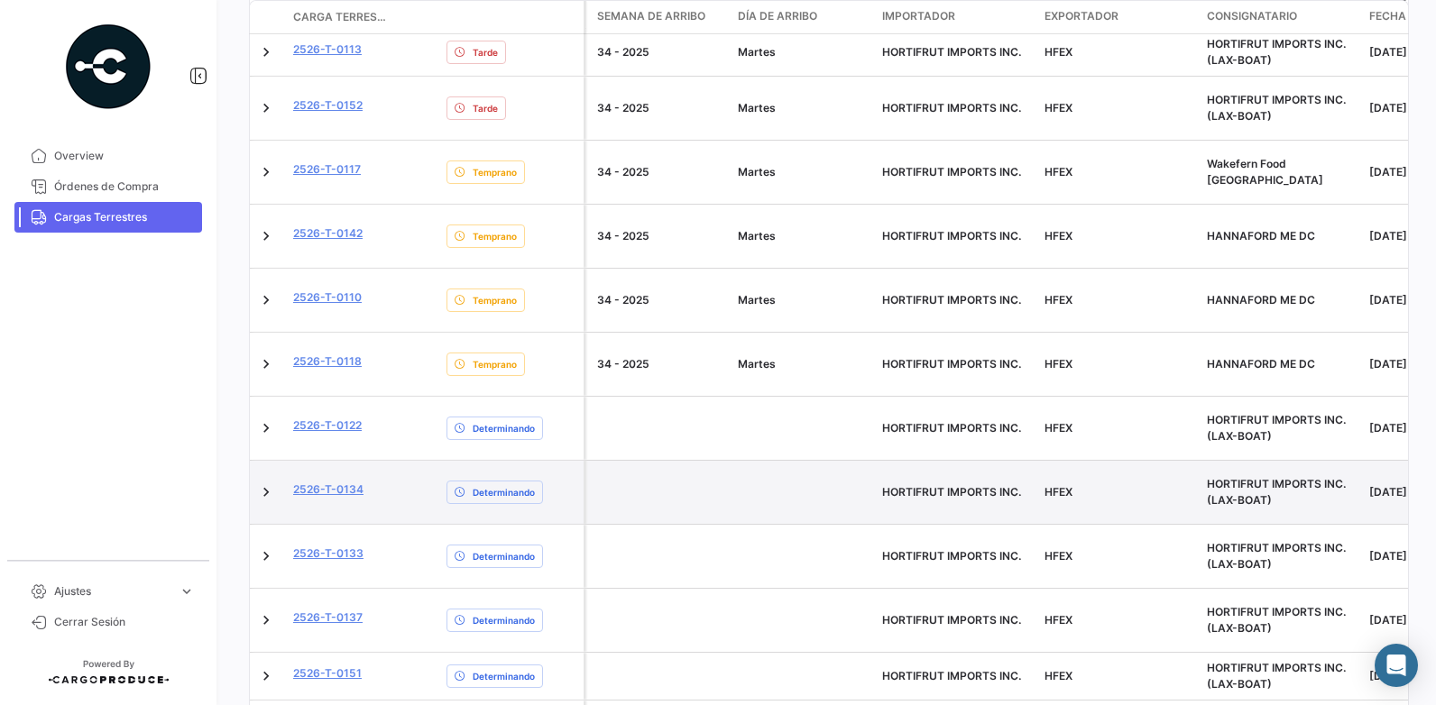
scroll to position [921, 0]
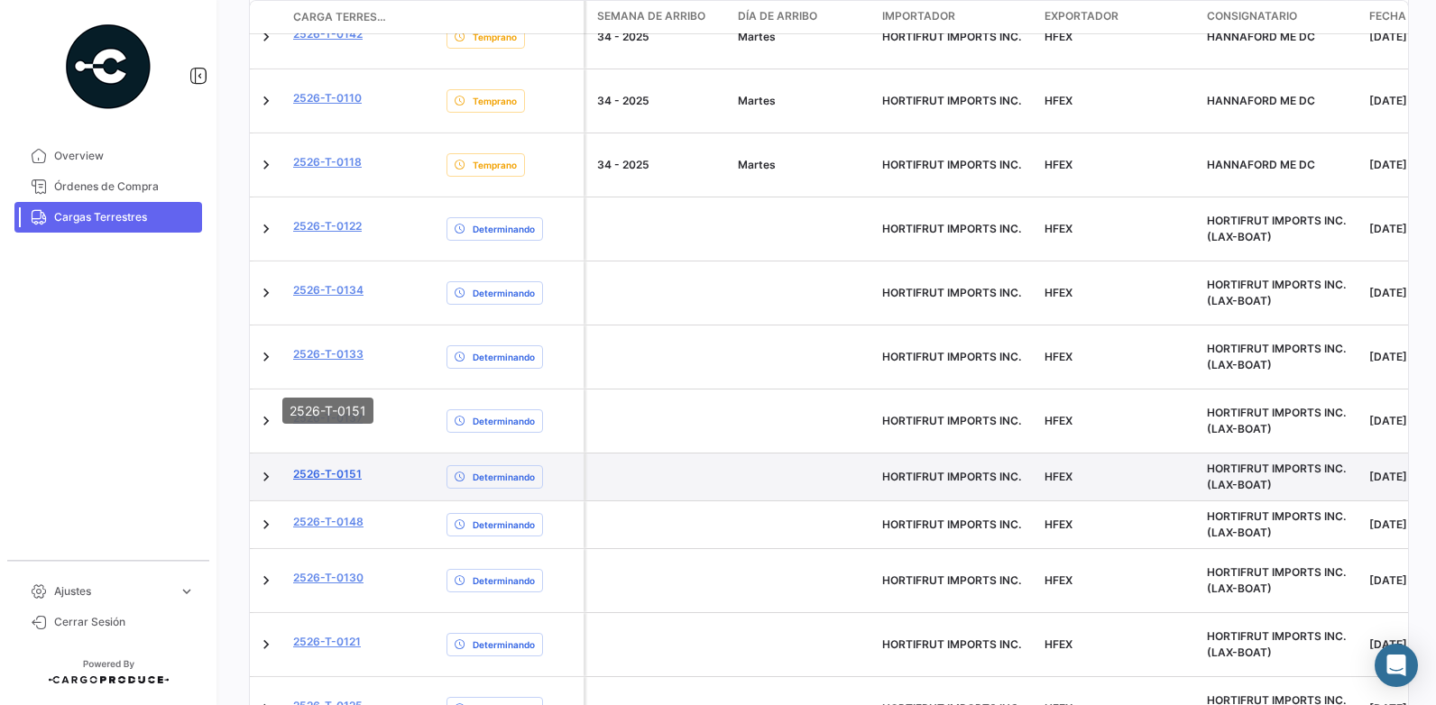
click at [344, 466] on link "2526-T-0151" at bounding box center [327, 474] width 69 height 16
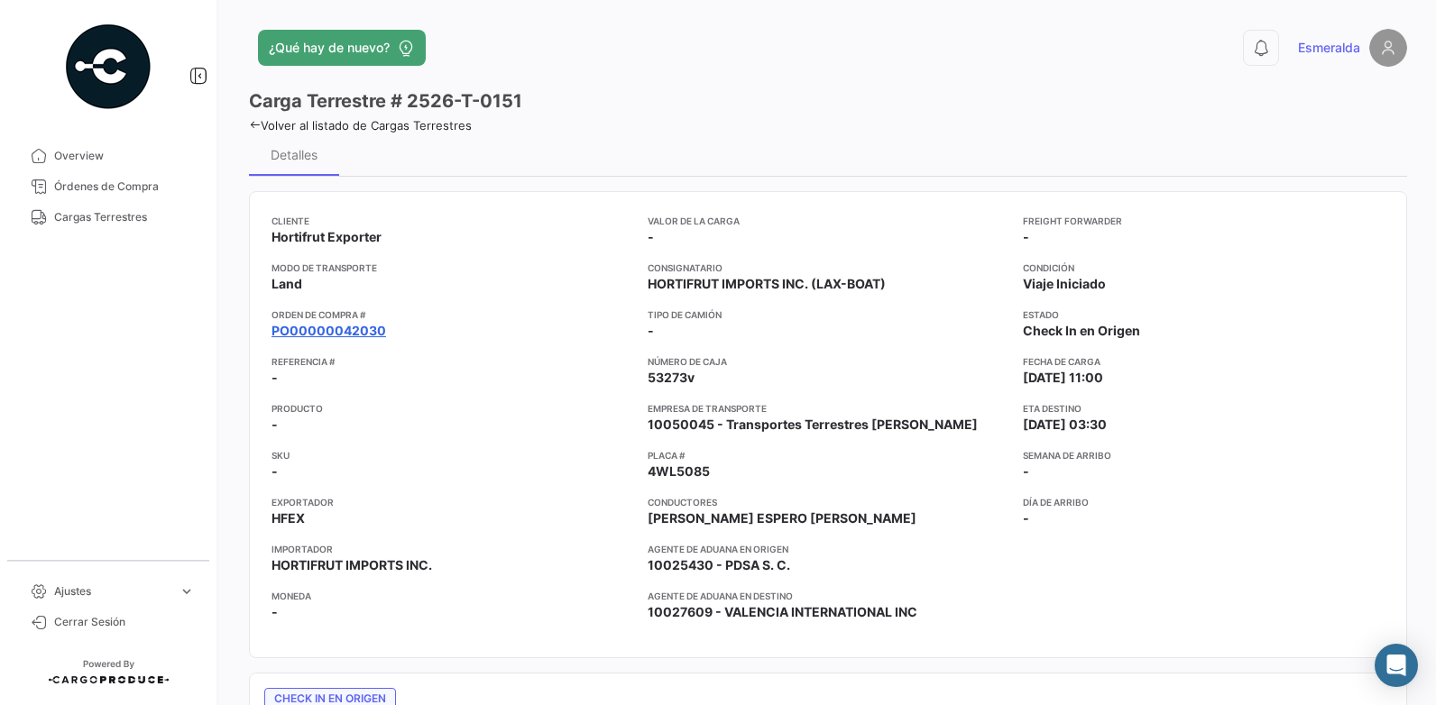
click at [305, 330] on link "PO00000042030" at bounding box center [329, 331] width 115 height 18
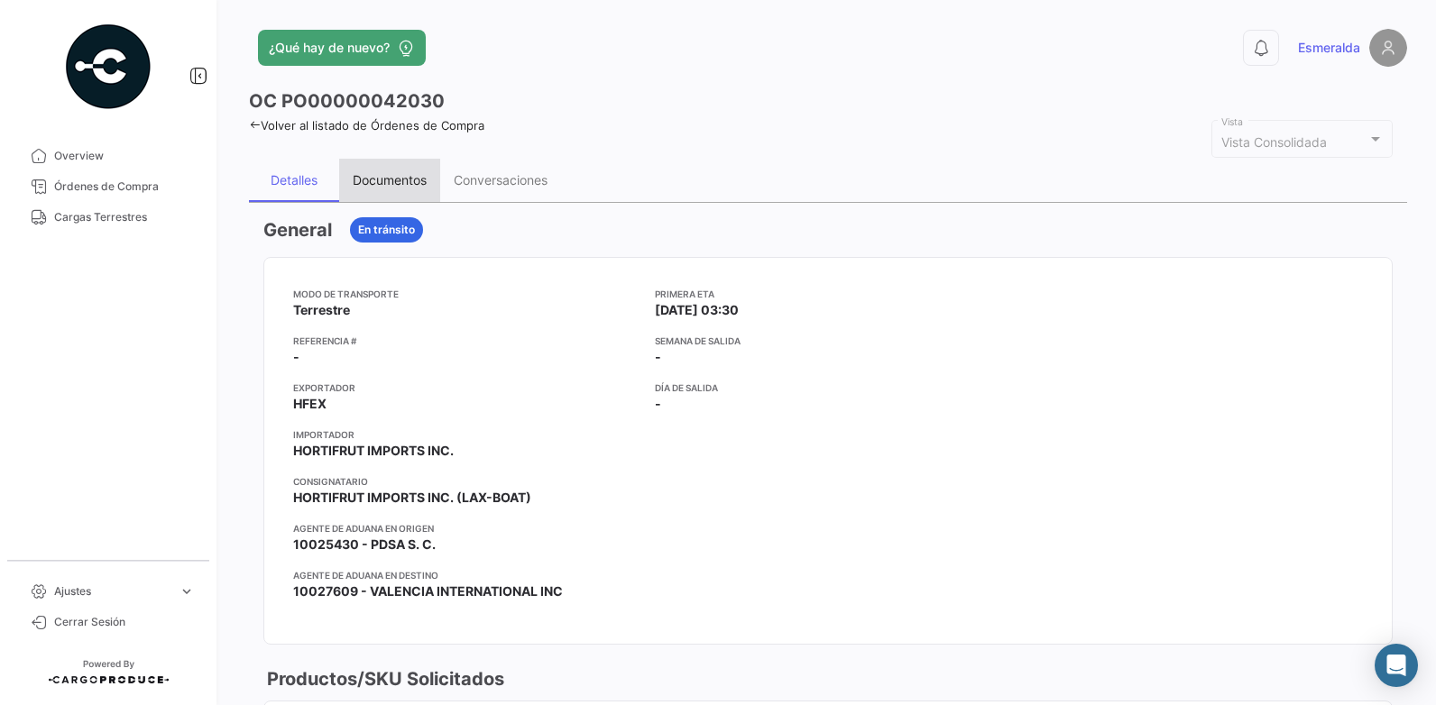
drag, startPoint x: 378, startPoint y: 183, endPoint x: 617, endPoint y: 271, distance: 254.6
click at [379, 183] on div "Documentos" at bounding box center [390, 179] width 74 height 15
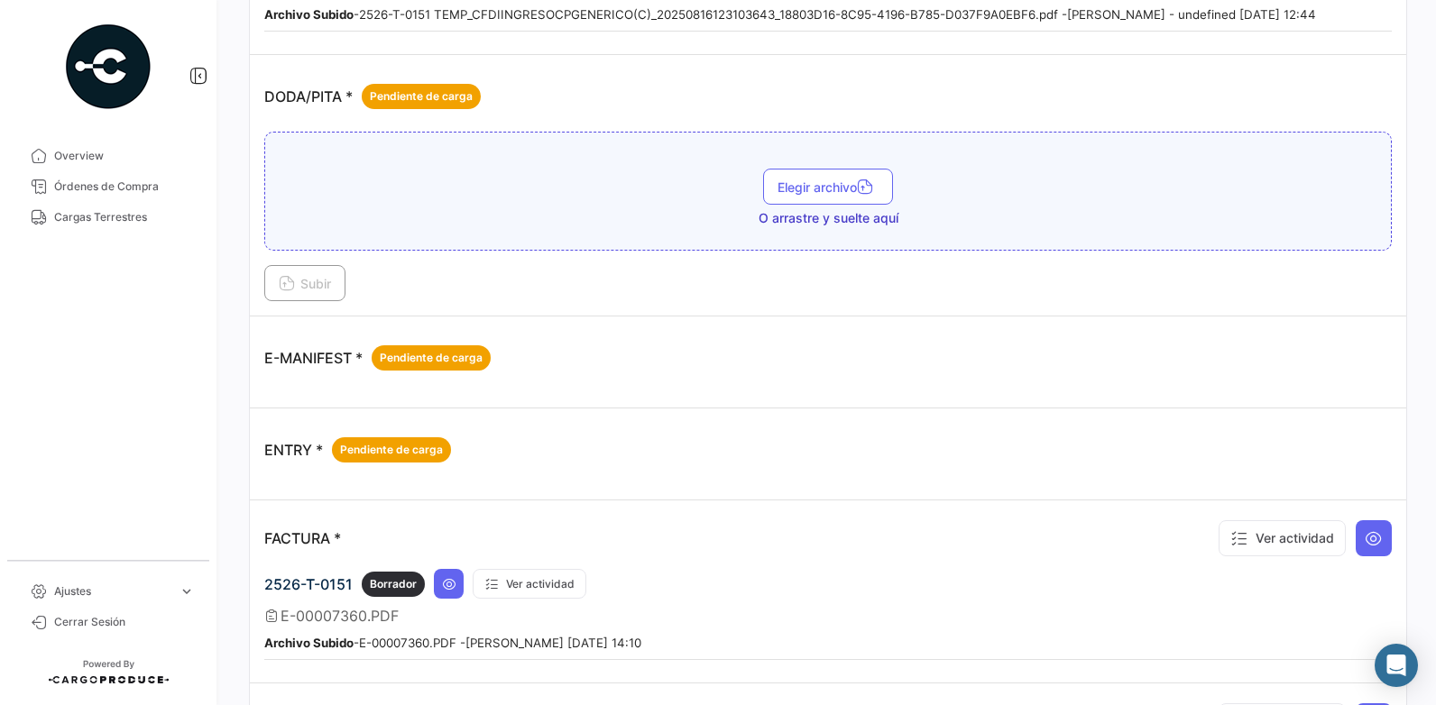
scroll to position [1083, 0]
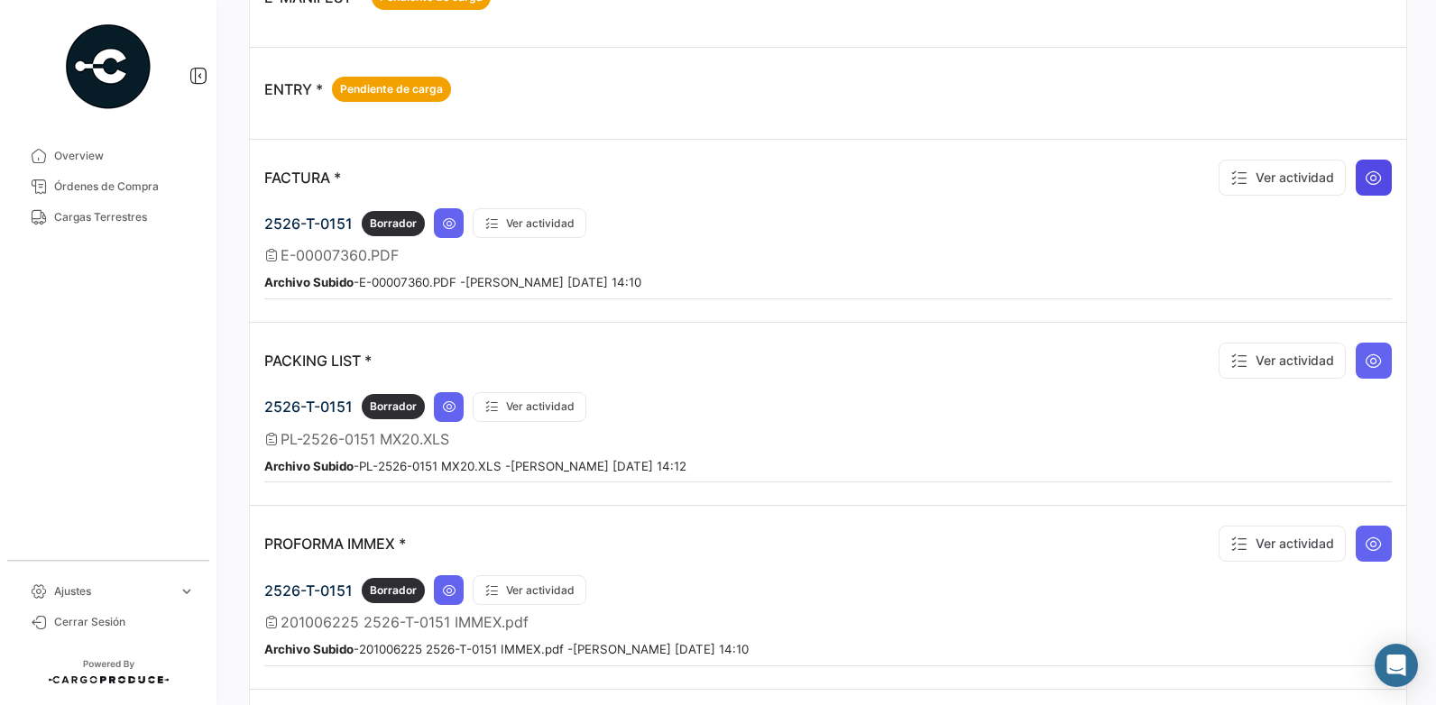
click at [1365, 172] on icon at bounding box center [1374, 178] width 18 height 18
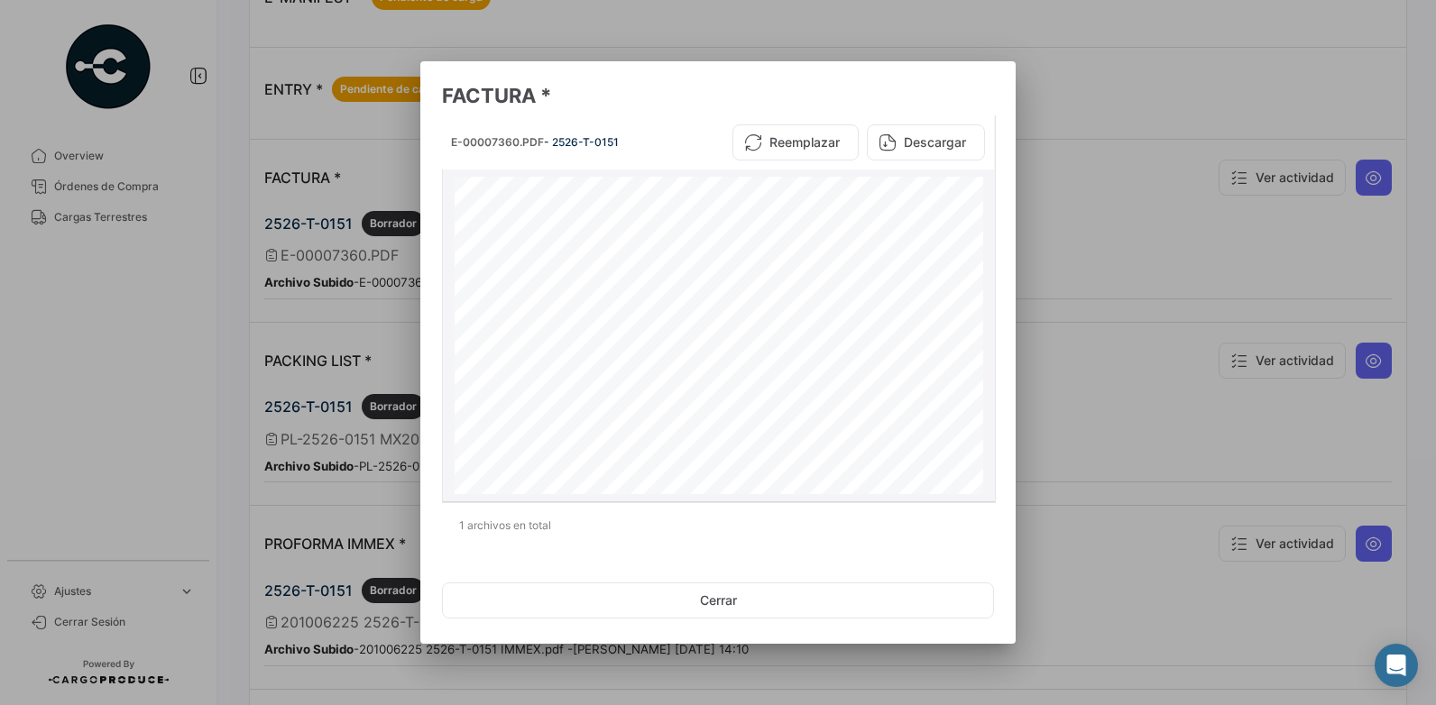
click at [918, 145] on button "Descargar" at bounding box center [926, 142] width 118 height 36
click at [706, 604] on button "Cerrar" at bounding box center [718, 601] width 552 height 36
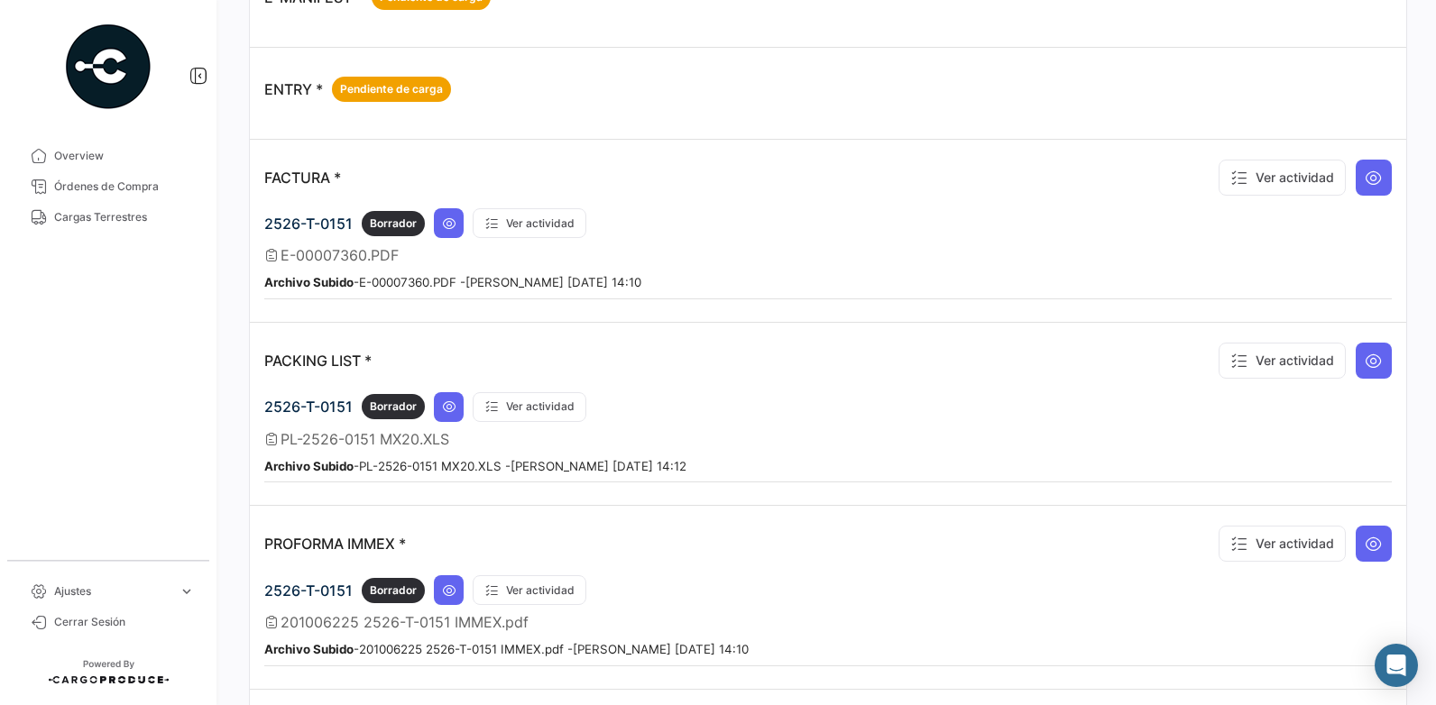
scroll to position [1263, 0]
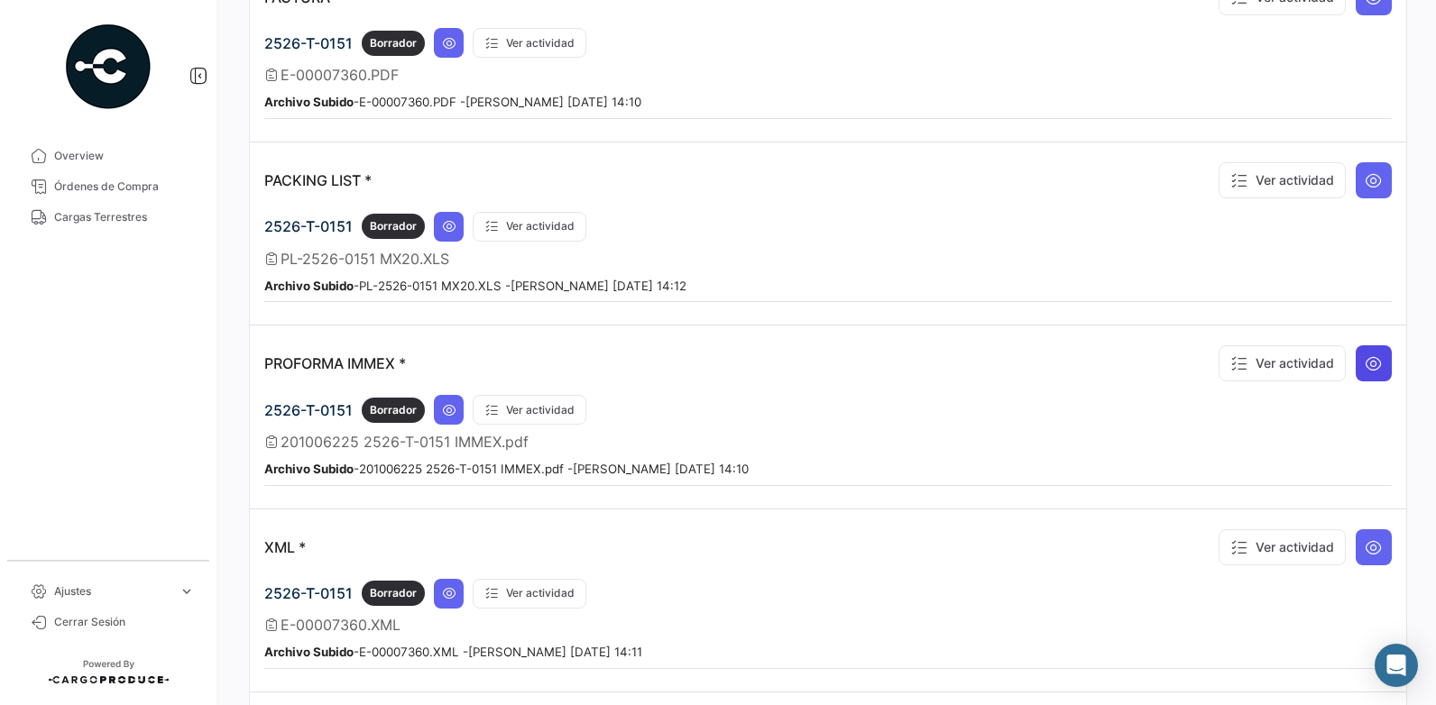
click at [1371, 366] on icon at bounding box center [1374, 364] width 18 height 18
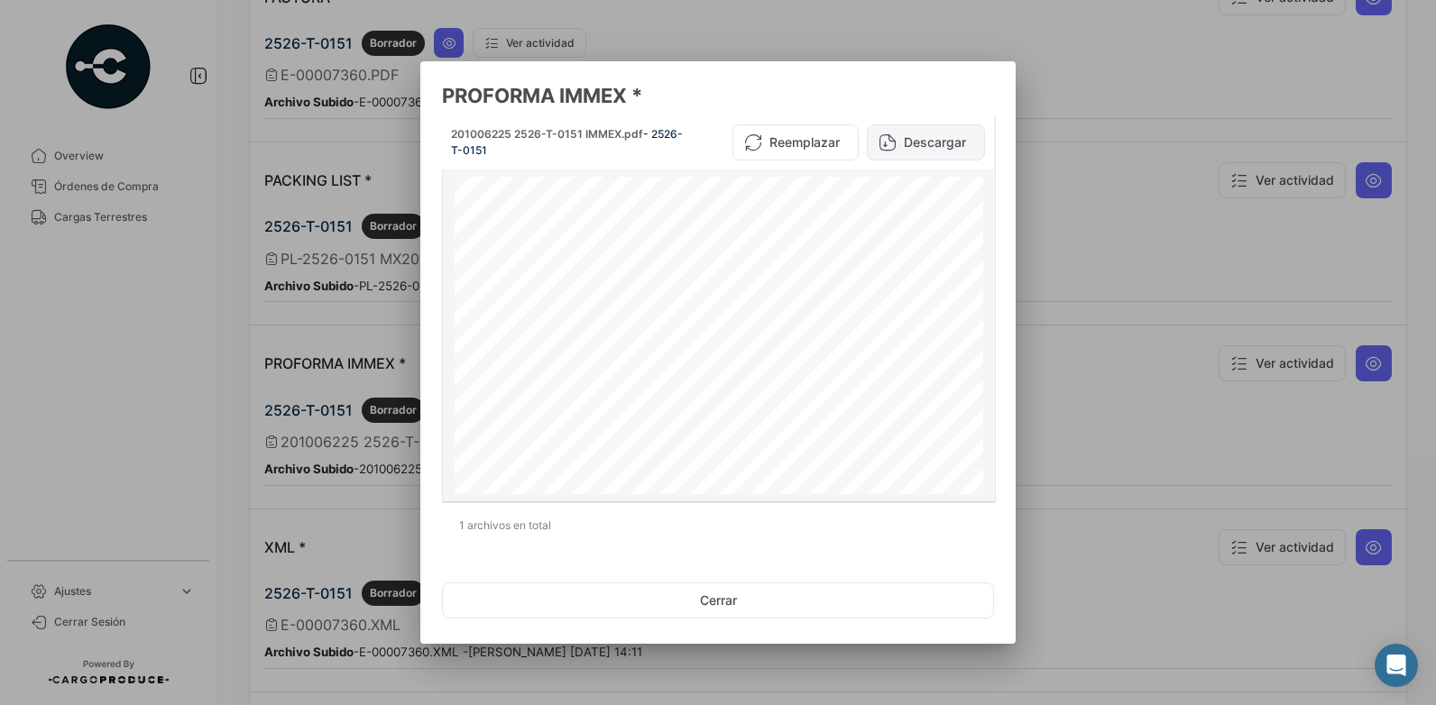
click at [931, 139] on button "Descargar" at bounding box center [926, 142] width 118 height 36
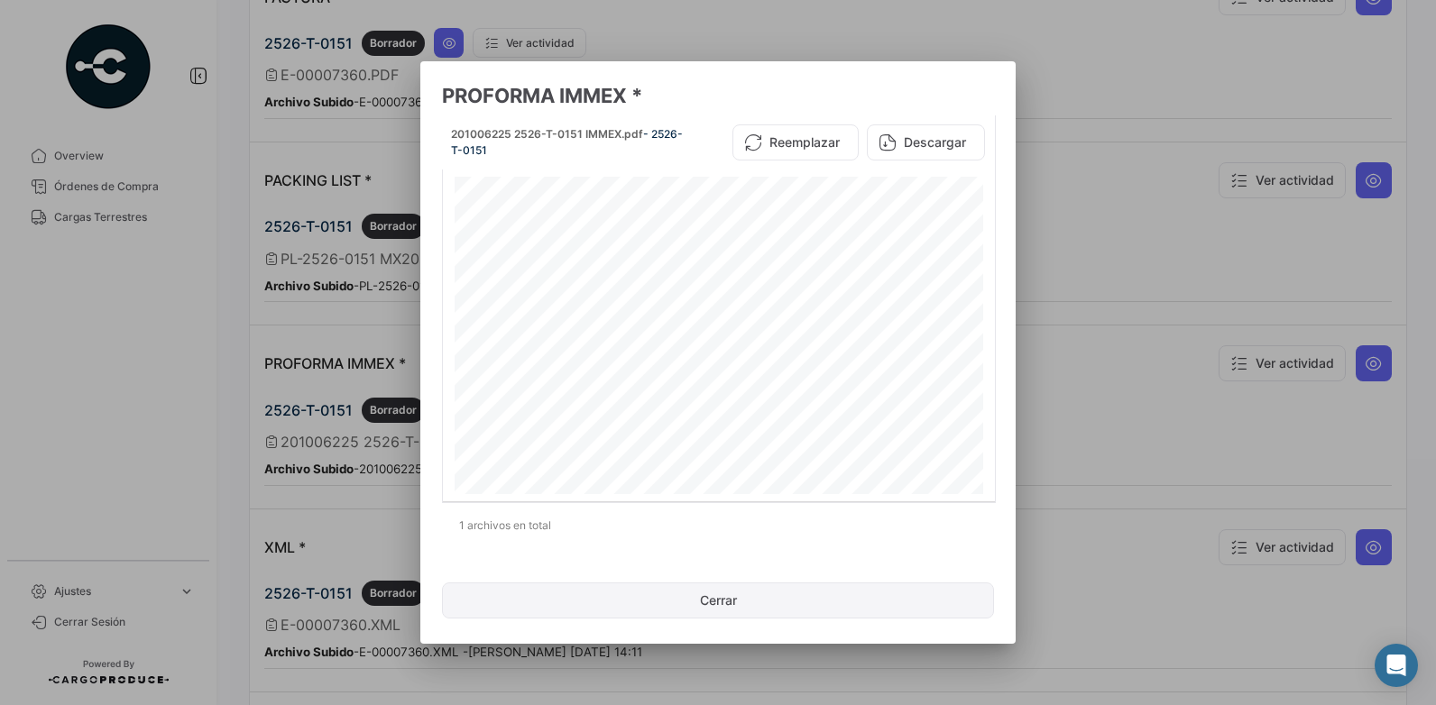
click at [708, 603] on button "Cerrar" at bounding box center [718, 601] width 552 height 36
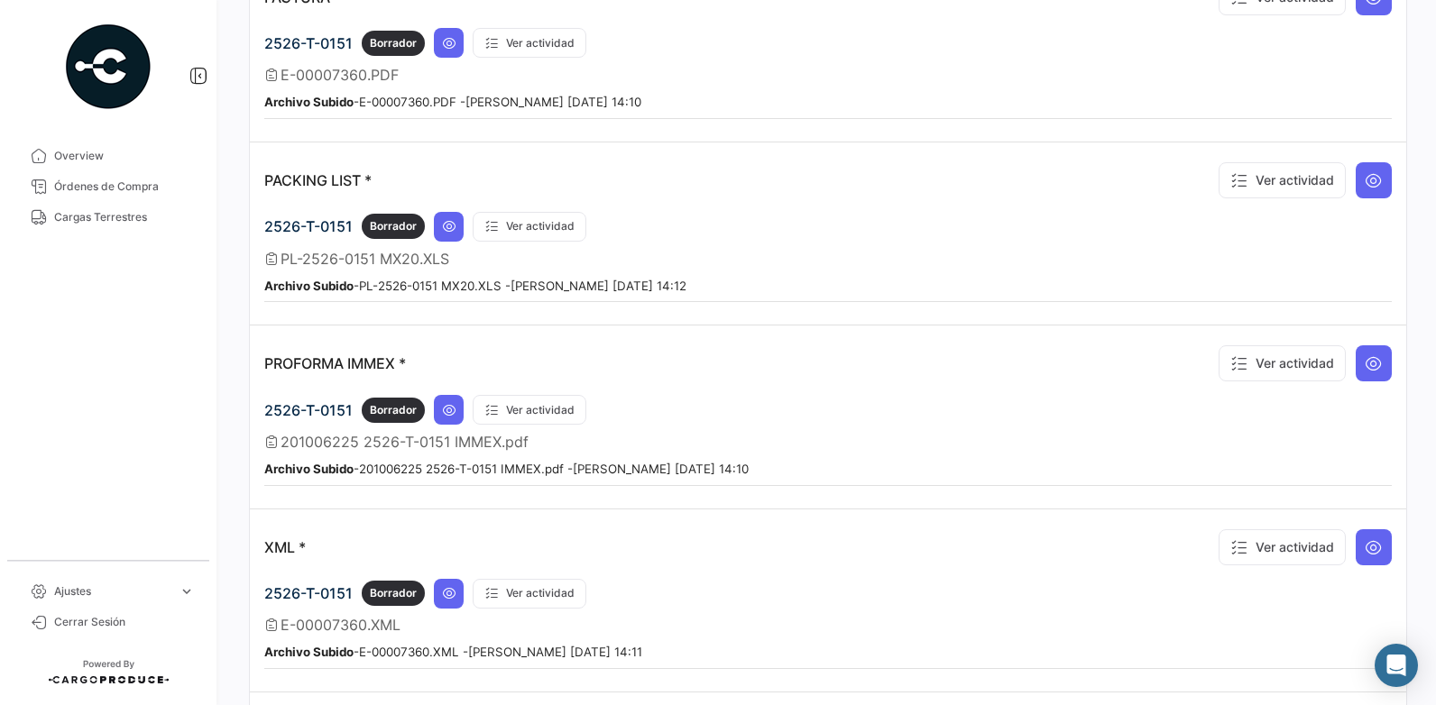
drag, startPoint x: 852, startPoint y: 571, endPoint x: 940, endPoint y: 542, distance: 93.0
click at [852, 571] on app-document-grouped "XML * Ver actividad 2526-T-0151 Borrador Ver actividad E-00007360.XML Archivo S…" at bounding box center [828, 597] width 1128 height 146
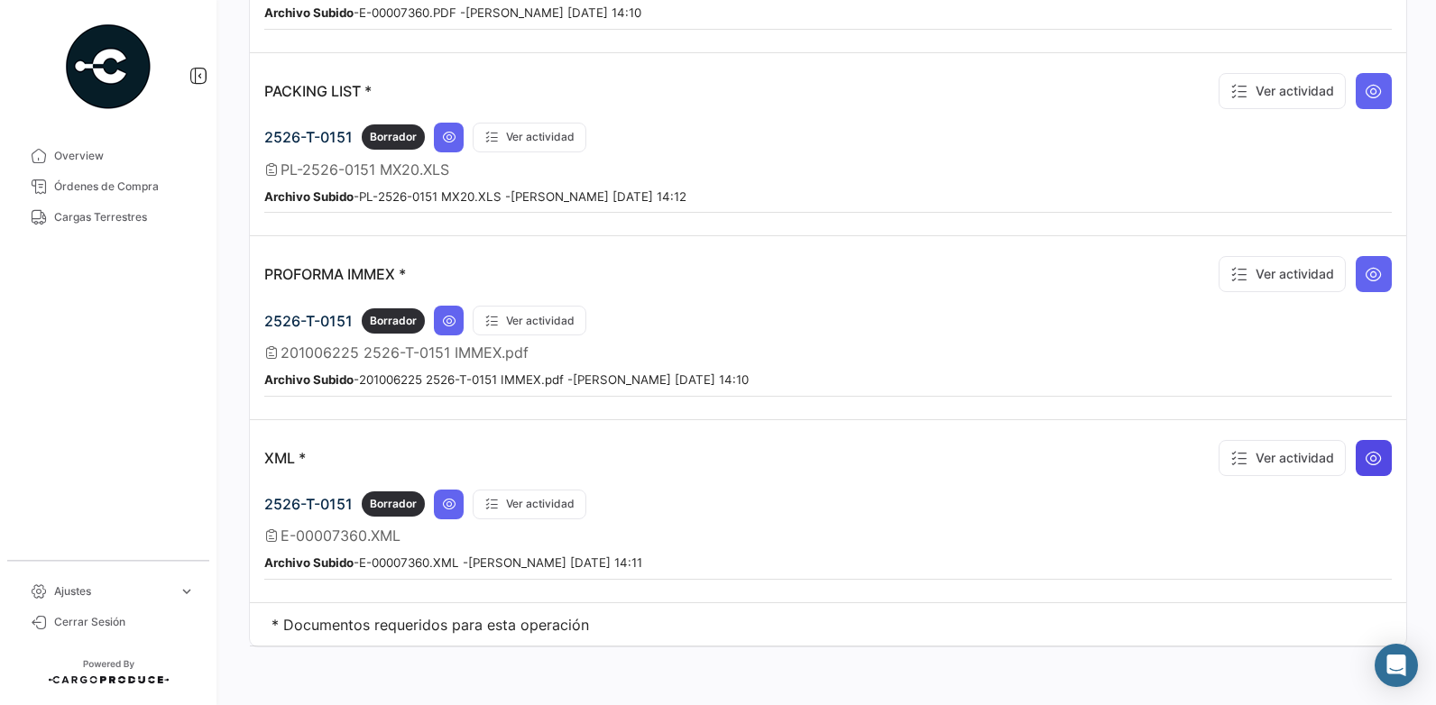
click at [1365, 459] on icon at bounding box center [1374, 458] width 18 height 18
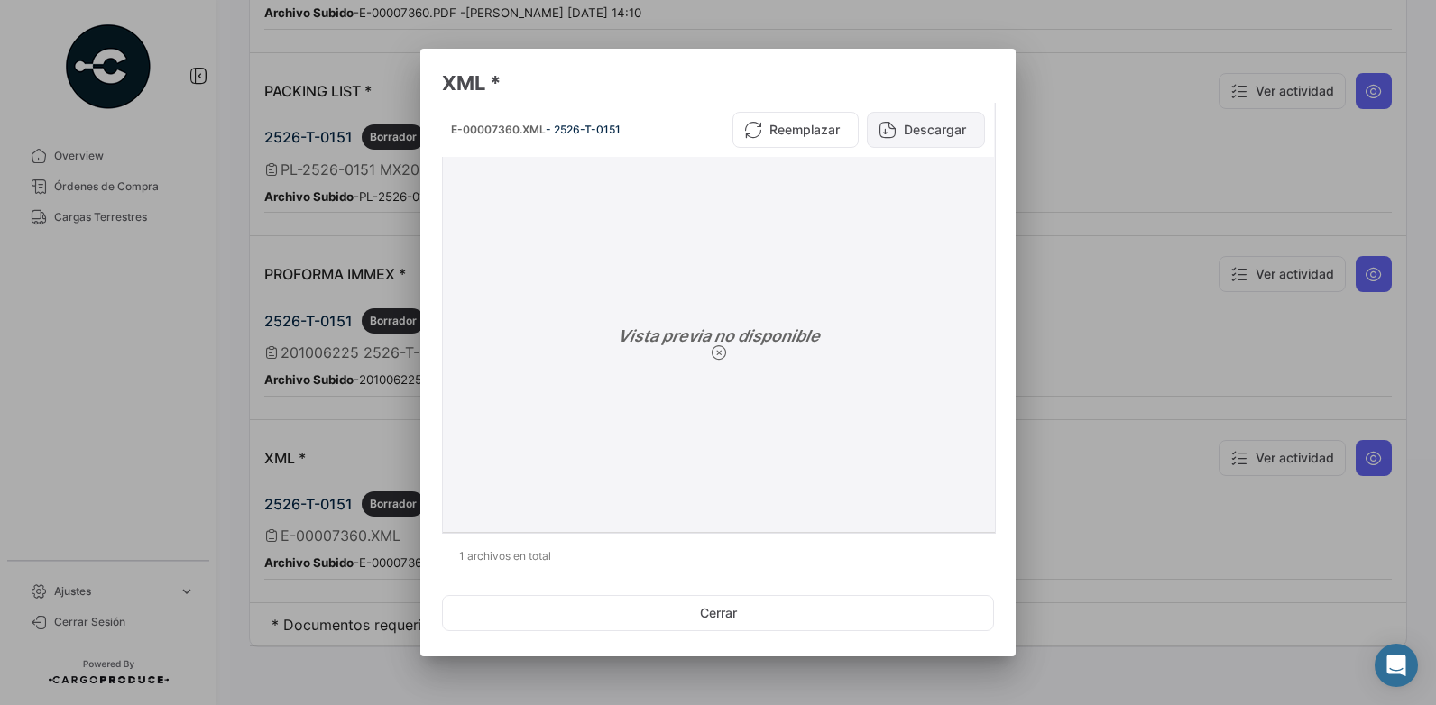
click at [920, 128] on button "Descargar" at bounding box center [926, 130] width 118 height 36
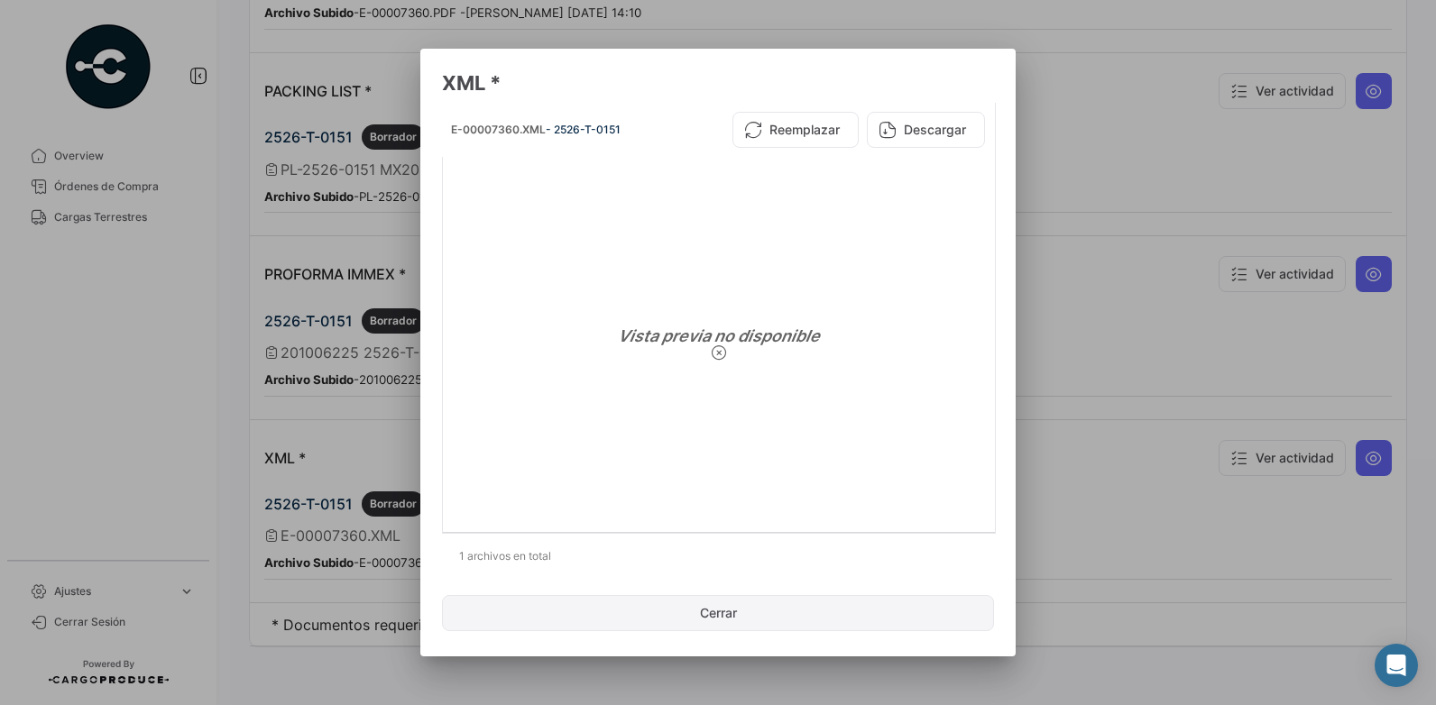
click at [752, 619] on button "Cerrar" at bounding box center [718, 613] width 552 height 36
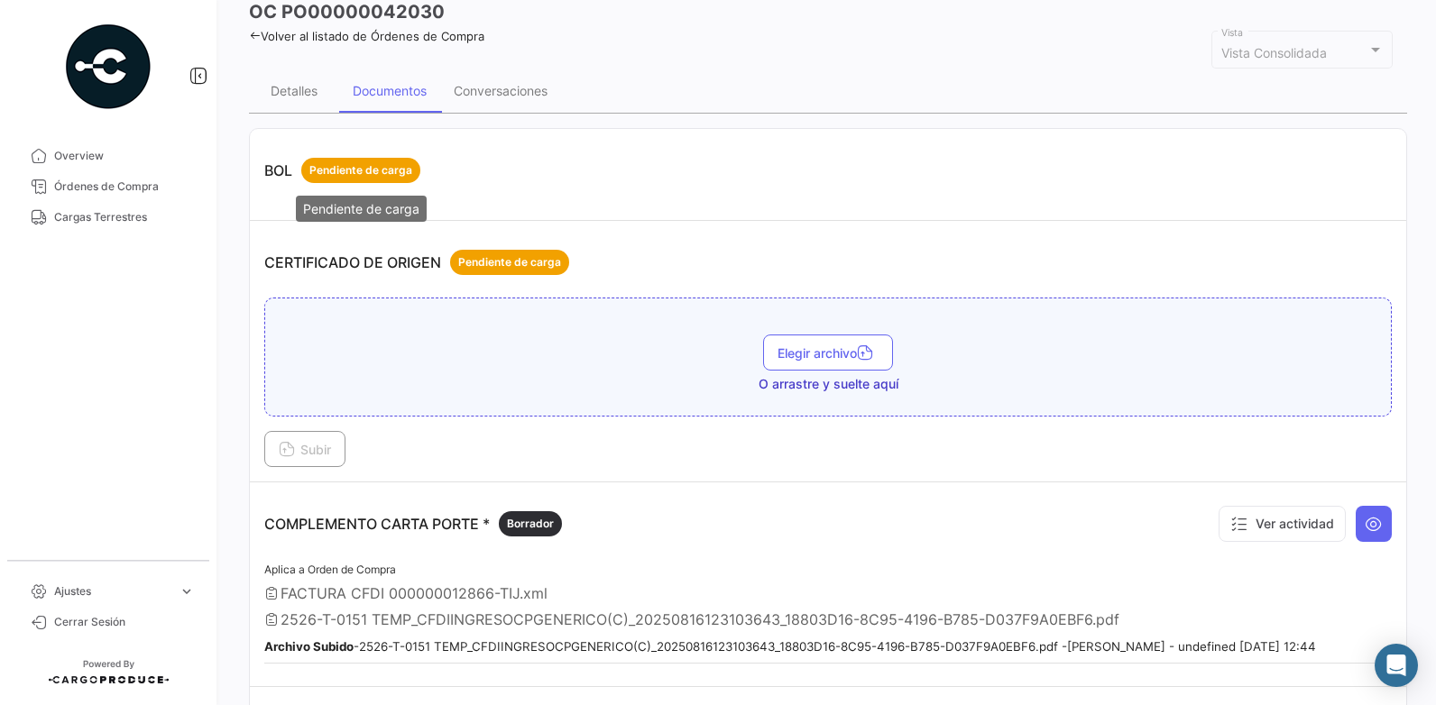
scroll to position [0, 0]
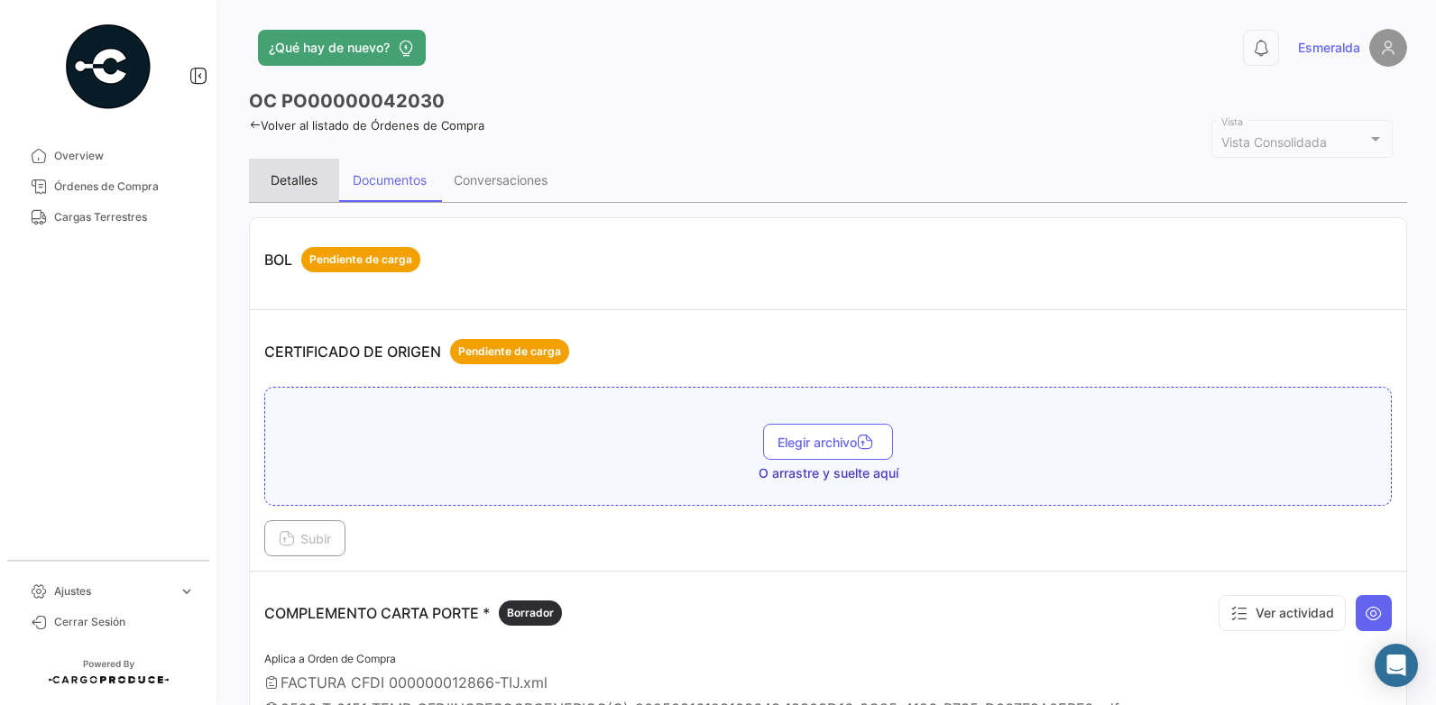
click at [291, 176] on div "Detalles" at bounding box center [294, 179] width 47 height 15
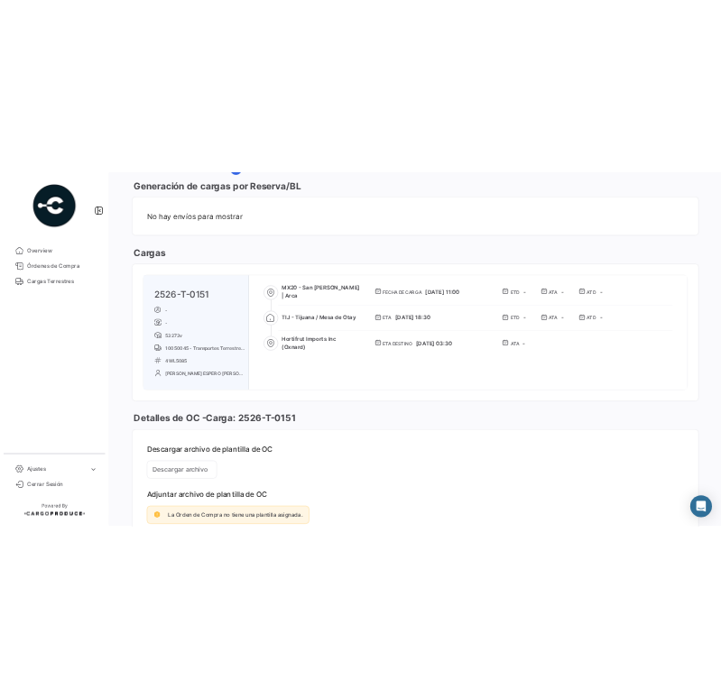
scroll to position [1018, 0]
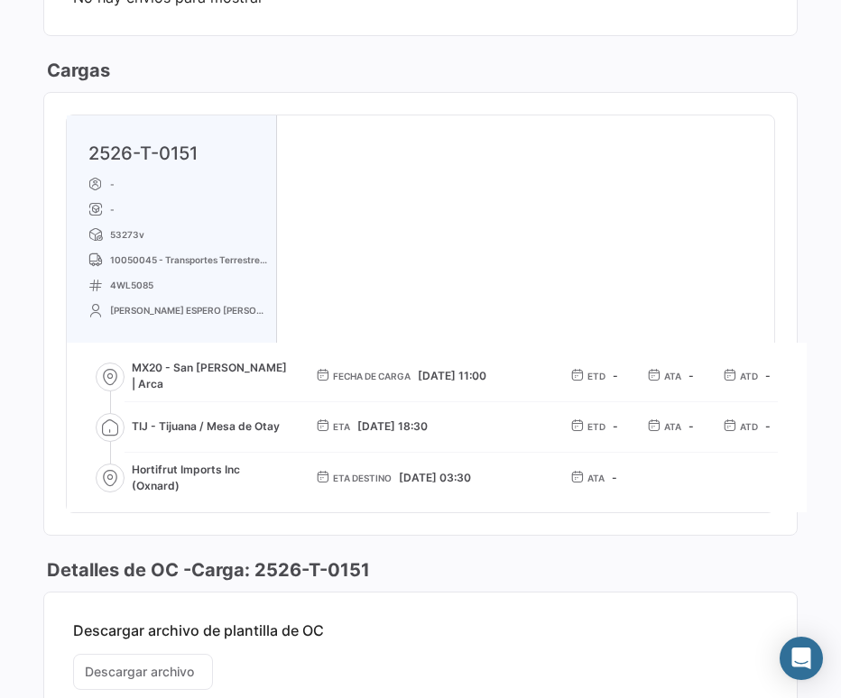
click at [0, 39] on html "Overview Órdenes de Compra Cargas Terrestres Cerrar Sesión 0 OC PO00000042030 V…" at bounding box center [420, 349] width 841 height 698
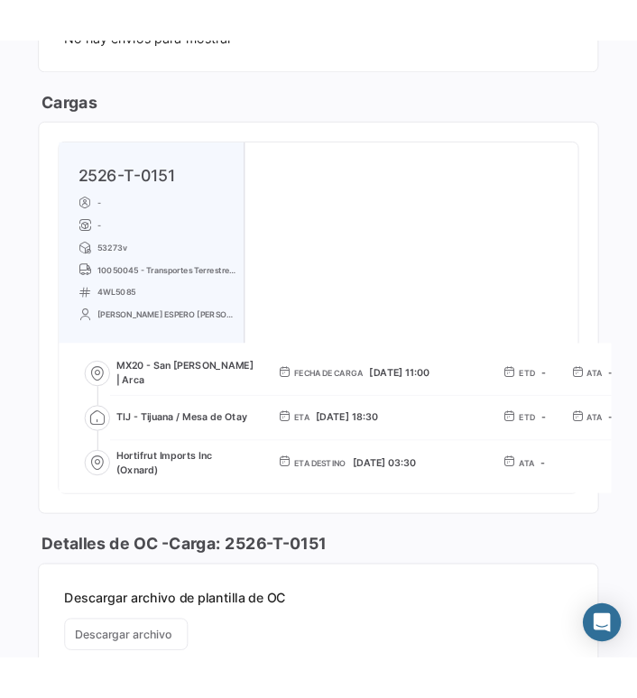
scroll to position [1208, 0]
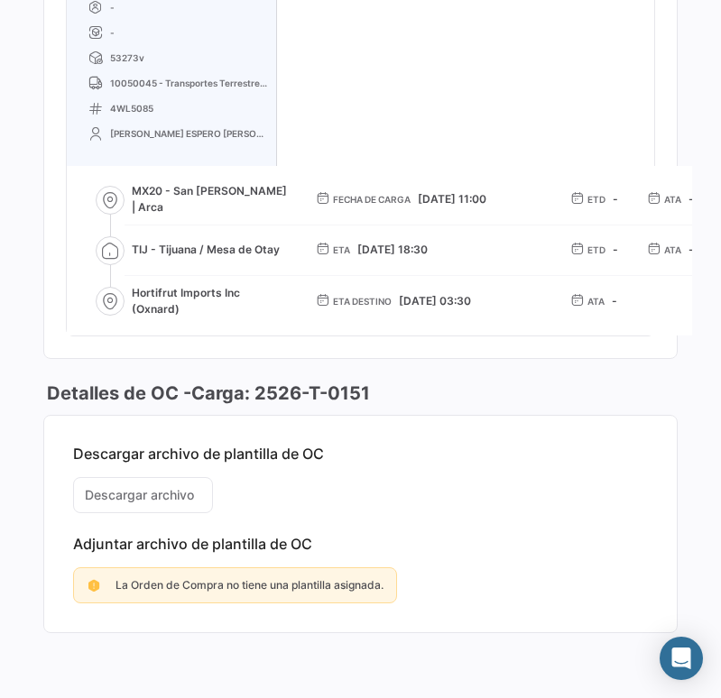
click at [456, 63] on div "2526-T-0151 - - 53273v 10050045 - Transportes Terrestres Valdez 4WL5085 SANTOS …" at bounding box center [360, 137] width 587 height 397
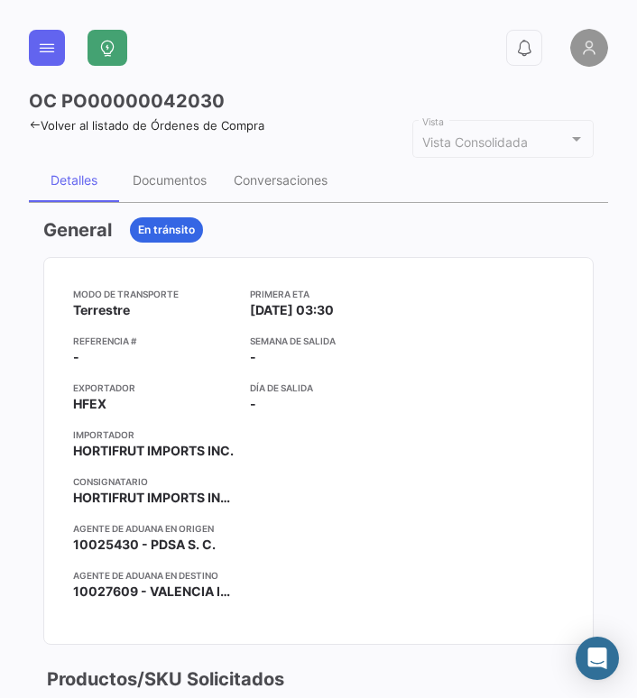
scroll to position [0, 0]
click at [168, 181] on div "Documentos" at bounding box center [170, 179] width 74 height 15
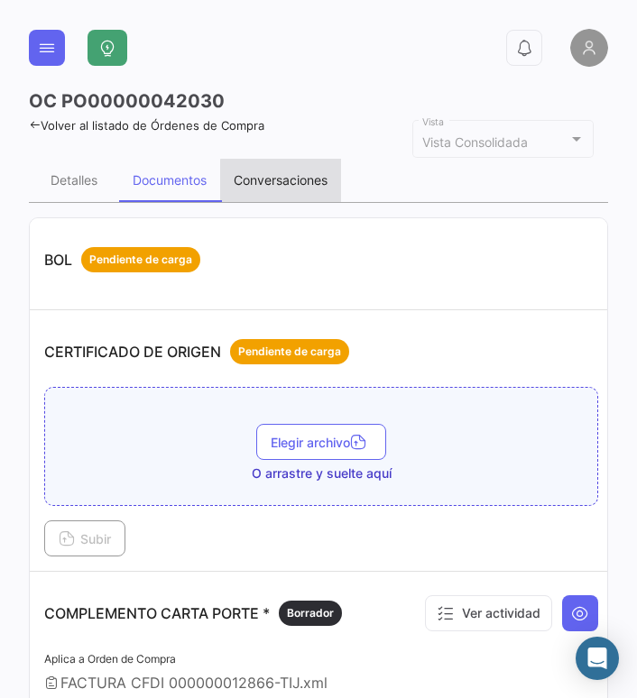
click at [303, 181] on div "Conversaciones" at bounding box center [281, 179] width 94 height 15
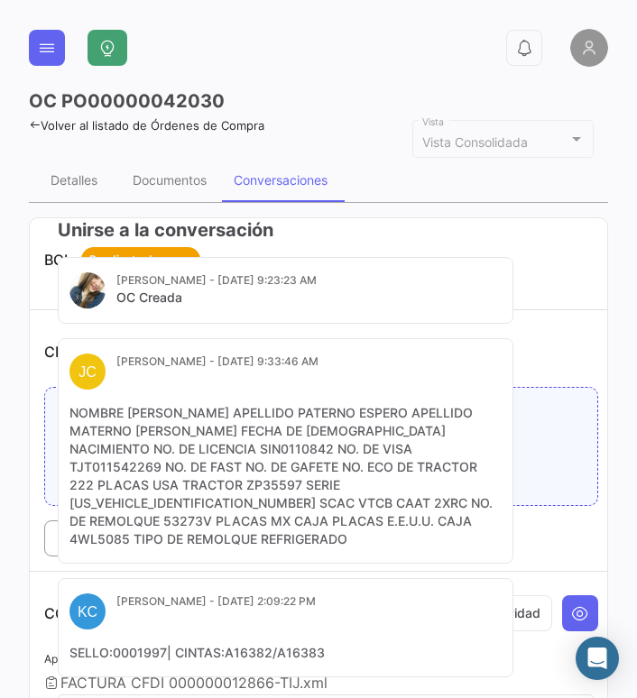
scroll to position [207, 0]
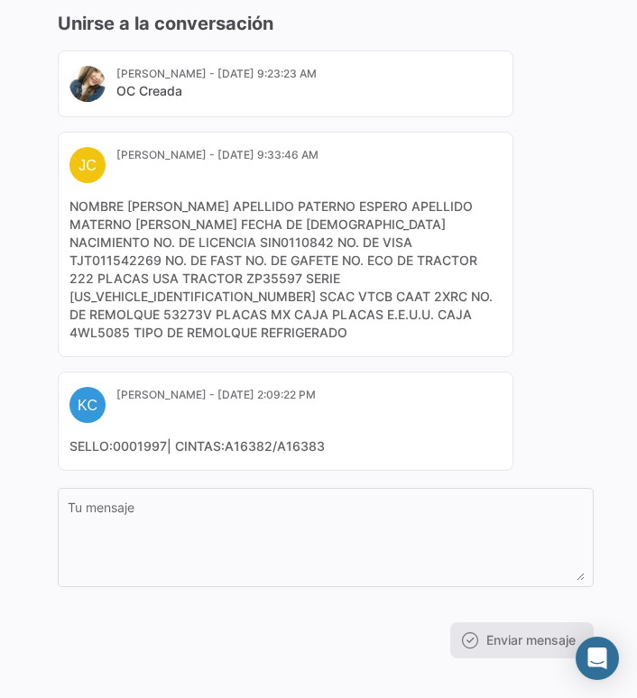
drag, startPoint x: 355, startPoint y: 280, endPoint x: 323, endPoint y: 269, distance: 34.2
click at [323, 269] on mat-card-content "NOMBRE SANTOS APELLIDO PATERNO ESPERO APELLIDO MATERNO SOTO FECHA DE 06/01/1998…" at bounding box center [285, 270] width 432 height 144
drag, startPoint x: 323, startPoint y: 269, endPoint x: 367, endPoint y: 274, distance: 44.5
click at [351, 261] on mat-card-content "NOMBRE SANTOS APELLIDO PATERNO ESPERO APELLIDO MATERNO SOTO FECHA DE 06/01/1998…" at bounding box center [285, 270] width 432 height 144
drag, startPoint x: 358, startPoint y: 280, endPoint x: 326, endPoint y: 274, distance: 32.9
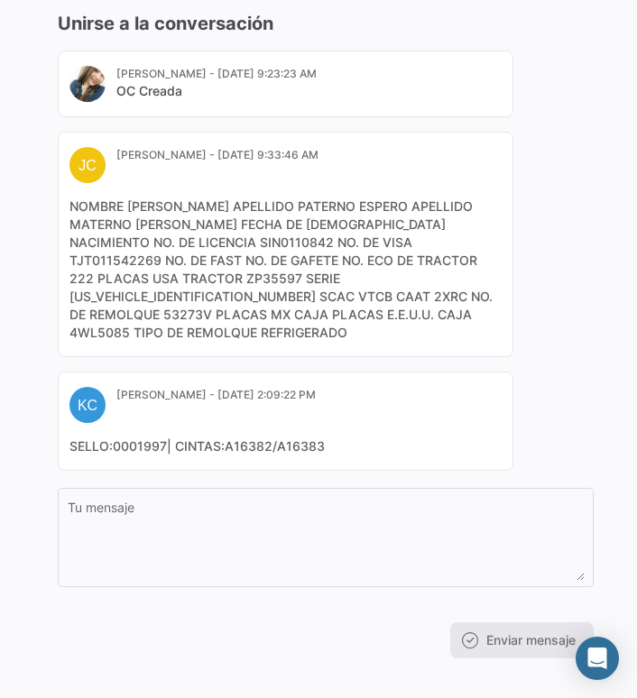
click at [326, 274] on mat-card-content "NOMBRE SANTOS APELLIDO PATERNO ESPERO APELLIDO MATERNO SOTO FECHA DE 06/01/1998…" at bounding box center [285, 270] width 432 height 144
copy mat-card-content "2XRC"
click at [560, 267] on div "Fanny Rios - Aug 13, 2025, 9:23:23 AM OC Creada JC J Carrillo - Aug 16, 2025, 9…" at bounding box center [326, 261] width 536 height 420
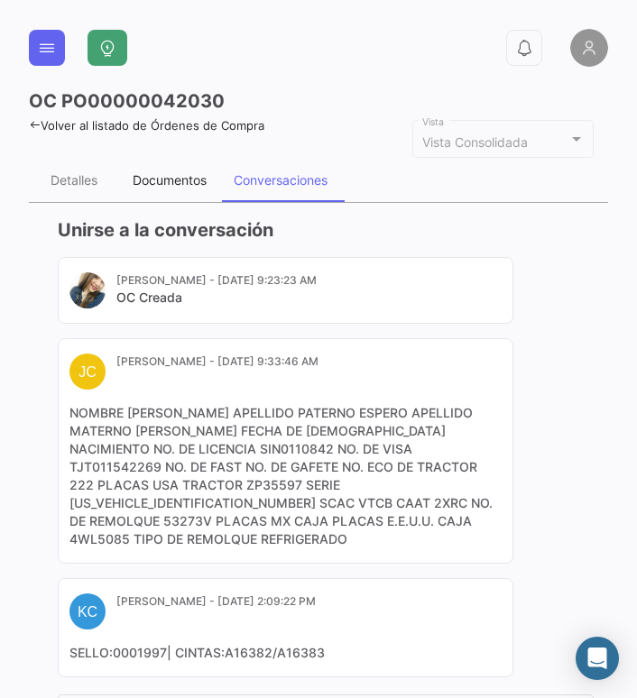
click at [151, 170] on div "Documentos" at bounding box center [169, 180] width 101 height 43
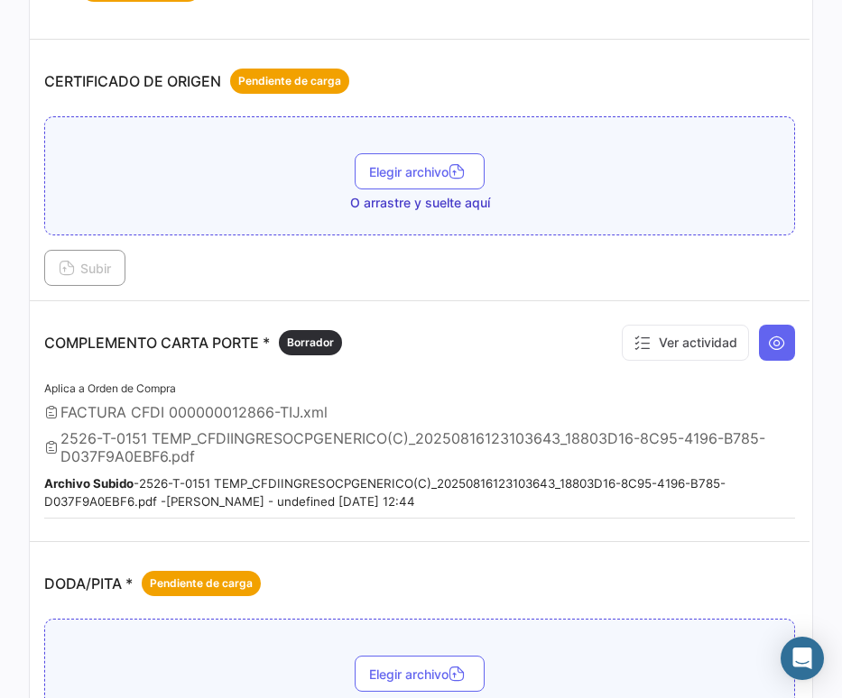
scroll to position [541, 0]
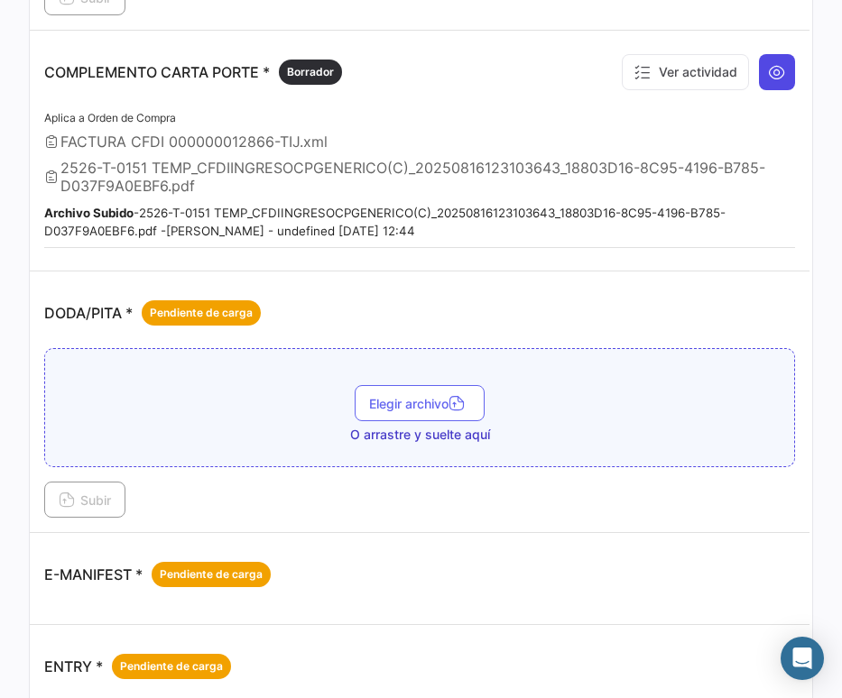
click at [768, 69] on icon at bounding box center [777, 72] width 18 height 18
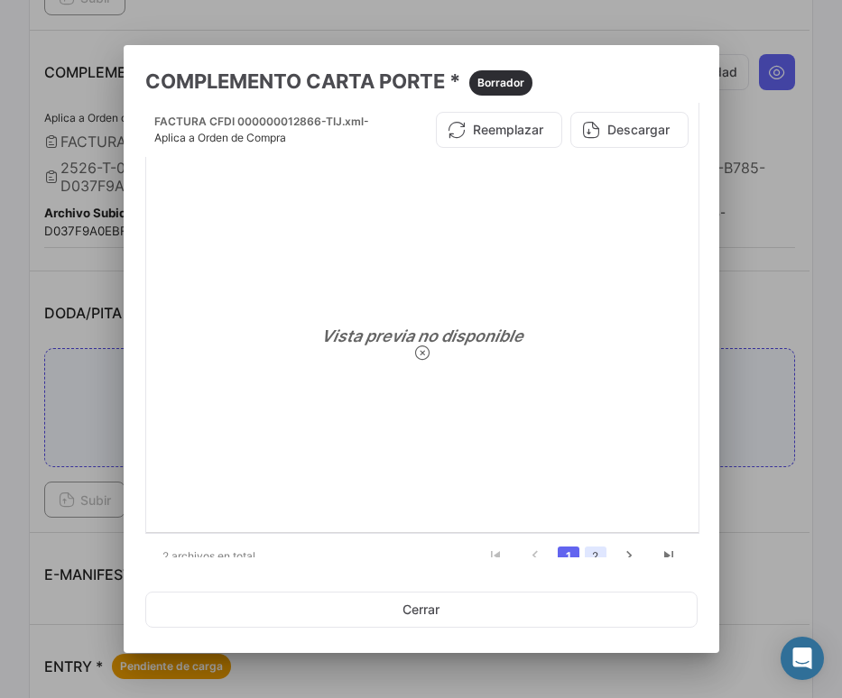
click at [585, 557] on link "2" at bounding box center [596, 557] width 22 height 20
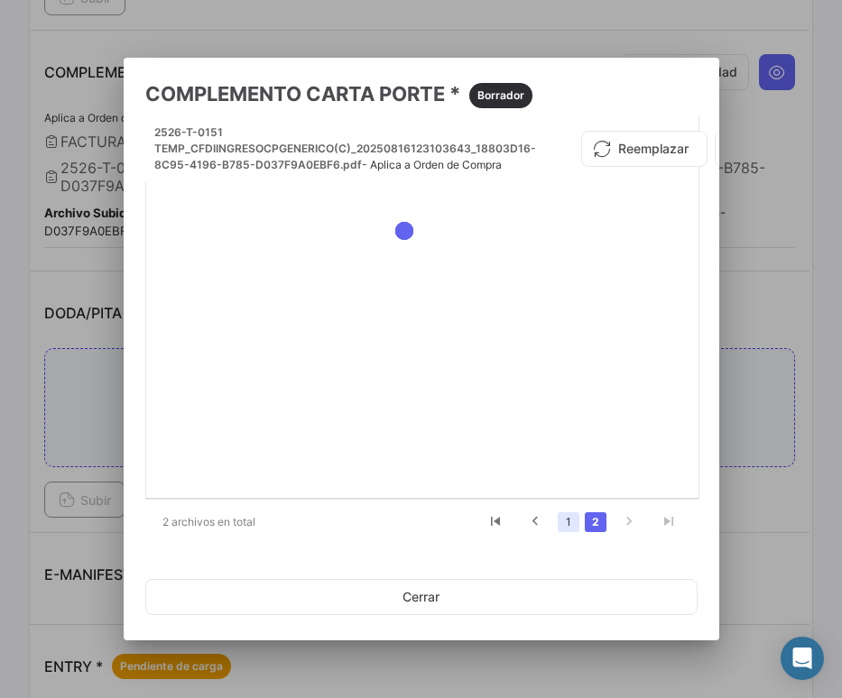
click at [563, 517] on link "1" at bounding box center [568, 522] width 22 height 20
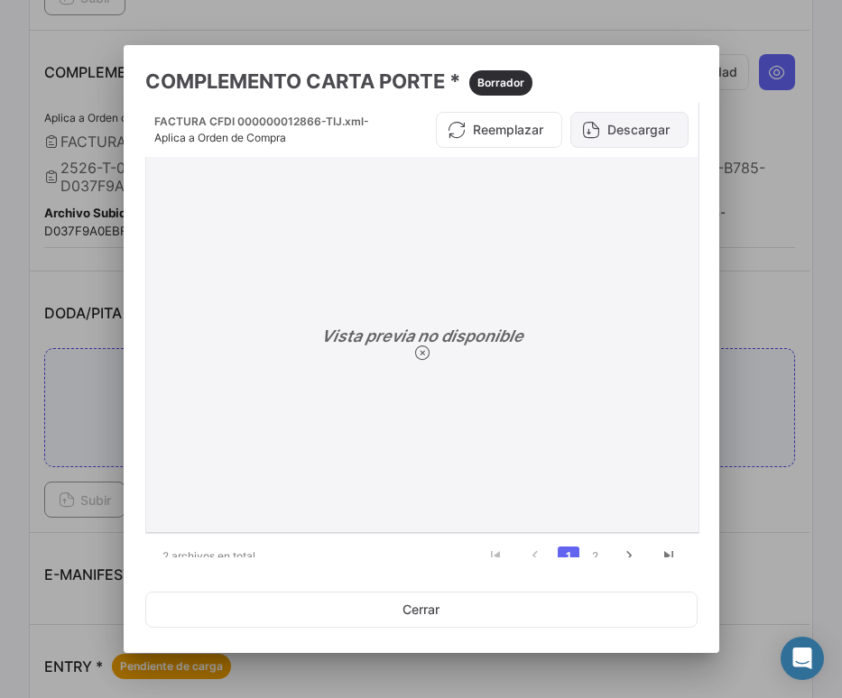
click at [613, 134] on button "Descargar" at bounding box center [629, 130] width 118 height 36
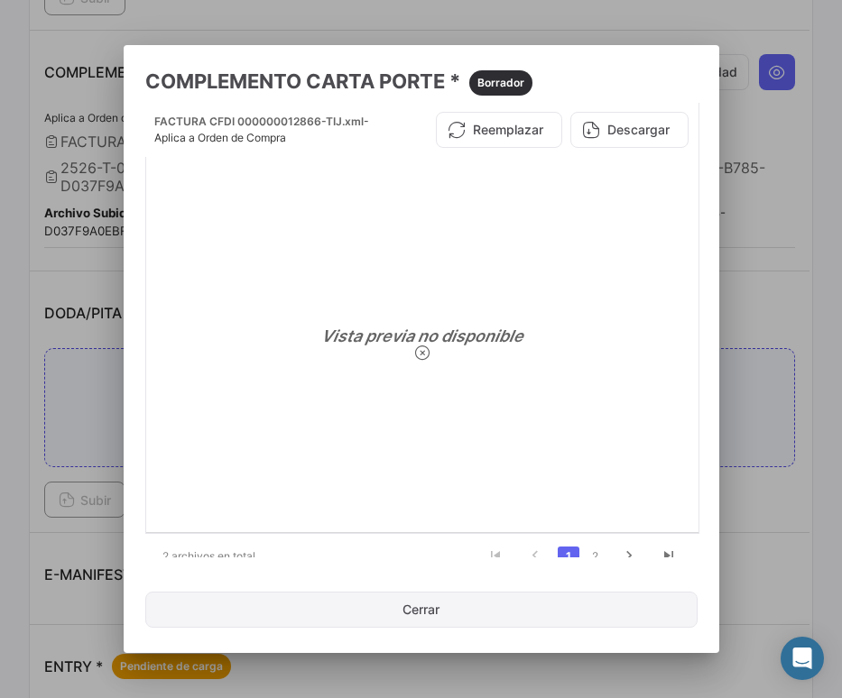
click at [440, 607] on button "Cerrar" at bounding box center [421, 610] width 552 height 36
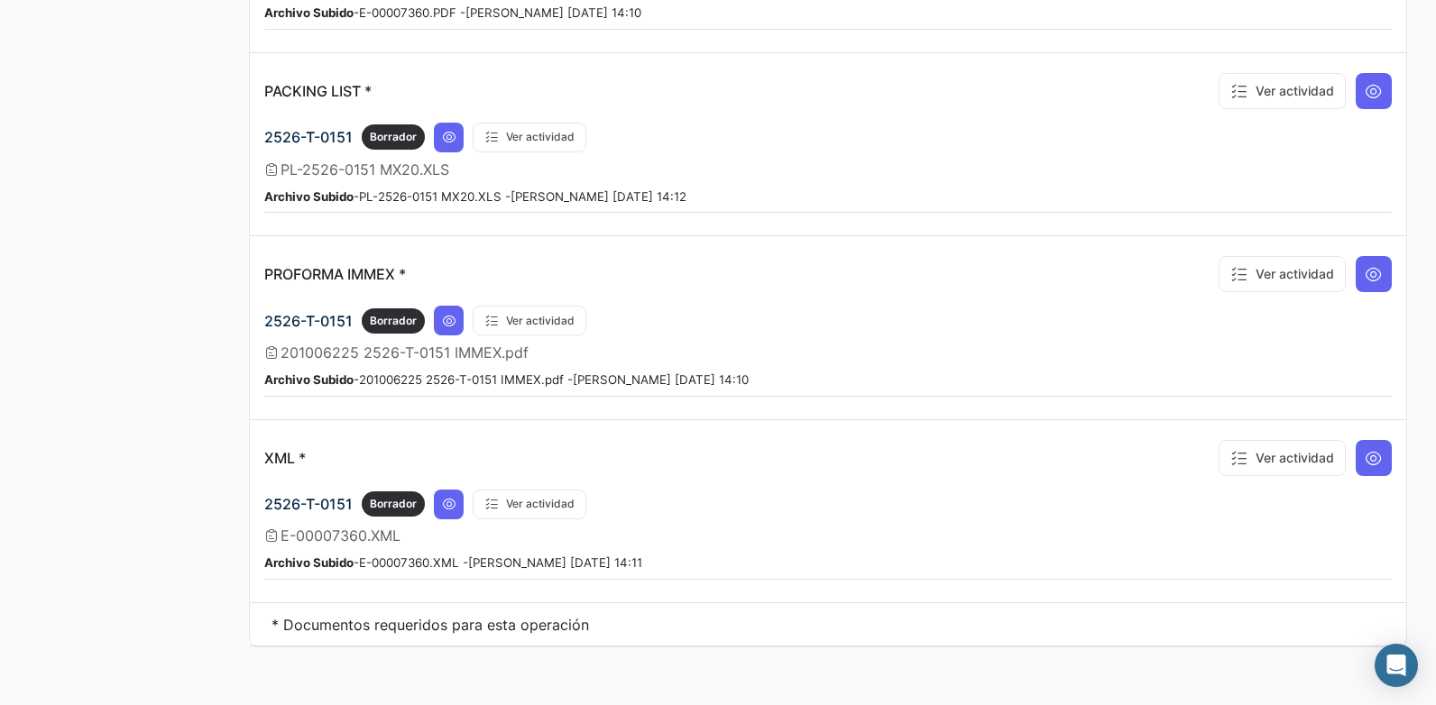
scroll to position [1352, 0]
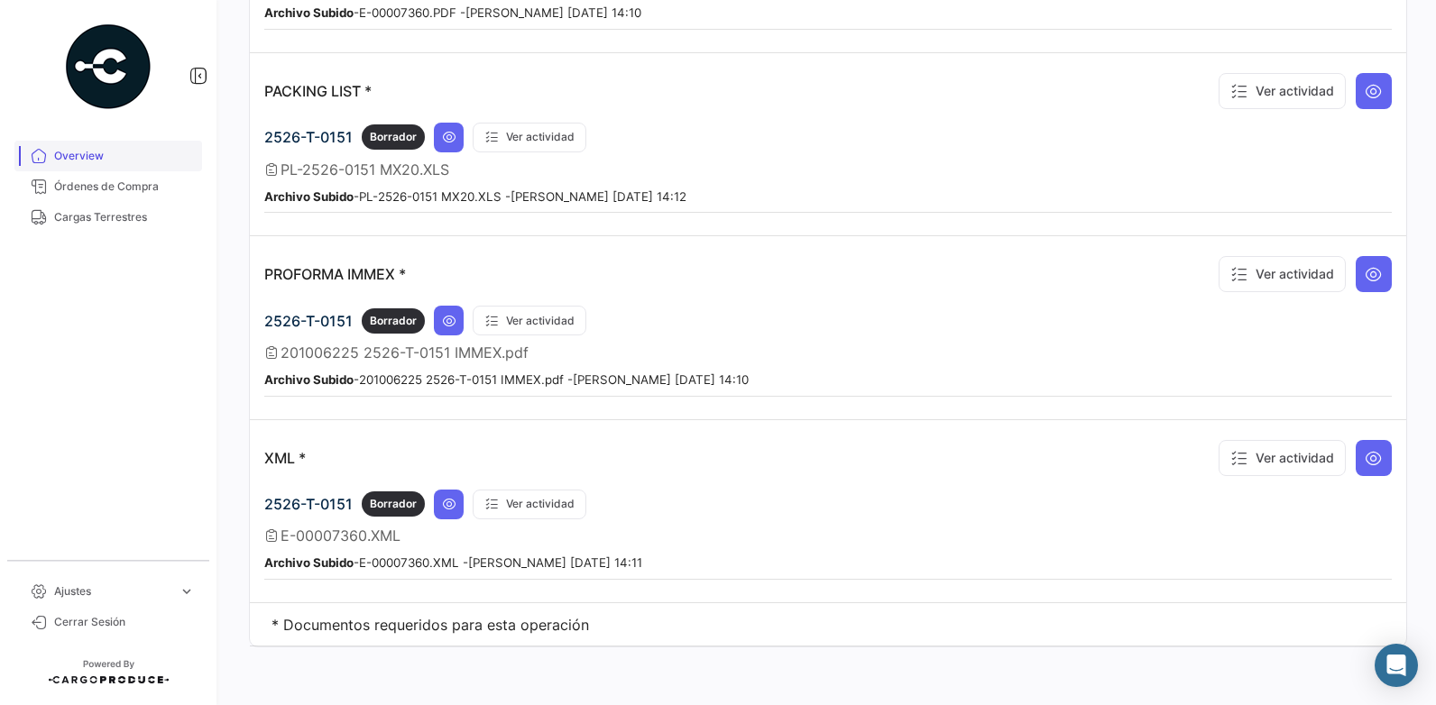
click at [85, 156] on span "Overview" at bounding box center [124, 156] width 141 height 16
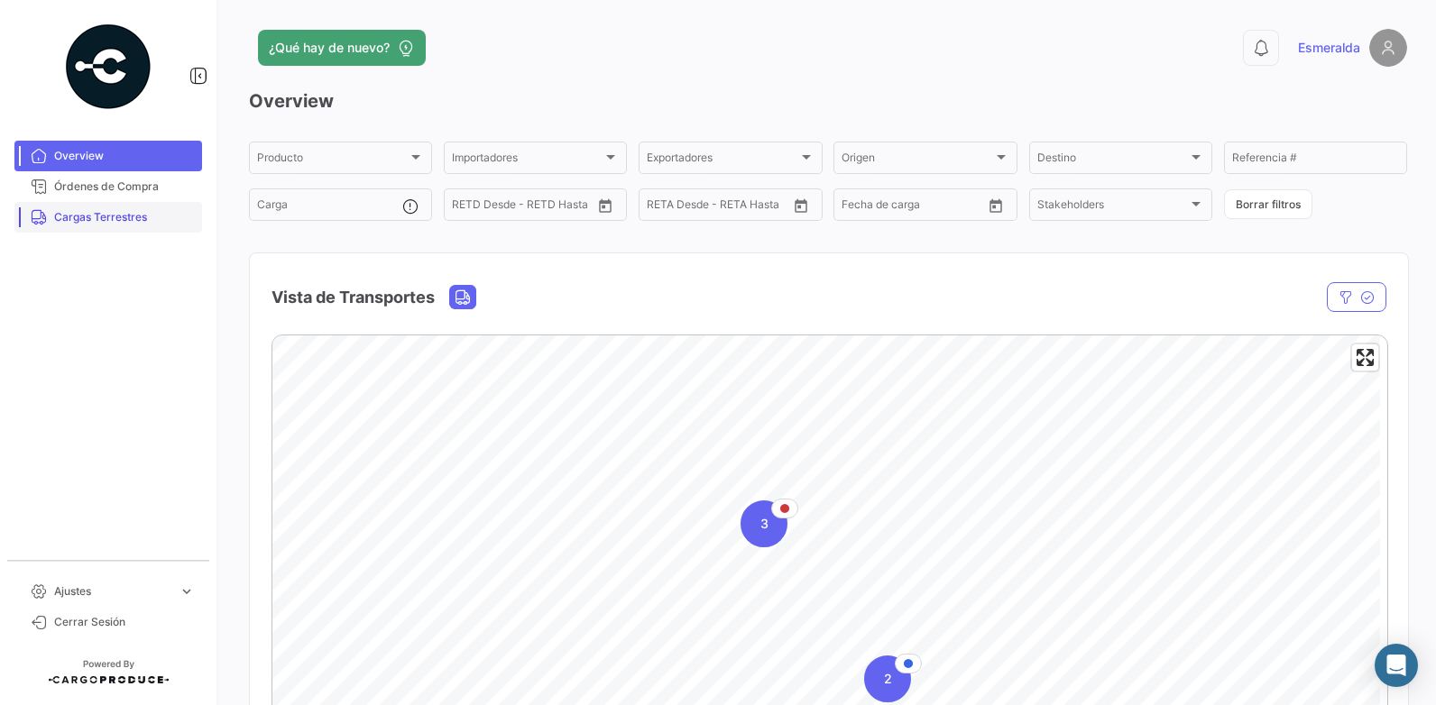
click at [106, 217] on span "Cargas Terrestres" at bounding box center [124, 217] width 141 height 16
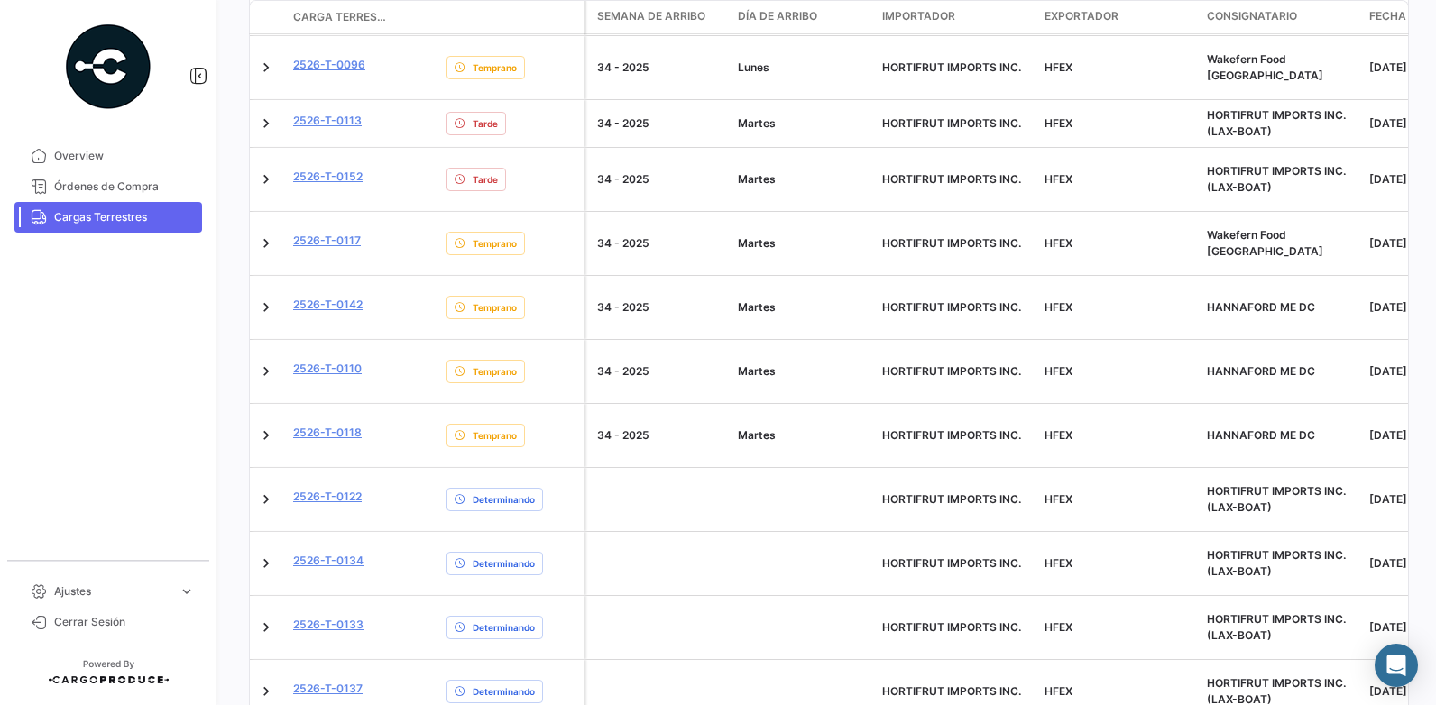
scroll to position [199, 0]
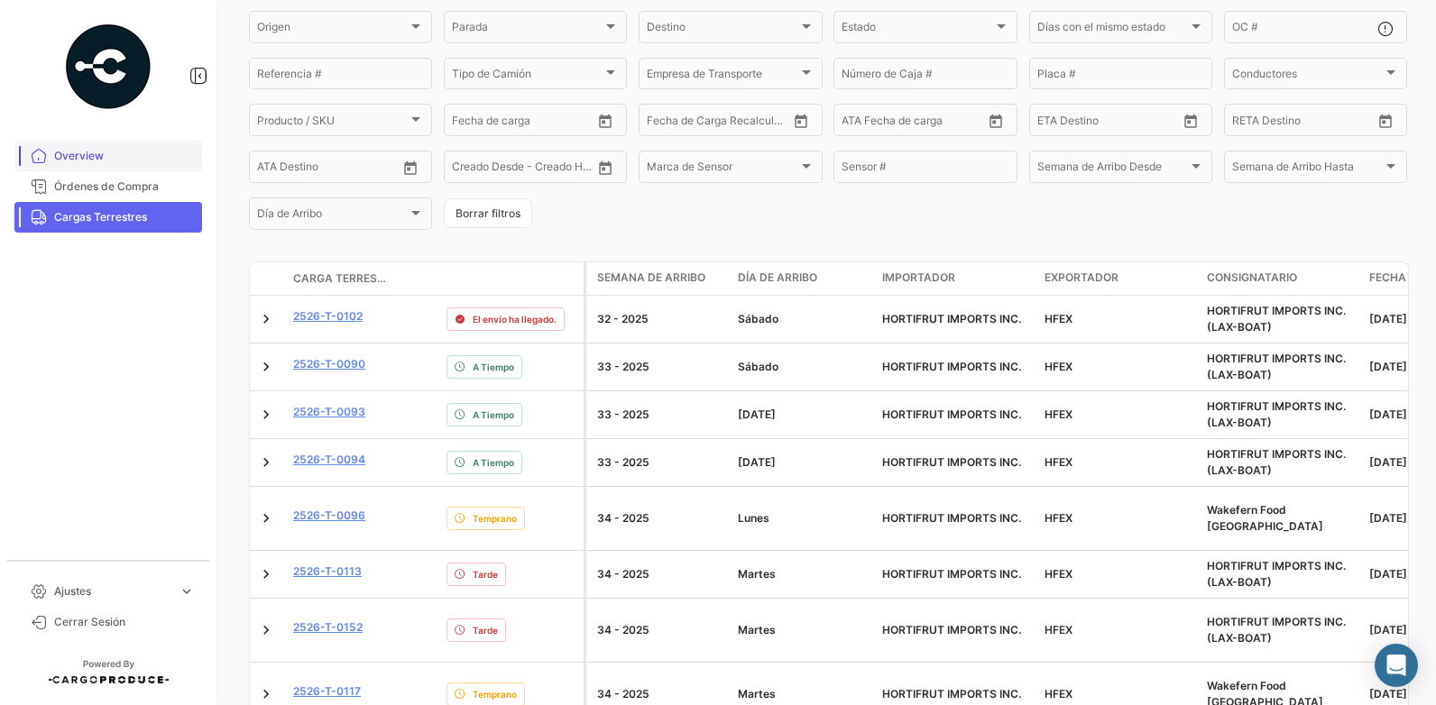
click at [99, 160] on span "Overview" at bounding box center [124, 156] width 141 height 16
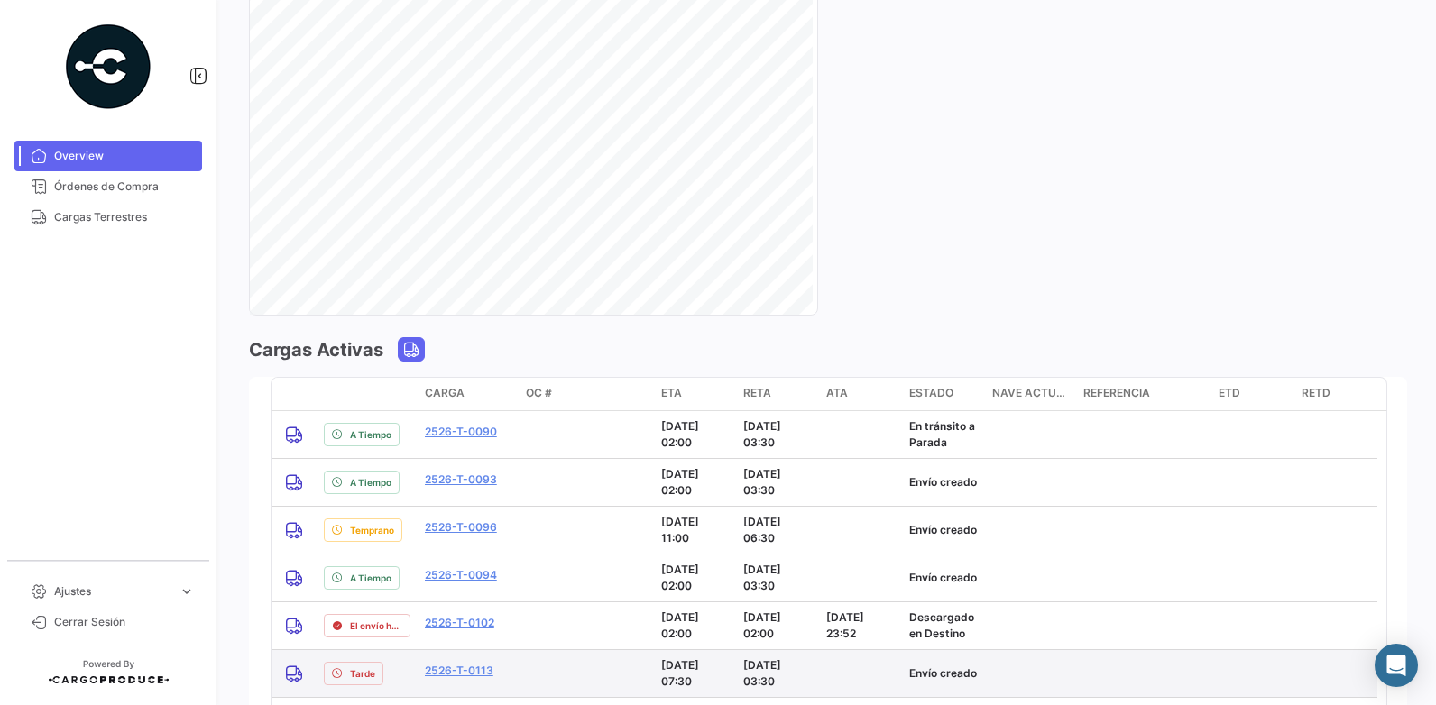
scroll to position [1443, 0]
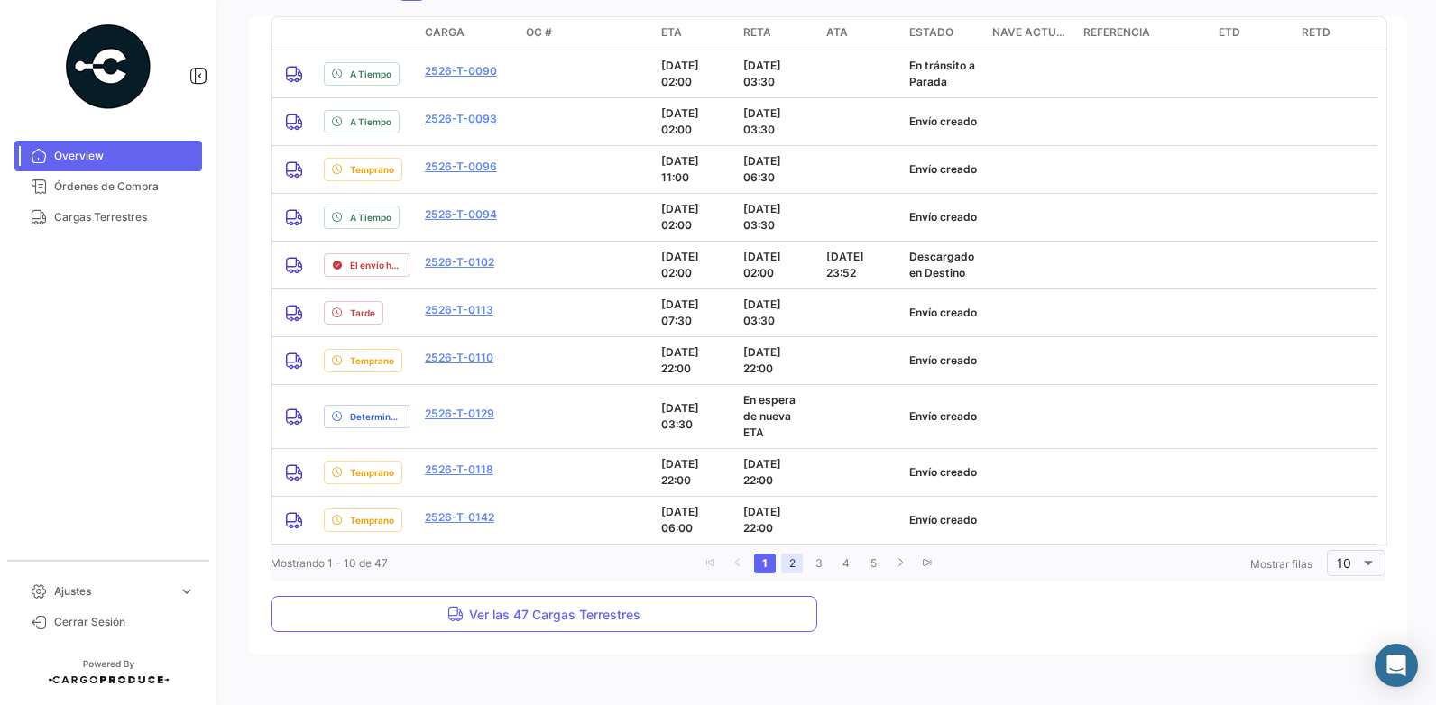
click at [790, 554] on link "2" at bounding box center [792, 564] width 22 height 20
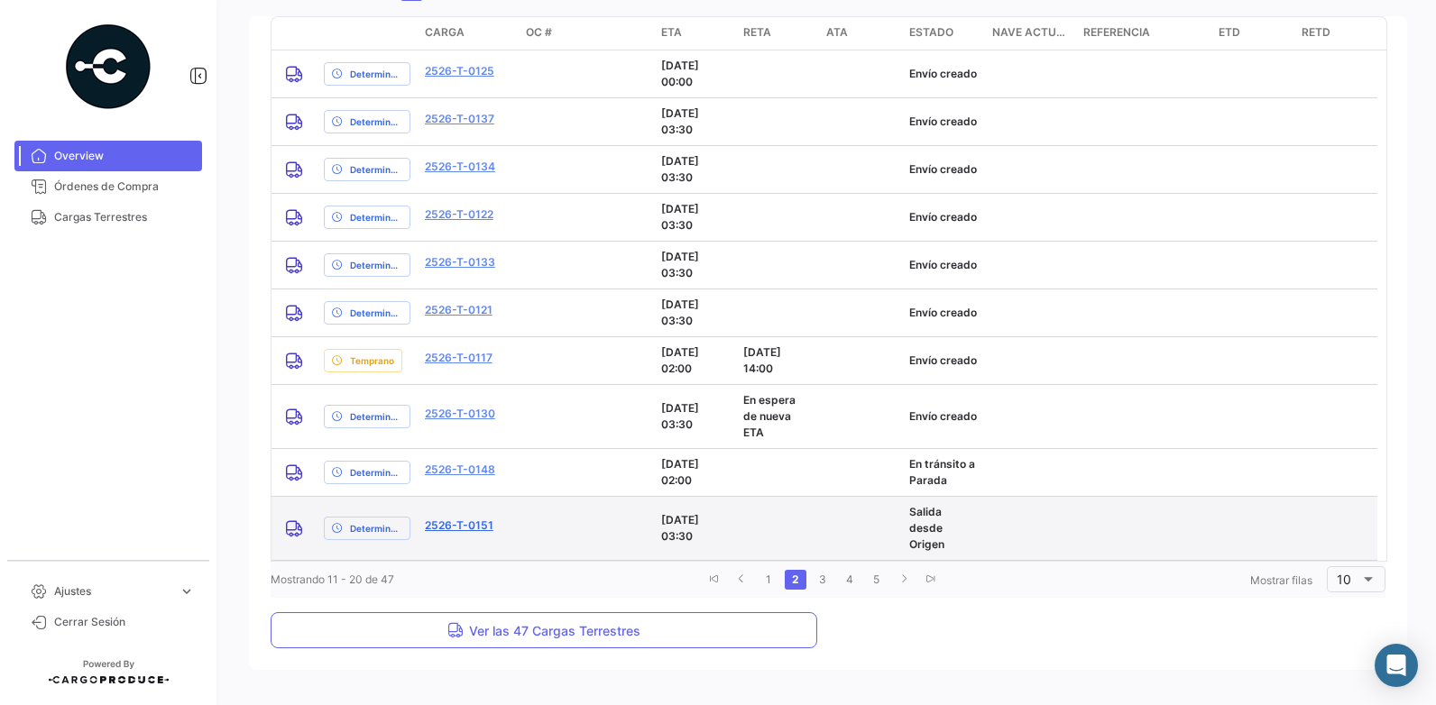
click at [466, 518] on link "2526-T-0151" at bounding box center [459, 526] width 69 height 16
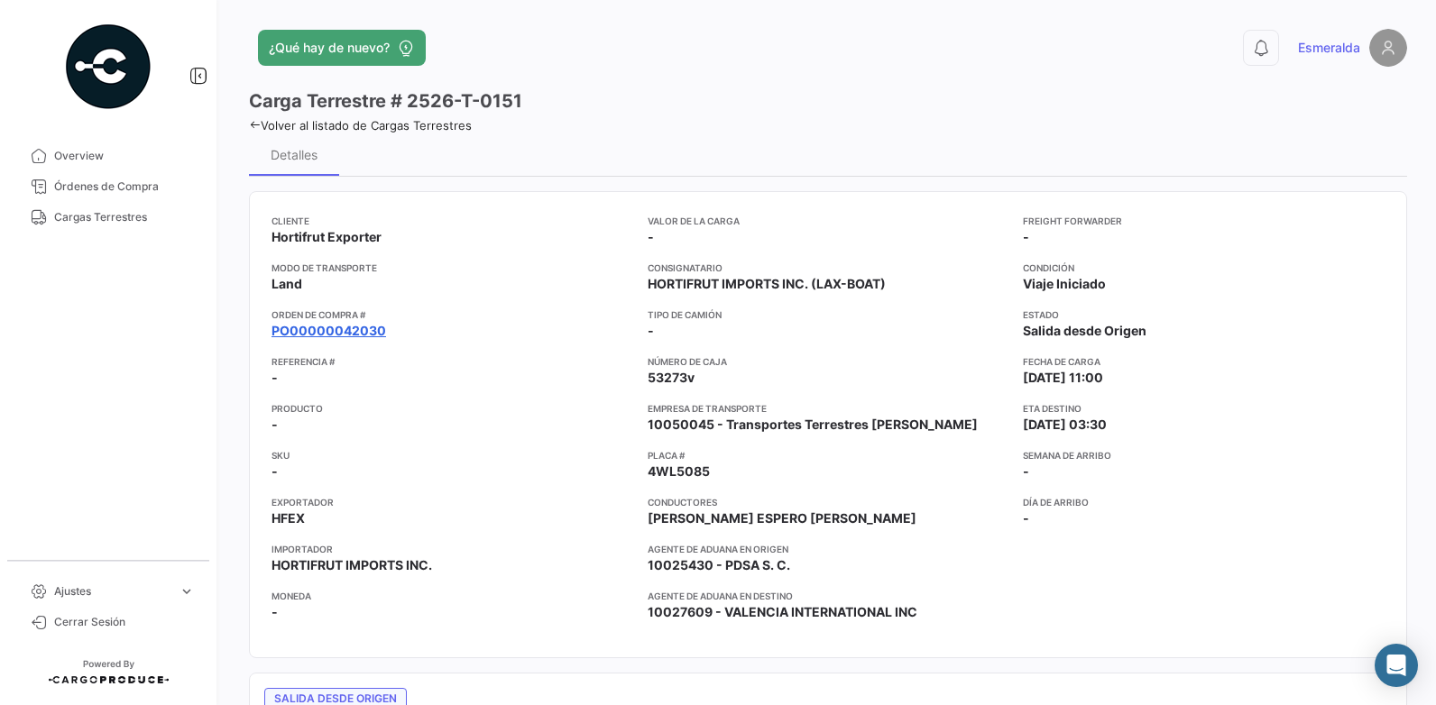
click at [351, 330] on link "PO00000042030" at bounding box center [329, 331] width 115 height 18
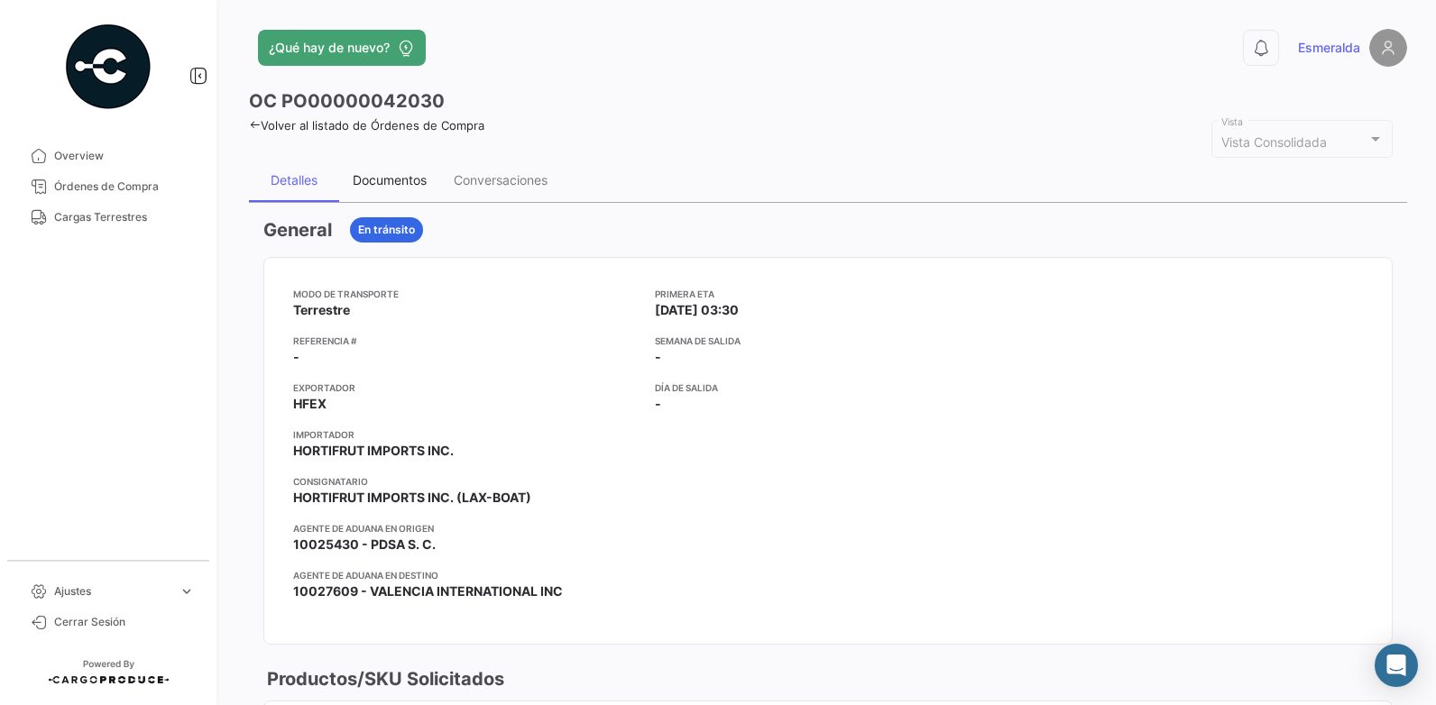
click at [386, 172] on div "Documentos" at bounding box center [390, 179] width 74 height 15
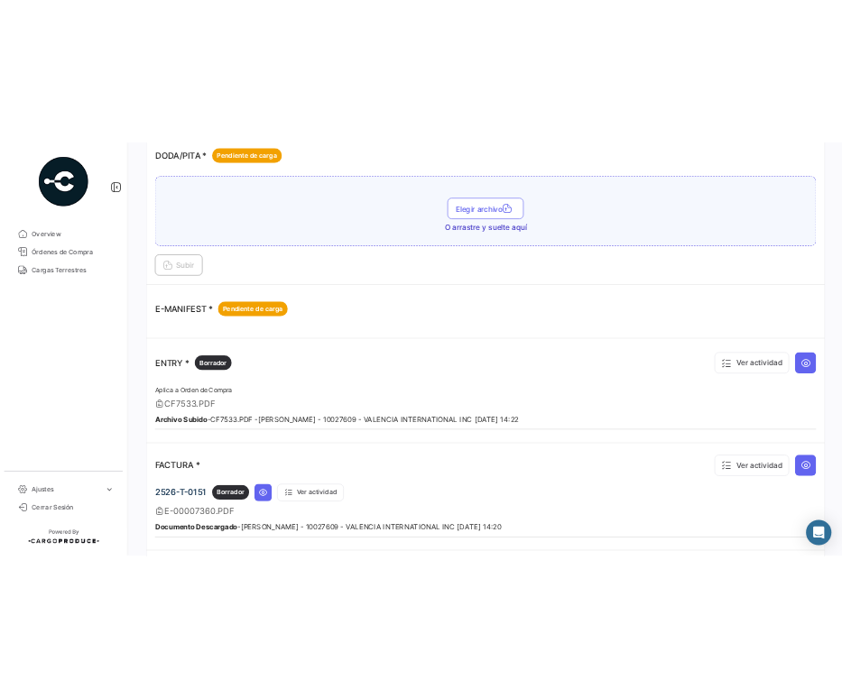
scroll to position [887, 0]
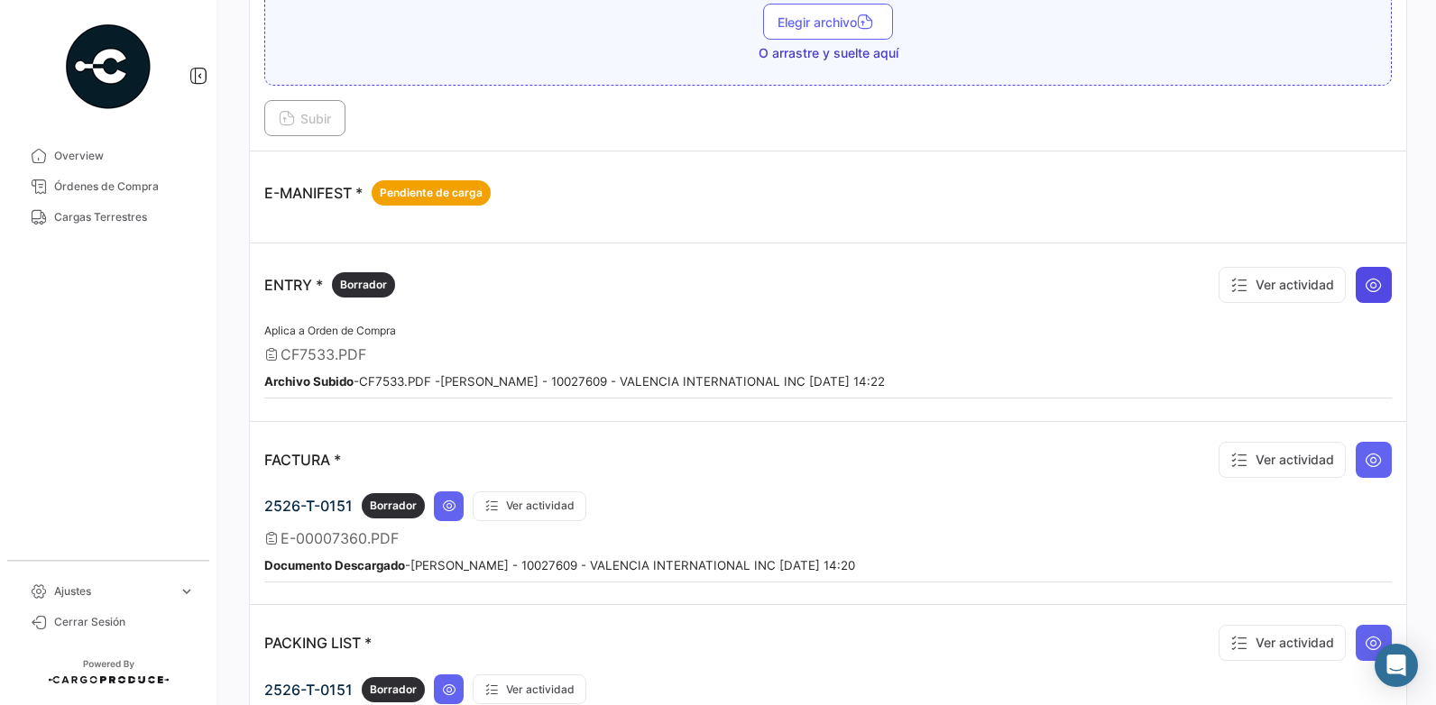
click at [1365, 286] on icon at bounding box center [1374, 285] width 18 height 18
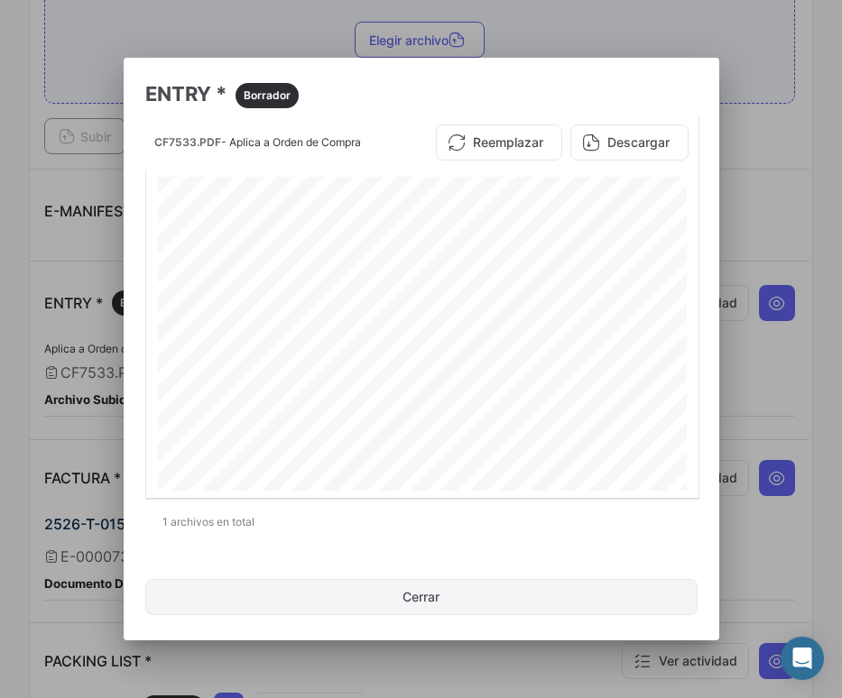
click at [448, 607] on button "Cerrar" at bounding box center [421, 597] width 552 height 36
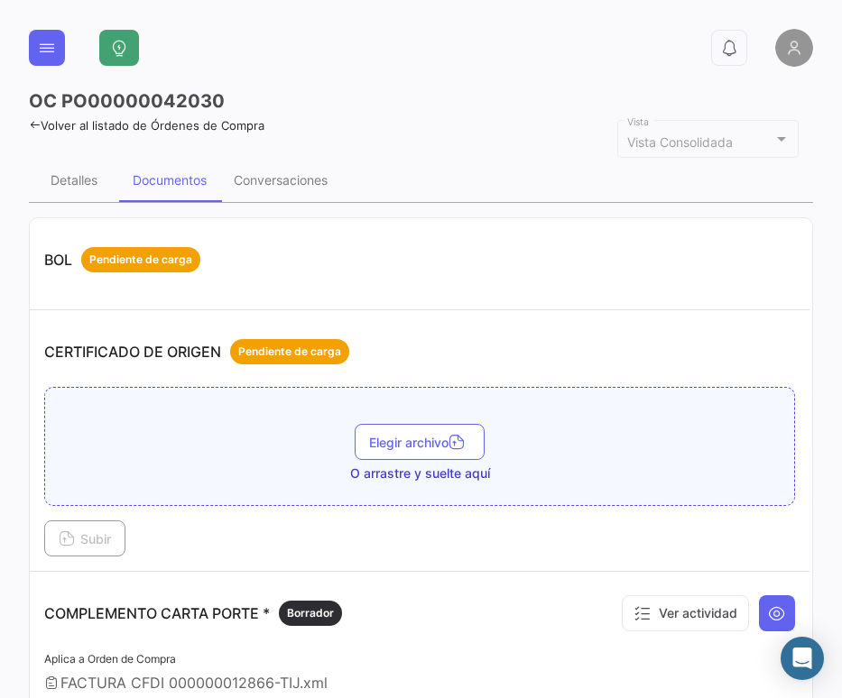
scroll to position [90, 0]
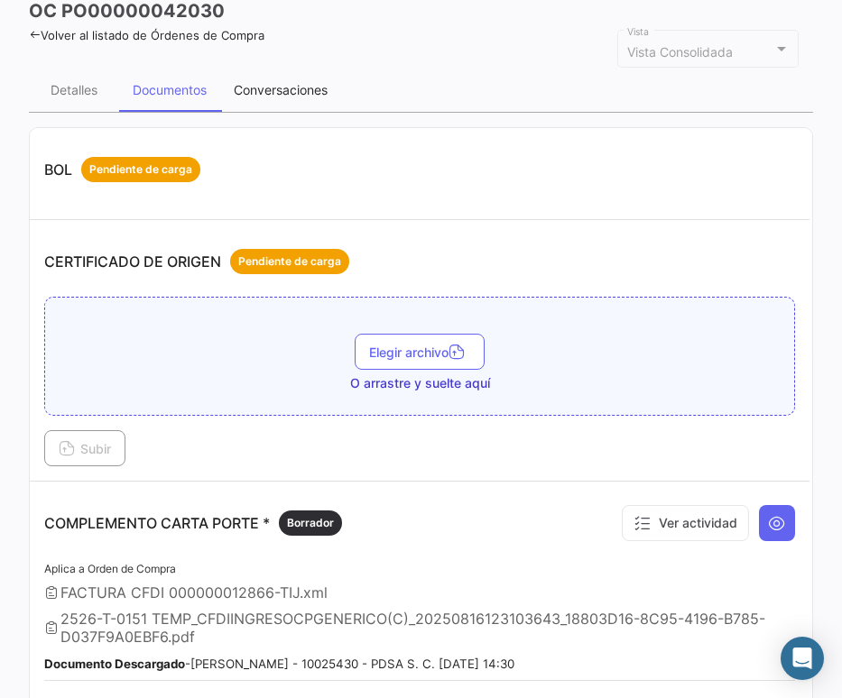
click at [267, 96] on div "Conversaciones" at bounding box center [281, 89] width 94 height 15
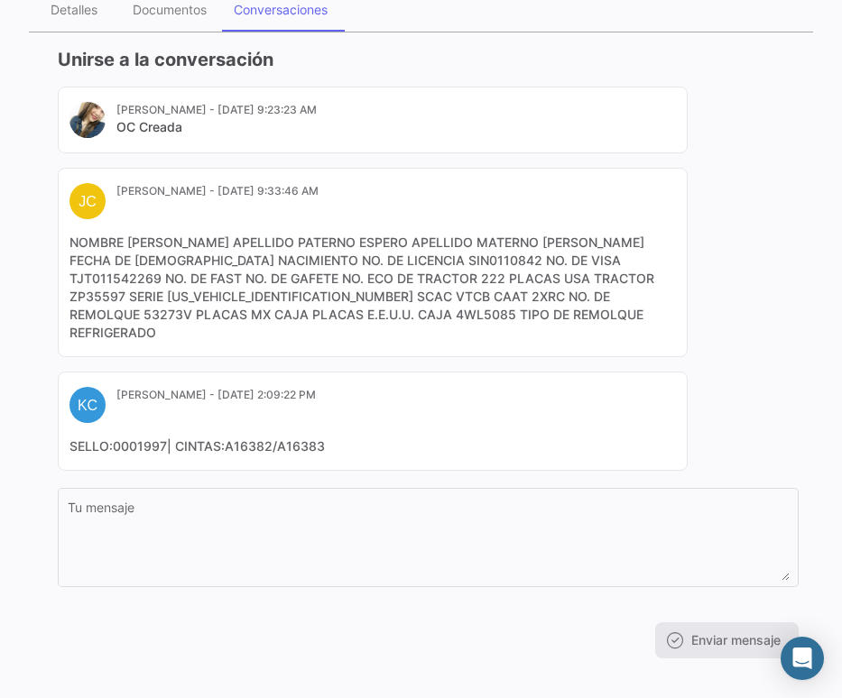
scroll to position [0, 0]
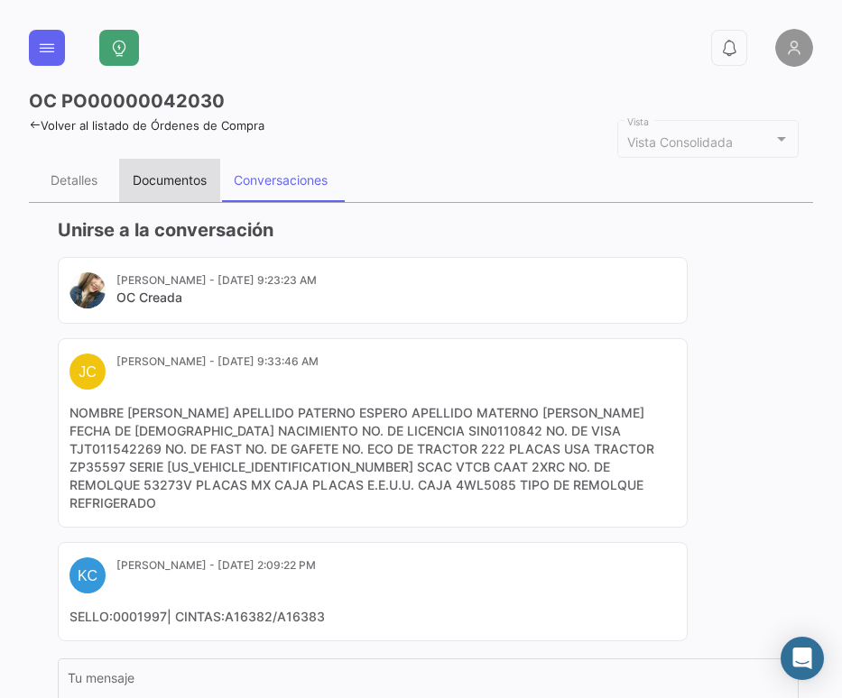
click at [187, 182] on div "Documentos" at bounding box center [170, 179] width 74 height 15
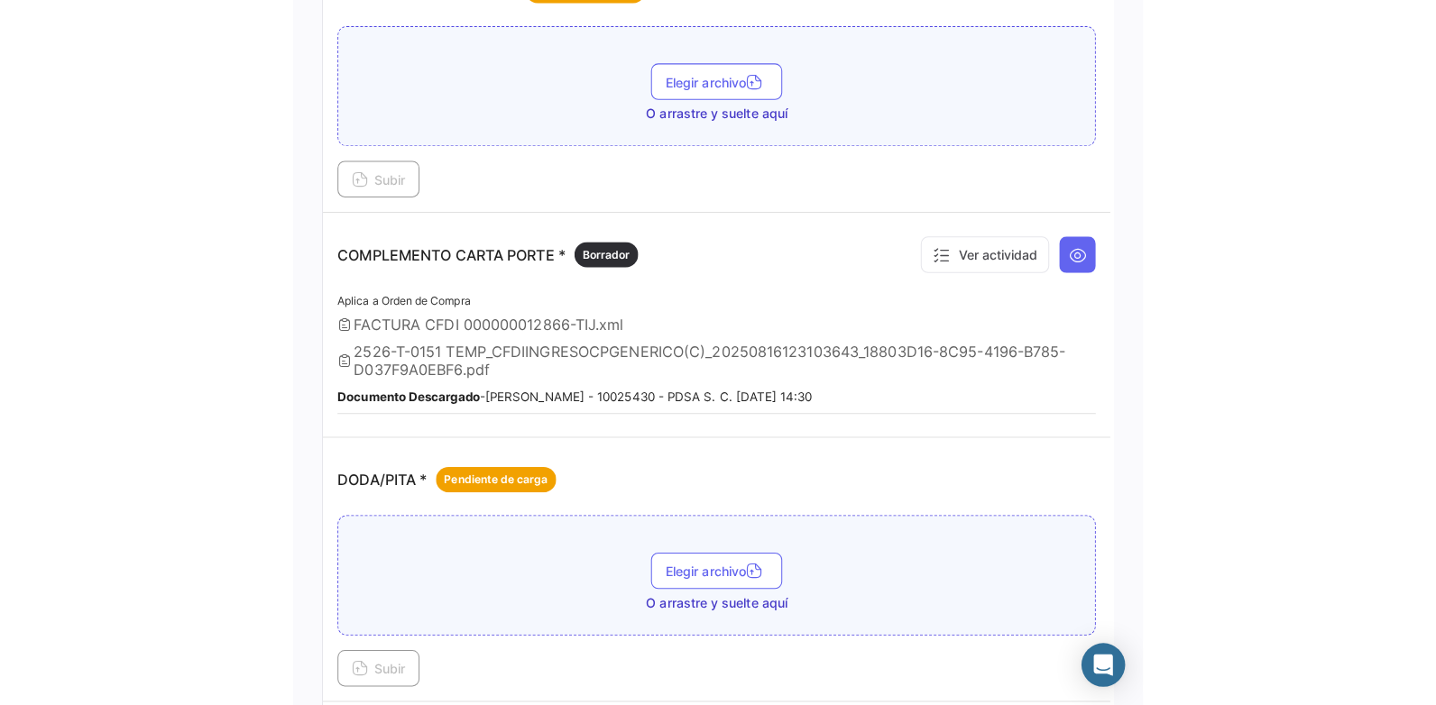
scroll to position [722, 0]
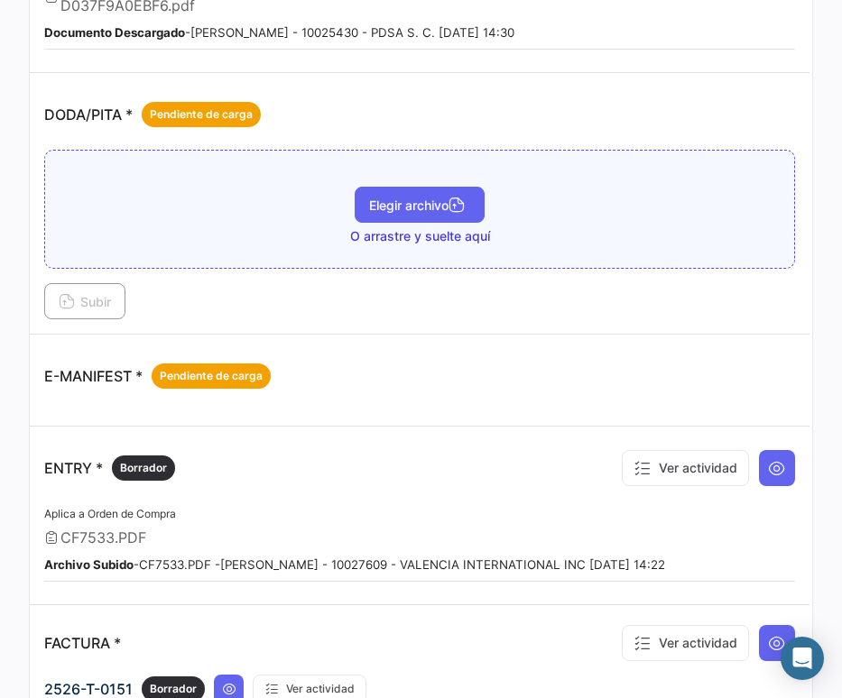
click at [384, 207] on span "Elegir archivo" at bounding box center [419, 205] width 101 height 15
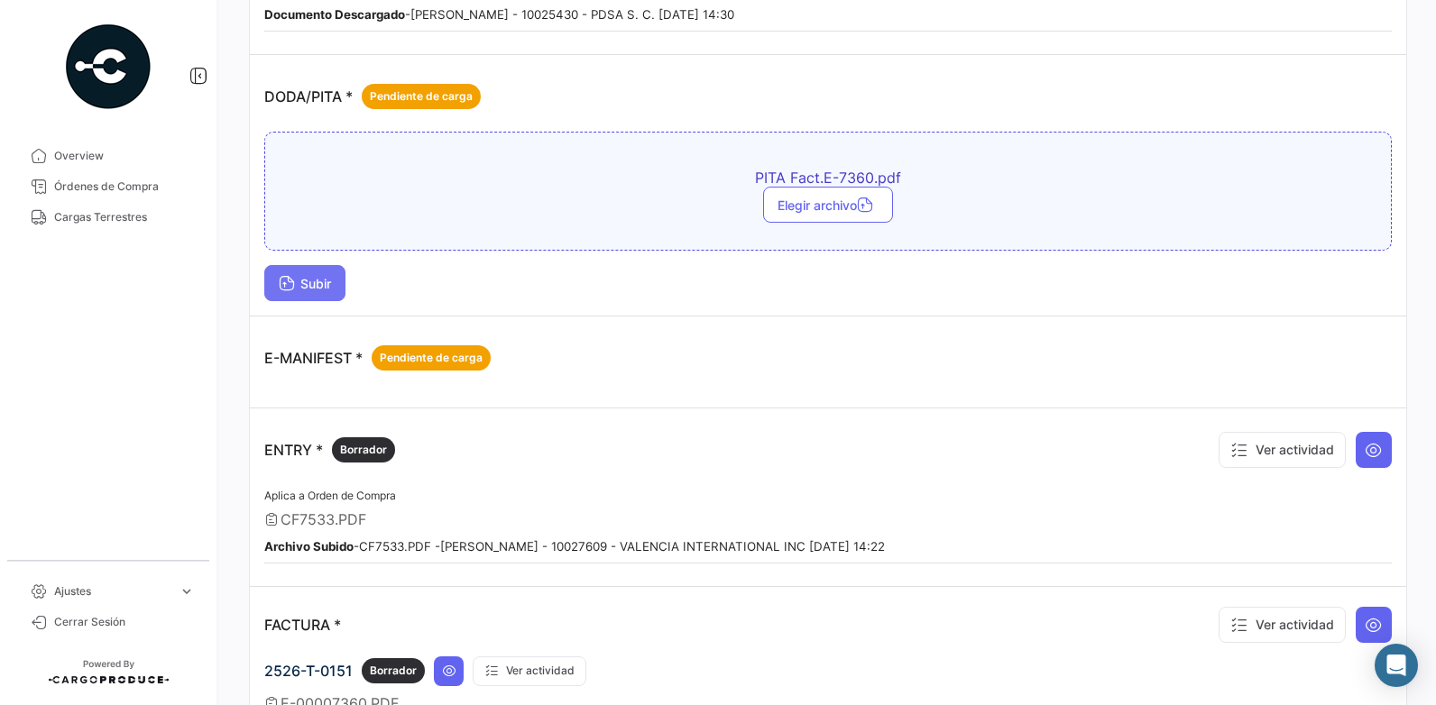
click at [318, 286] on span "Subir" at bounding box center [305, 283] width 52 height 15
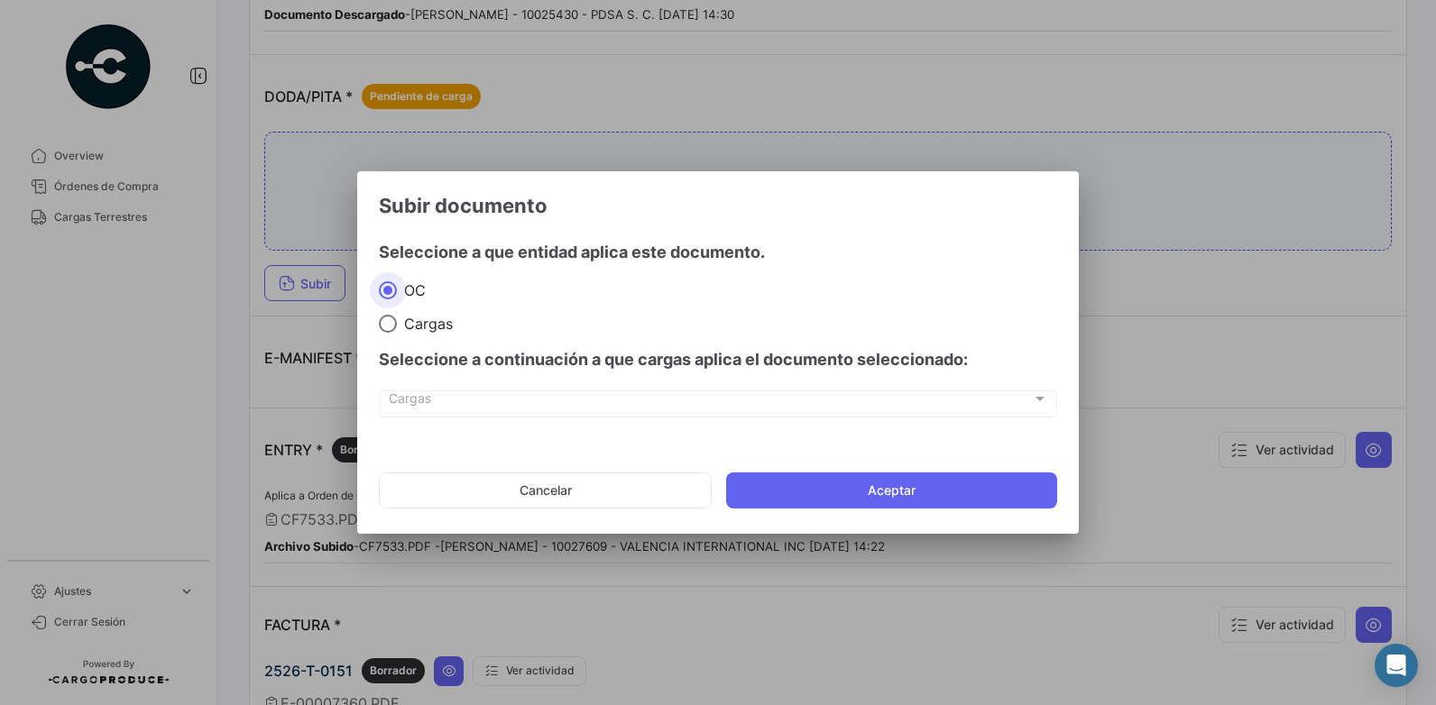
click at [435, 328] on span "Cargas" at bounding box center [425, 324] width 56 height 18
click at [397, 328] on input "Cargas" at bounding box center [388, 324] width 18 height 18
radio input "true"
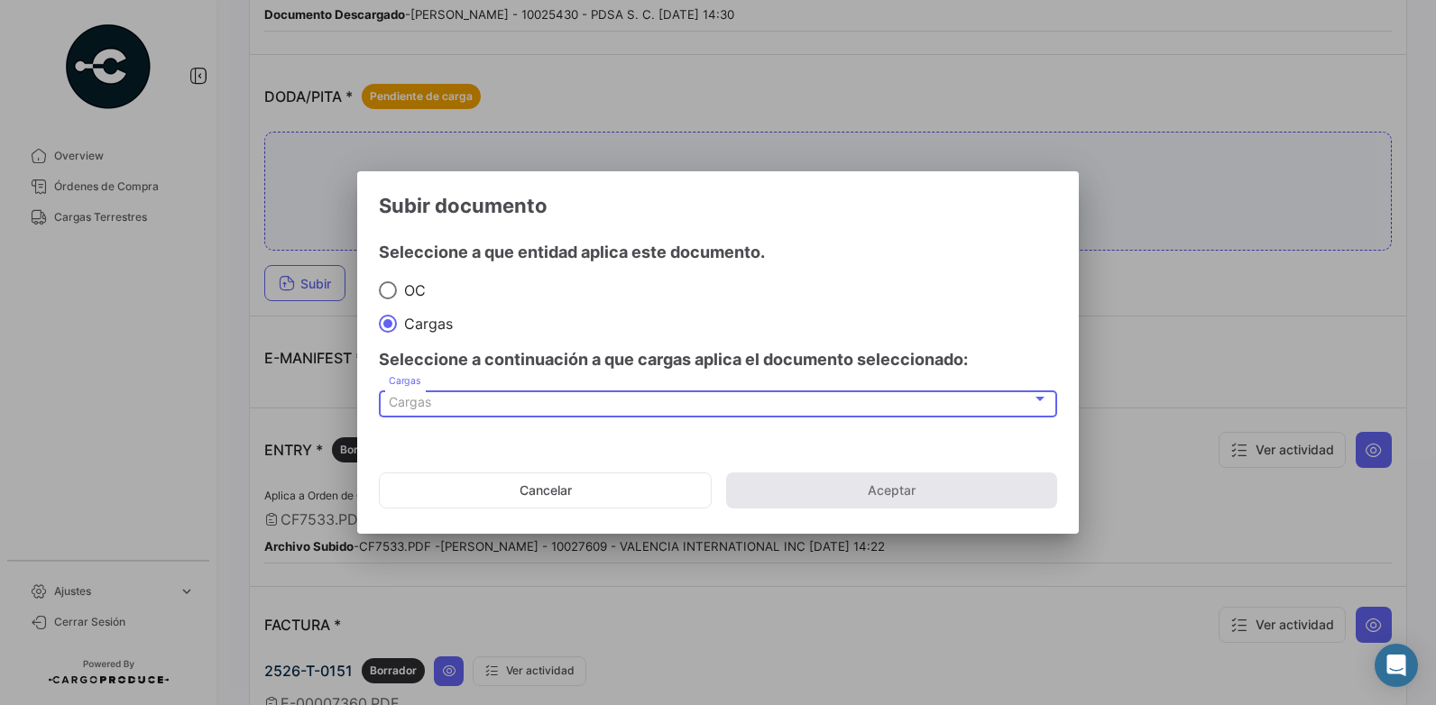
click at [510, 406] on div "Cargas" at bounding box center [710, 402] width 643 height 15
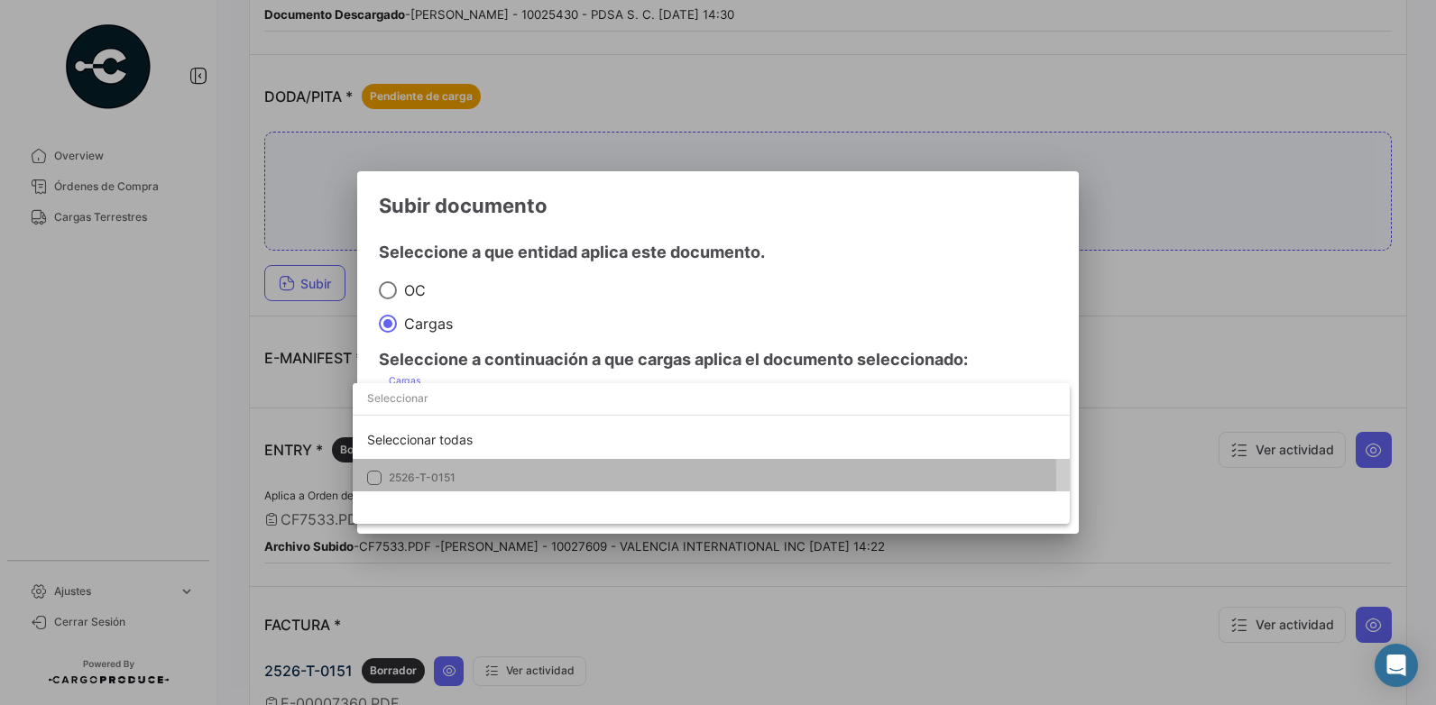
click at [448, 480] on span "2526-T-0151" at bounding box center [422, 478] width 67 height 14
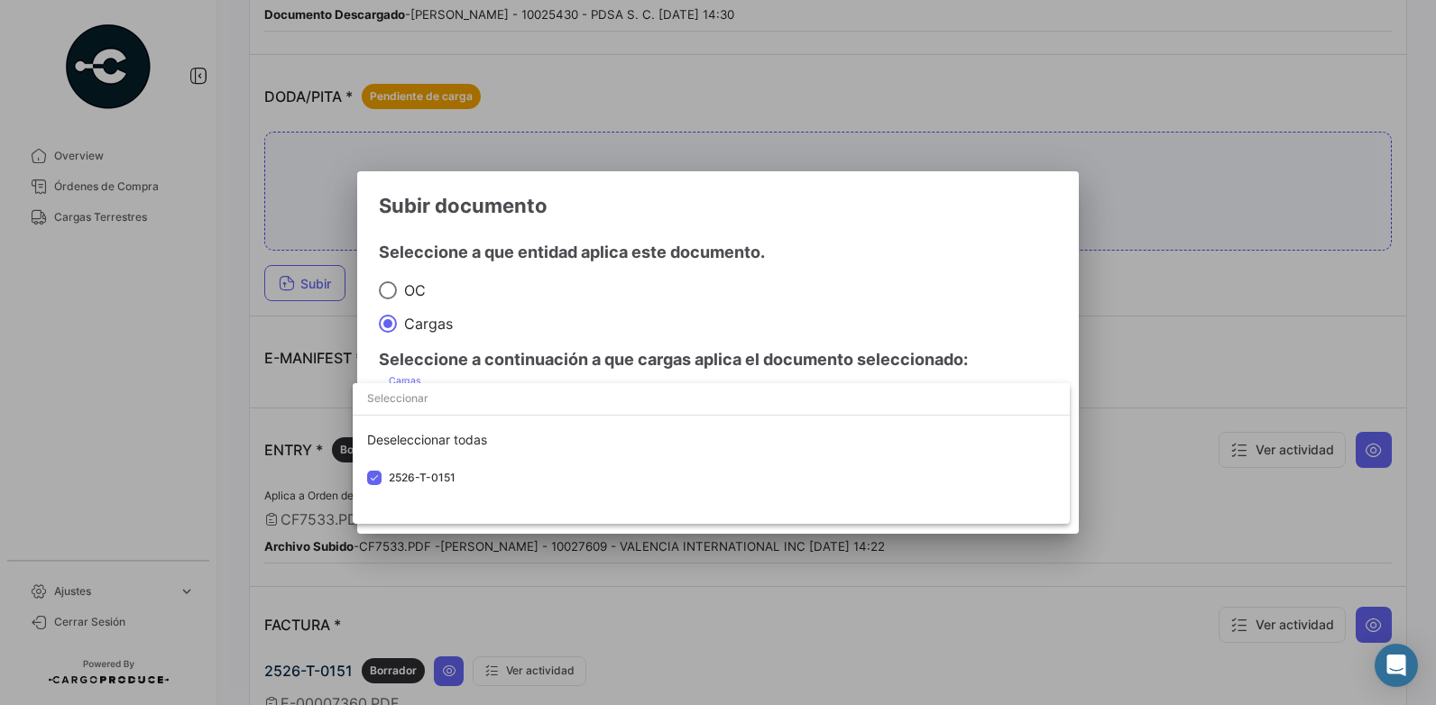
click at [947, 242] on div at bounding box center [718, 352] width 1436 height 705
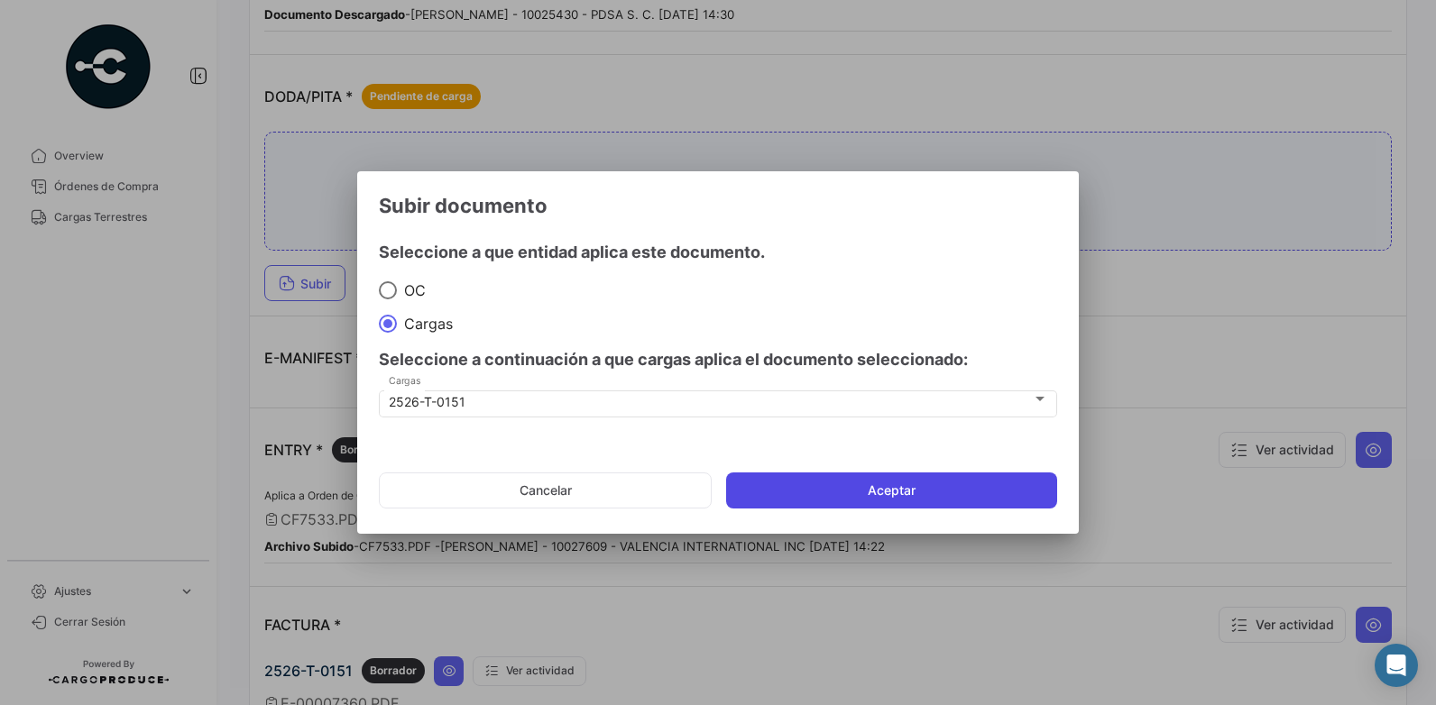
click at [889, 490] on button "Aceptar" at bounding box center [891, 491] width 331 height 36
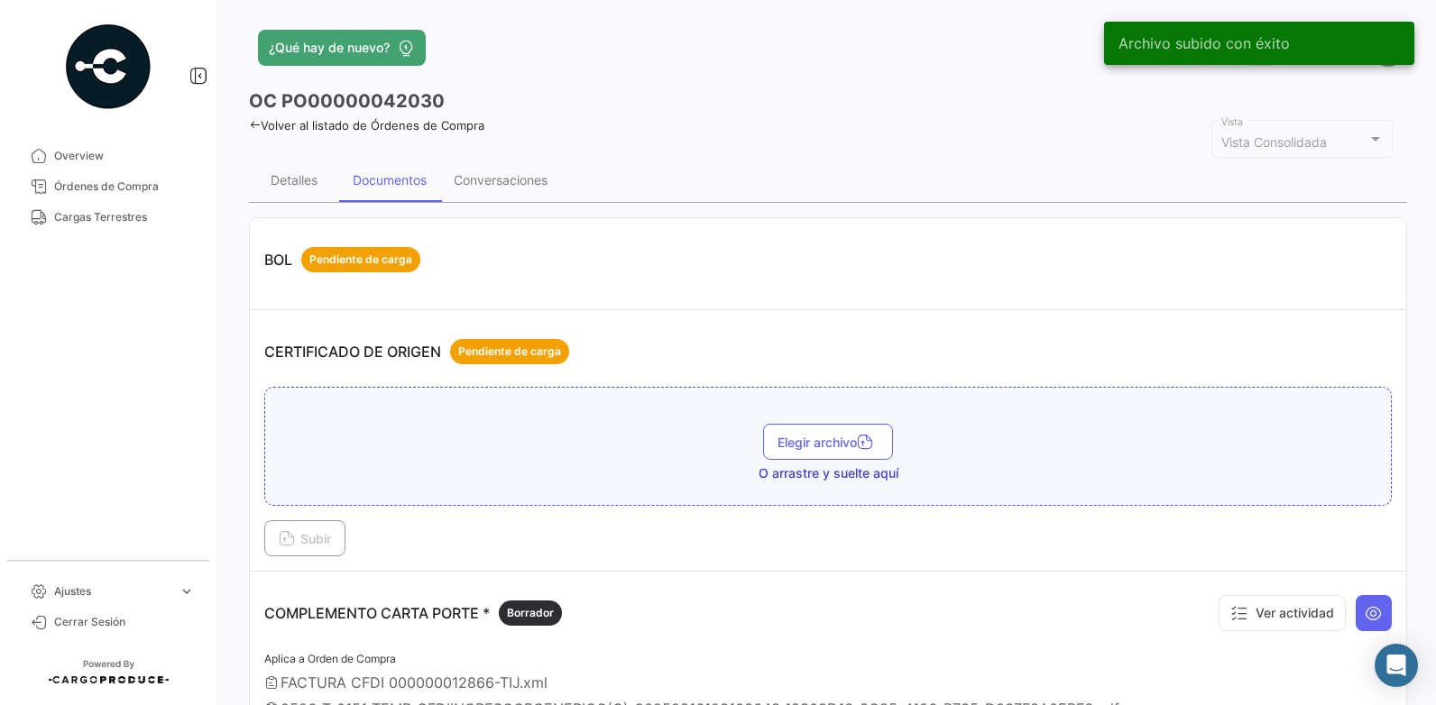
scroll to position [90, 0]
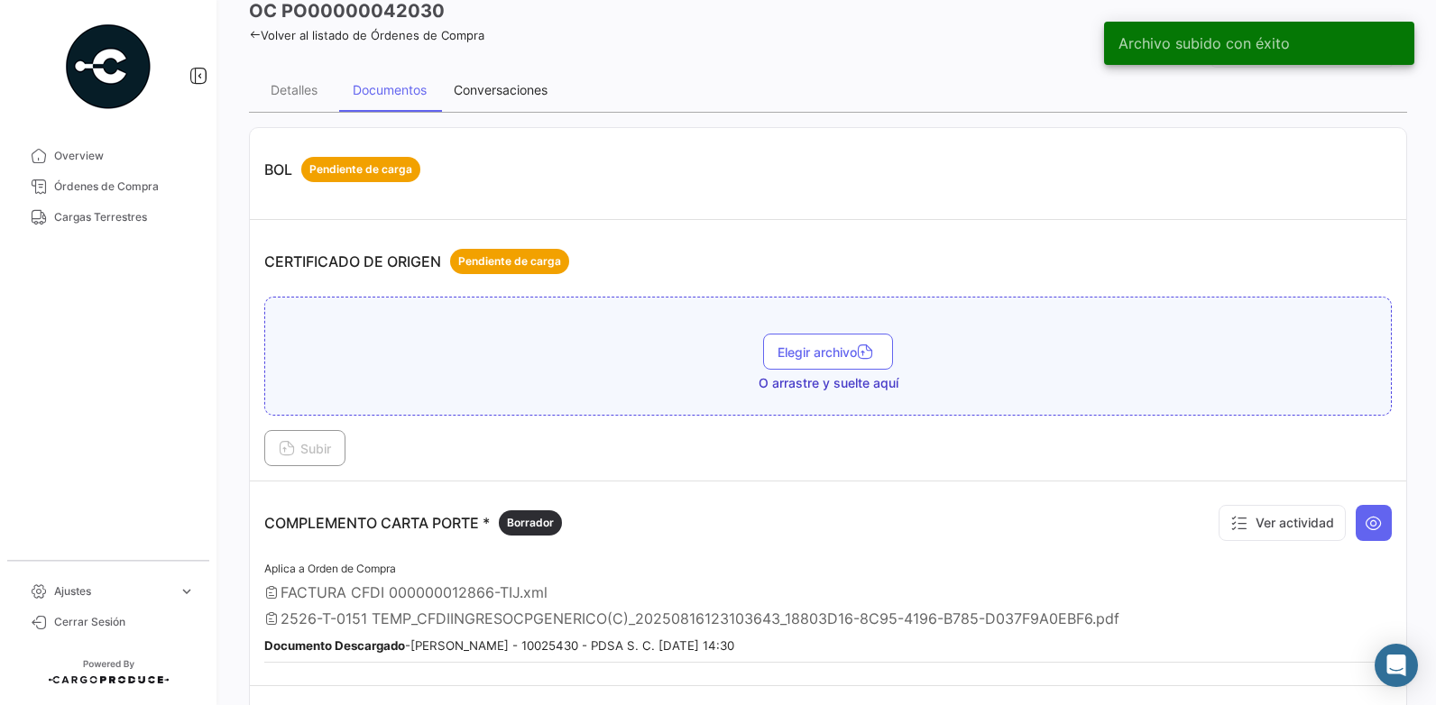
click at [497, 93] on div "Conversaciones" at bounding box center [501, 89] width 94 height 15
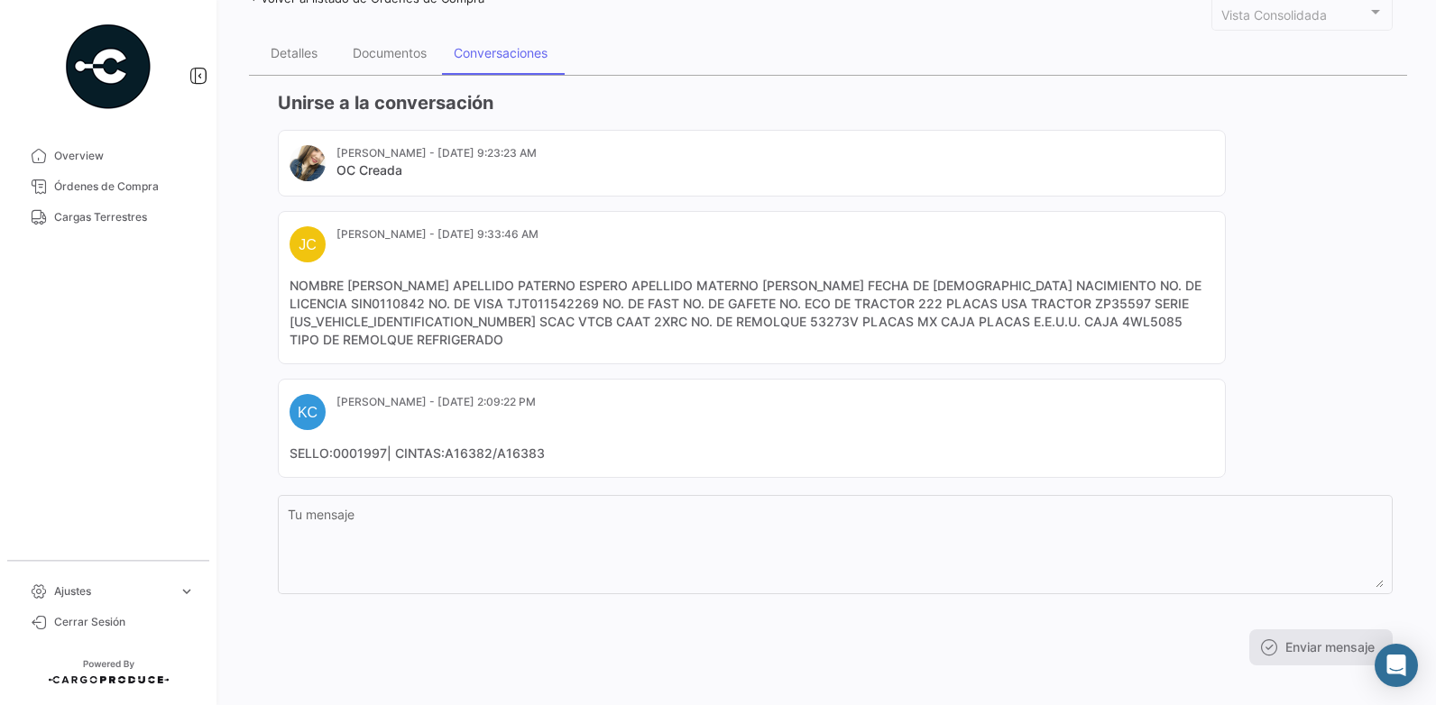
scroll to position [0, 0]
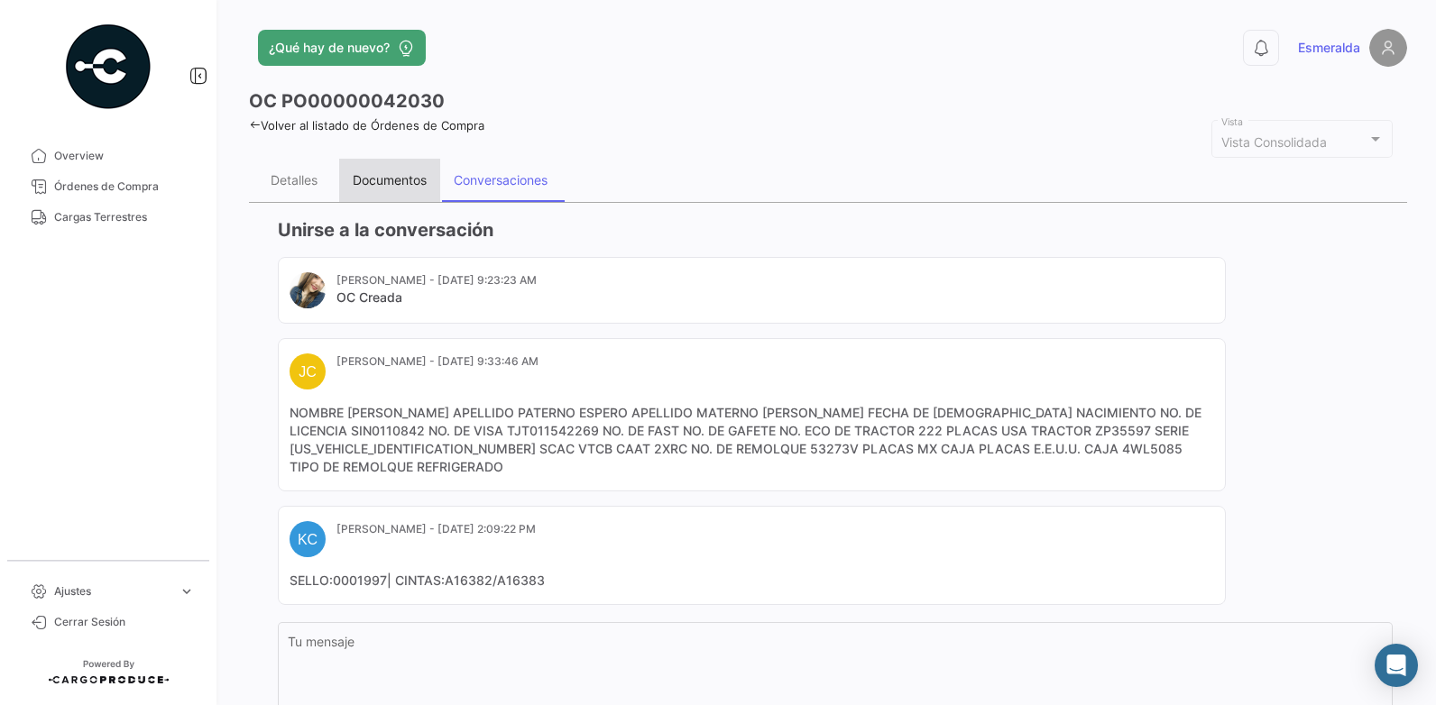
click at [373, 185] on div "Documentos" at bounding box center [390, 179] width 74 height 15
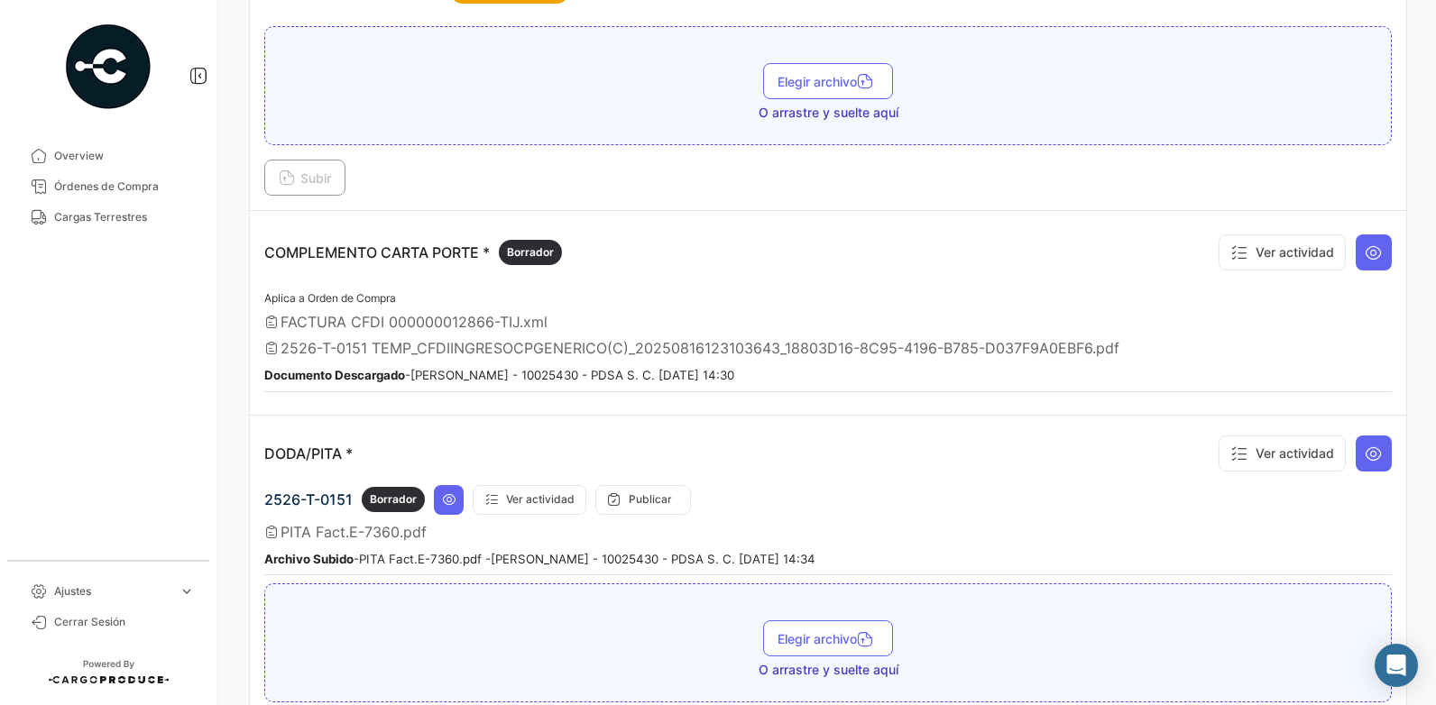
scroll to position [722, 0]
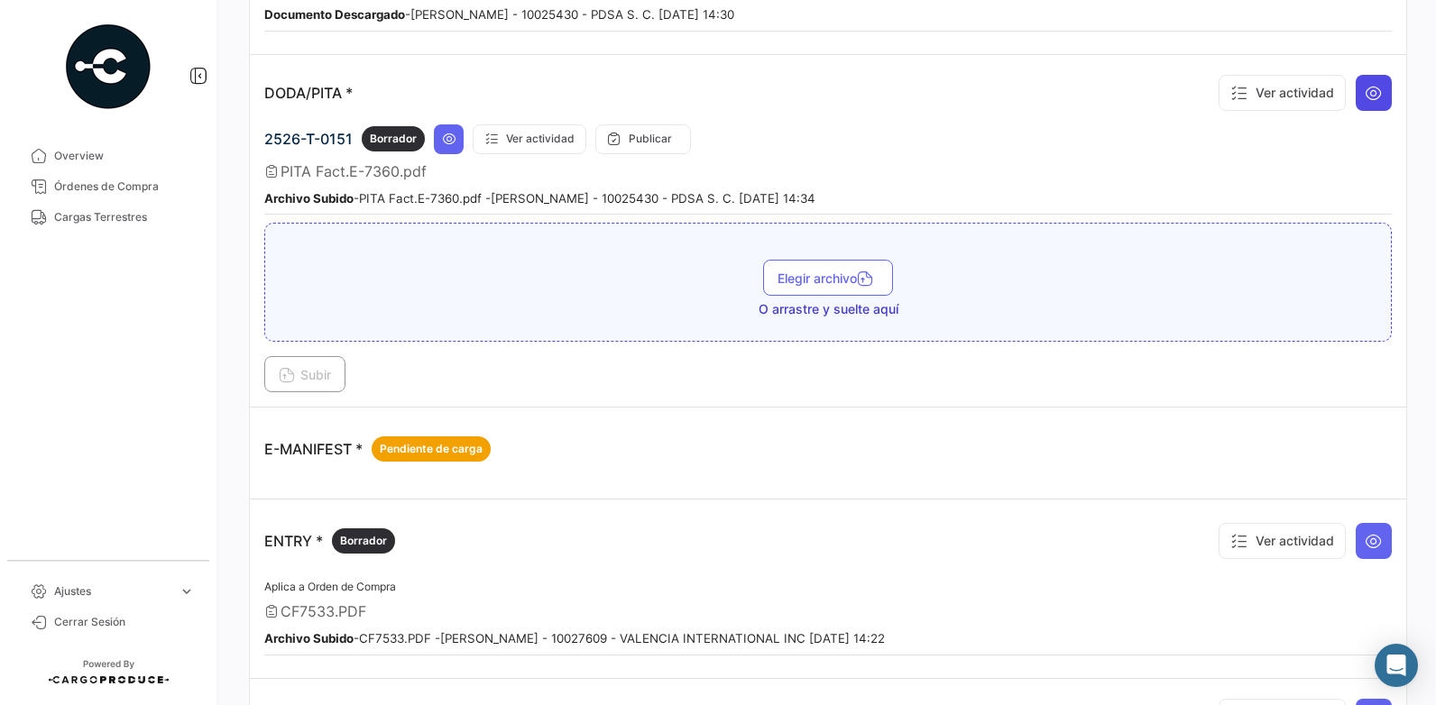
click at [1365, 91] on icon at bounding box center [1374, 93] width 18 height 18
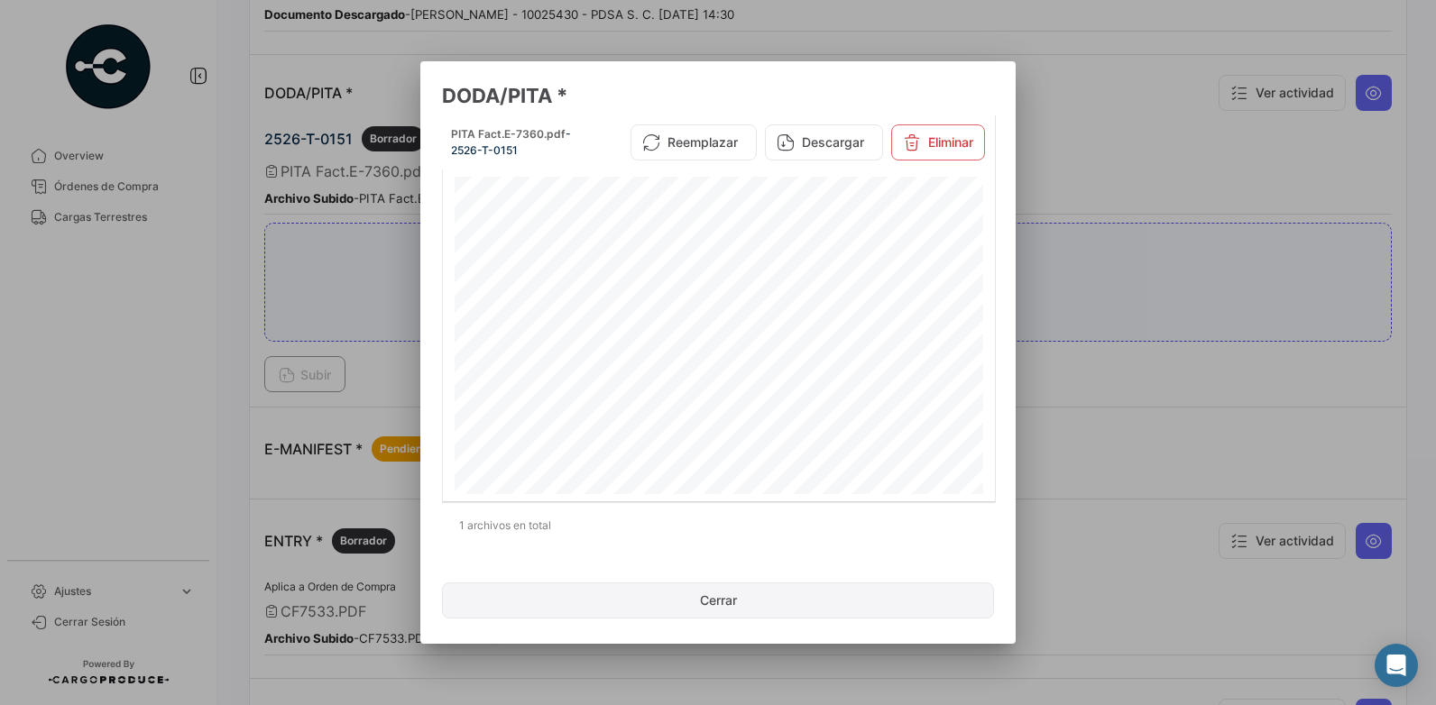
click at [756, 605] on button "Cerrar" at bounding box center [718, 601] width 552 height 36
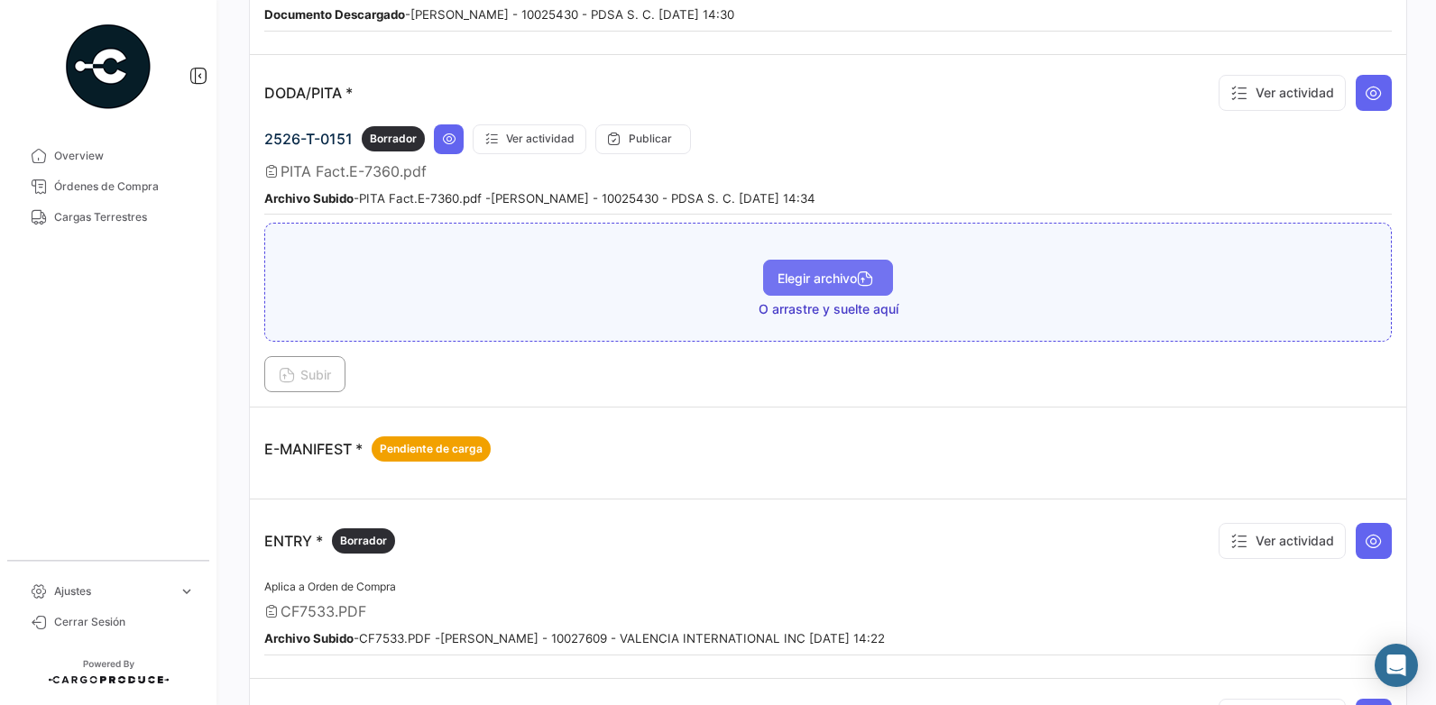
click at [815, 281] on span "Elegir archivo" at bounding box center [828, 278] width 101 height 15
click at [327, 375] on span "Subir" at bounding box center [305, 374] width 52 height 15
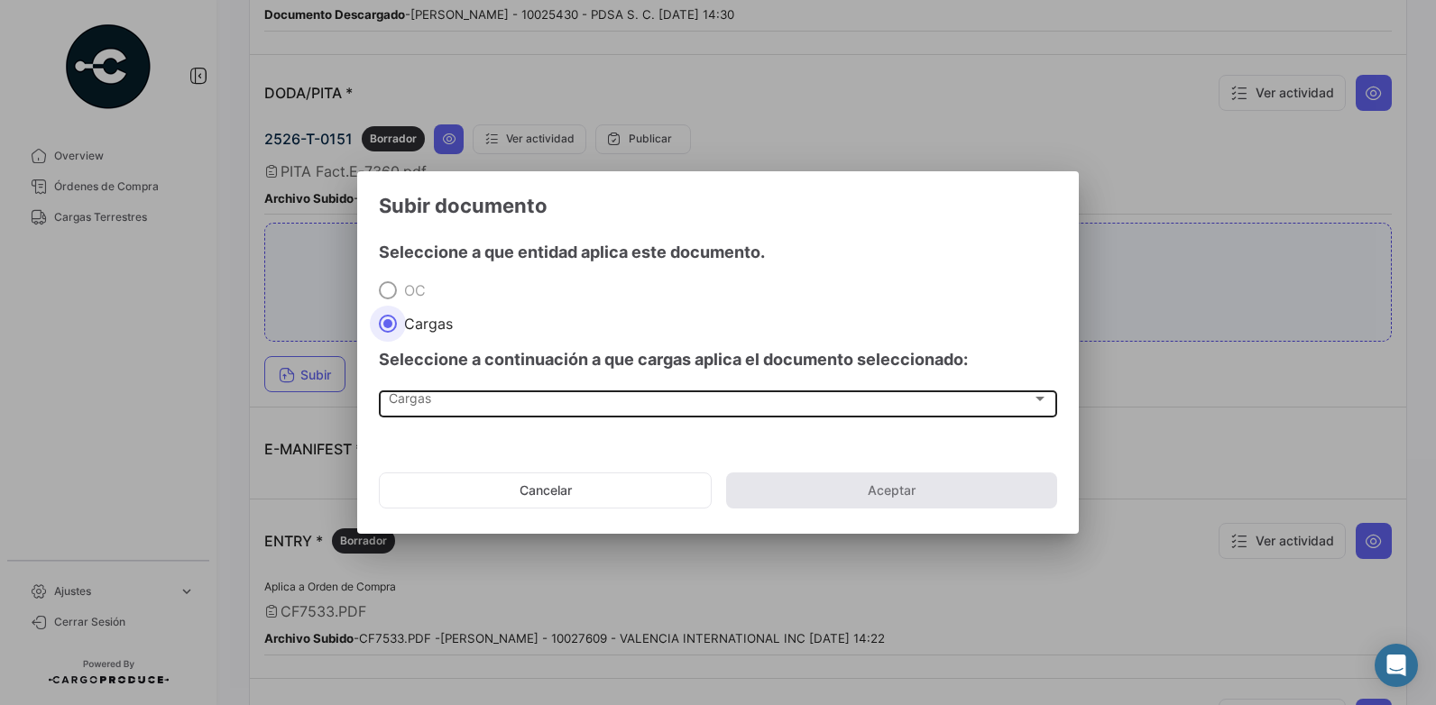
click at [555, 401] on div "Cargas" at bounding box center [710, 402] width 643 height 15
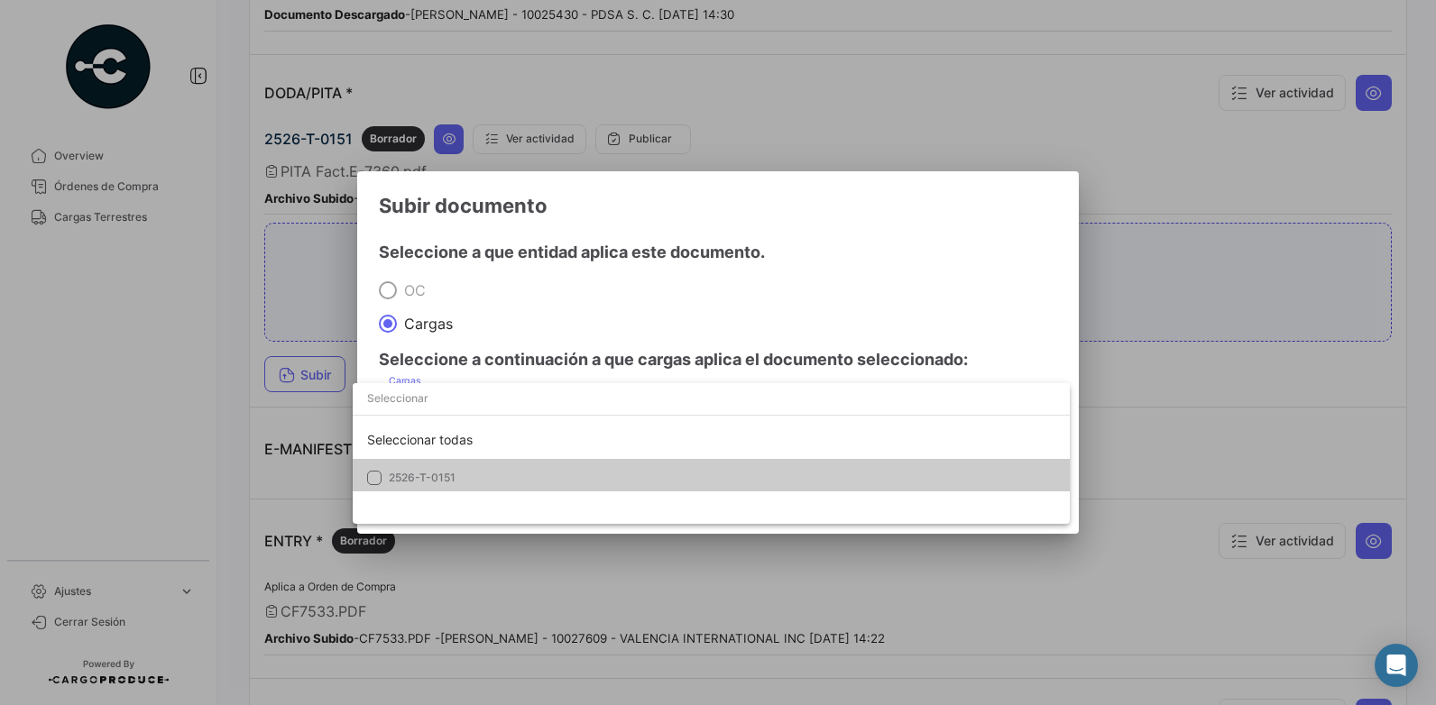
click at [482, 479] on span "2526-T-0151" at bounding box center [515, 478] width 253 height 16
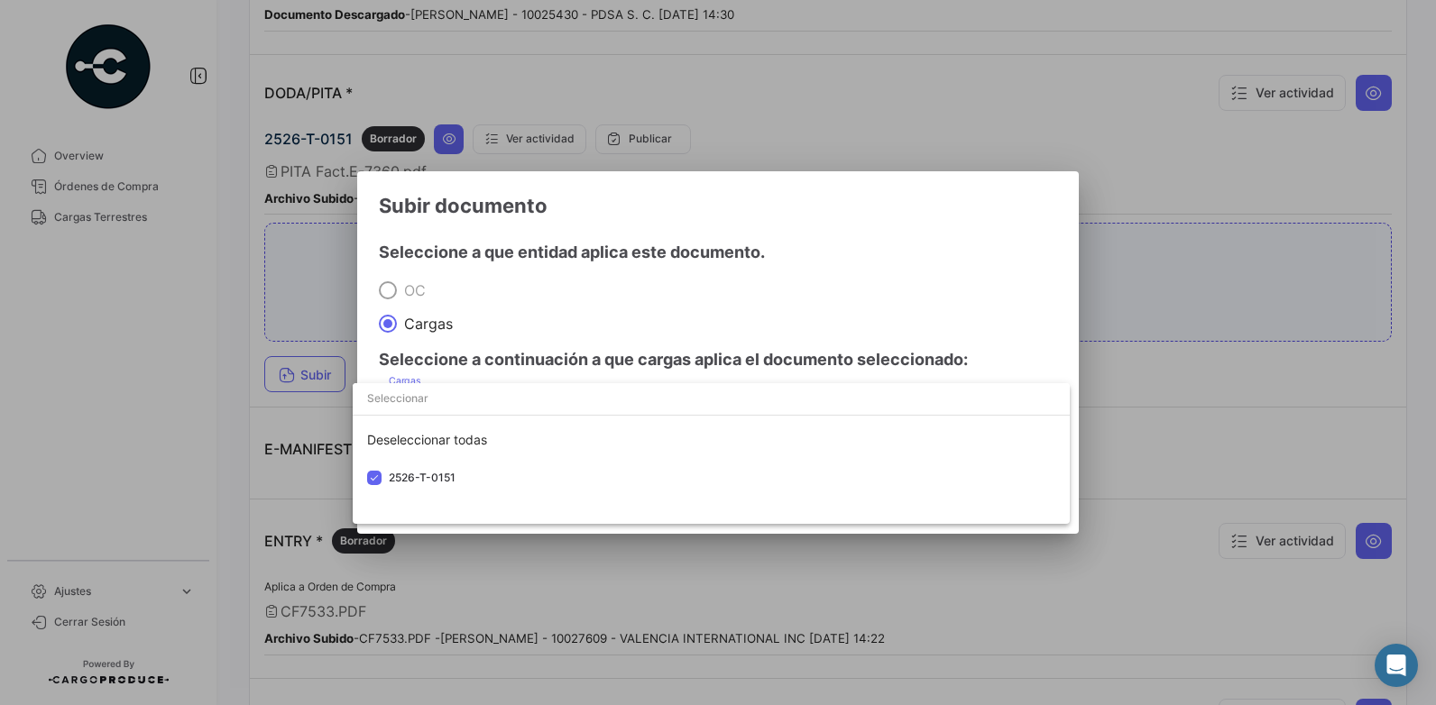
click at [1190, 215] on div at bounding box center [718, 352] width 1436 height 705
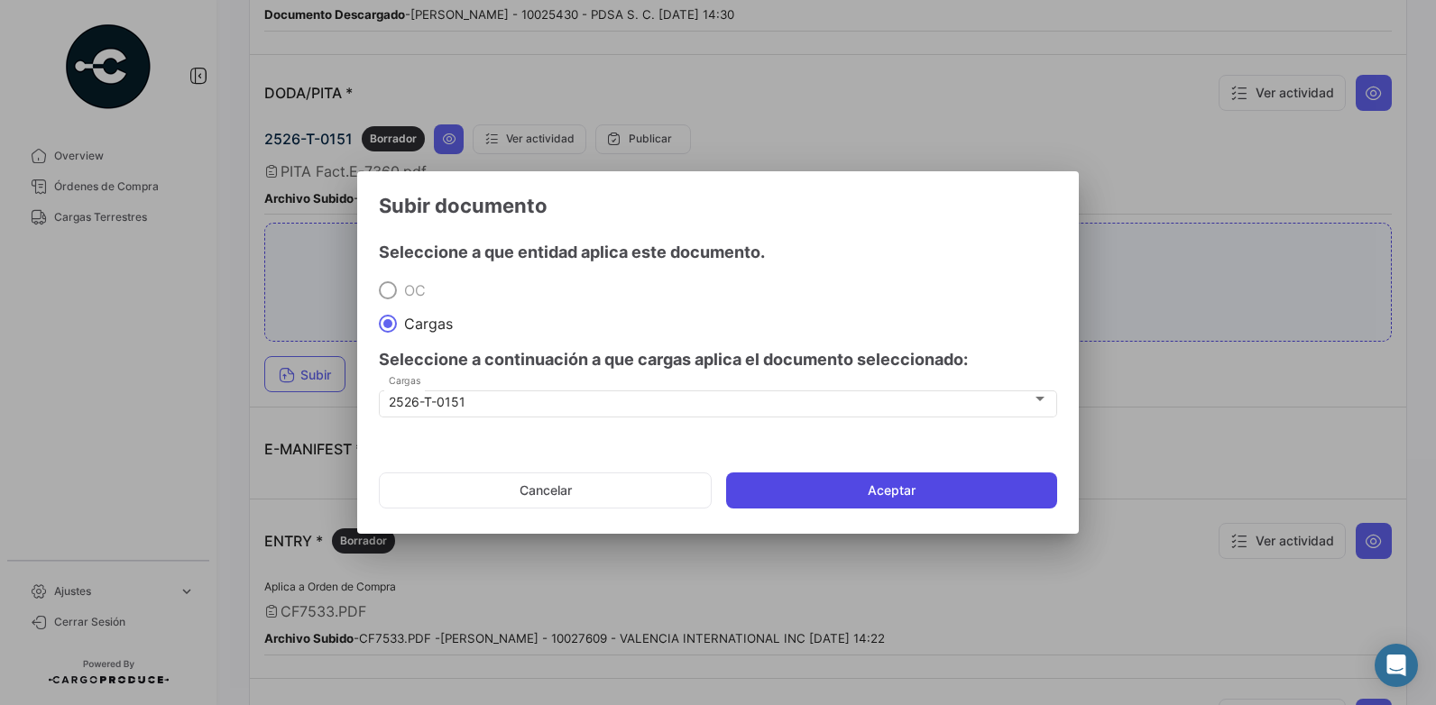
click at [884, 496] on button "Aceptar" at bounding box center [891, 491] width 331 height 36
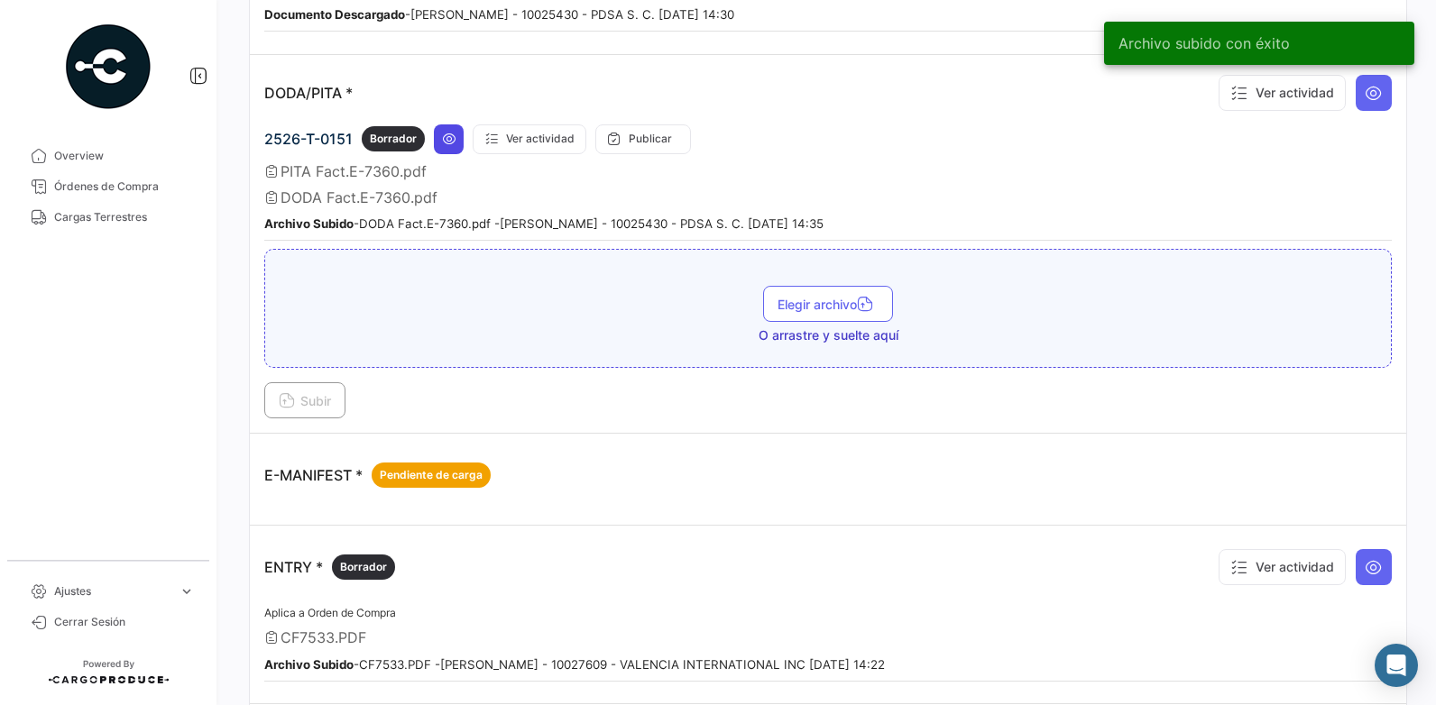
click at [443, 136] on icon at bounding box center [449, 139] width 14 height 14
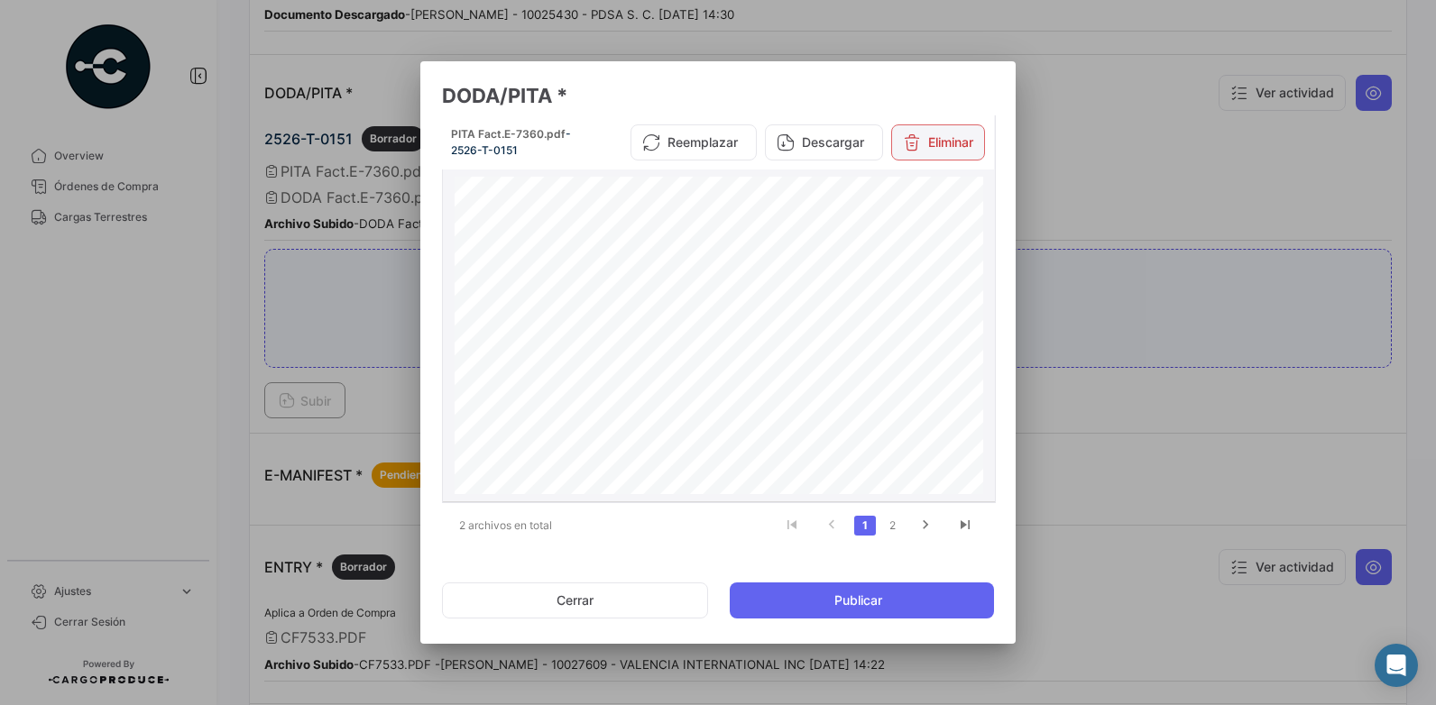
click at [935, 144] on button "Eliminar" at bounding box center [938, 142] width 94 height 36
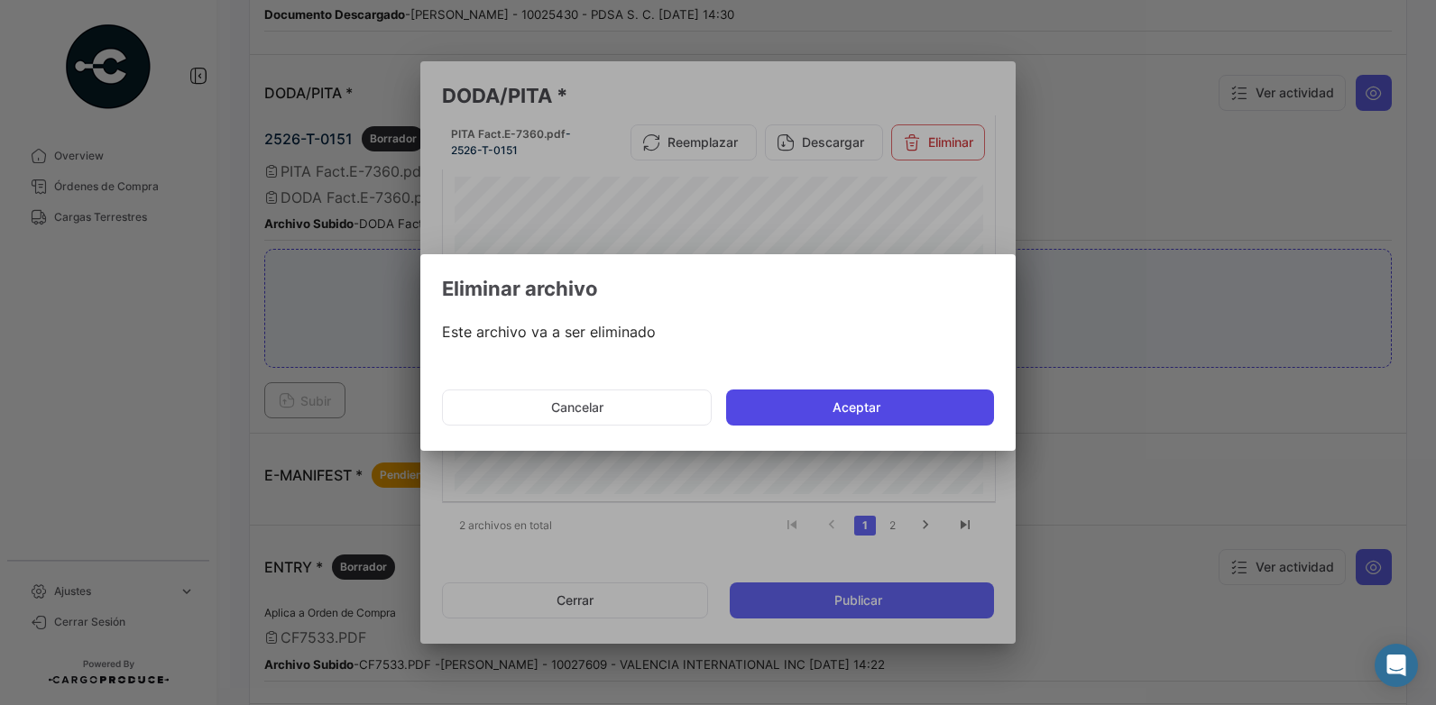
click at [847, 406] on button "Aceptar" at bounding box center [860, 408] width 268 height 36
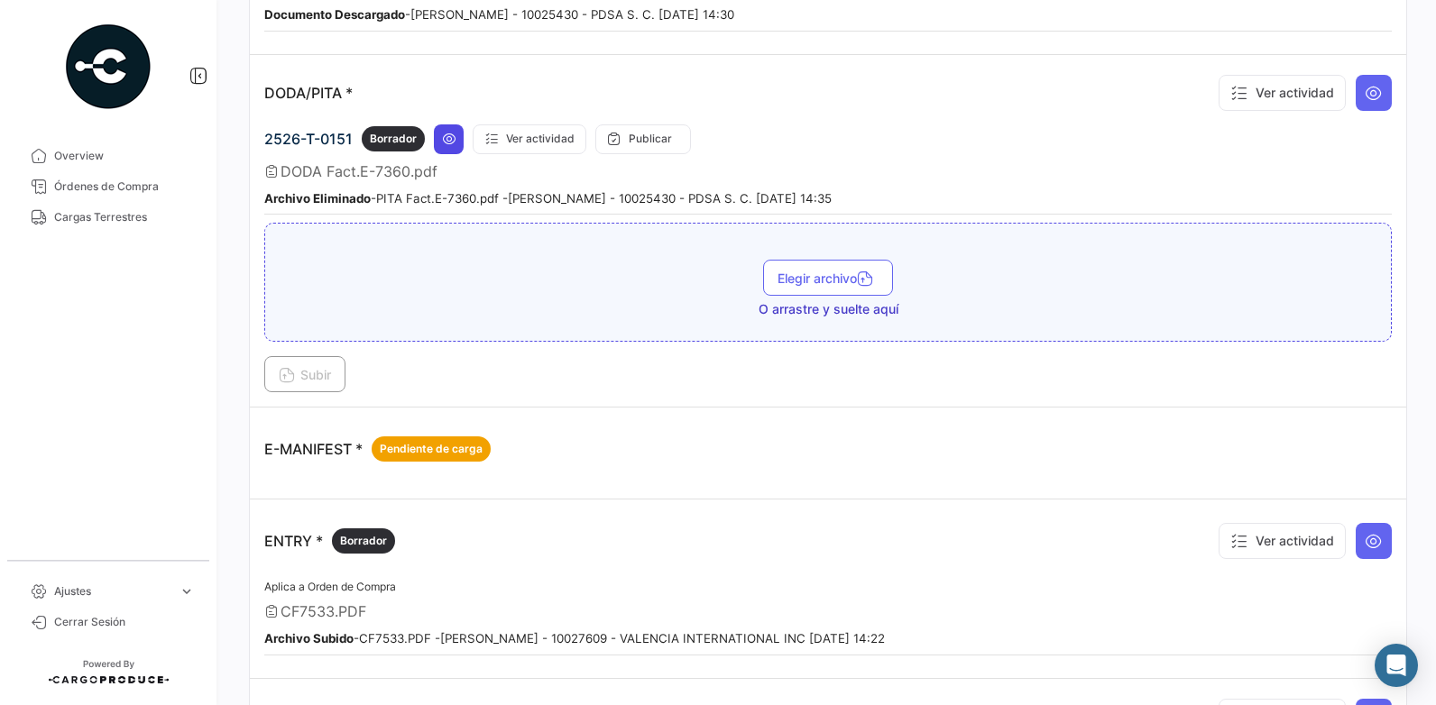
click at [444, 133] on icon at bounding box center [449, 139] width 14 height 14
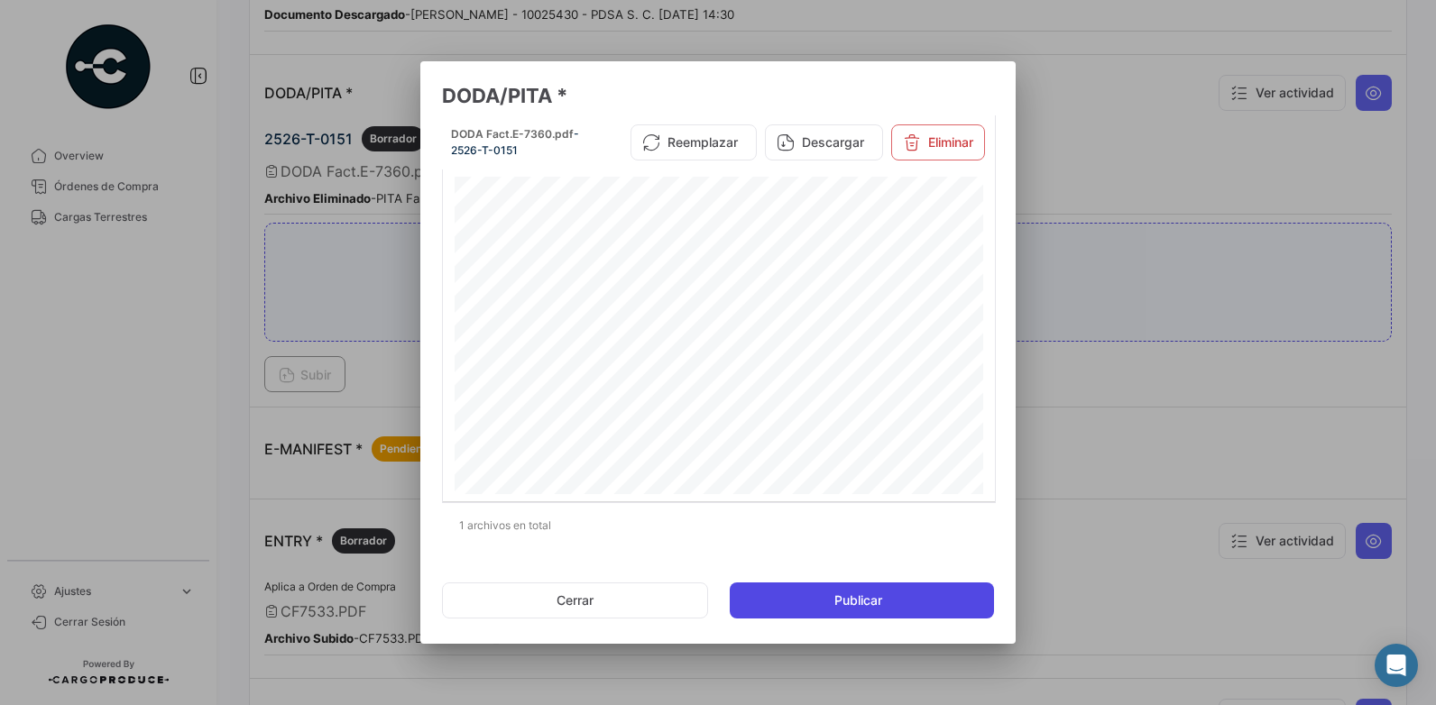
click at [840, 603] on span "Publicar" at bounding box center [858, 601] width 48 height 18
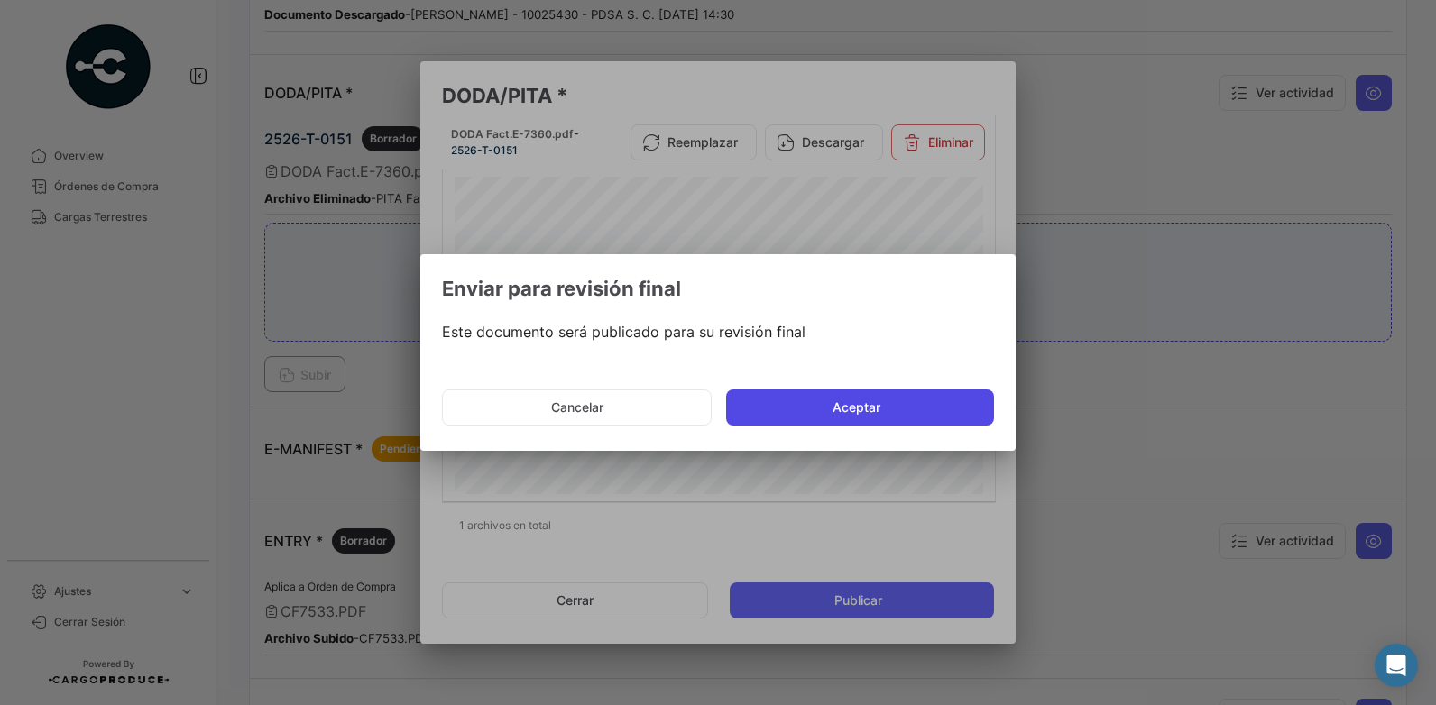
click at [861, 404] on button "Aceptar" at bounding box center [860, 408] width 268 height 36
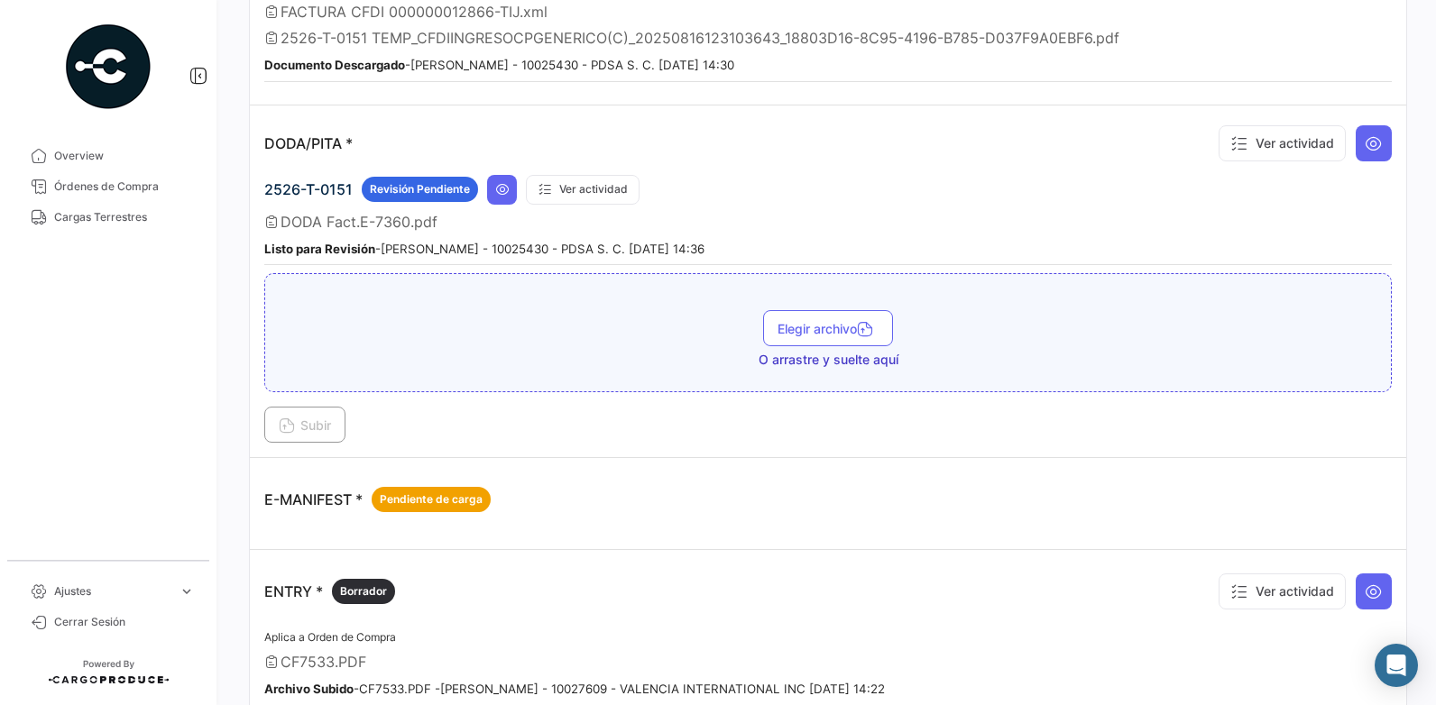
scroll to position [1083, 0]
